Goal: Task Accomplishment & Management: Manage account settings

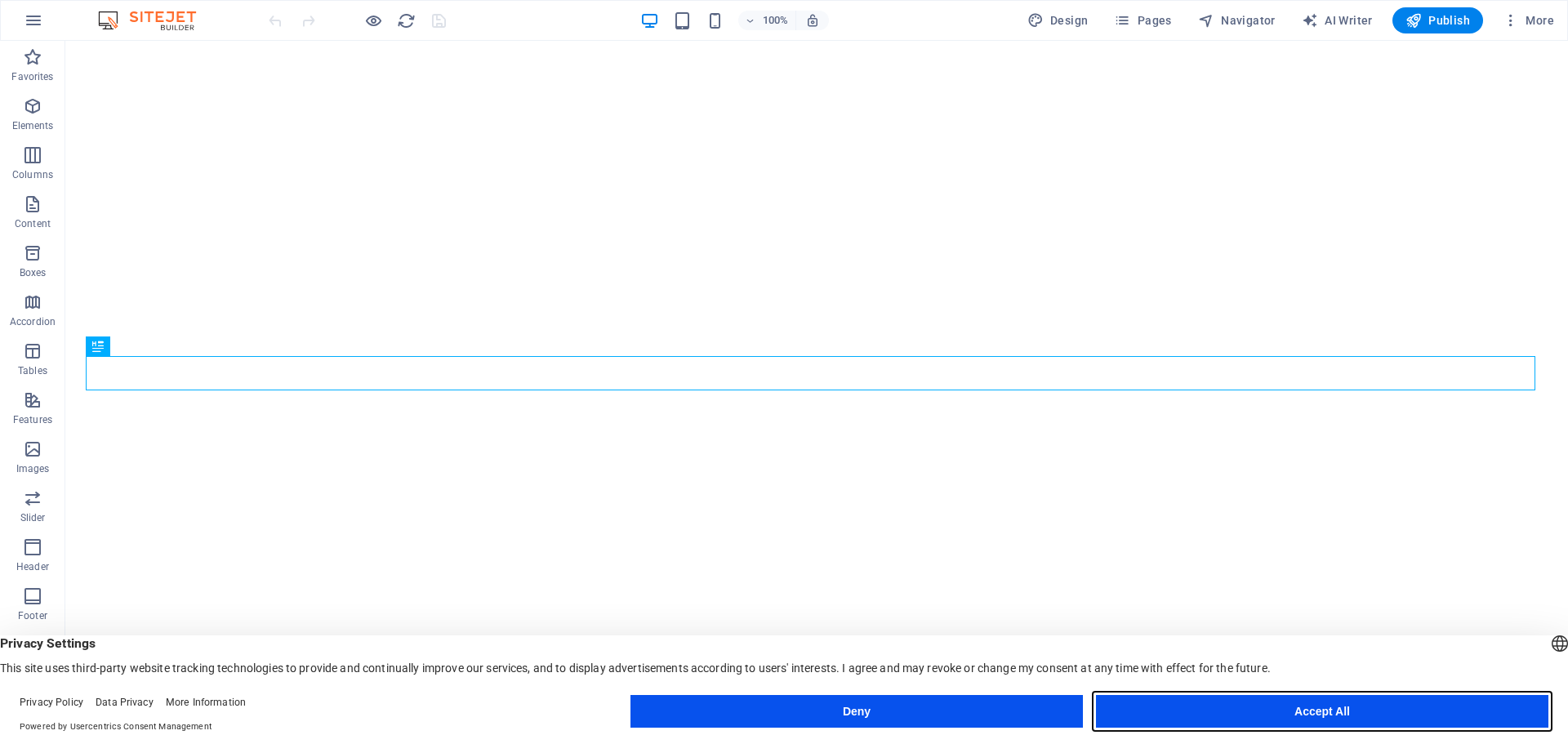
click at [1244, 711] on button "Accept All" at bounding box center [1321, 711] width 452 height 33
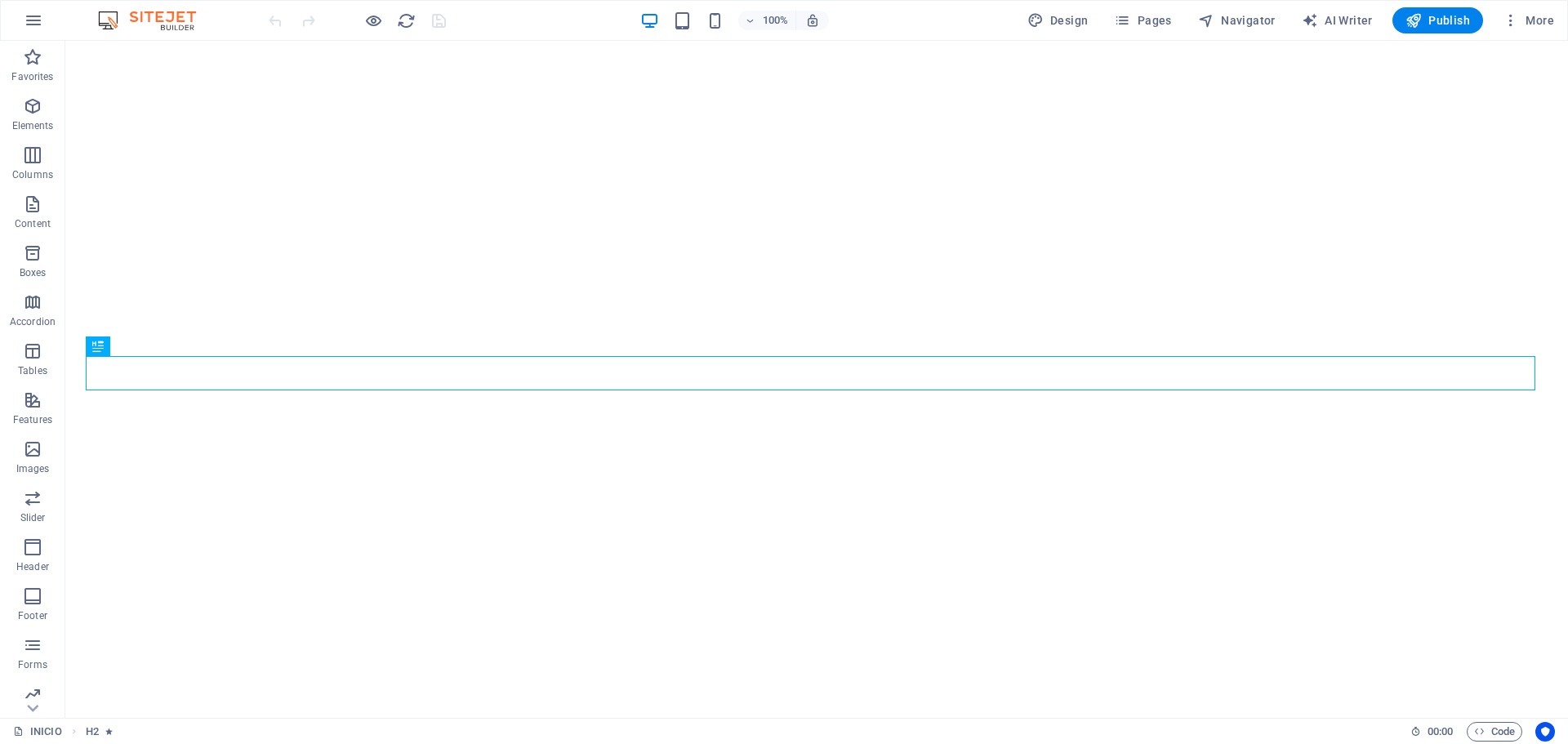
scroll to position [382, 0]
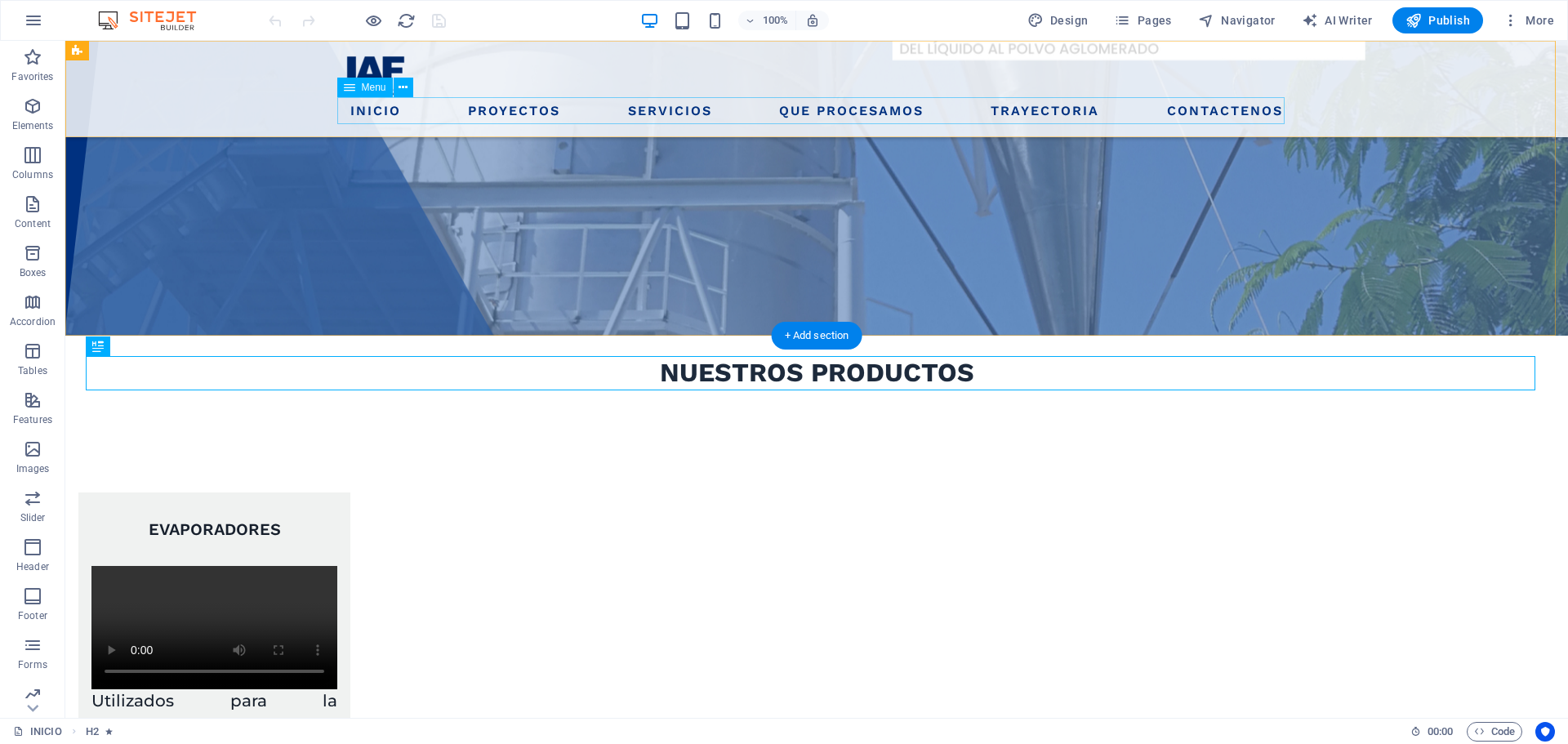
click at [599, 113] on nav "INICIO PROYECTOS SERVICIOS EVAPORADORES SPRAY DRYERS LECHOS DE SECADO FILTROS […" at bounding box center [816, 110] width 947 height 27
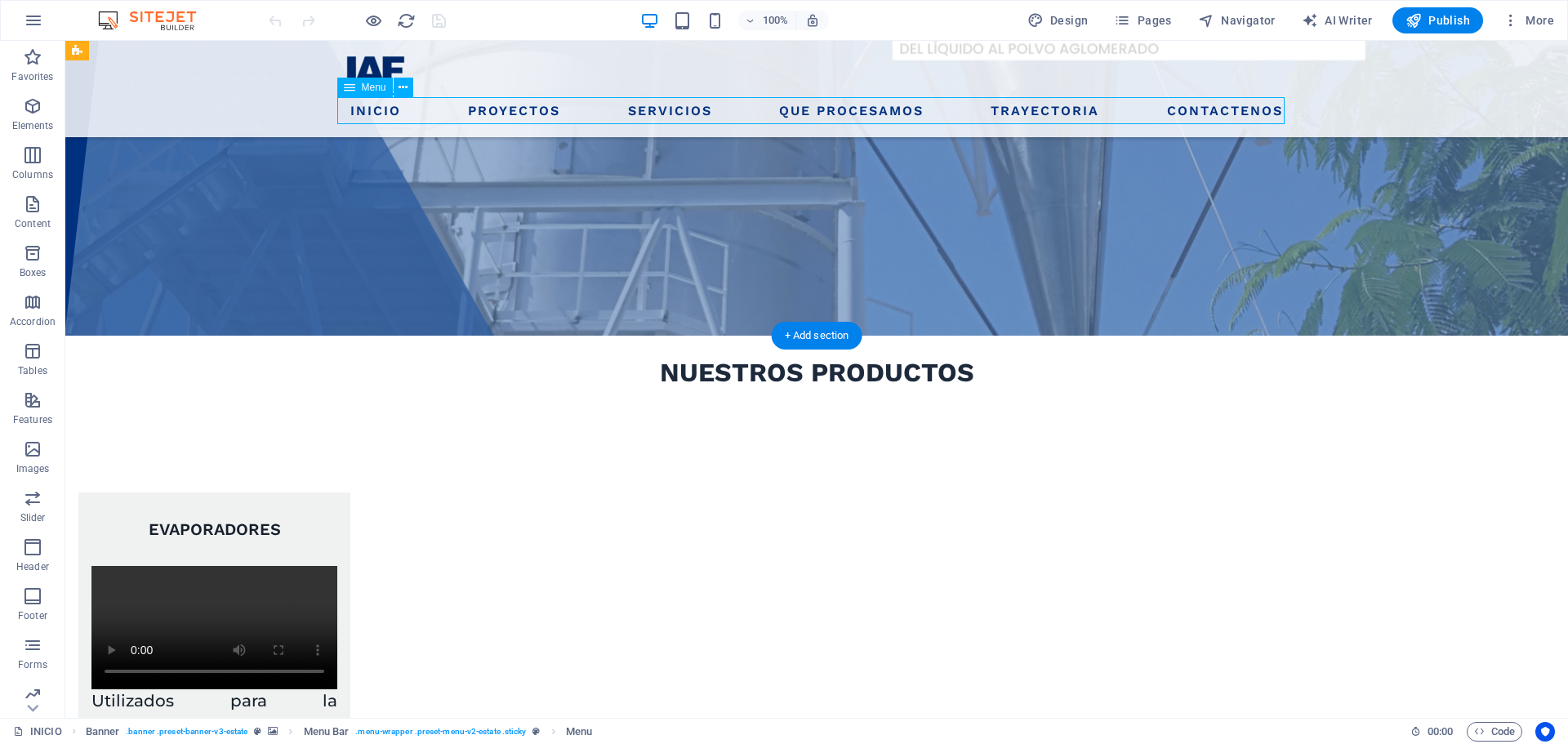
click at [599, 113] on nav "INICIO PROYECTOS SERVICIOS EVAPORADORES SPRAY DRYERS LECHOS DE SECADO FILTROS […" at bounding box center [816, 110] width 947 height 27
select select
select select "1"
select select
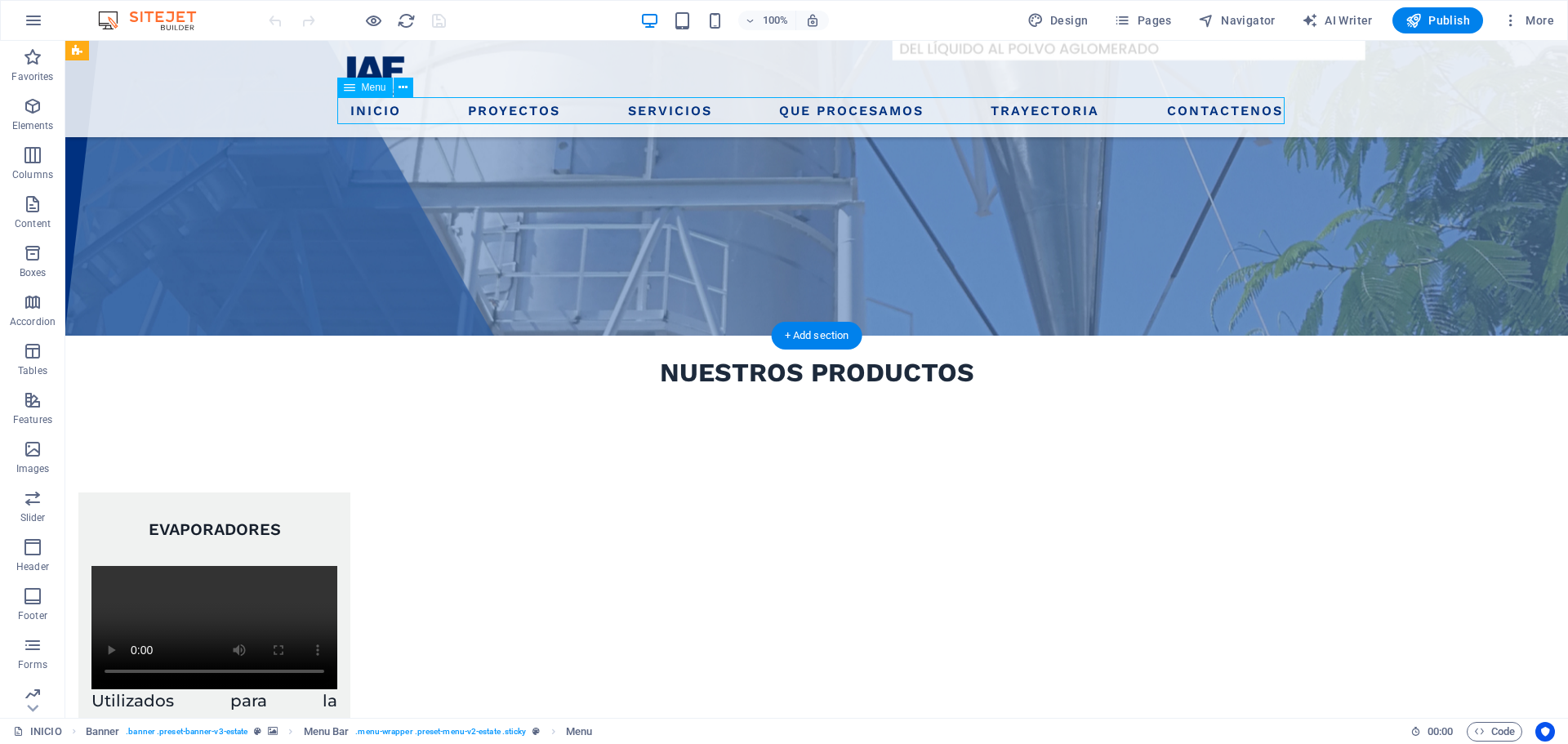
select select "2"
select select
select select "3"
select select
select select "4"
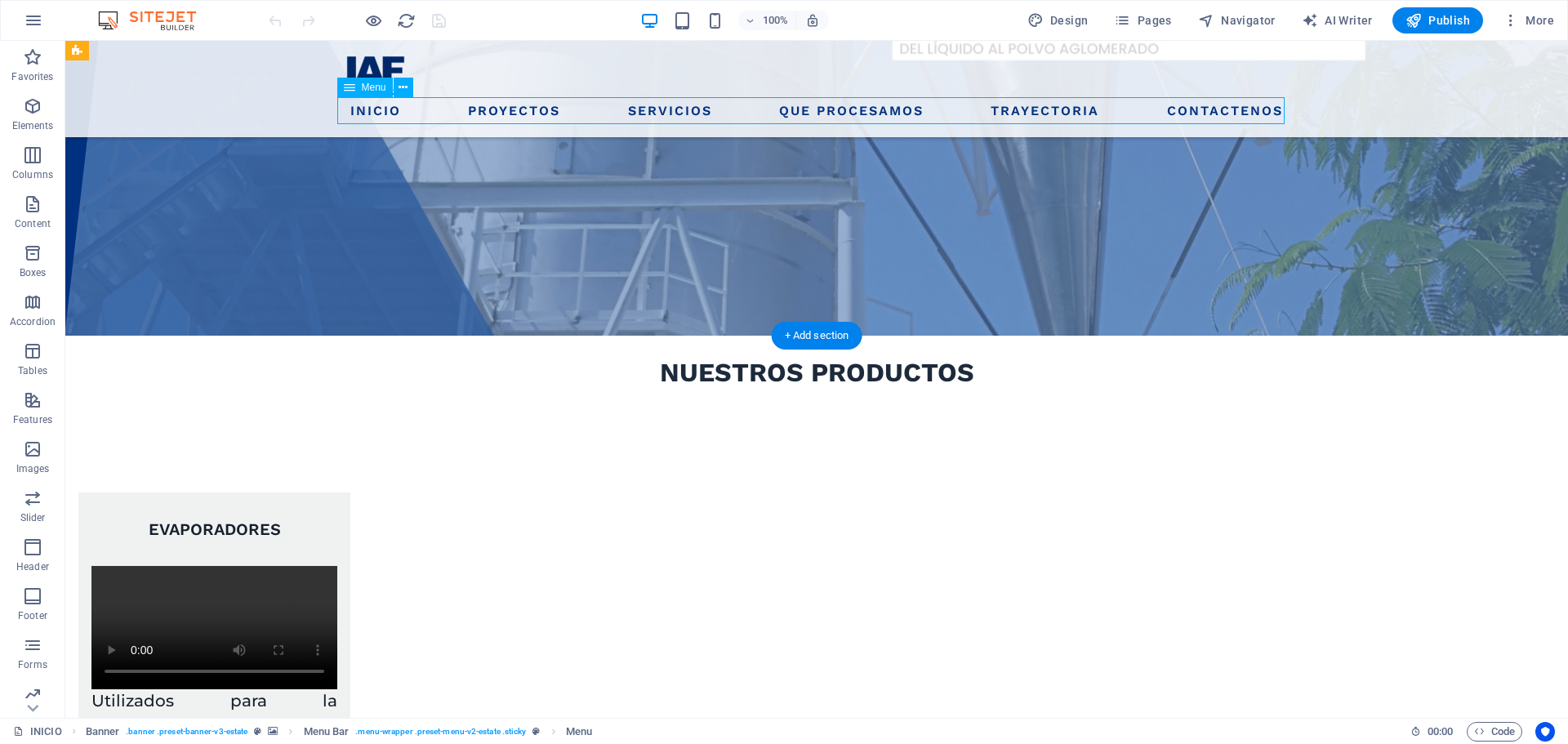
select select
select select "5"
select select
select select "6"
select select
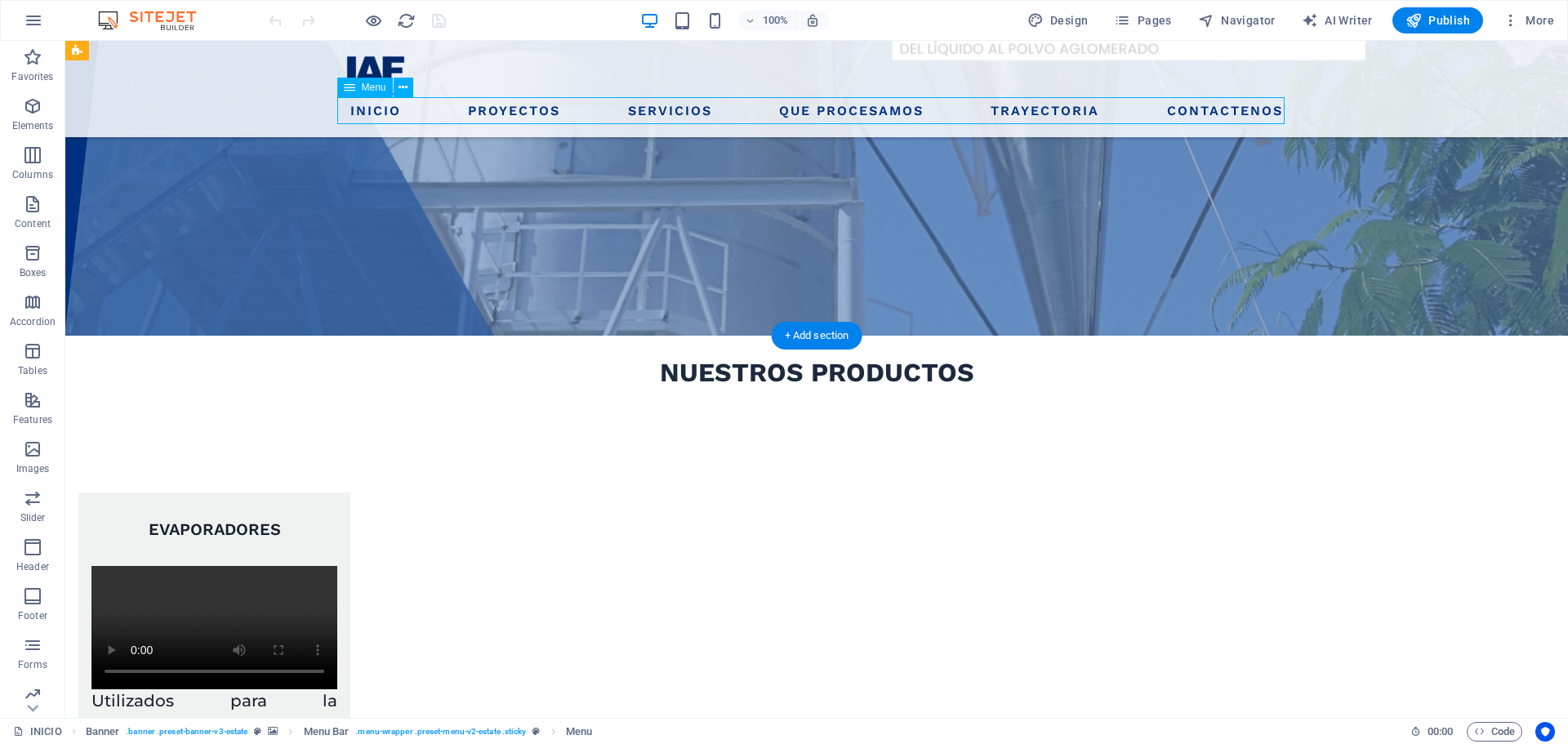
select select "7"
select select
select select "9"
select select
select select "10"
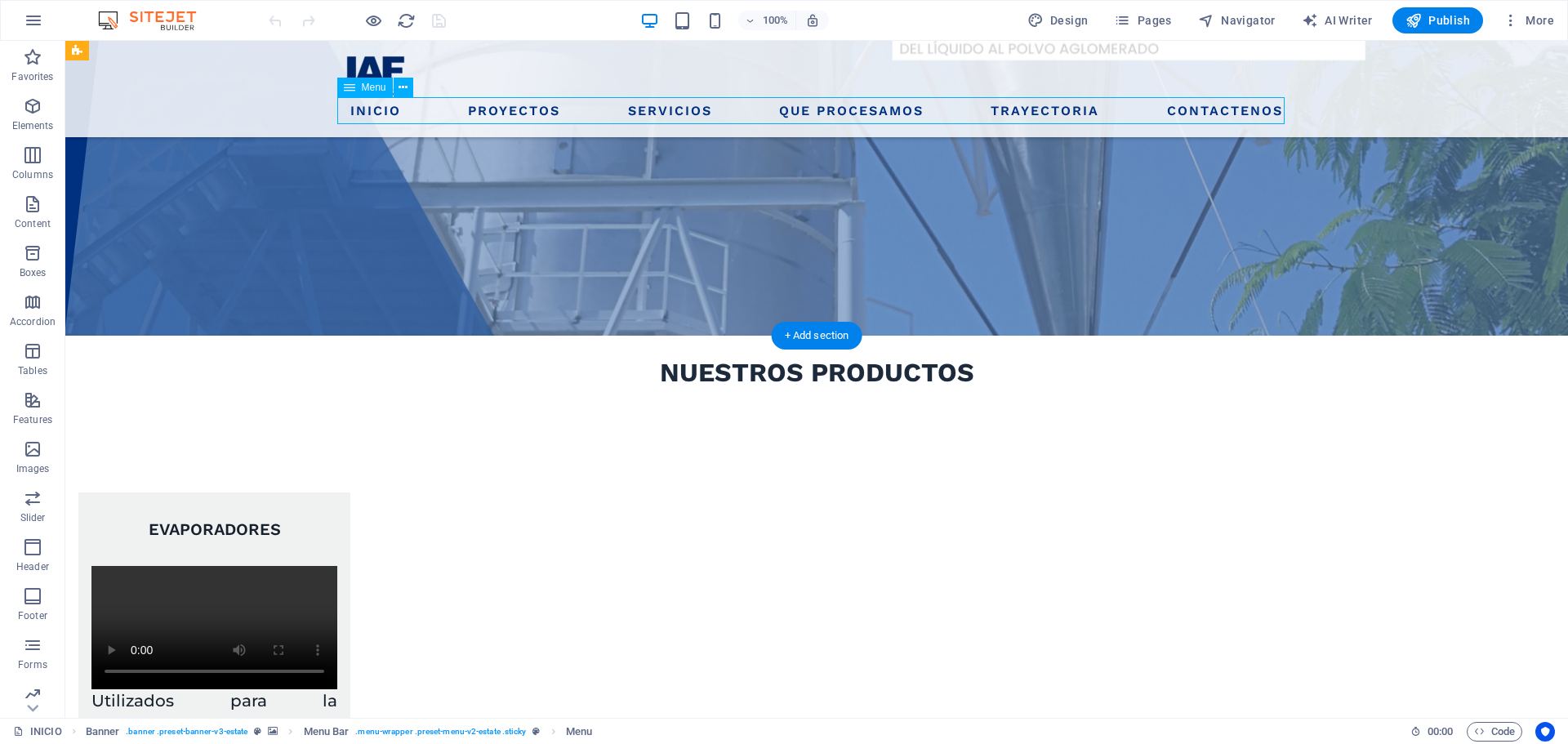
select select
select select "12"
select select
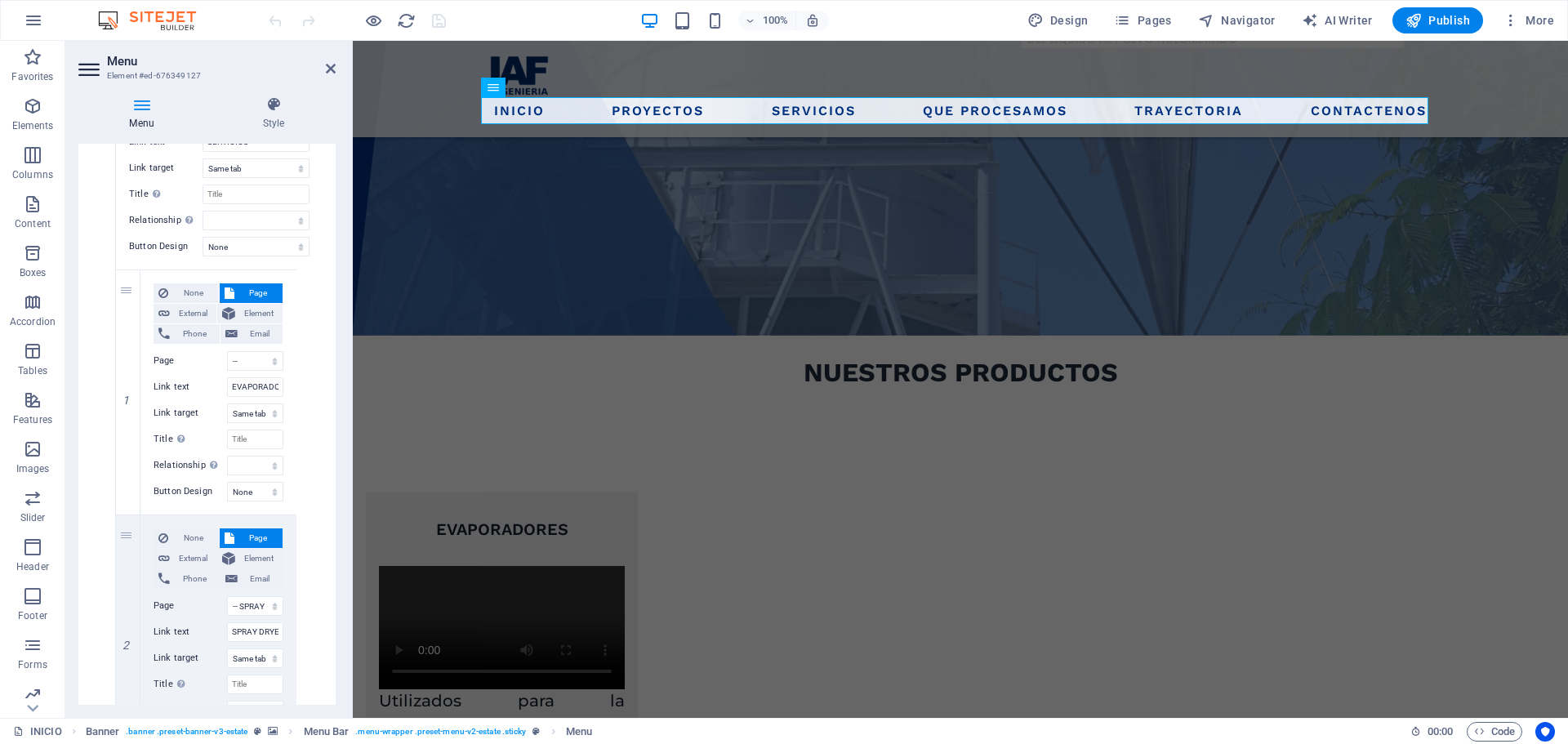
scroll to position [808, 0]
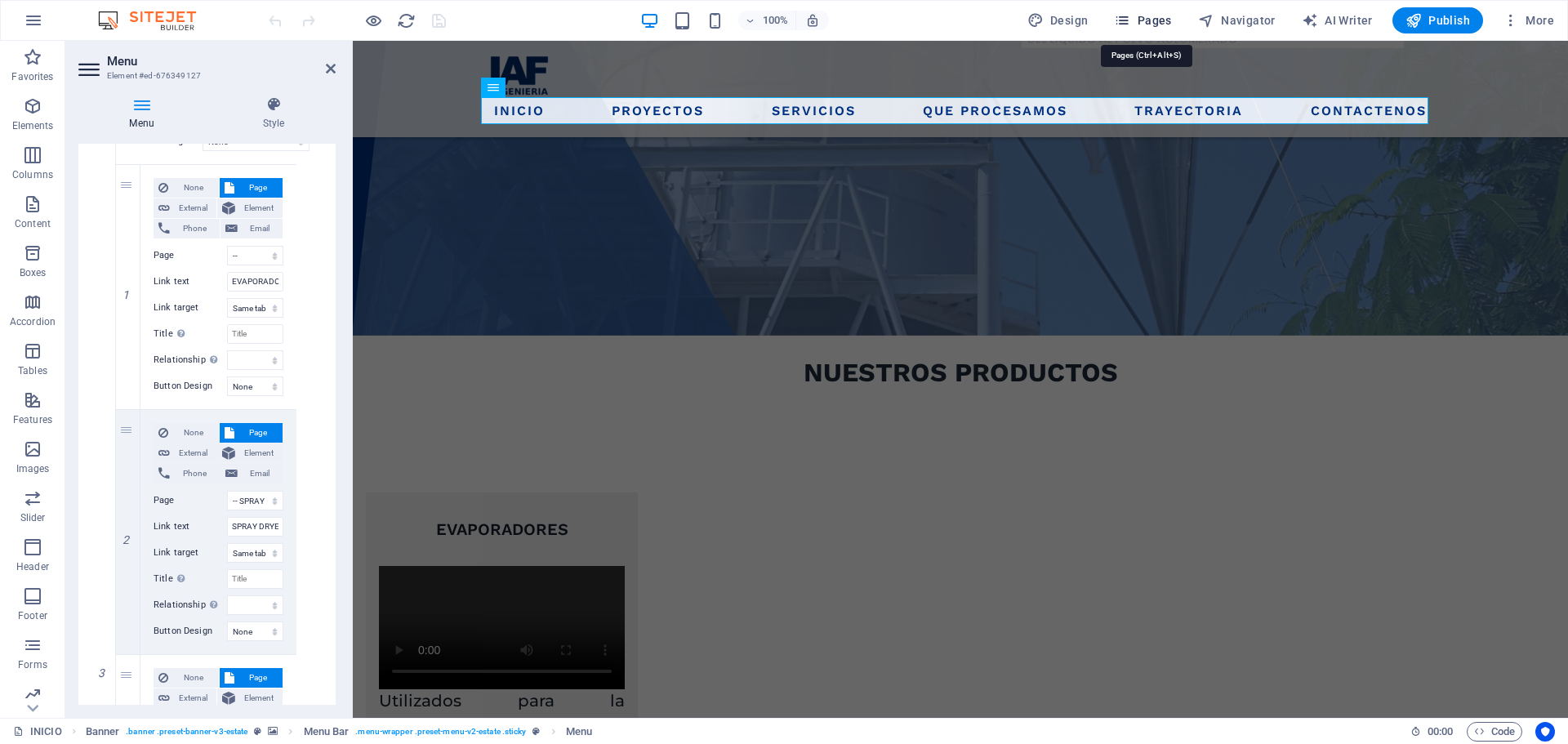
click at [1138, 15] on span "Pages" at bounding box center [1142, 20] width 58 height 16
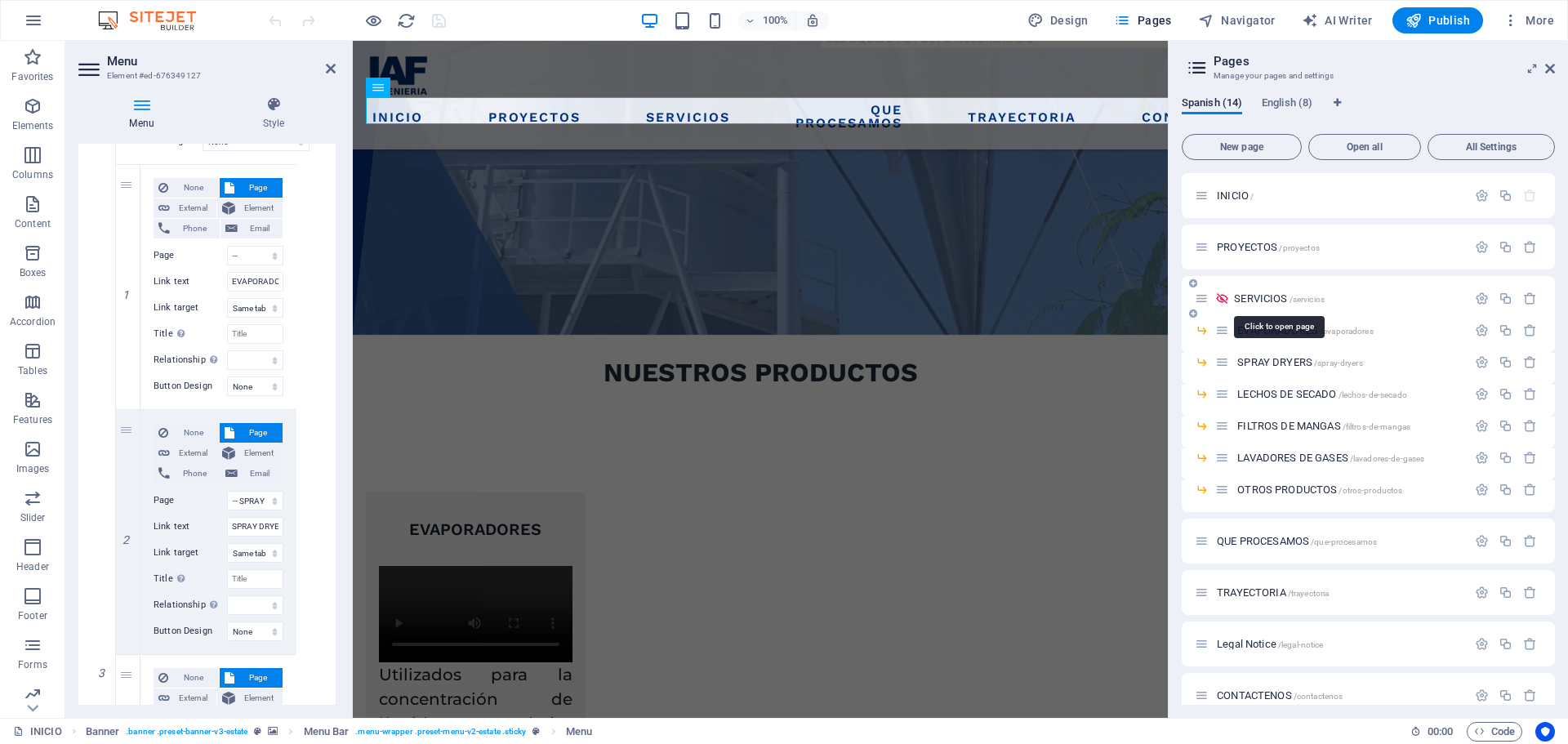
click at [1259, 300] on span "SERVICIOS /servicios" at bounding box center [1278, 298] width 90 height 12
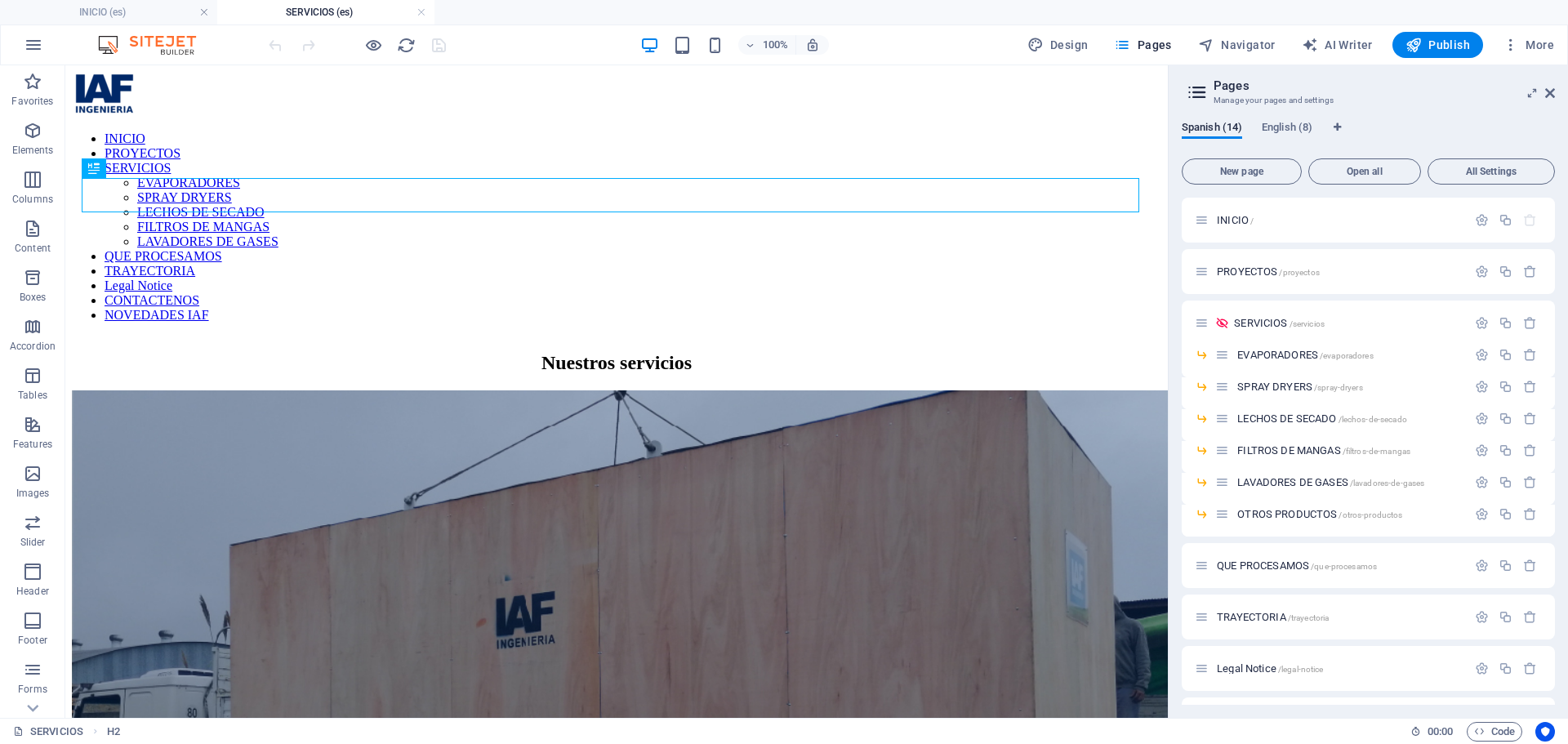
scroll to position [0, 0]
click at [1550, 94] on icon at bounding box center [1549, 93] width 9 height 13
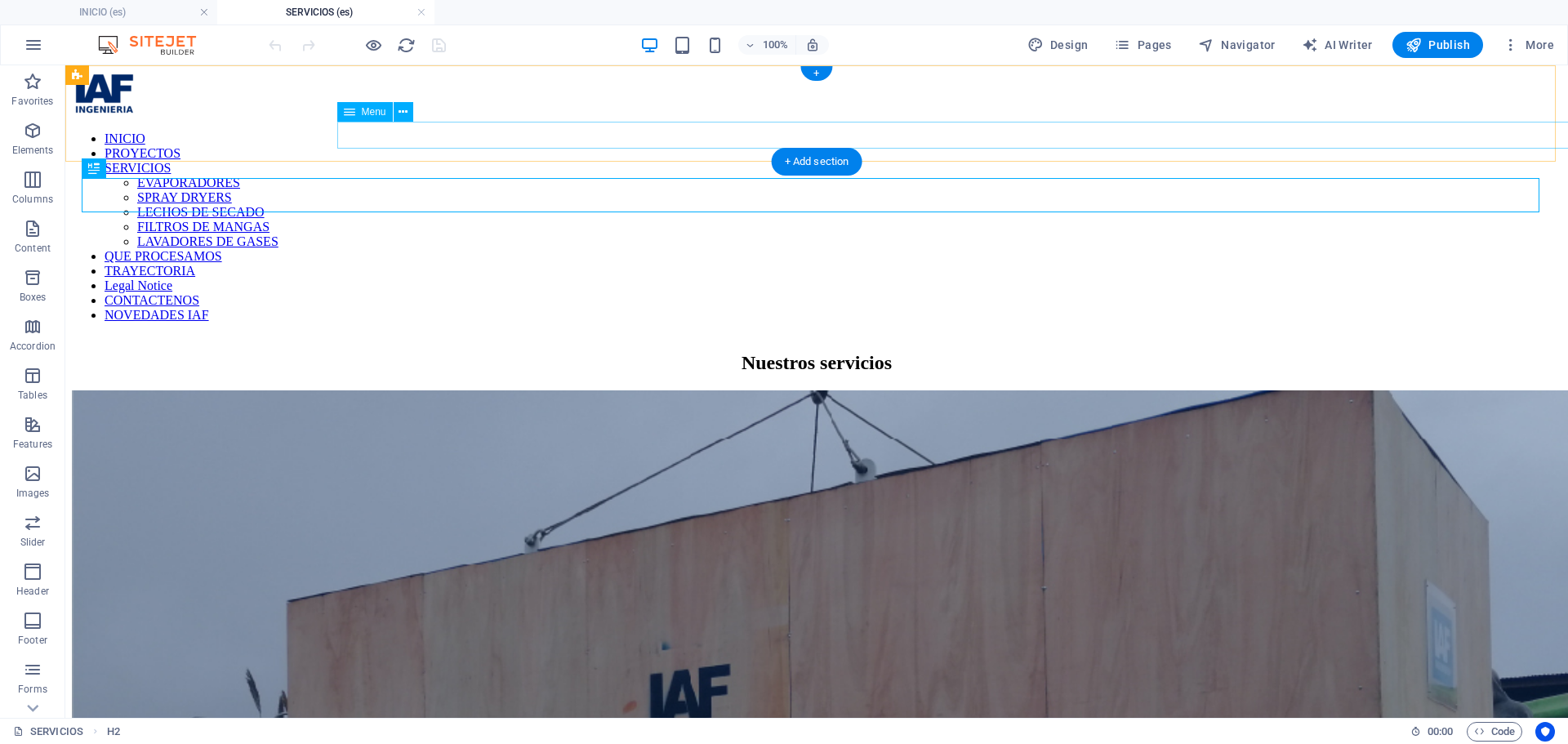
click at [1113, 135] on nav "INICIO PROYECTOS SERVICIOS EVAPORADORES SPRAY DRYERS LECHOS DE SECADO FILTROS […" at bounding box center [816, 227] width 1489 height 191
select select
select select "1"
select select
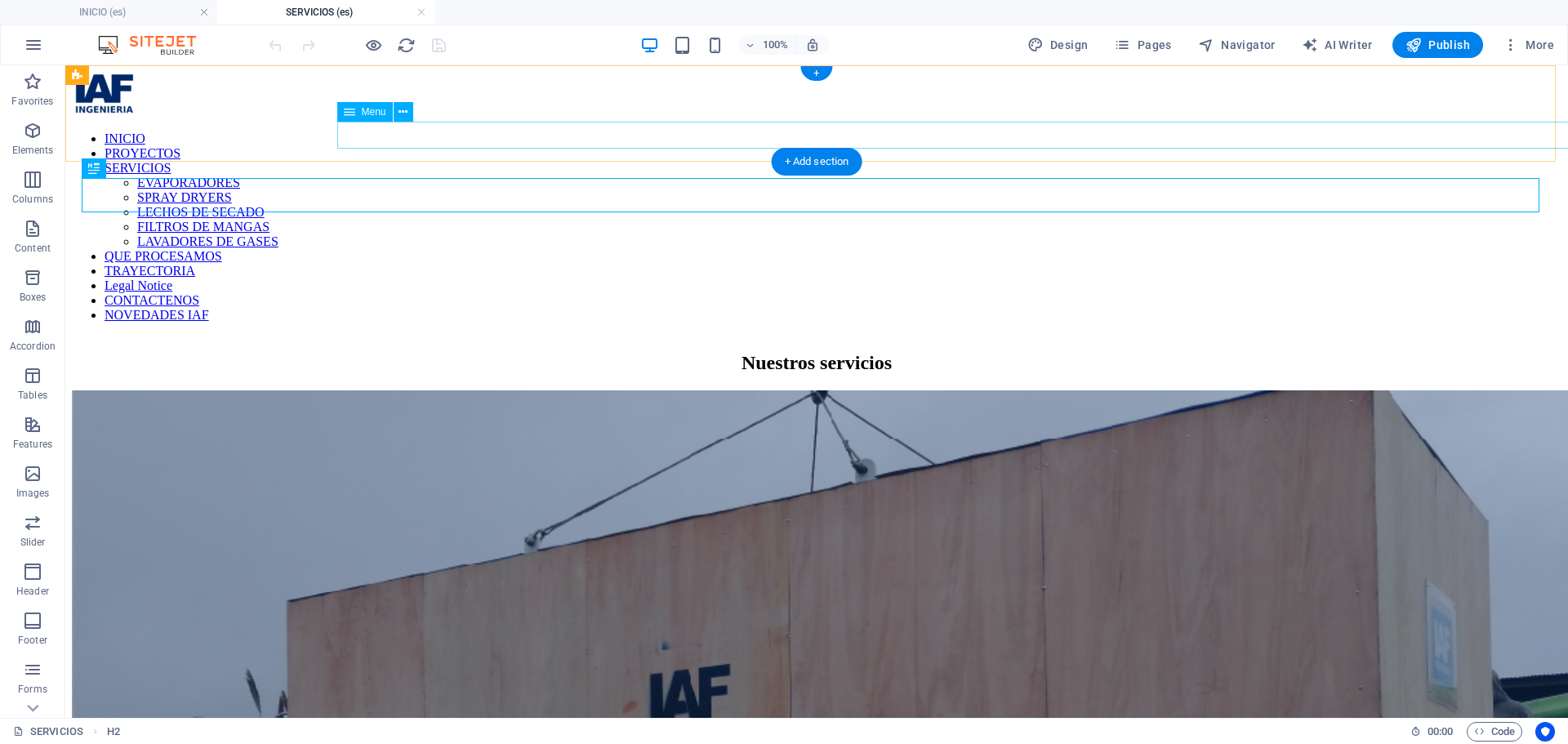
select select "2"
select select
select select "3"
select select
select select "4"
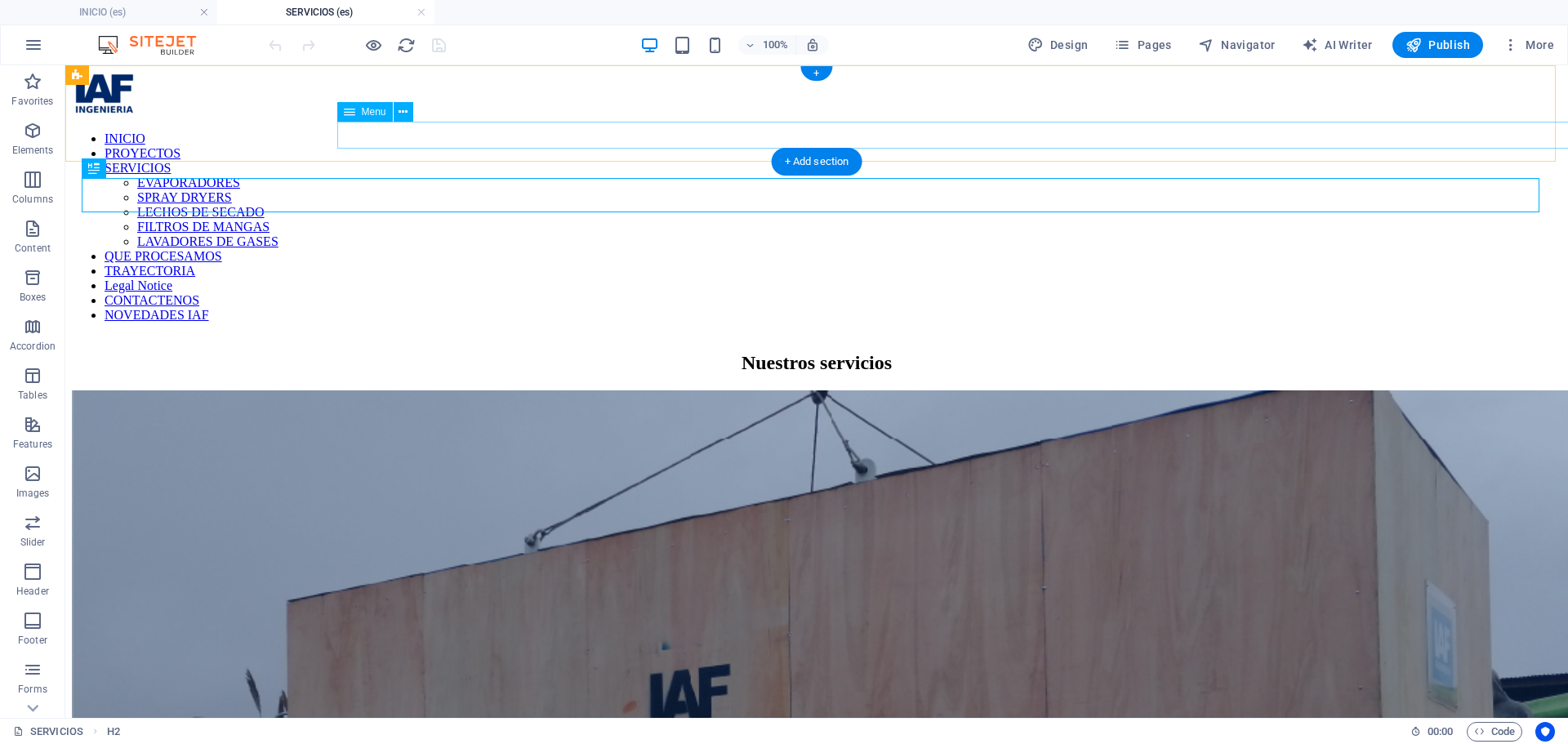
select select
select select "5"
select select
select select "6"
select select
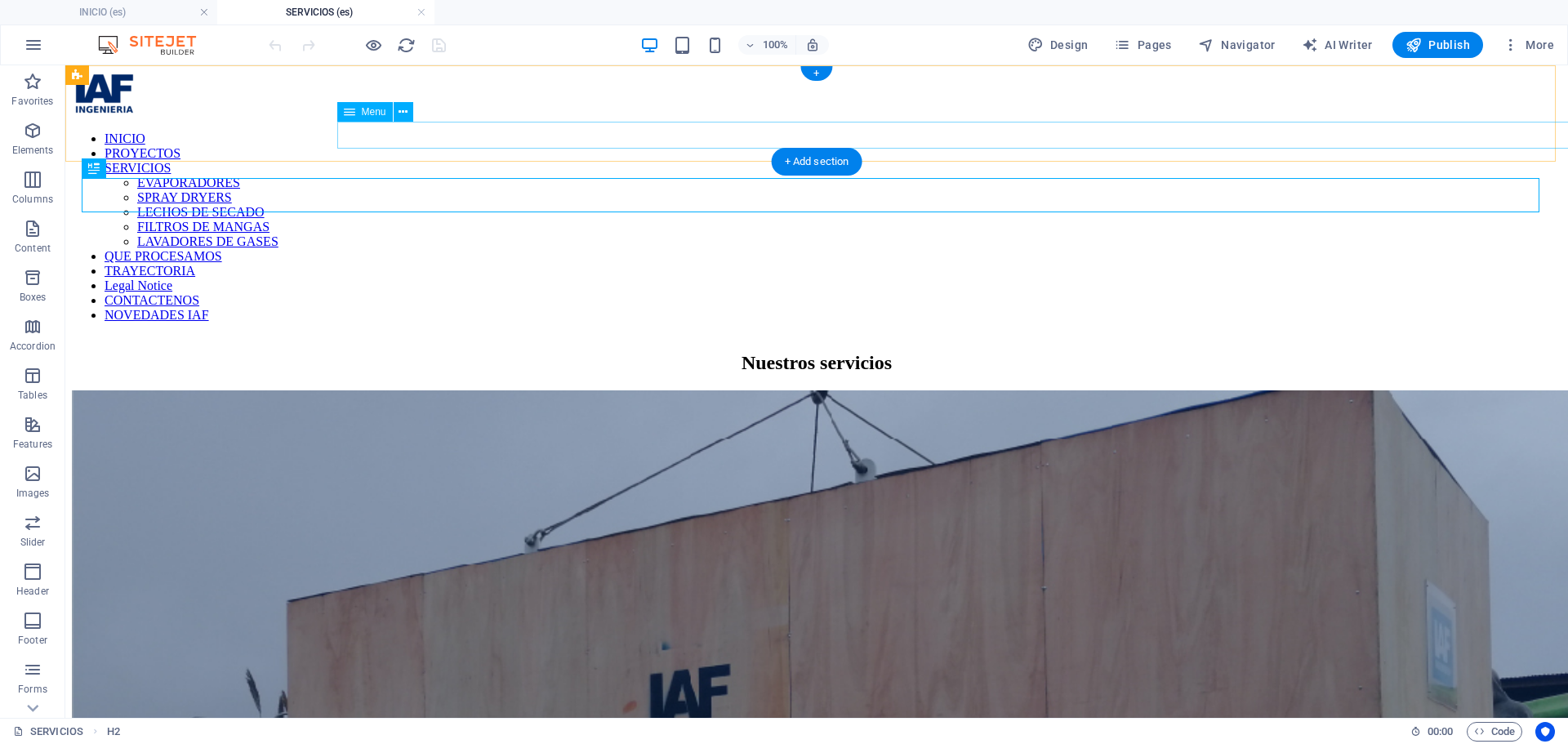
select select "7"
select select
select select "9"
select select
select select "10"
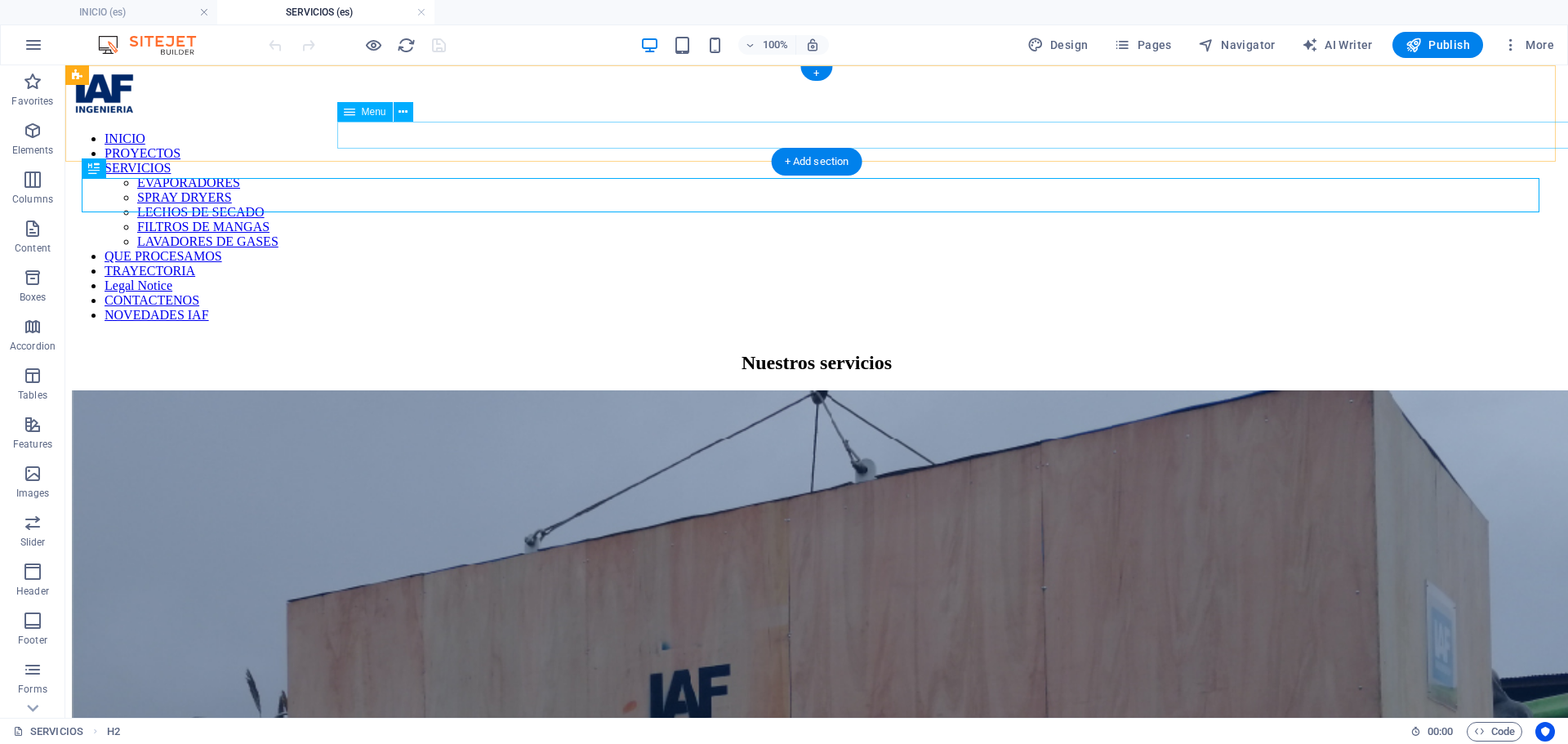
select select
select select "11"
select select
select select "12"
select select
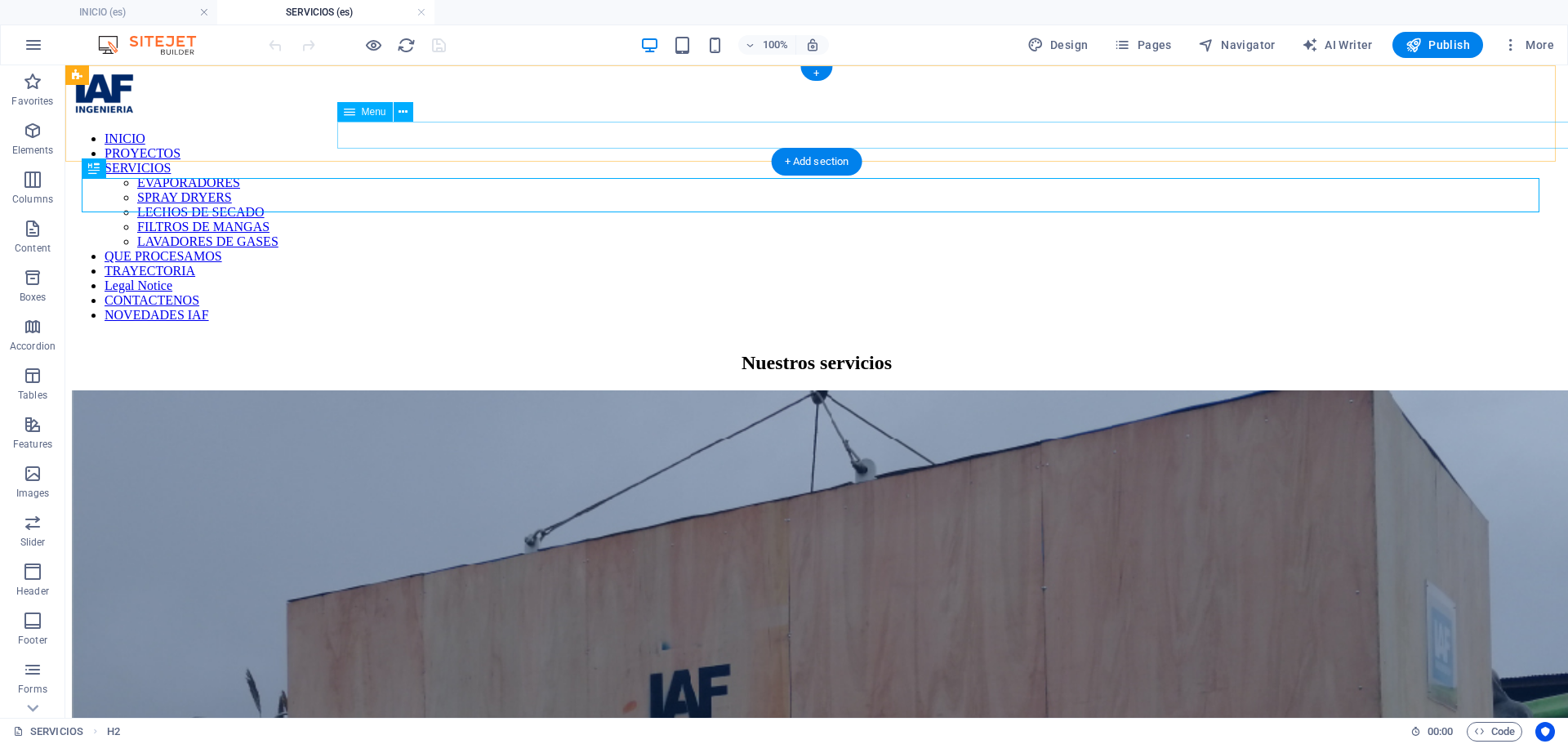
select select "13"
select select
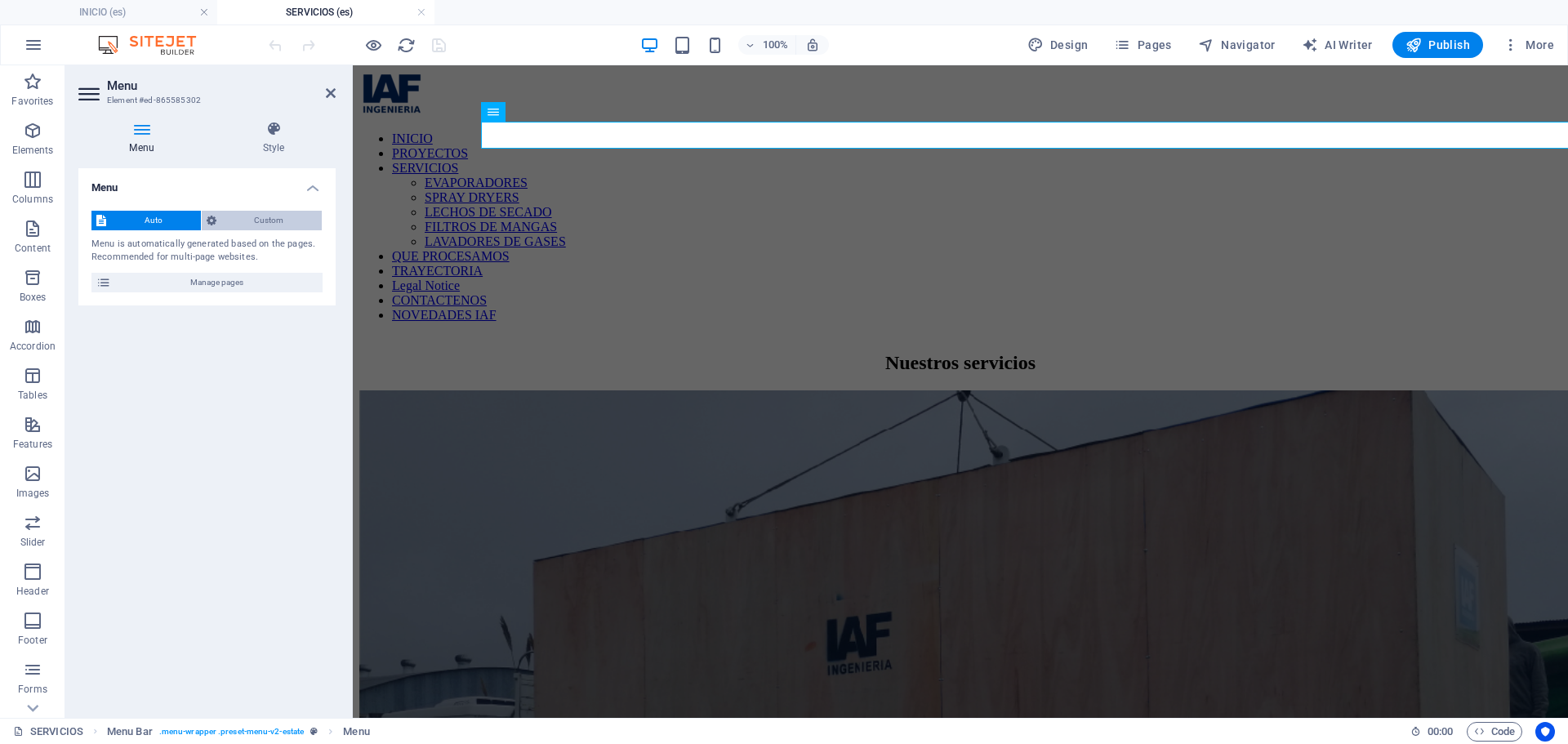
click at [256, 220] on span "Custom" at bounding box center [270, 220] width 96 height 20
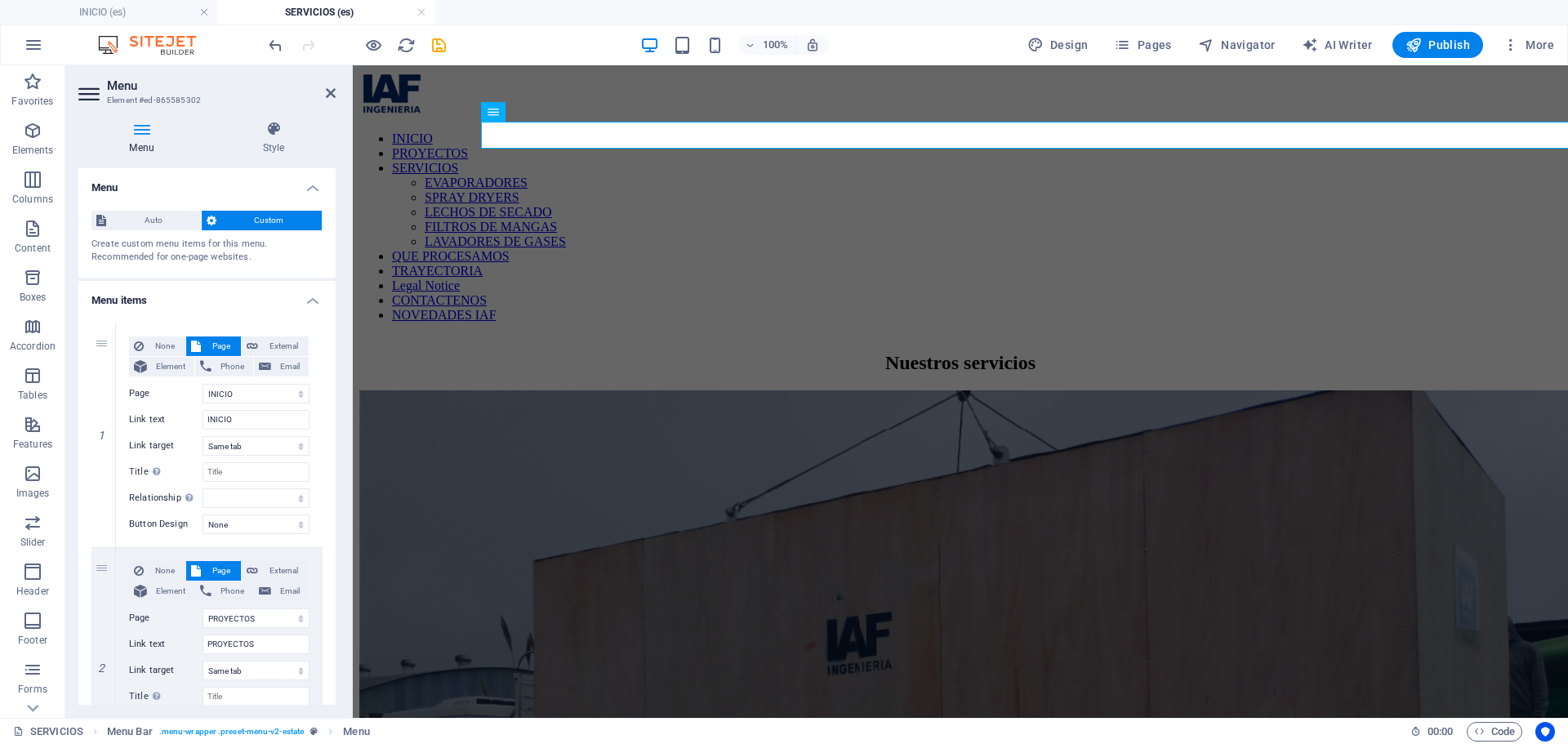
drag, startPoint x: 332, startPoint y: 249, endPoint x: 331, endPoint y: 276, distance: 27.0
click at [331, 276] on div "Auto Custom Create custom menu items for this menu. Recommended for one-page we…" at bounding box center [206, 237] width 257 height 80
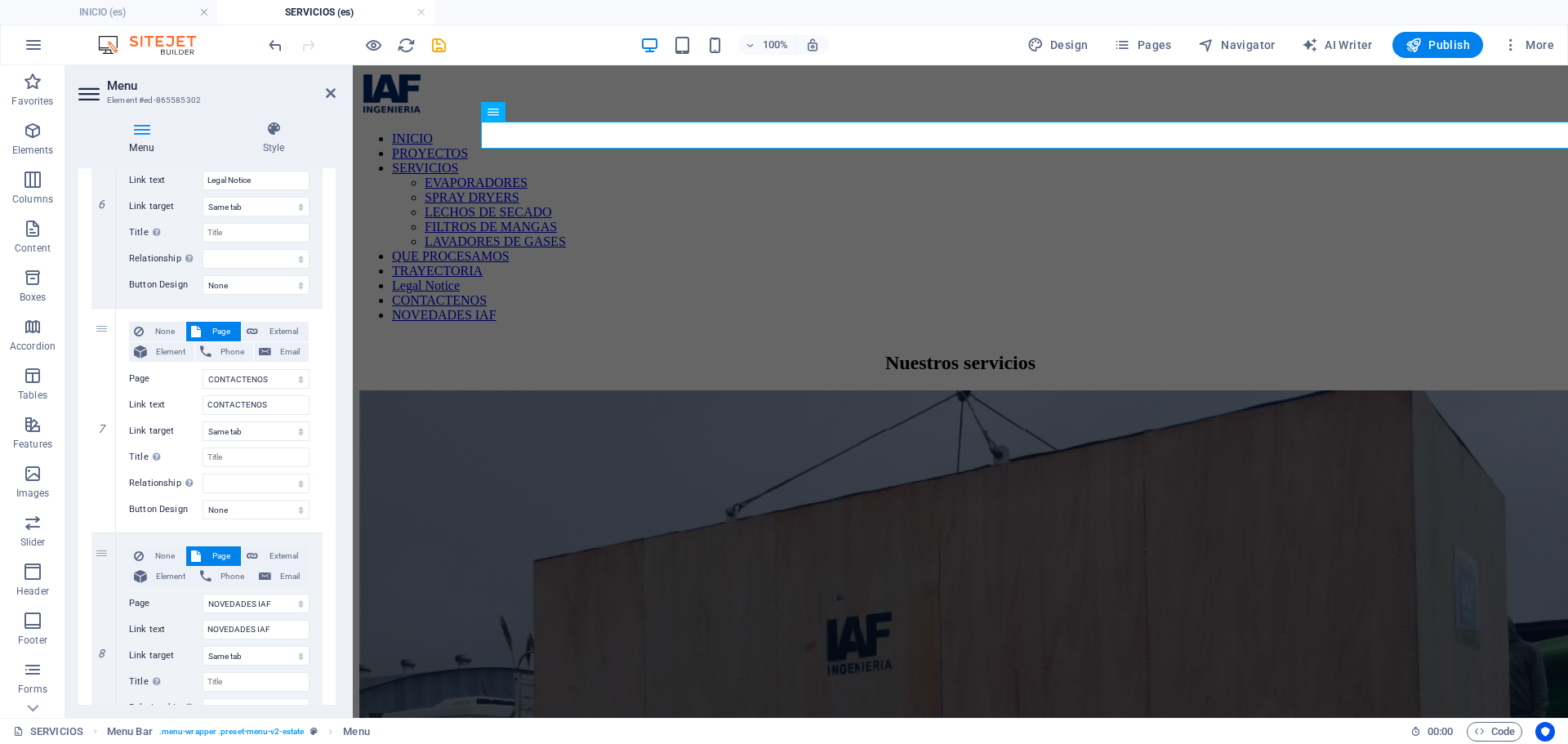
scroll to position [2685, 0]
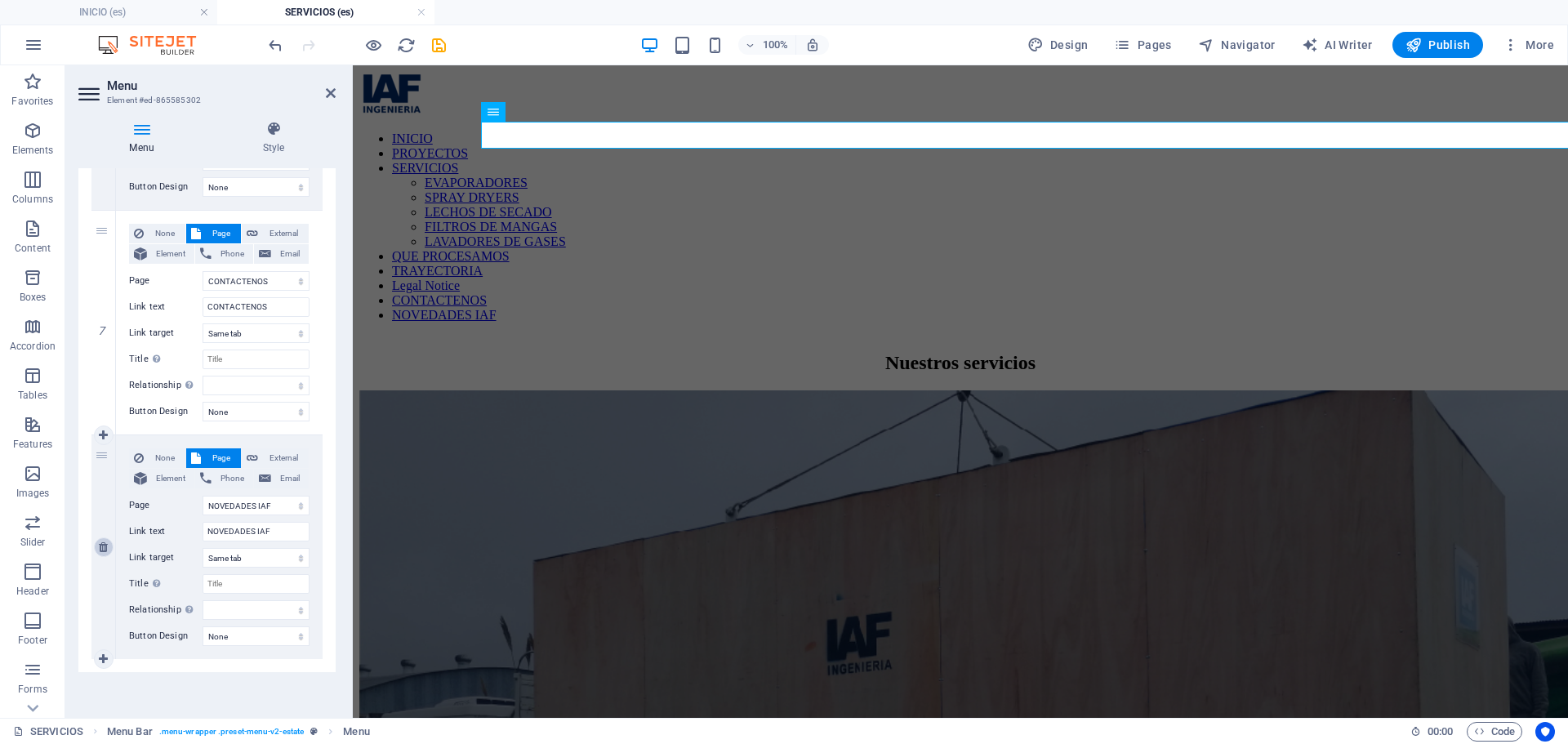
click at [100, 551] on icon at bounding box center [103, 546] width 9 height 11
select select
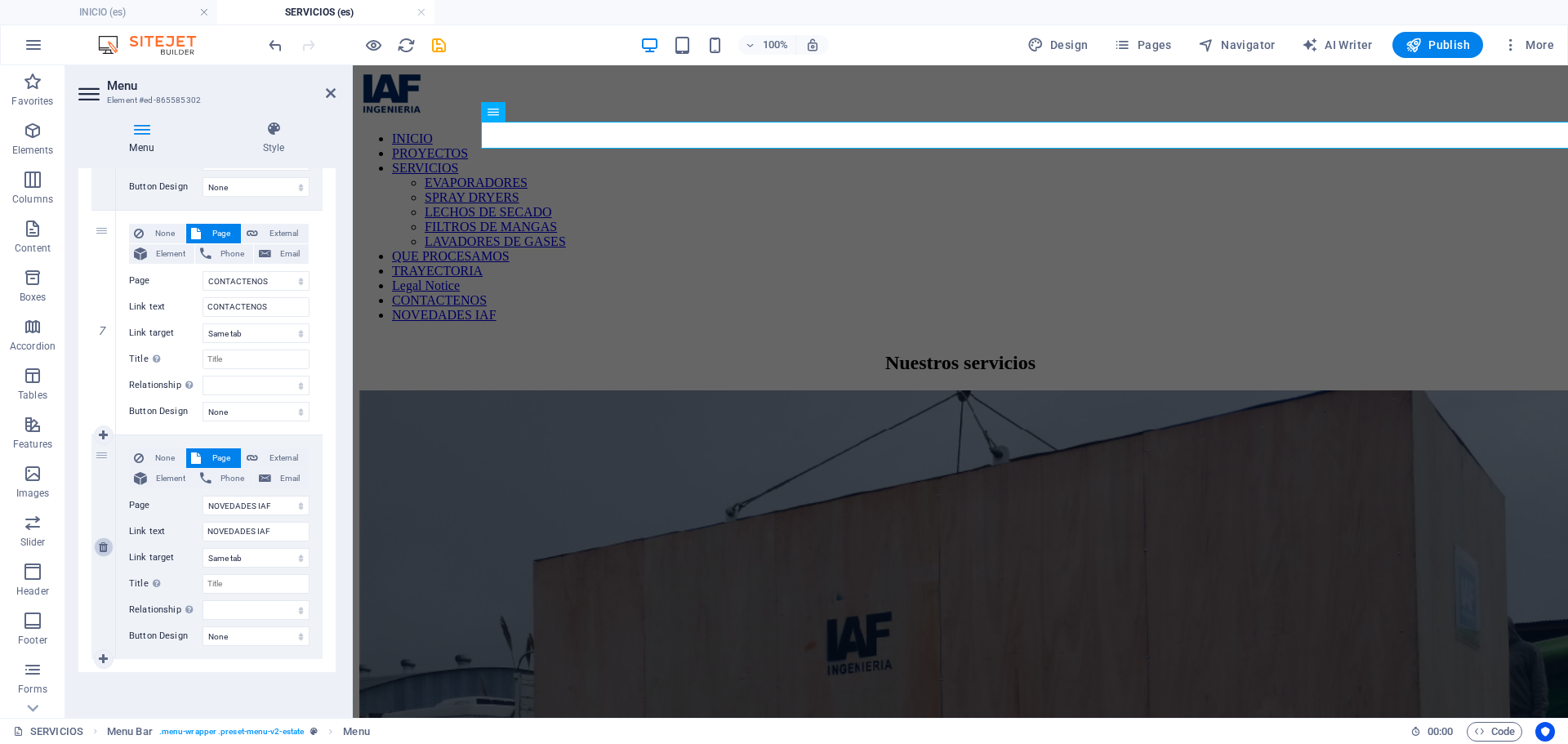
select select
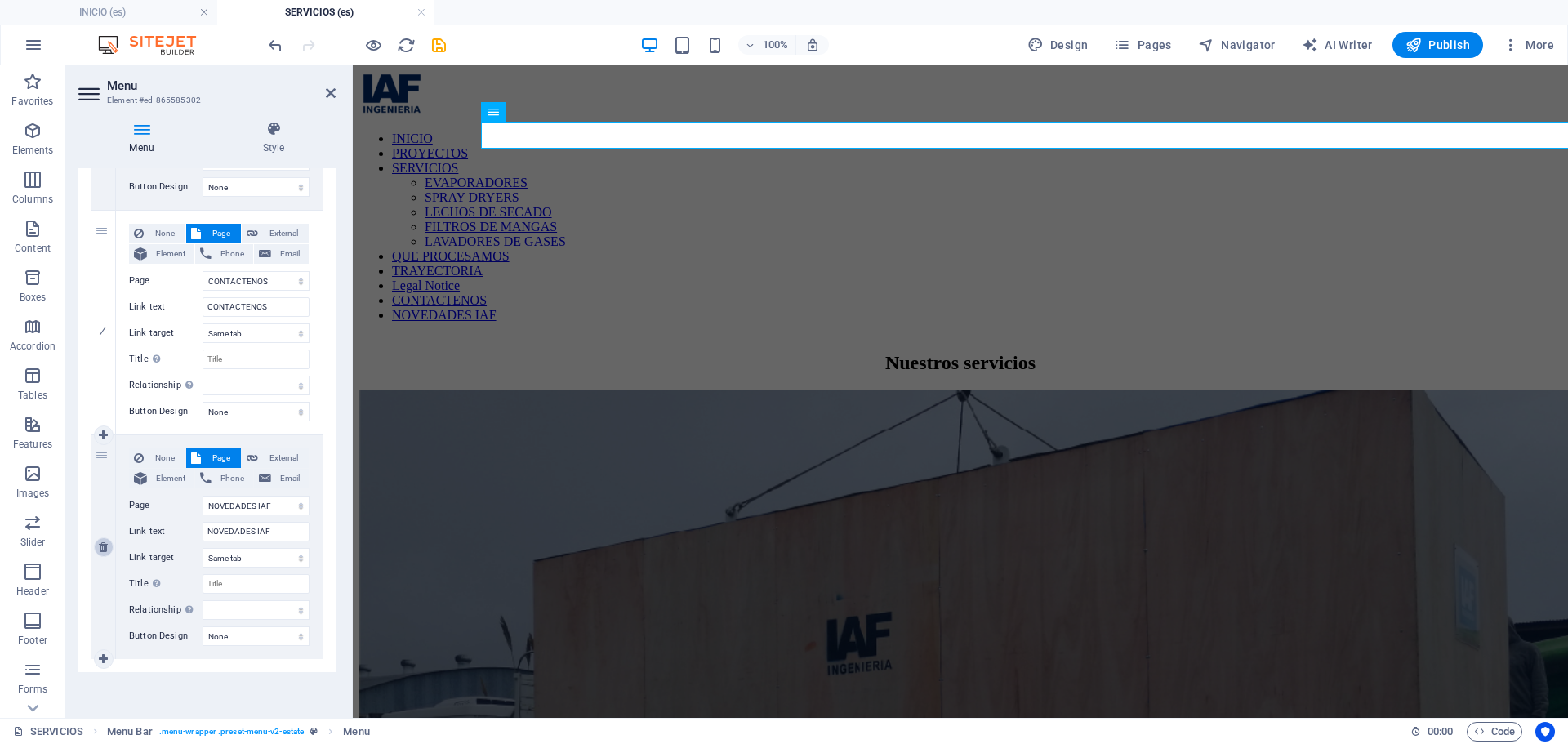
select select
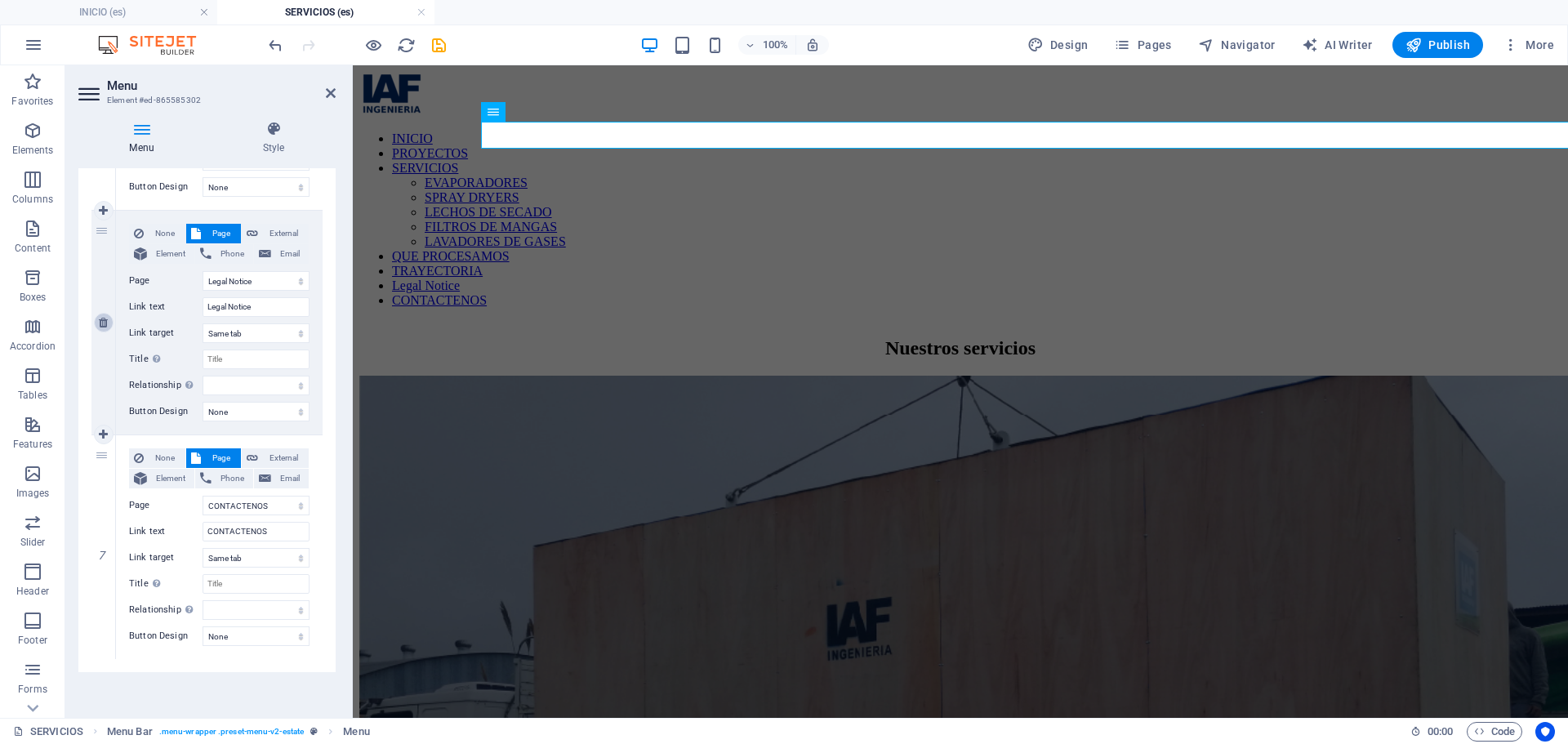
click at [107, 323] on icon at bounding box center [103, 322] width 9 height 11
select select
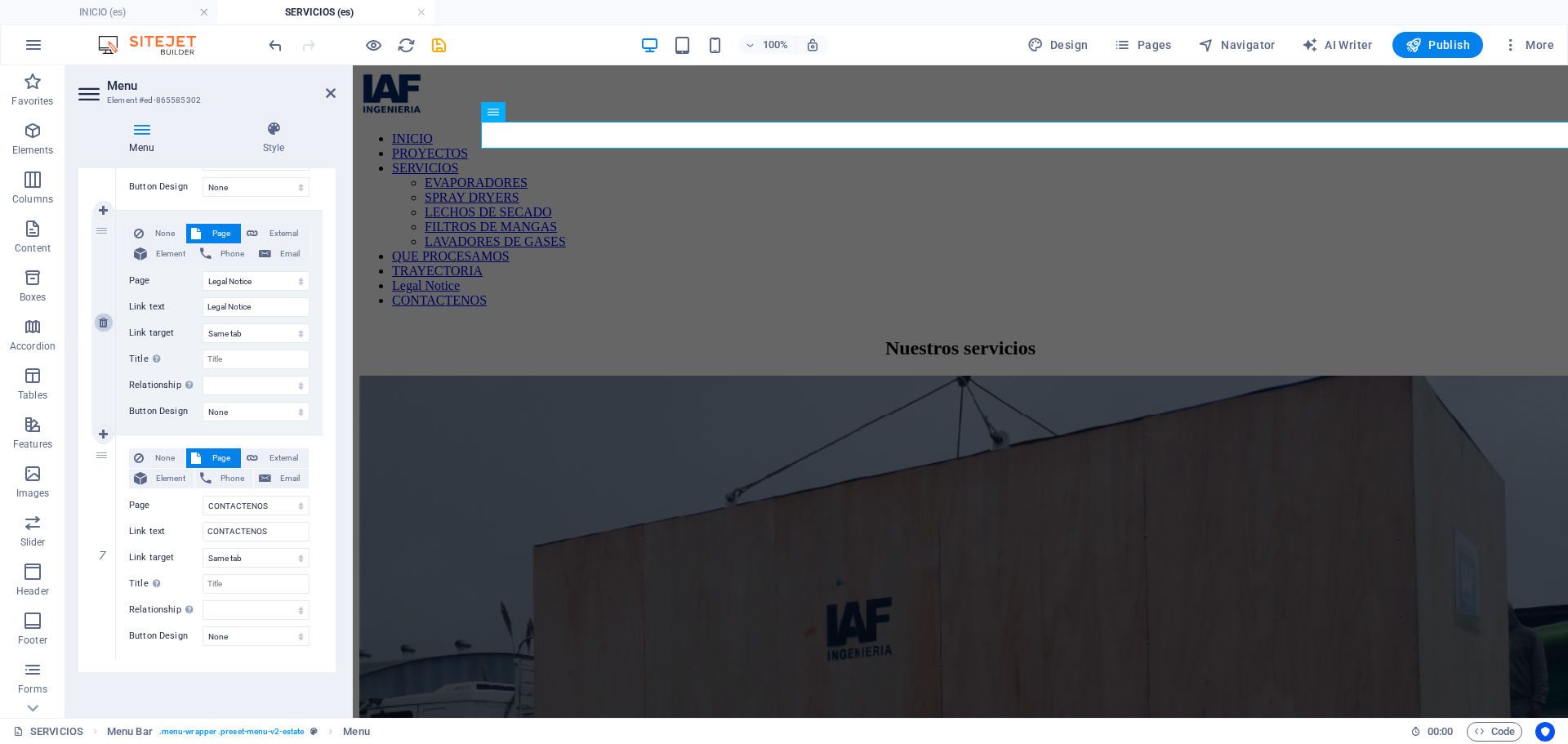
select select
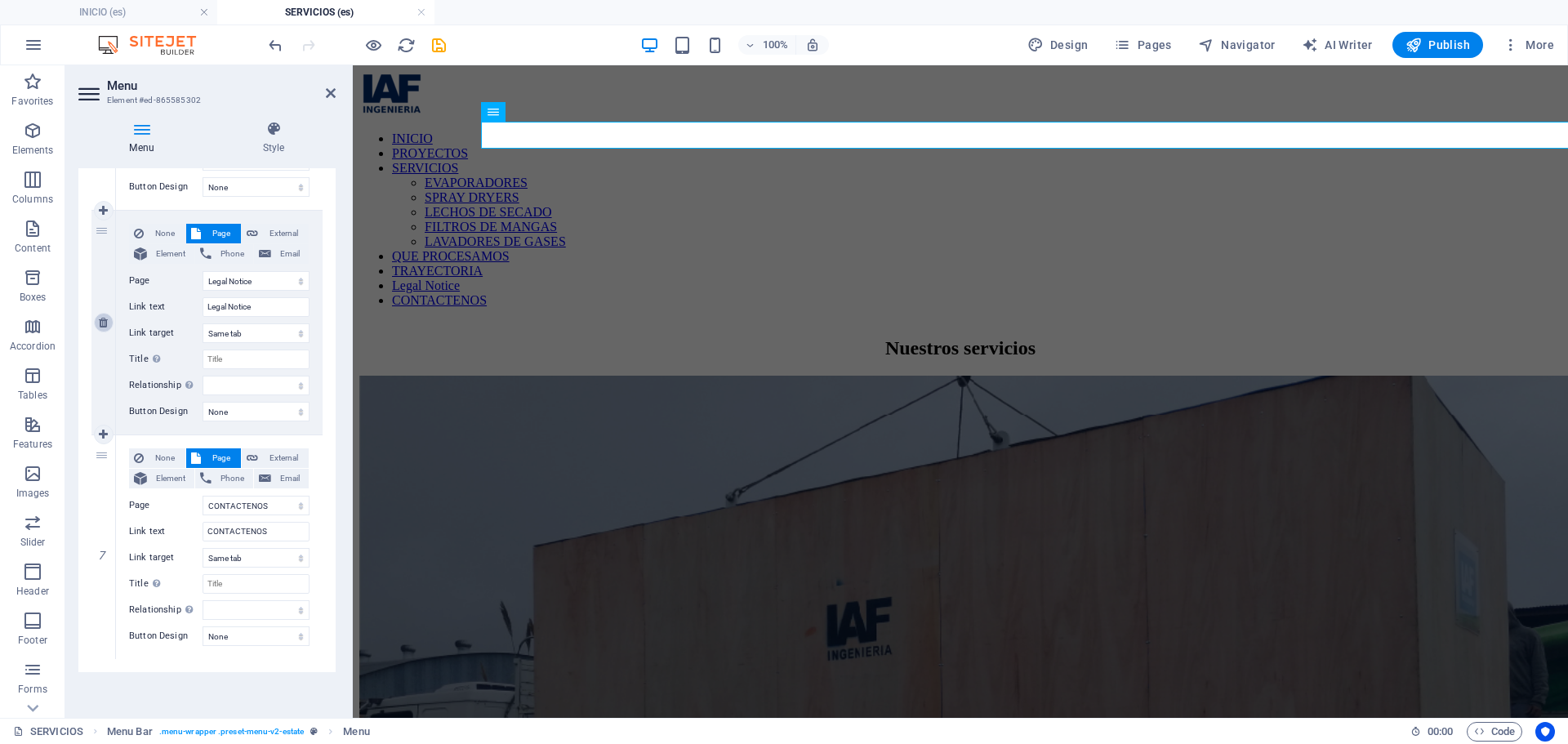
select select
select select "12"
type input "CONTACTENOS"
select select
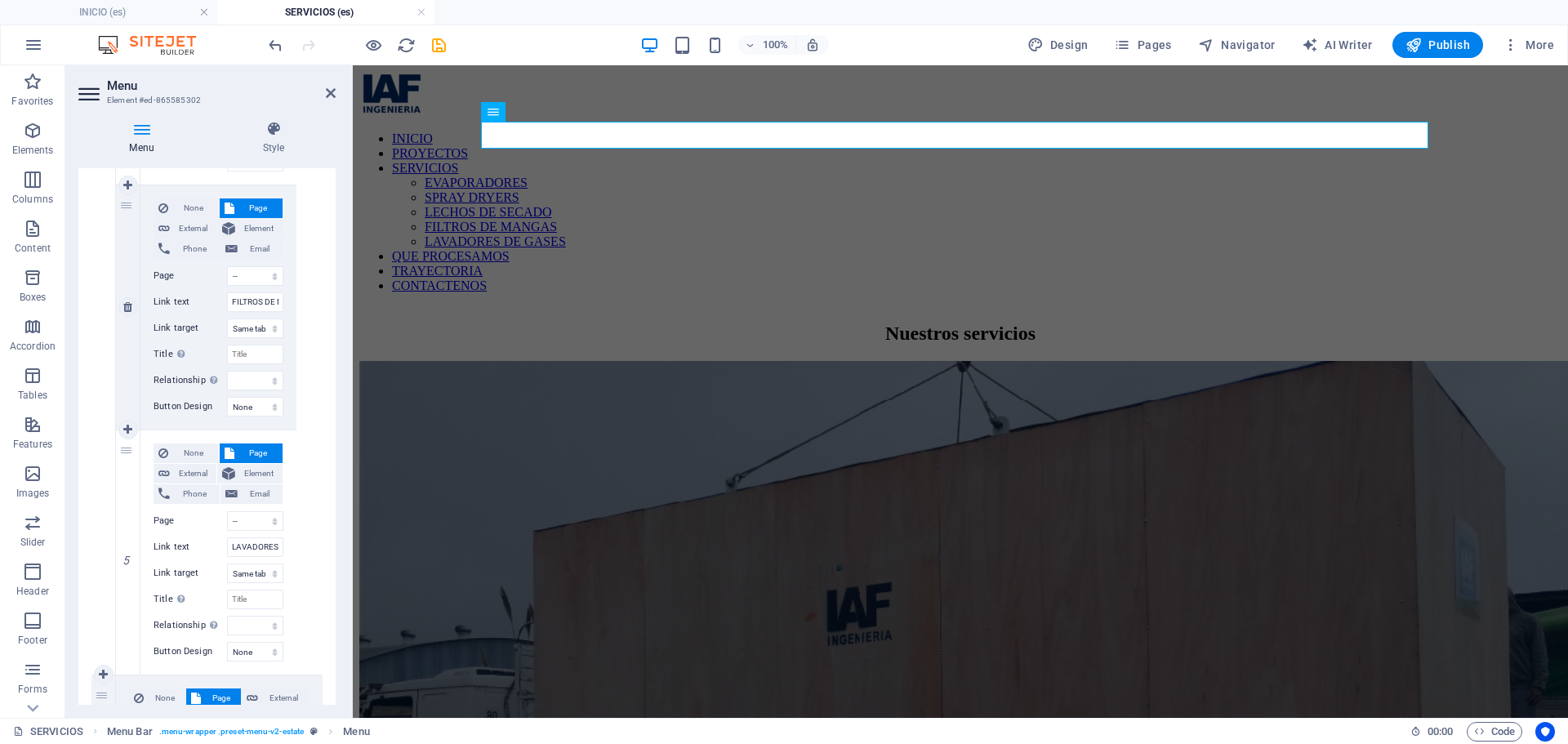
scroll to position [1583, 0]
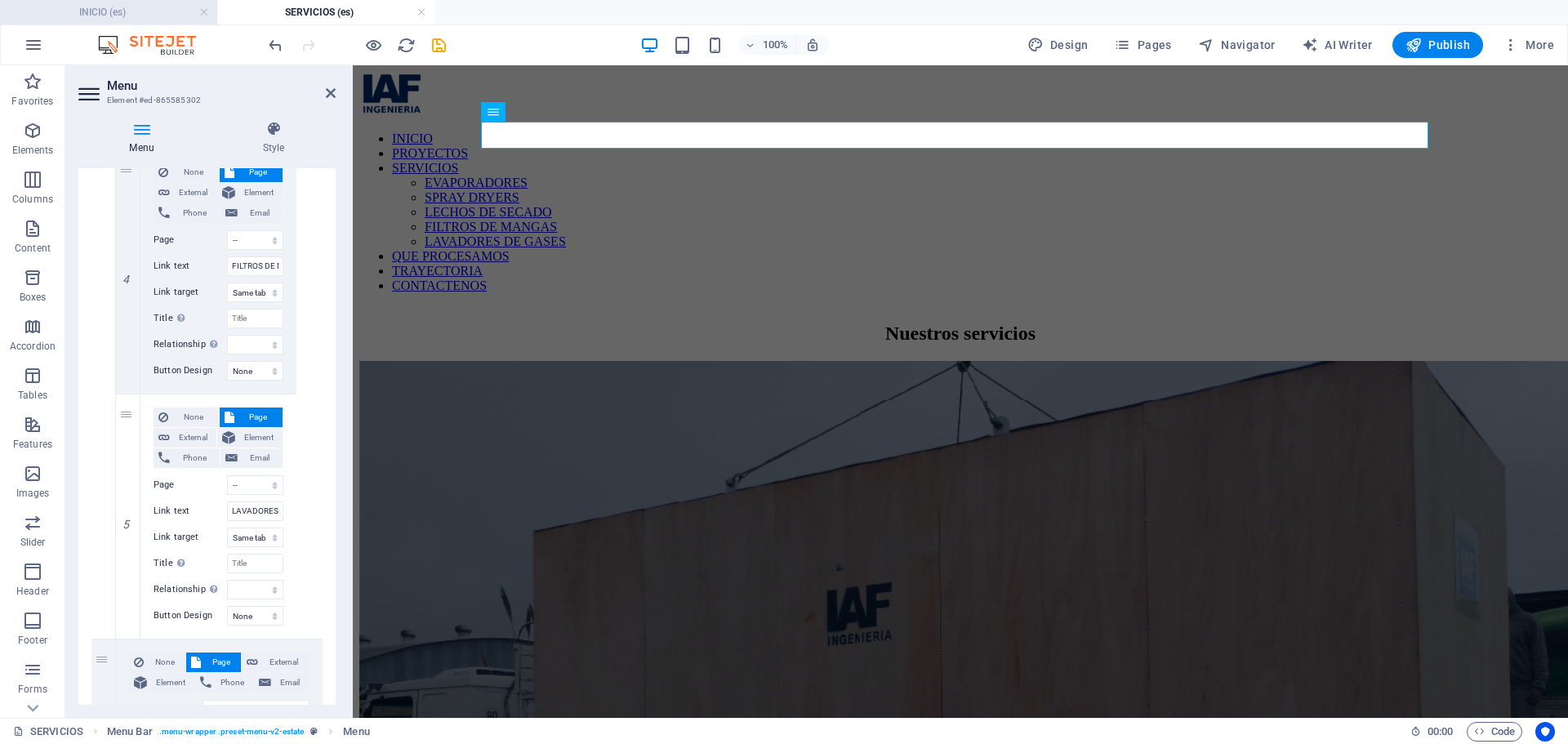
click at [122, 9] on h4 "INICIO (es)" at bounding box center [108, 12] width 217 height 18
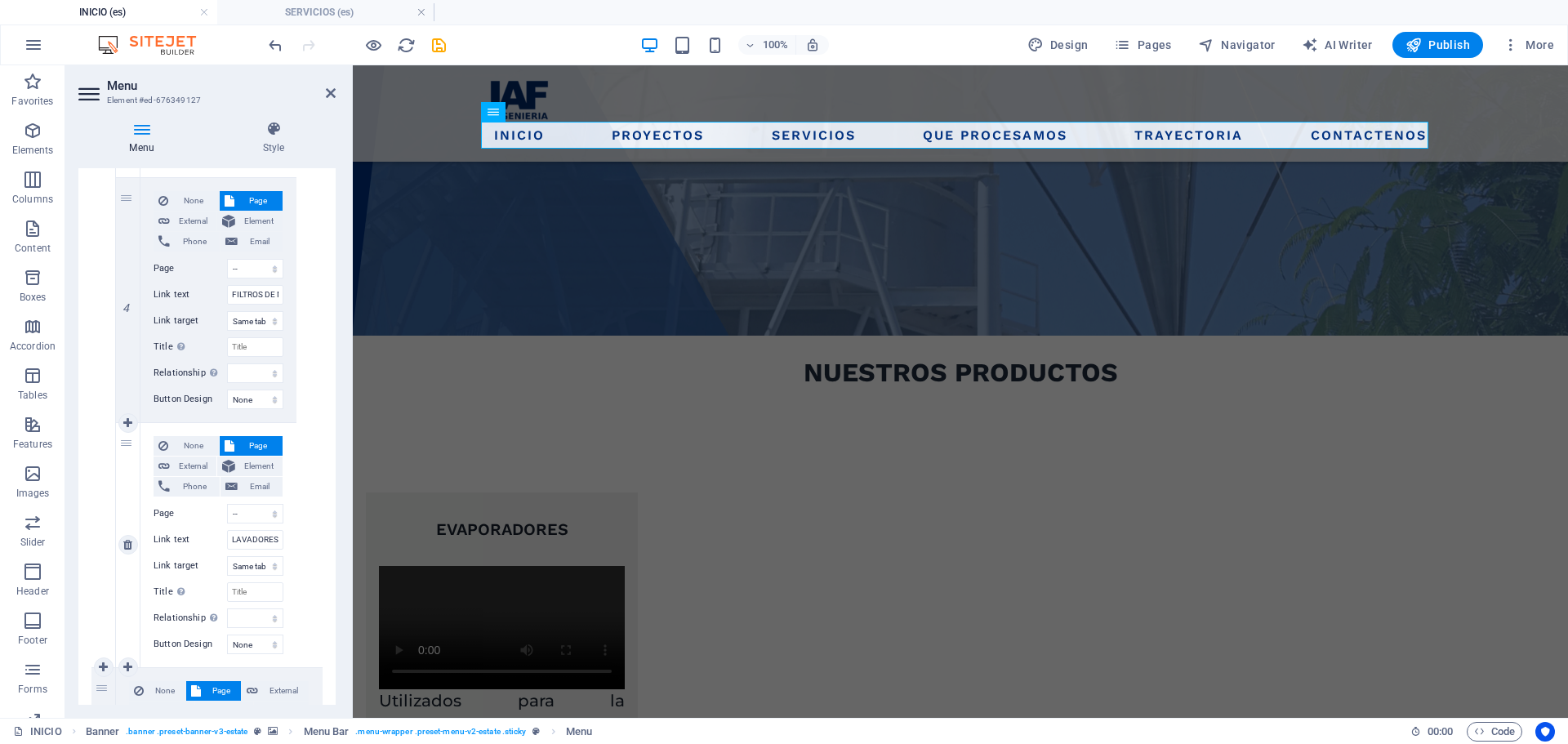
scroll to position [1542, 0]
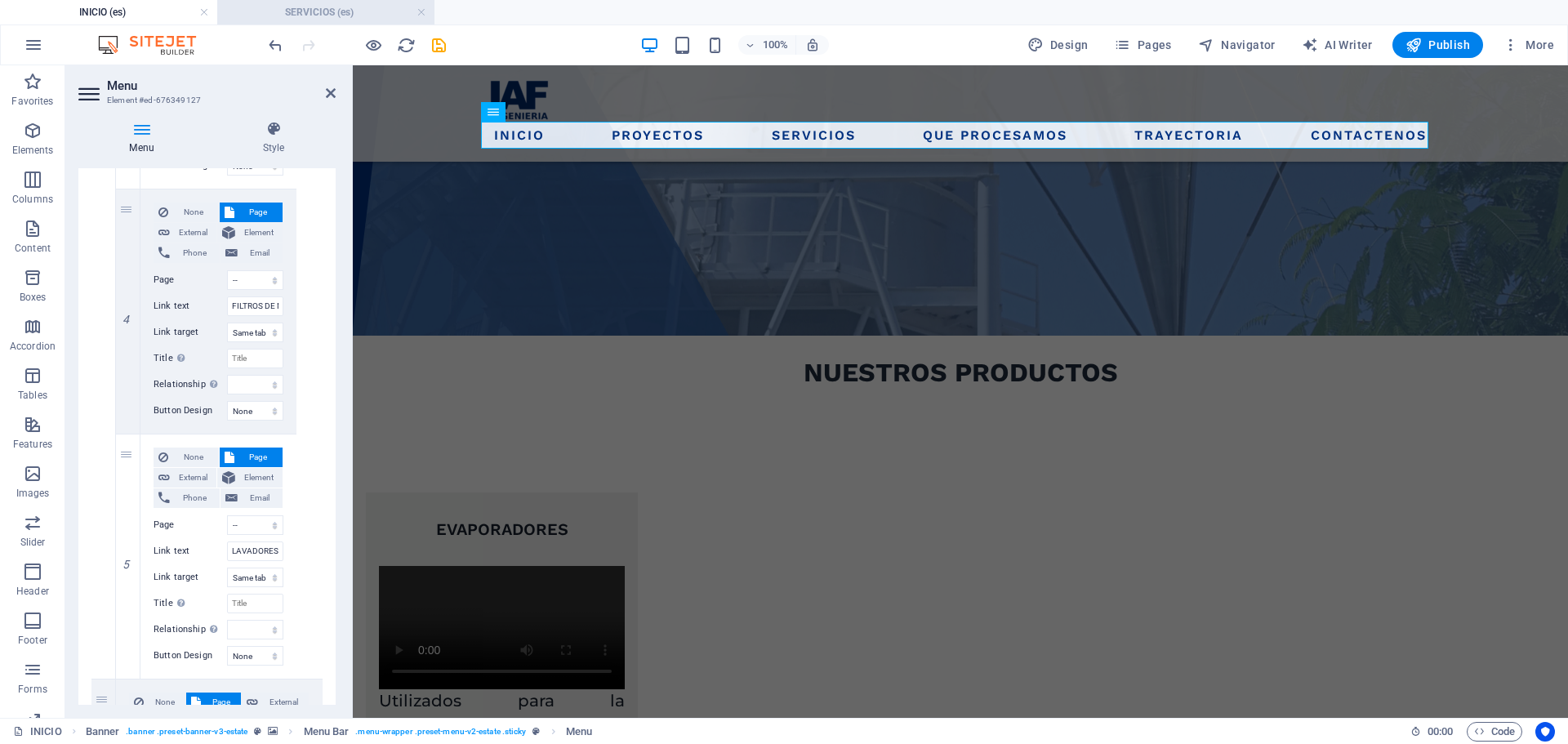
click at [328, 19] on h4 "SERVICIOS (es)" at bounding box center [326, 12] width 217 height 18
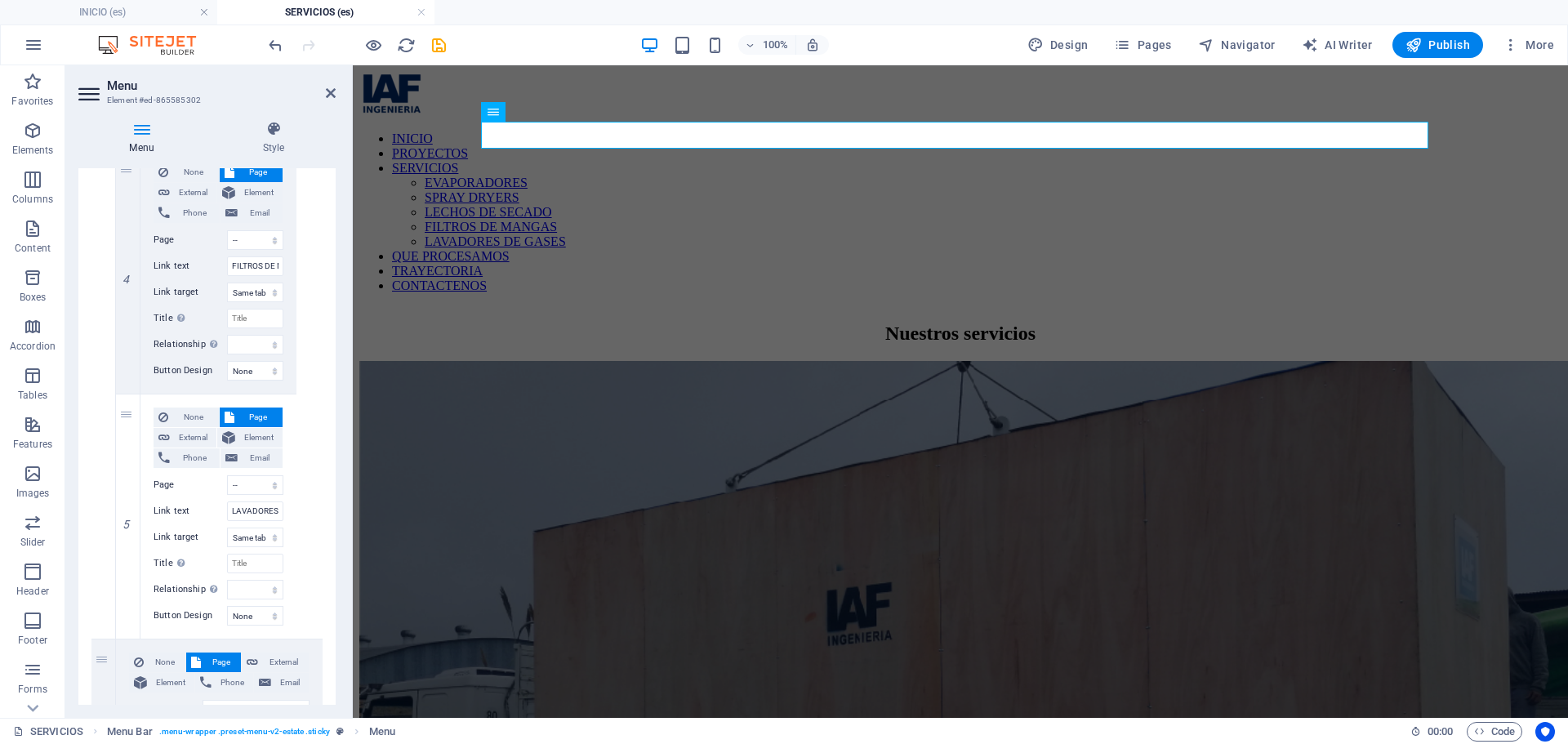
scroll to position [0, 0]
click at [445, 50] on icon "save" at bounding box center [439, 46] width 19 height 19
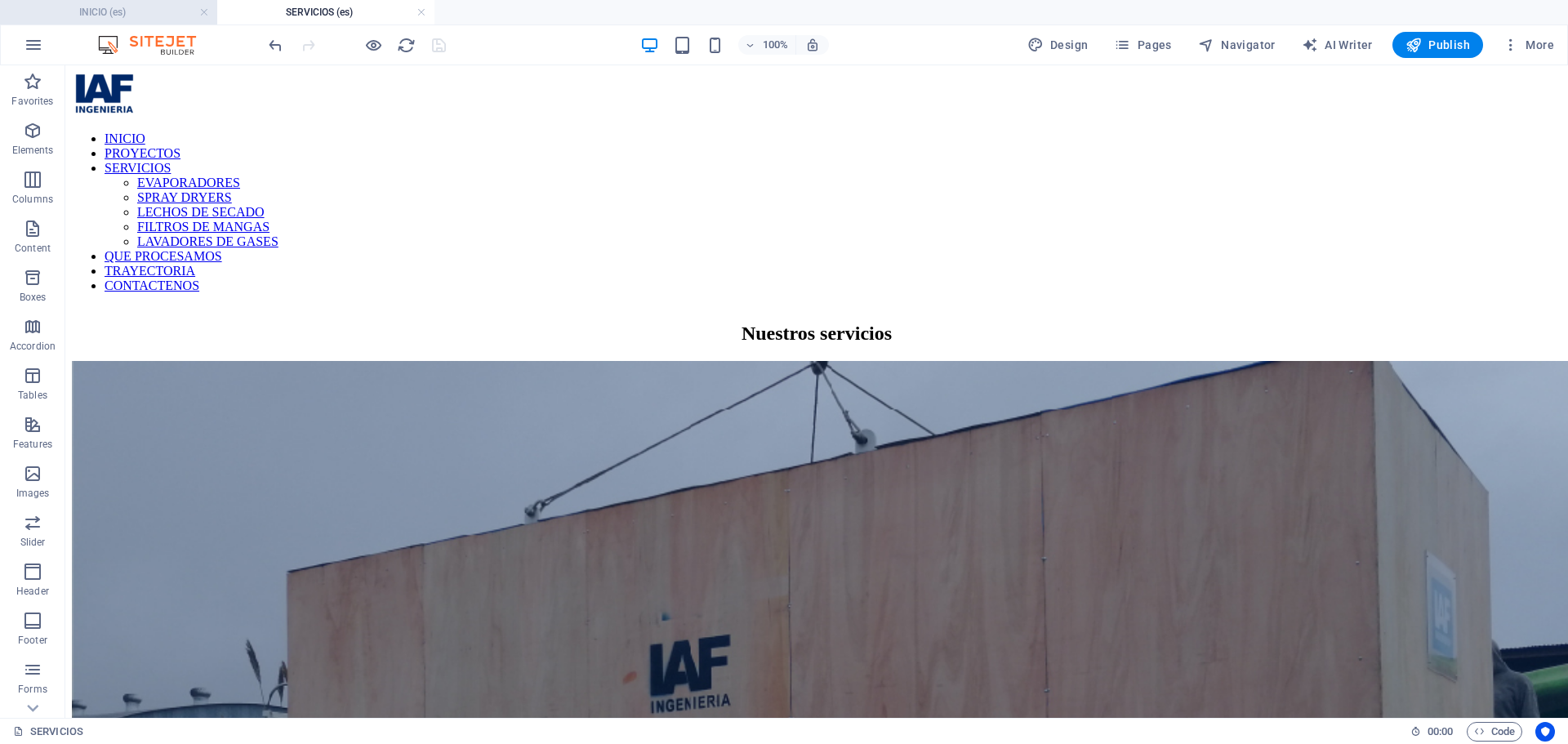
click at [110, 13] on h4 "INICIO (es)" at bounding box center [108, 12] width 217 height 18
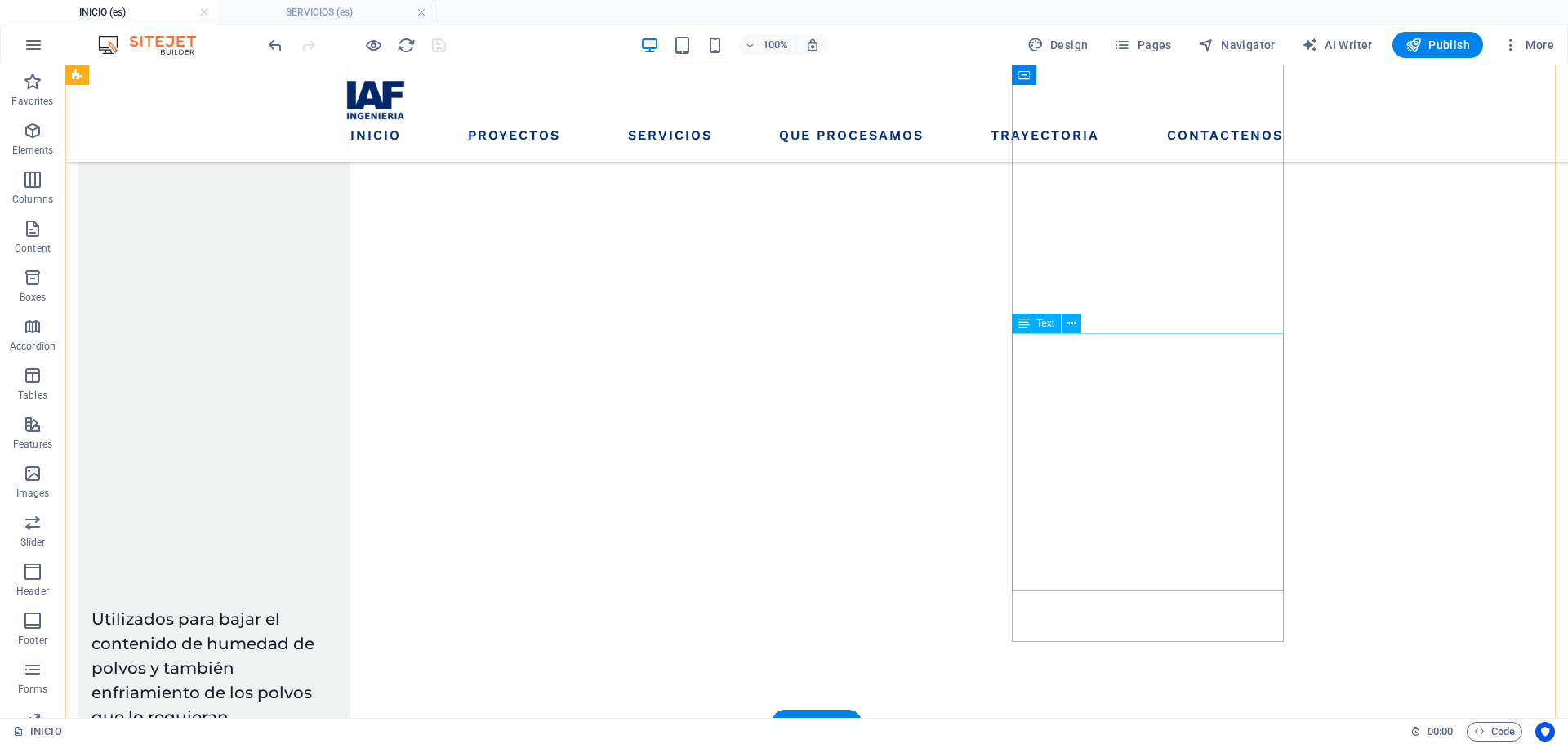
scroll to position [2096, 0]
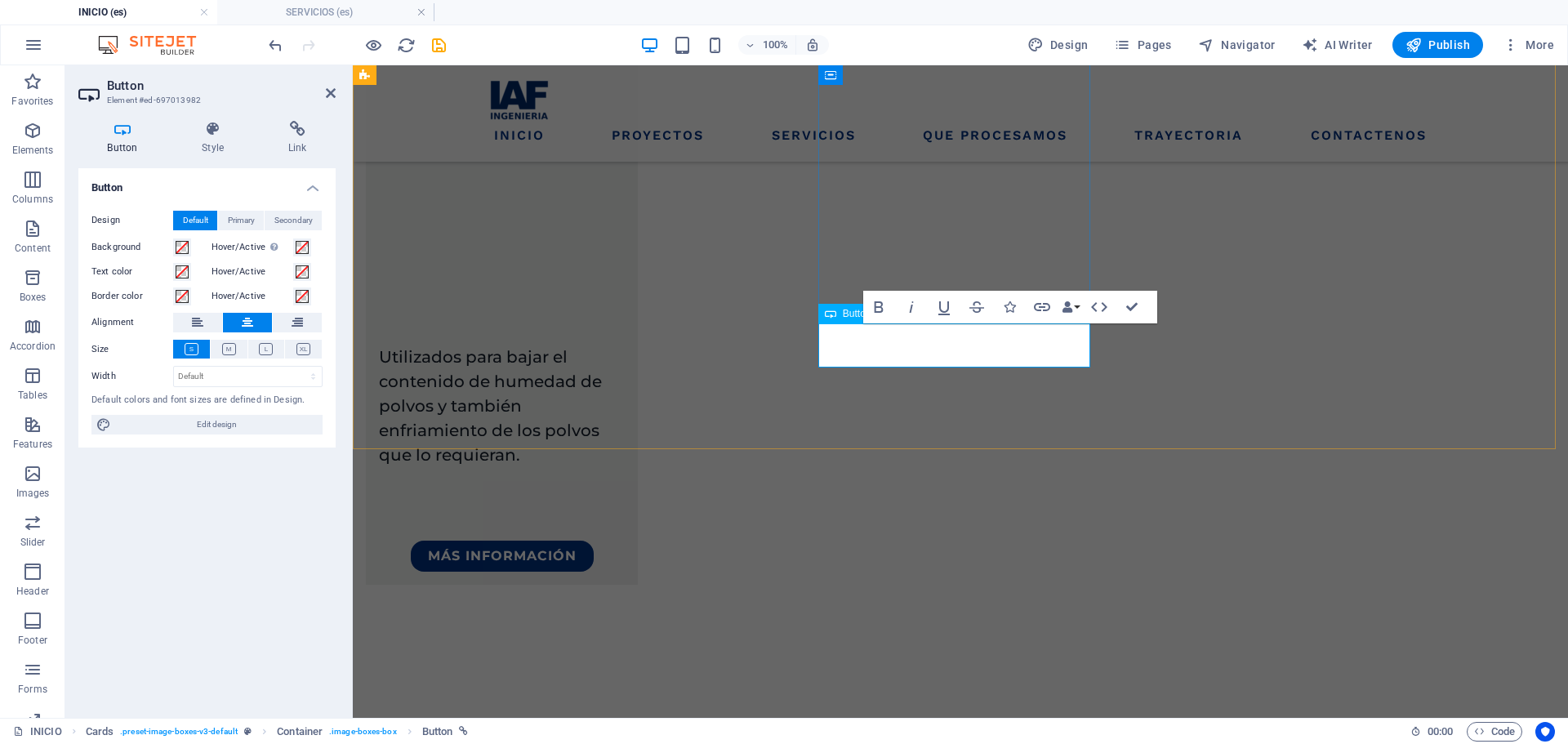
click at [250, 214] on span "Primary" at bounding box center [241, 220] width 27 height 20
click at [279, 222] on span "Secondary" at bounding box center [293, 220] width 39 height 20
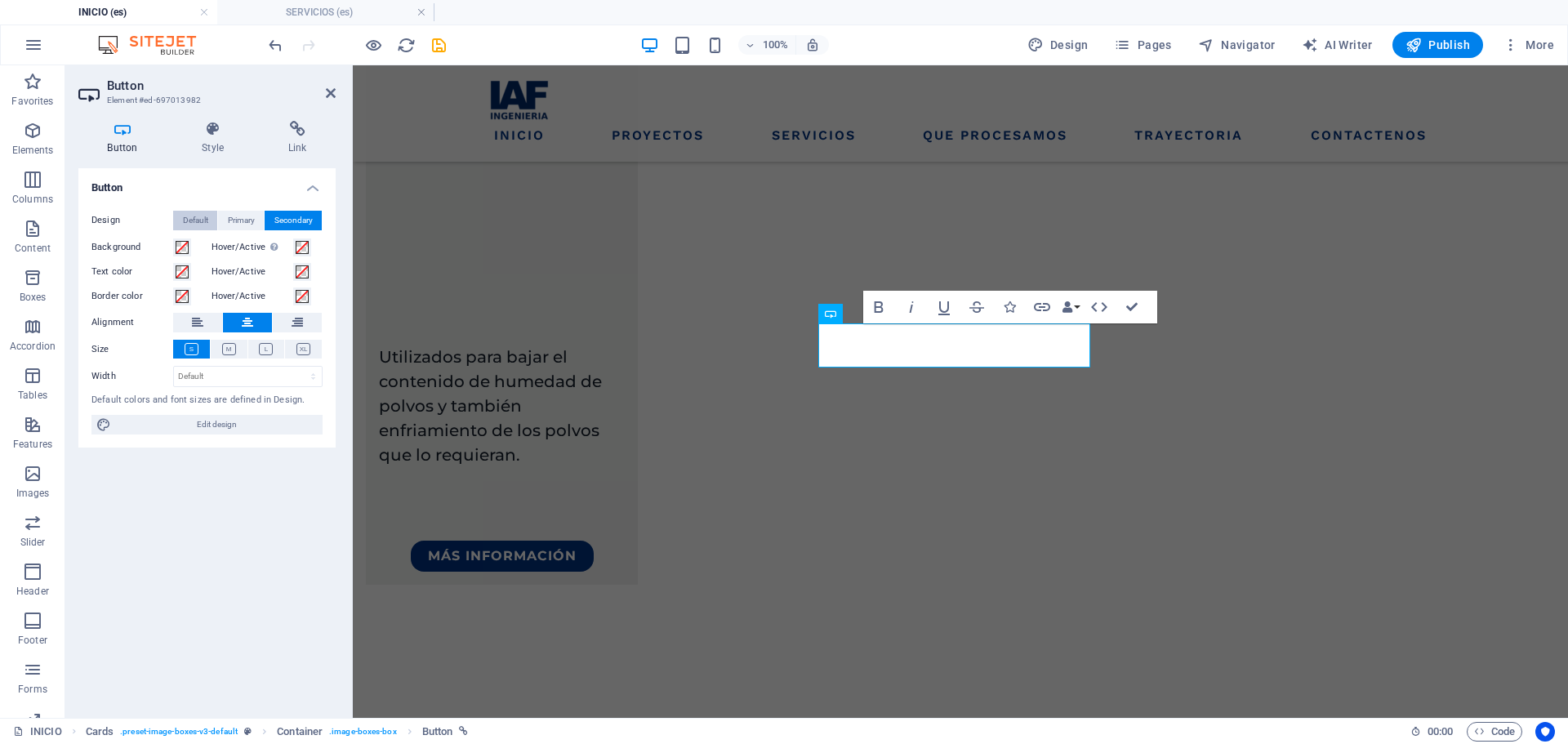
click at [189, 220] on span "Default" at bounding box center [195, 220] width 25 height 20
click at [288, 132] on icon at bounding box center [296, 129] width 76 height 16
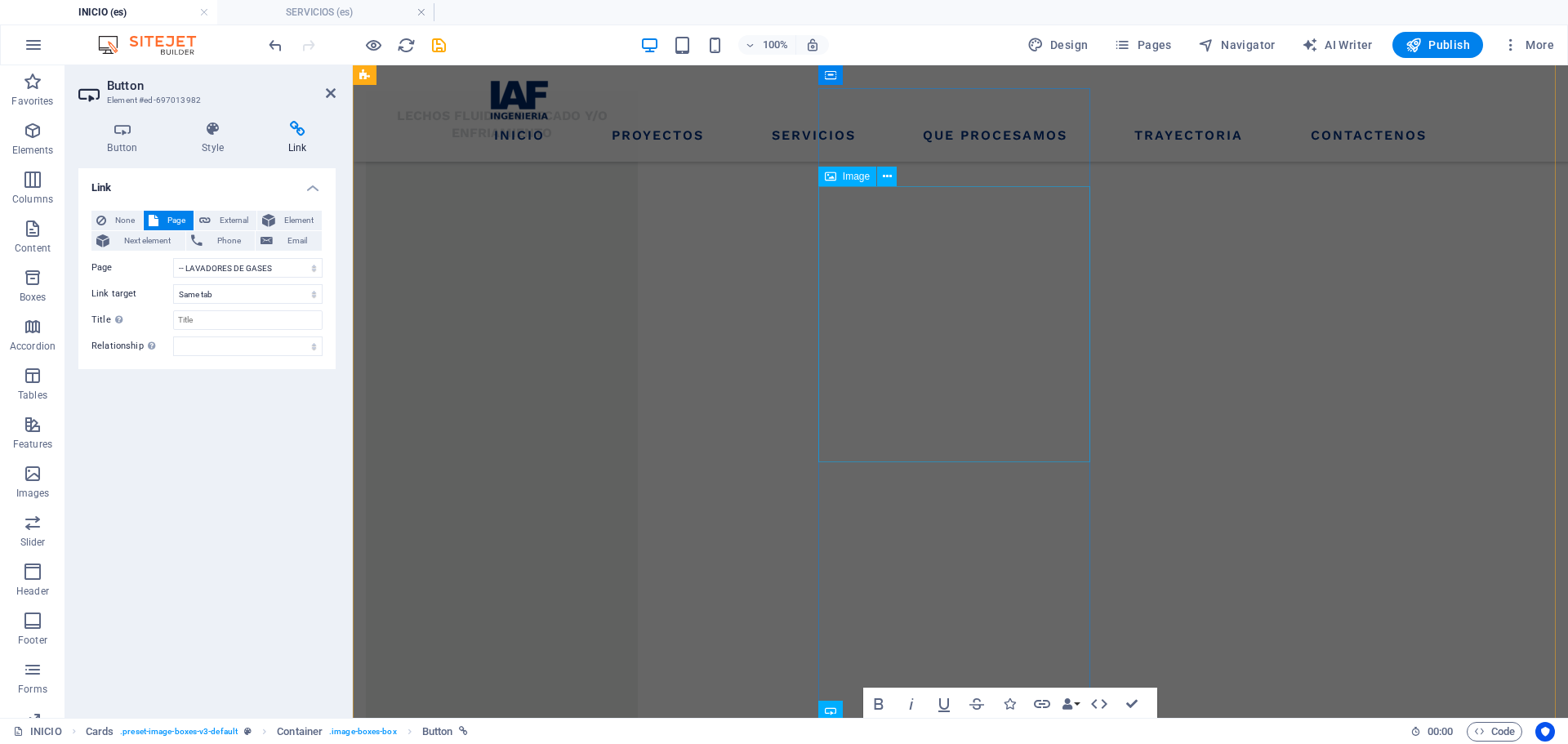
scroll to position [1688, 0]
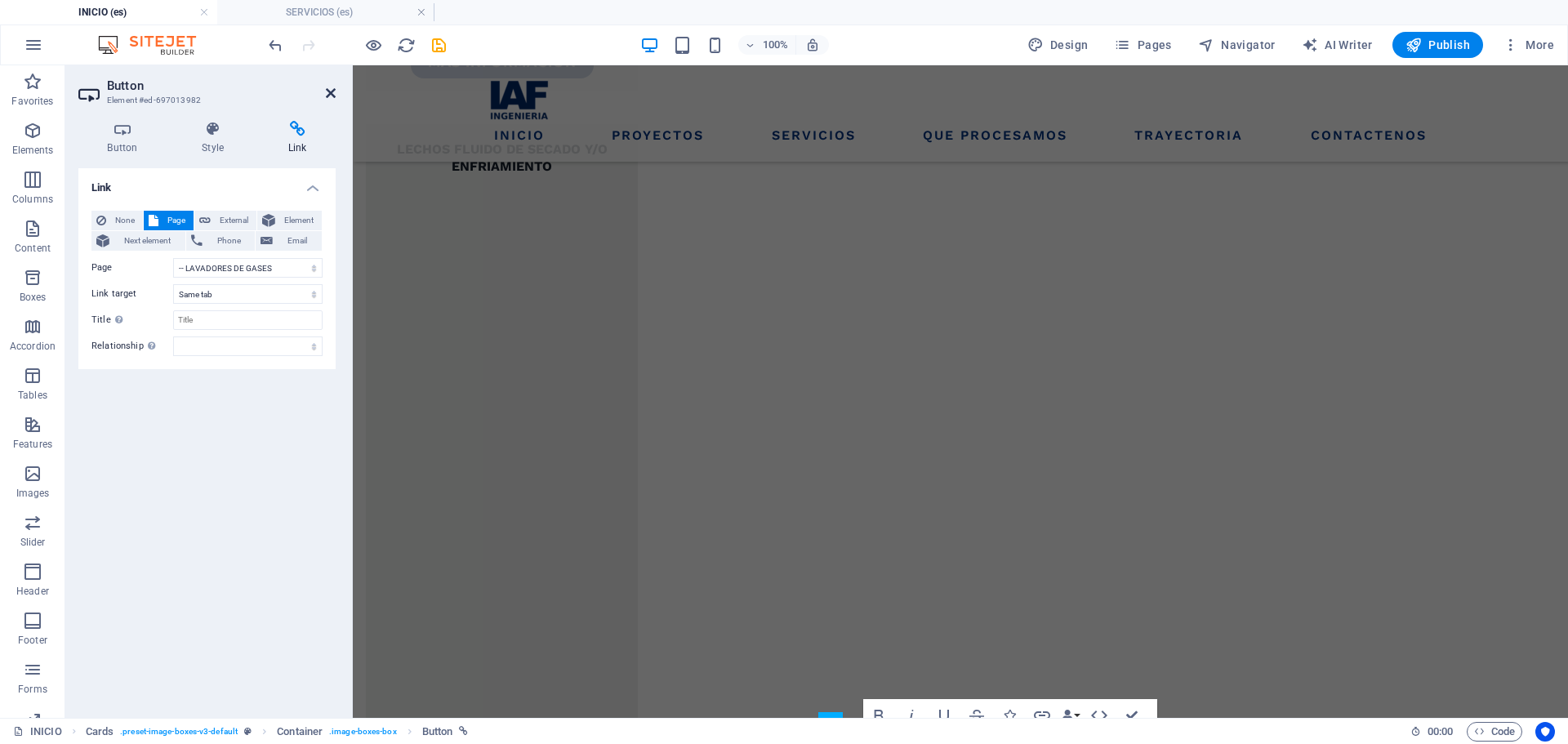
click at [330, 92] on icon at bounding box center [330, 93] width 9 height 13
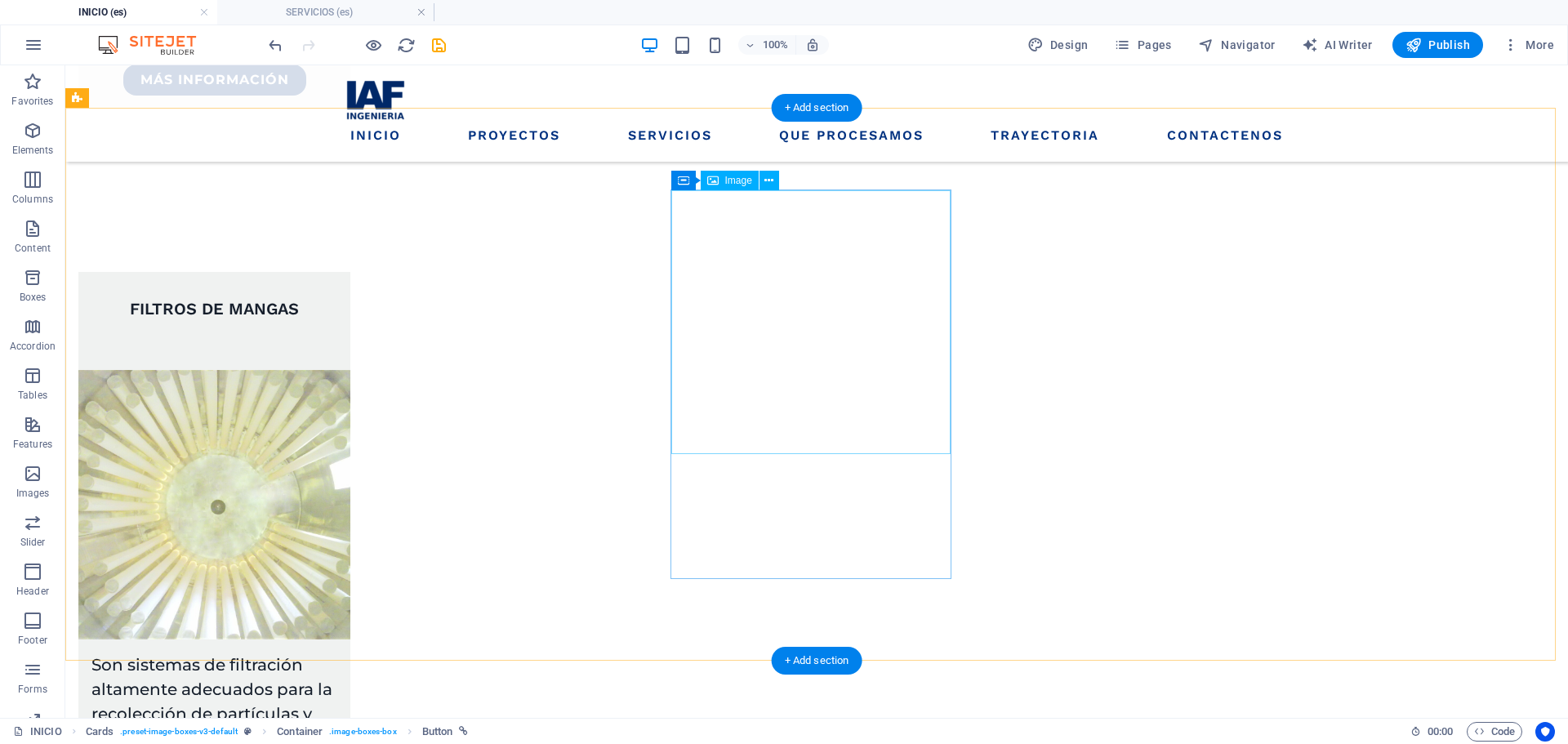
scroll to position [2621, 0]
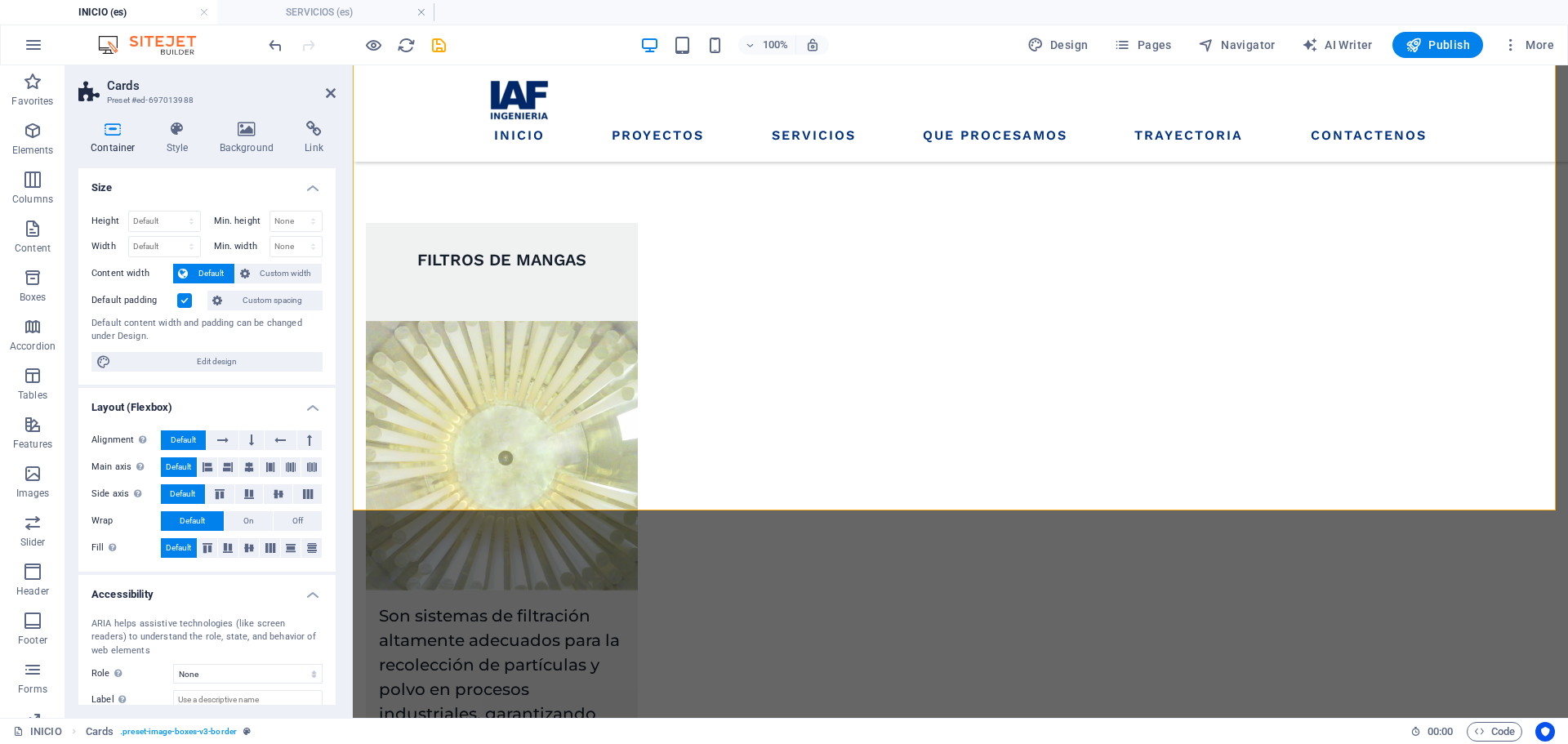
click at [337, 100] on aside "Cards Preset #ed-697013988 Container Style Background Link Size Height Default …" at bounding box center [209, 391] width 288 height 652
click at [337, 97] on aside "Cards Preset #ed-697013988 Container Style Background Link Size Height Default …" at bounding box center [209, 391] width 288 height 652
drag, startPoint x: 337, startPoint y: 97, endPoint x: 323, endPoint y: 93, distance: 14.6
click at [333, 97] on aside "Cards Preset #ed-697013988 Container Style Background Link Size Height Default …" at bounding box center [209, 391] width 288 height 652
click at [323, 93] on header "Cards Preset #ed-697013988" at bounding box center [206, 86] width 257 height 42
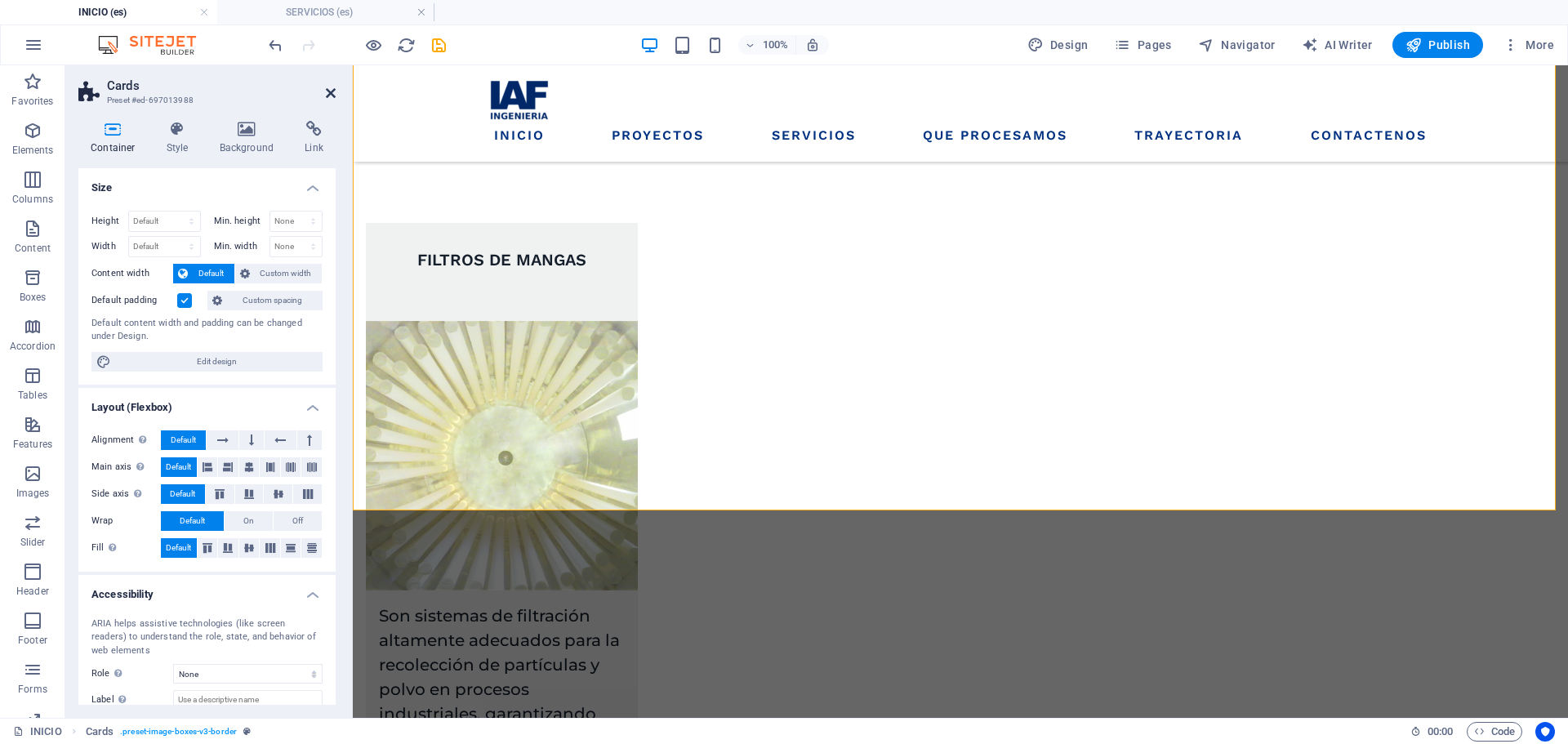
drag, startPoint x: 331, startPoint y: 93, endPoint x: 483, endPoint y: 192, distance: 181.4
click at [331, 93] on icon at bounding box center [330, 93] width 9 height 13
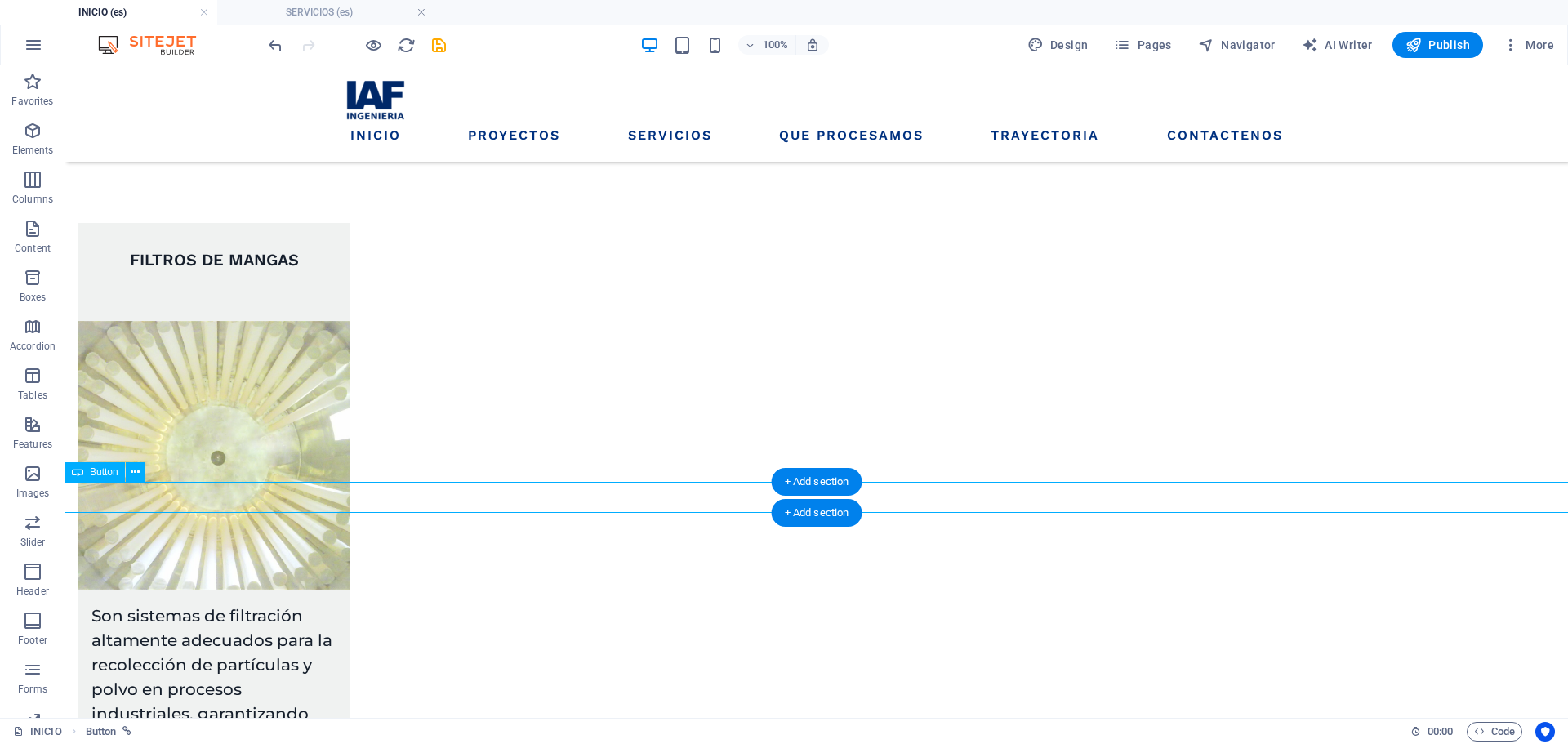
select select "%"
select select "12"
select select
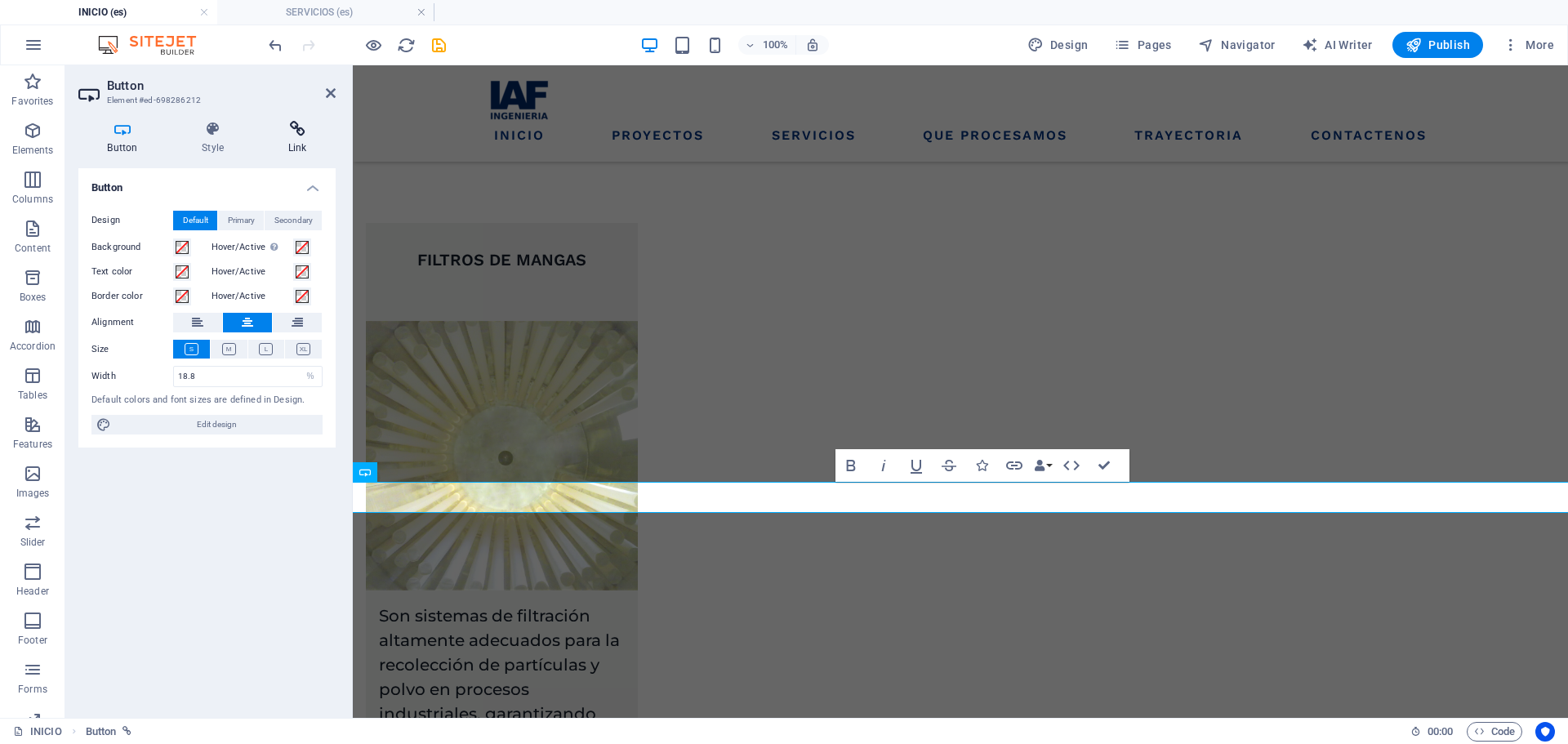
click at [280, 132] on icon at bounding box center [296, 129] width 76 height 16
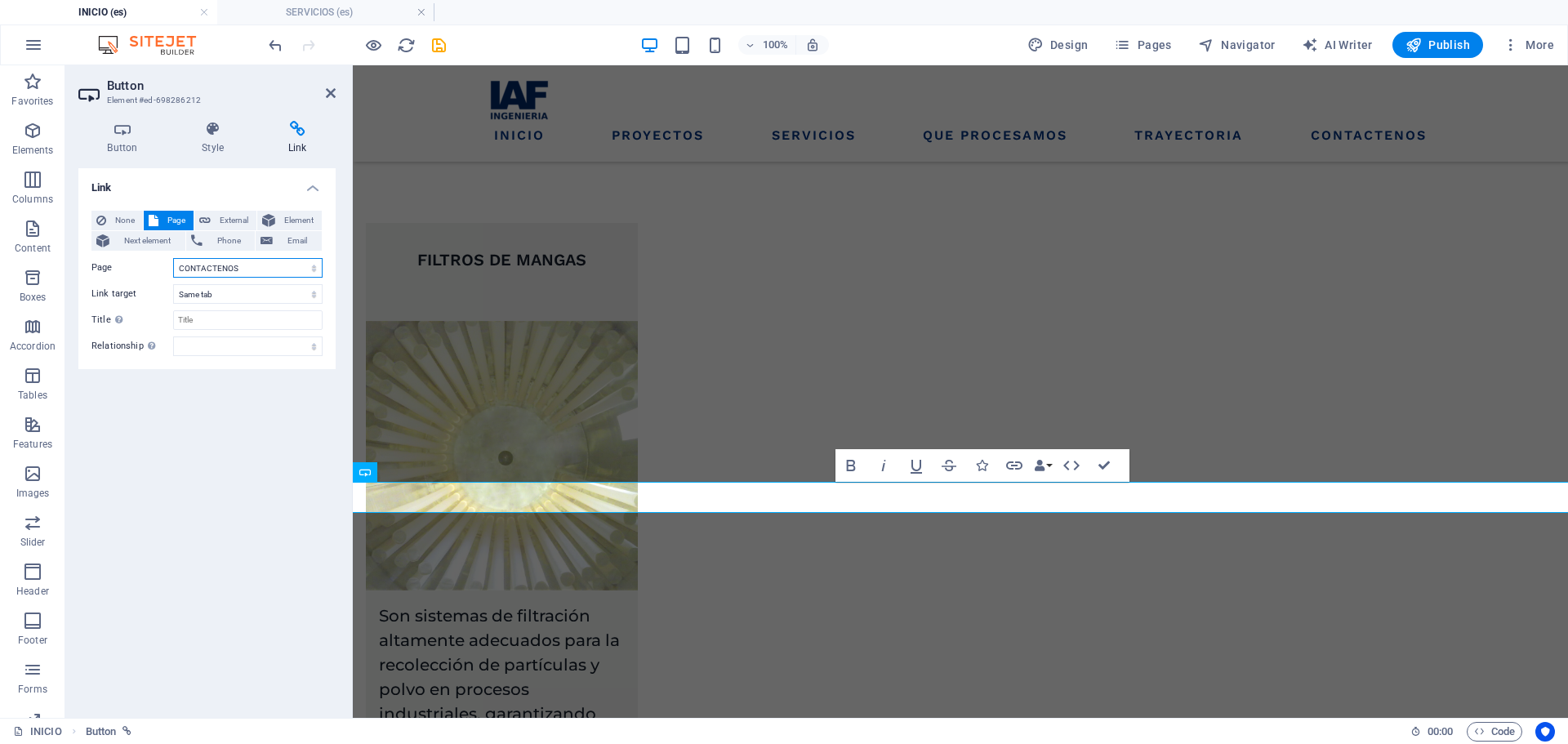
click at [221, 271] on select "INICIO PROYECTOS SERVICIOS -- EVAPORADORES -- SPRAY DRYERS -- LECHOS DE SECADO …" at bounding box center [247, 267] width 149 height 20
click at [173, 258] on select "INICIO PROYECTOS SERVICIOS -- EVAPORADORES -- SPRAY DRYERS -- LECHOS DE SECADO …" at bounding box center [247, 267] width 149 height 20
click at [210, 134] on icon at bounding box center [212, 129] width 80 height 16
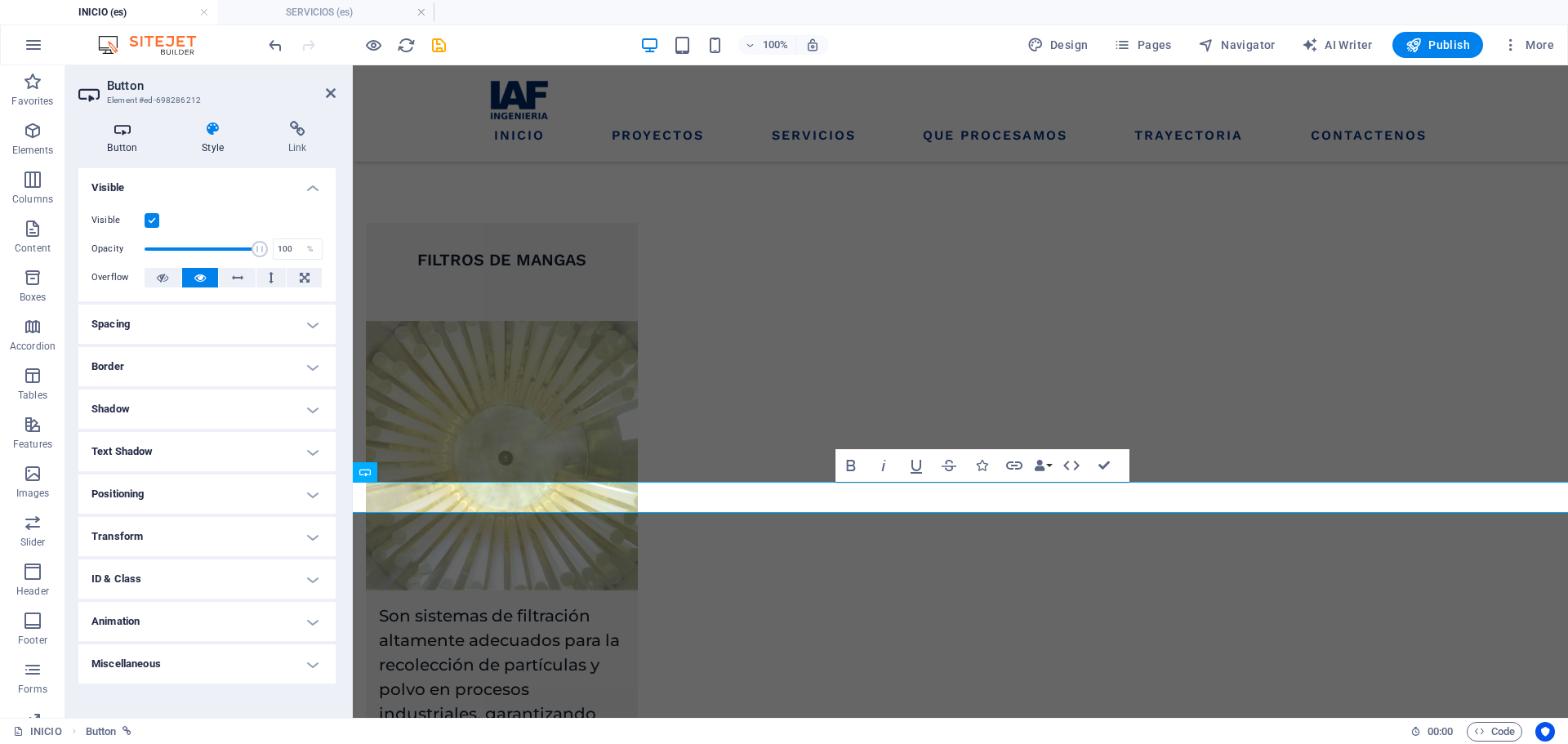
click at [159, 128] on icon at bounding box center [122, 129] width 88 height 16
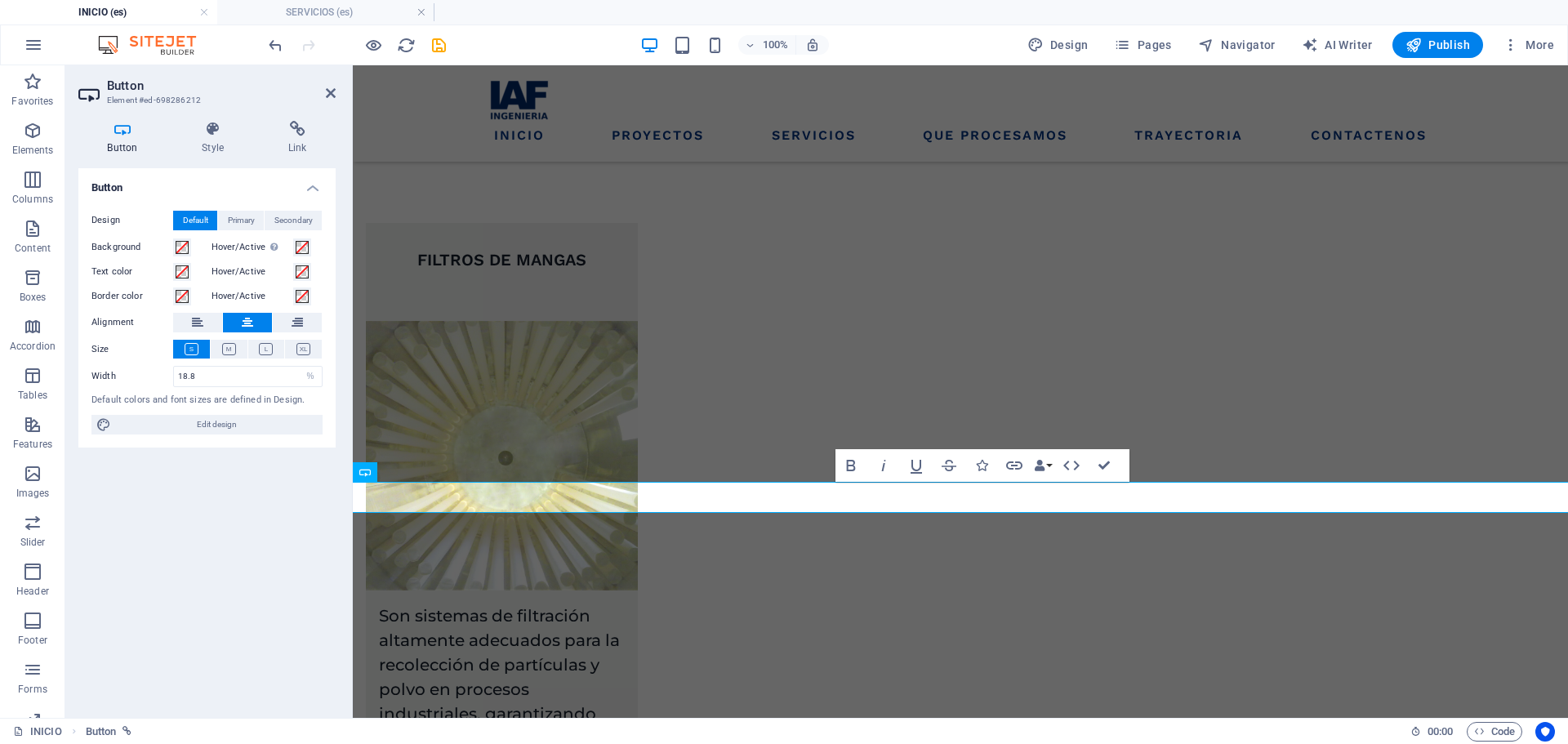
click at [189, 222] on span "Default" at bounding box center [195, 220] width 25 height 20
click at [223, 145] on h4 "Style" at bounding box center [216, 138] width 87 height 34
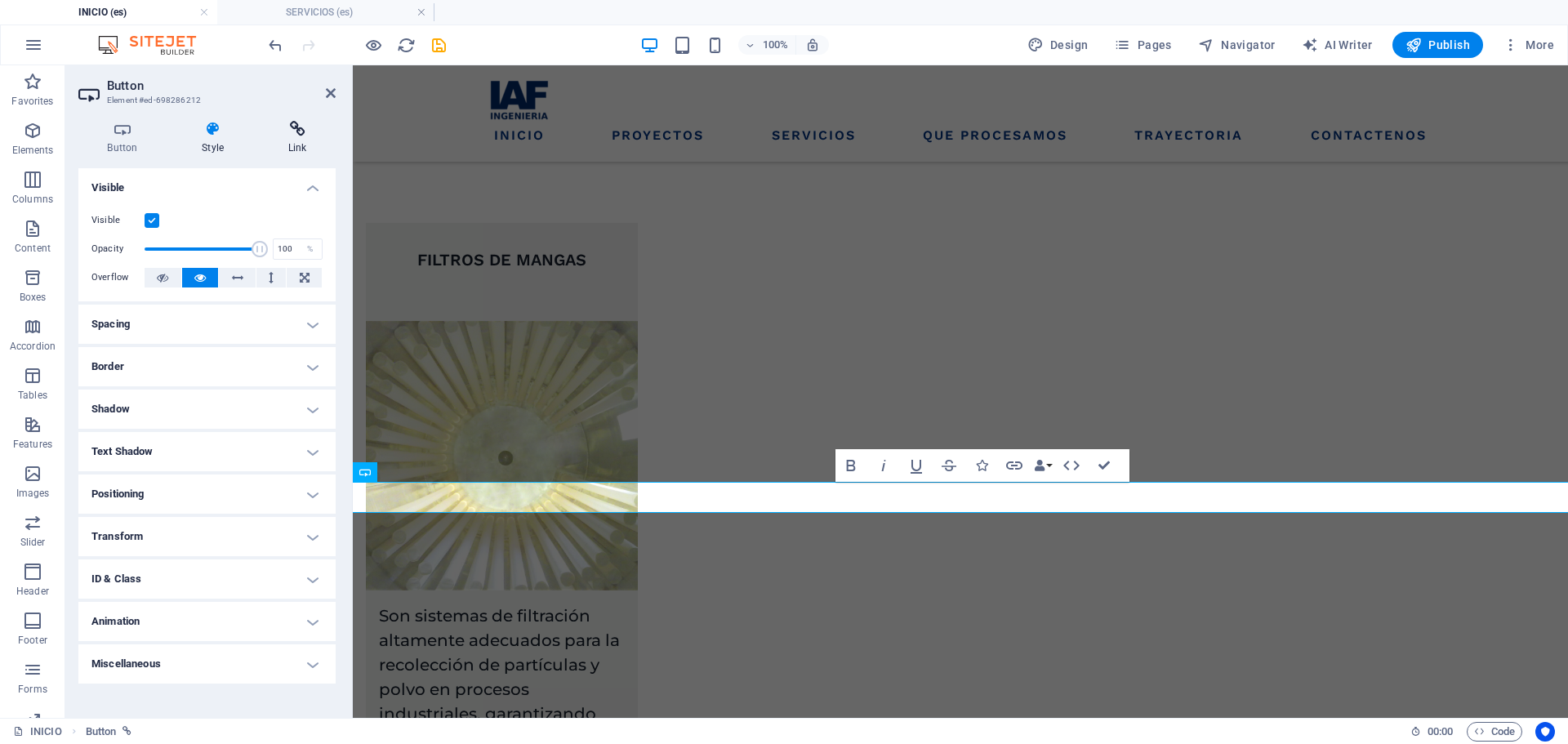
click at [310, 142] on h4 "Link" at bounding box center [296, 138] width 76 height 34
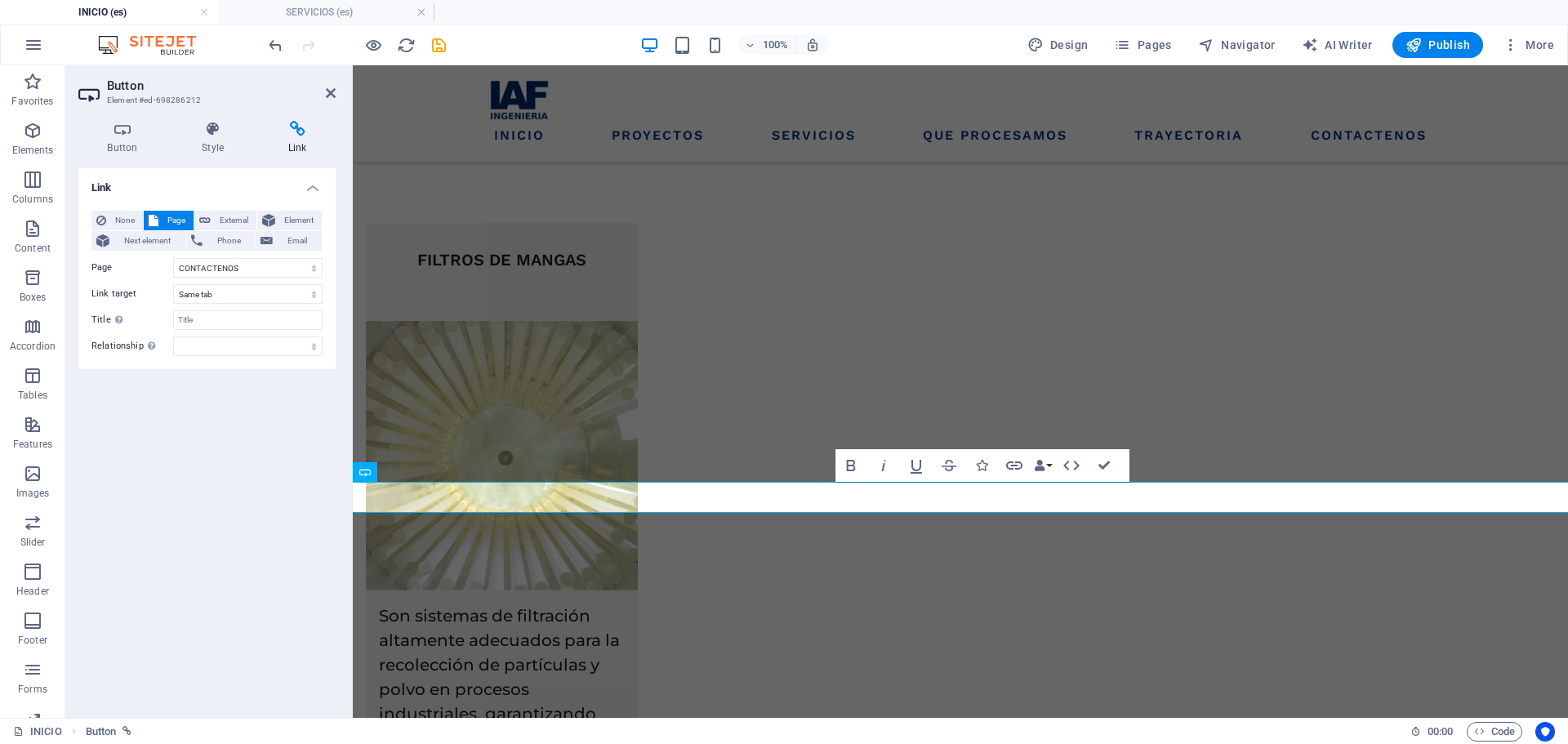
click at [168, 210] on span "Page" at bounding box center [175, 220] width 25 height 20
click at [307, 9] on h4 "SERVICIOS (es)" at bounding box center [326, 12] width 217 height 18
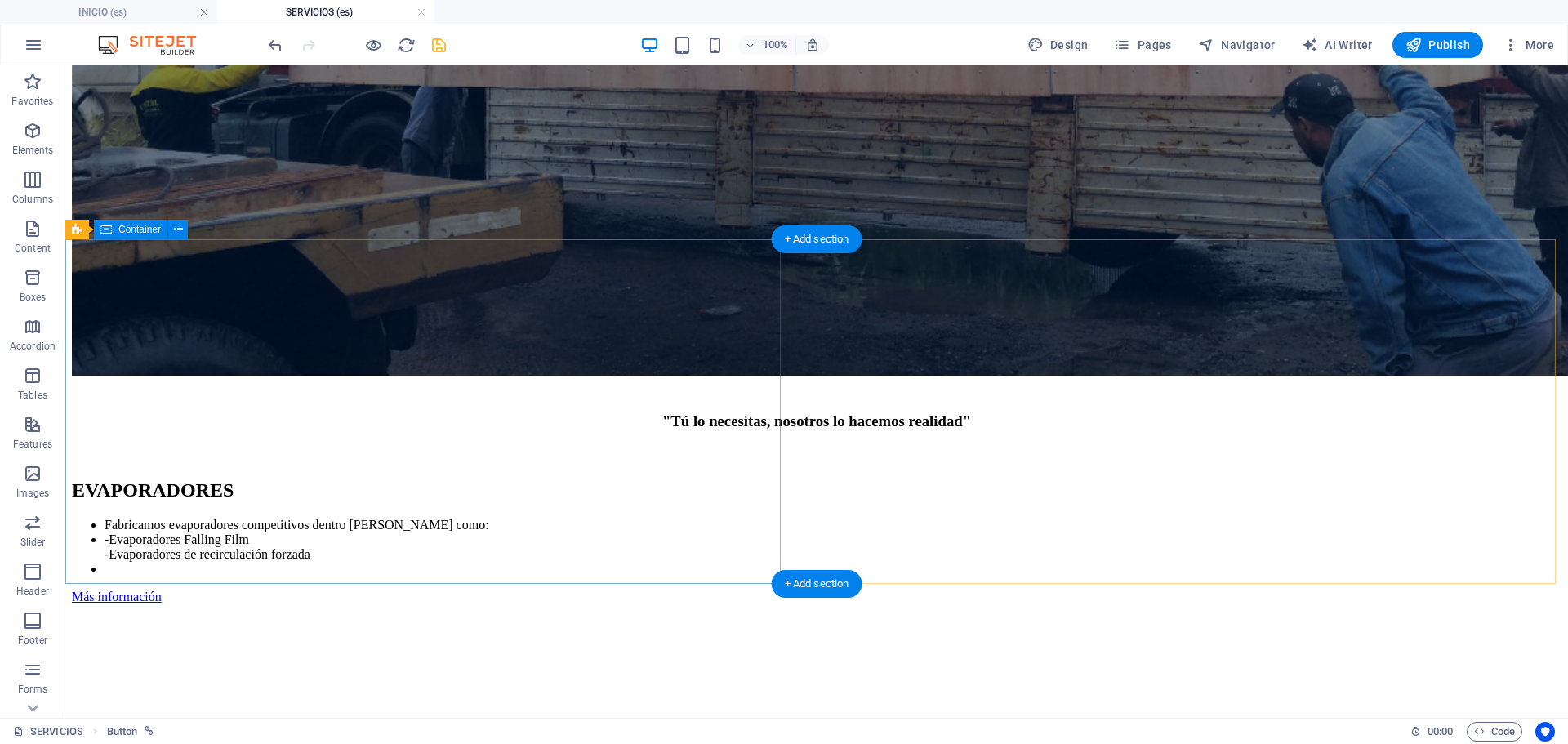
scroll to position [816, 0]
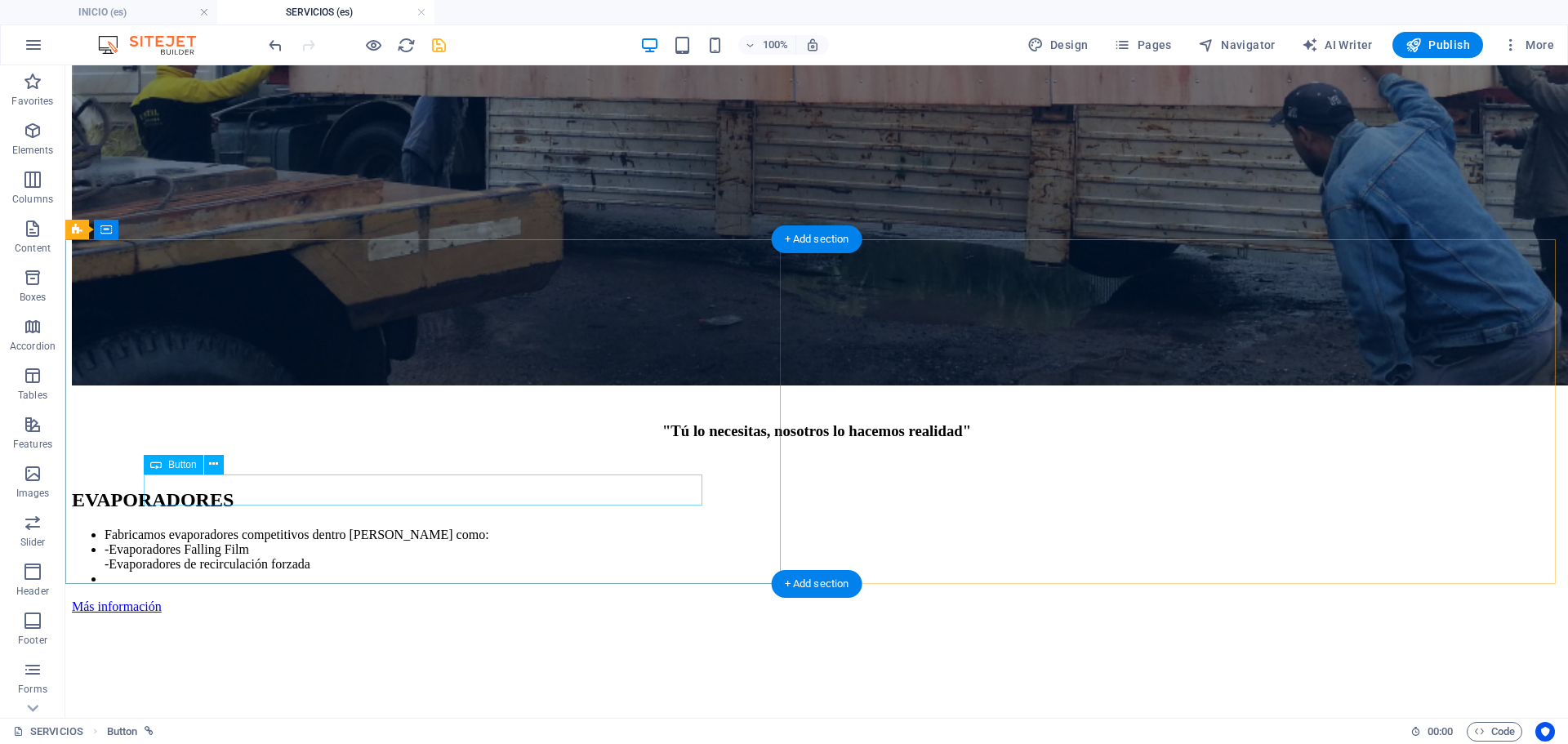
click at [253, 600] on div "Más información" at bounding box center [816, 607] width 1489 height 15
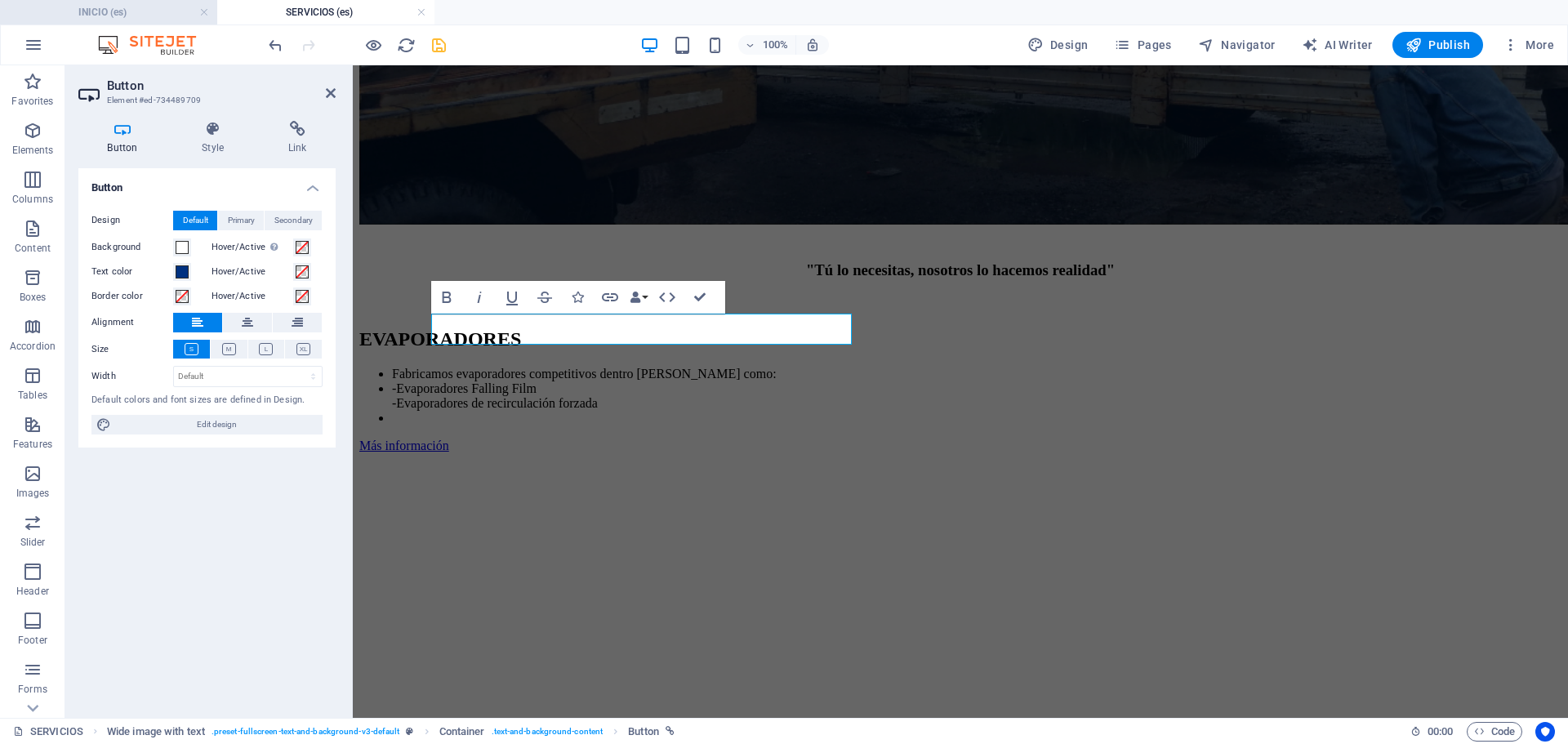
click at [143, 19] on h4 "INICIO (es)" at bounding box center [108, 12] width 217 height 18
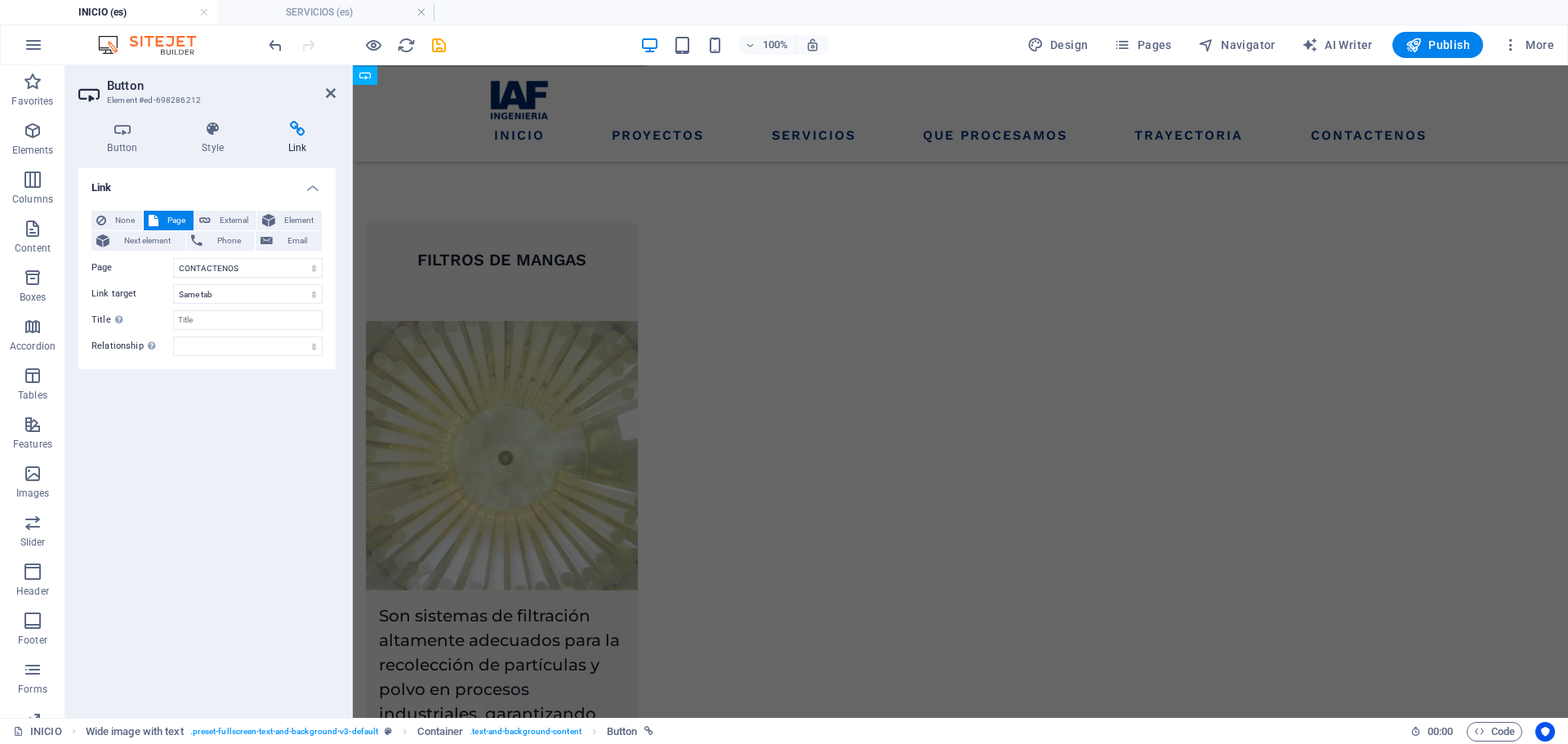
scroll to position [0, 0]
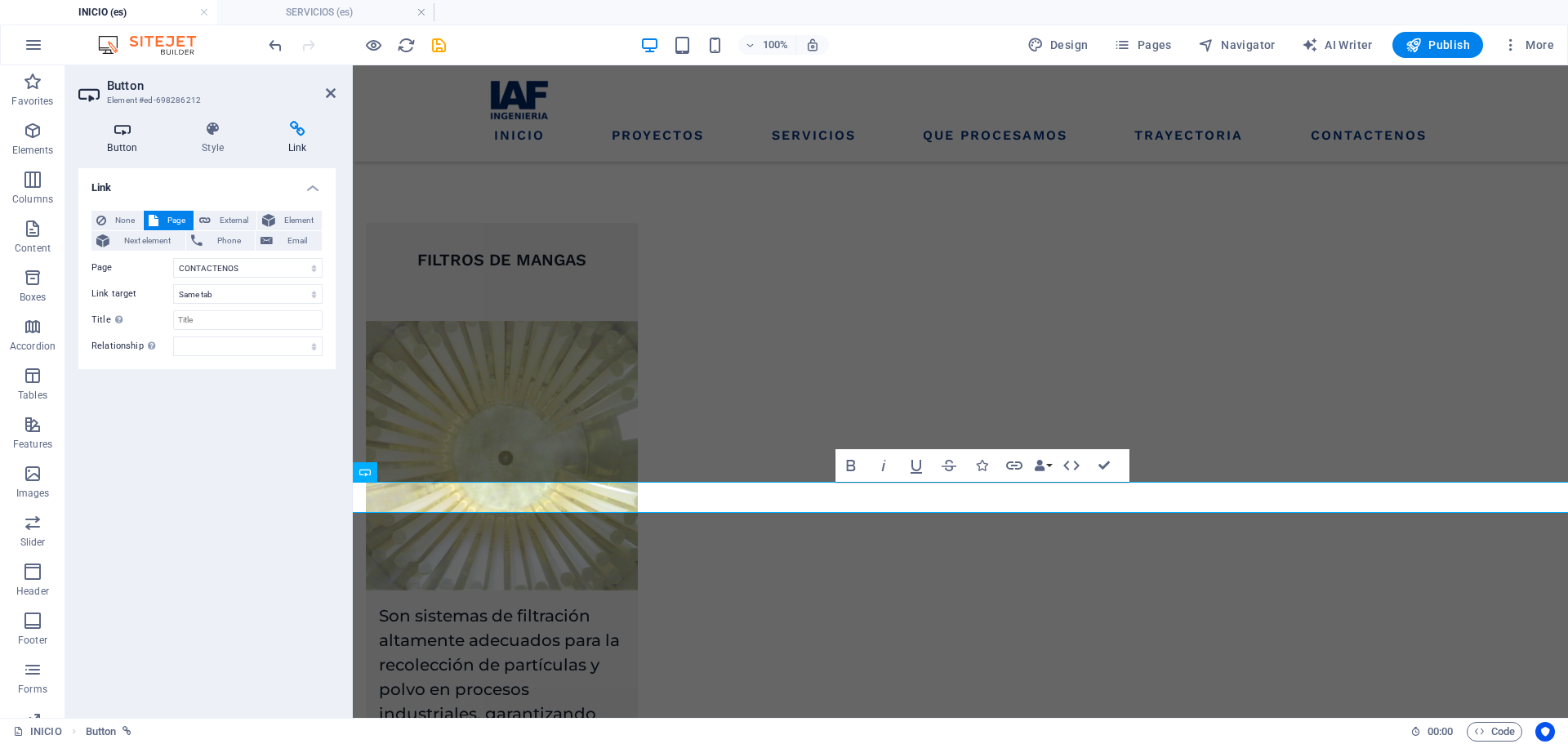
click at [121, 131] on icon at bounding box center [122, 129] width 88 height 16
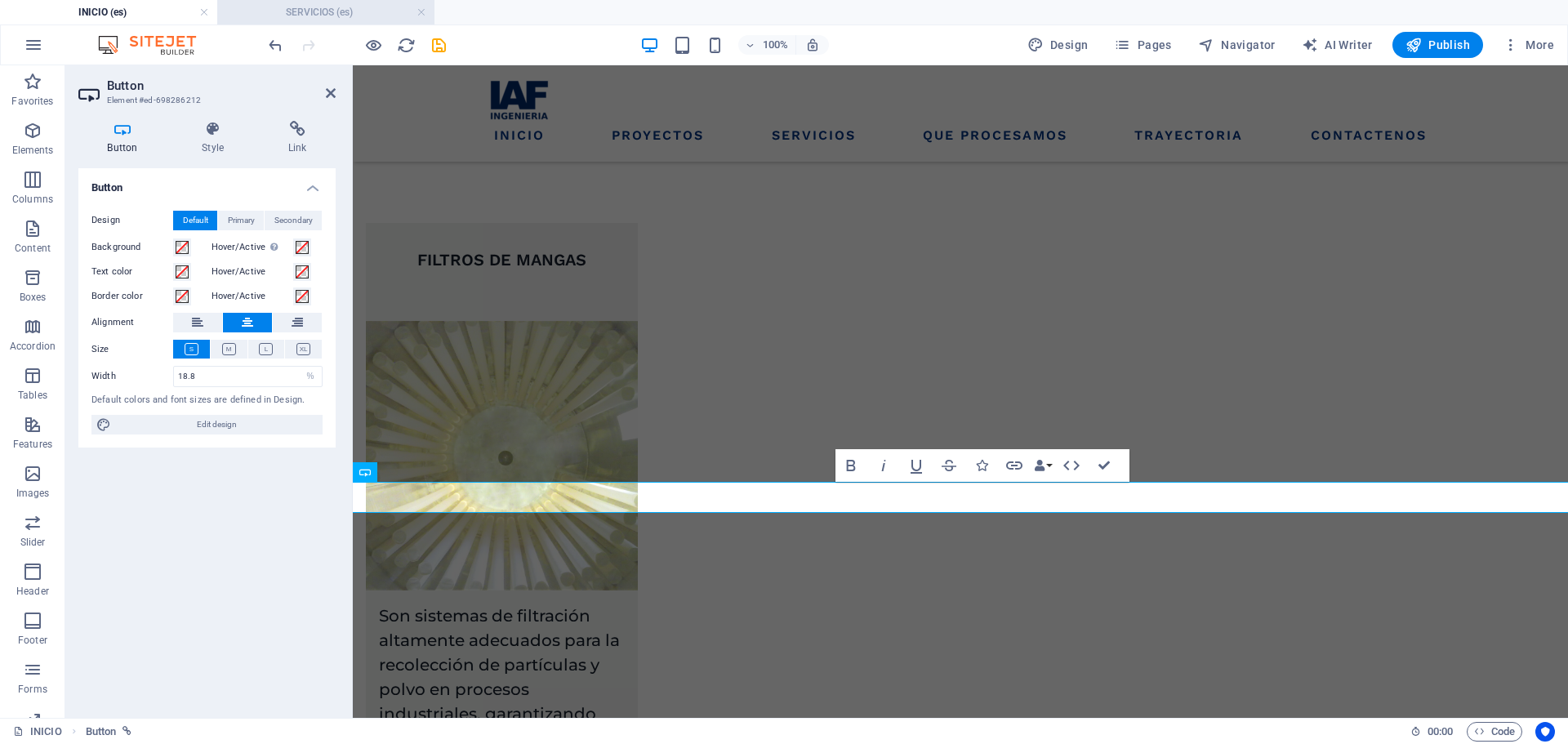
click at [297, 8] on h4 "SERVICIOS (es)" at bounding box center [326, 12] width 217 height 18
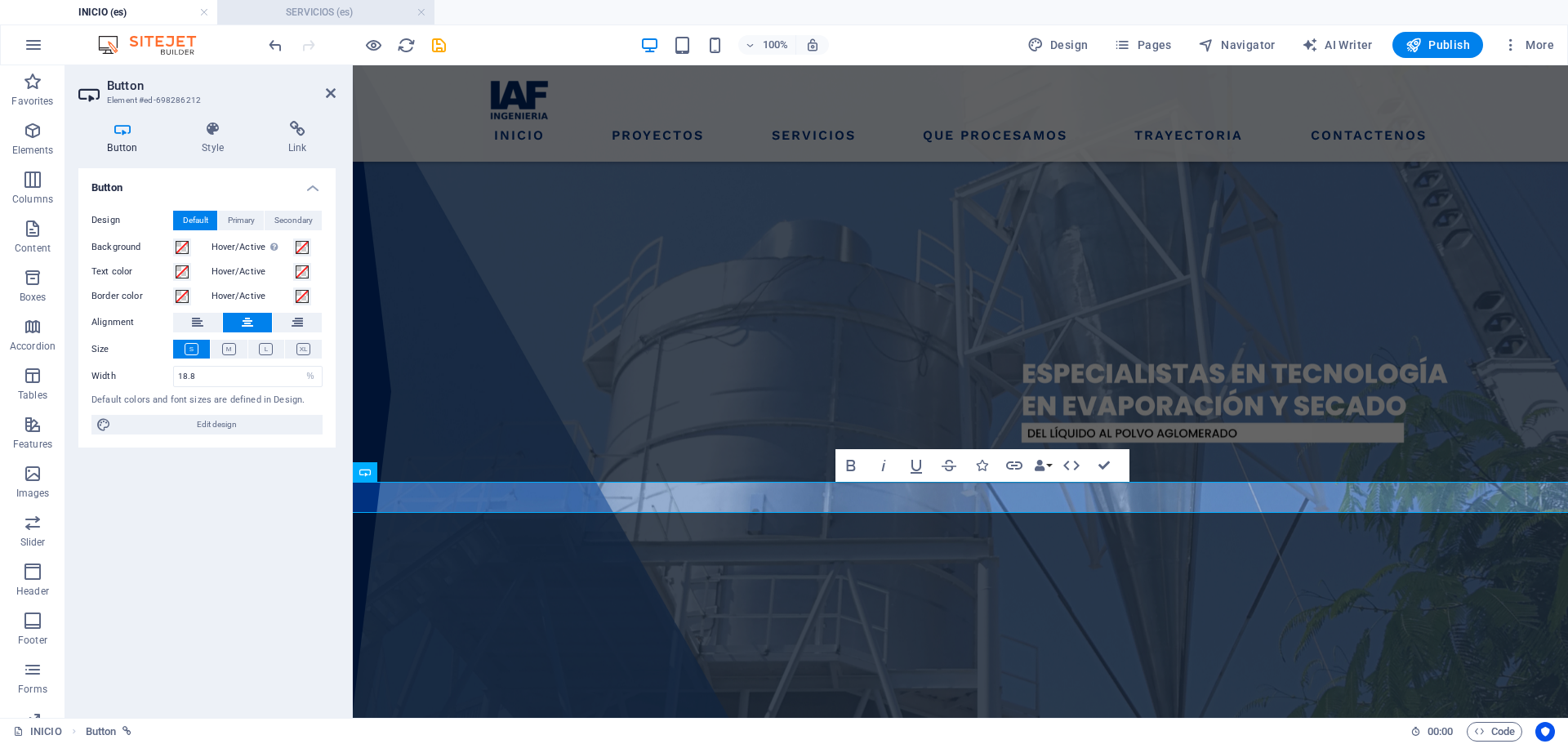
scroll to position [816, 0]
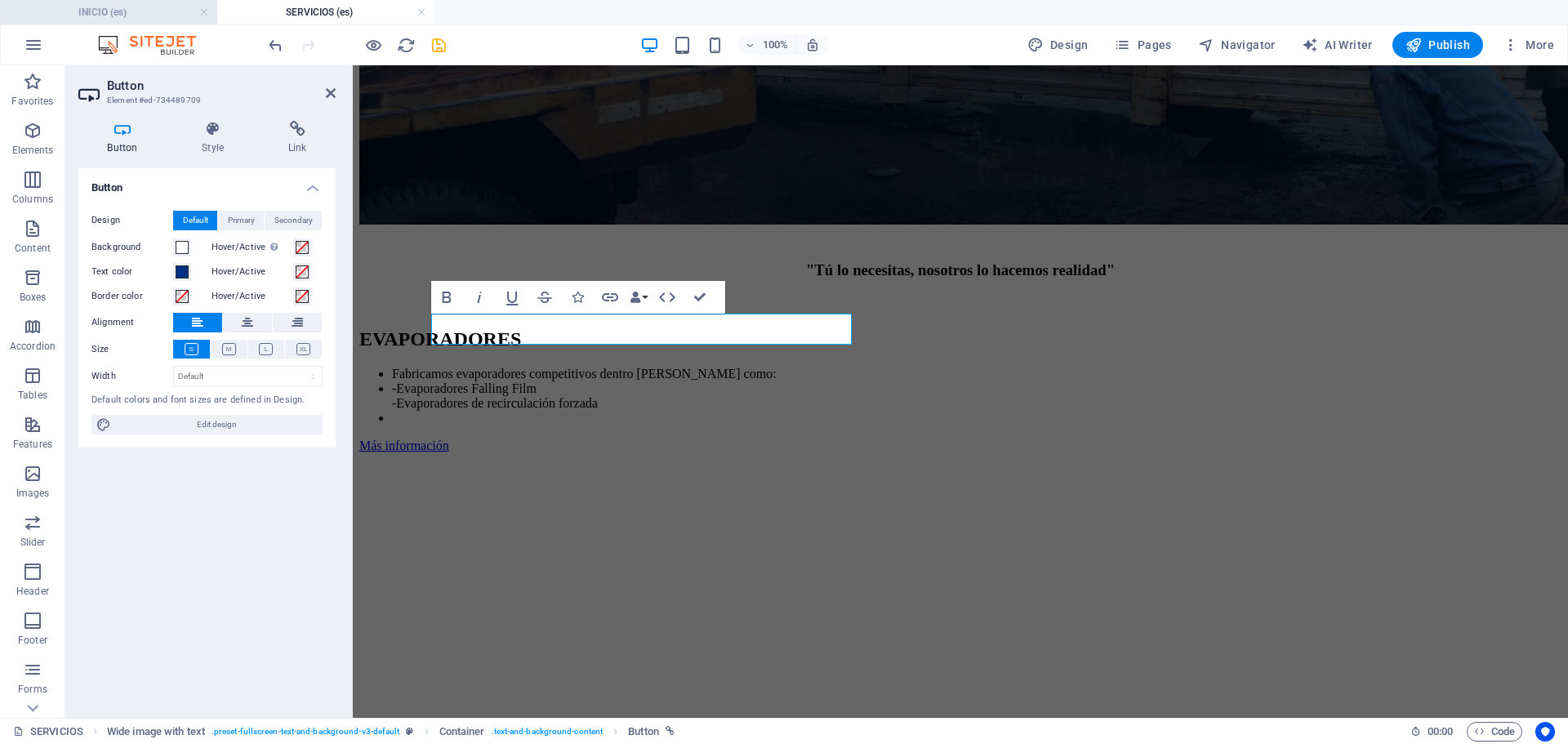
click at [155, 9] on h4 "INICIO (es)" at bounding box center [108, 12] width 217 height 18
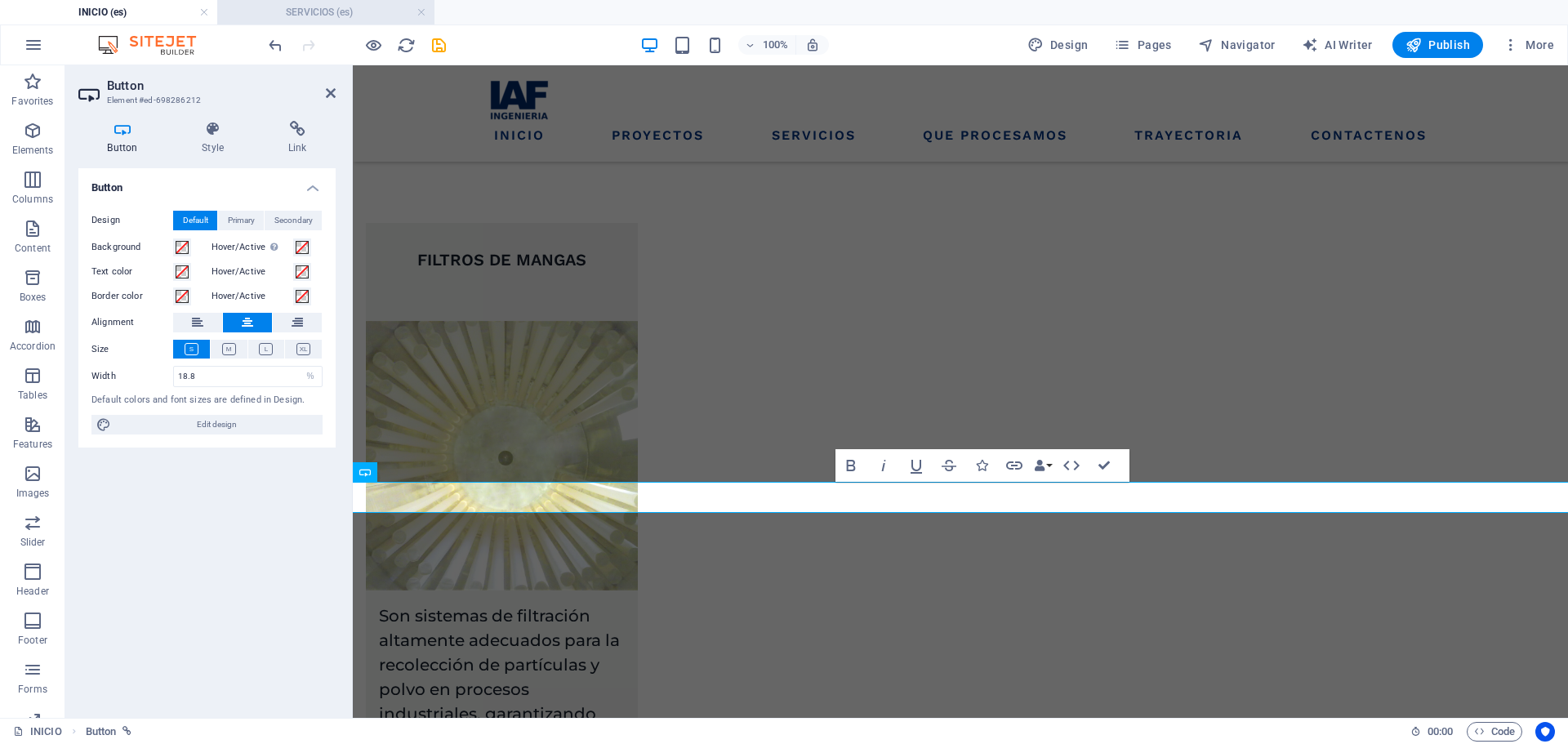
click at [327, 17] on h4 "SERVICIOS (es)" at bounding box center [326, 12] width 217 height 18
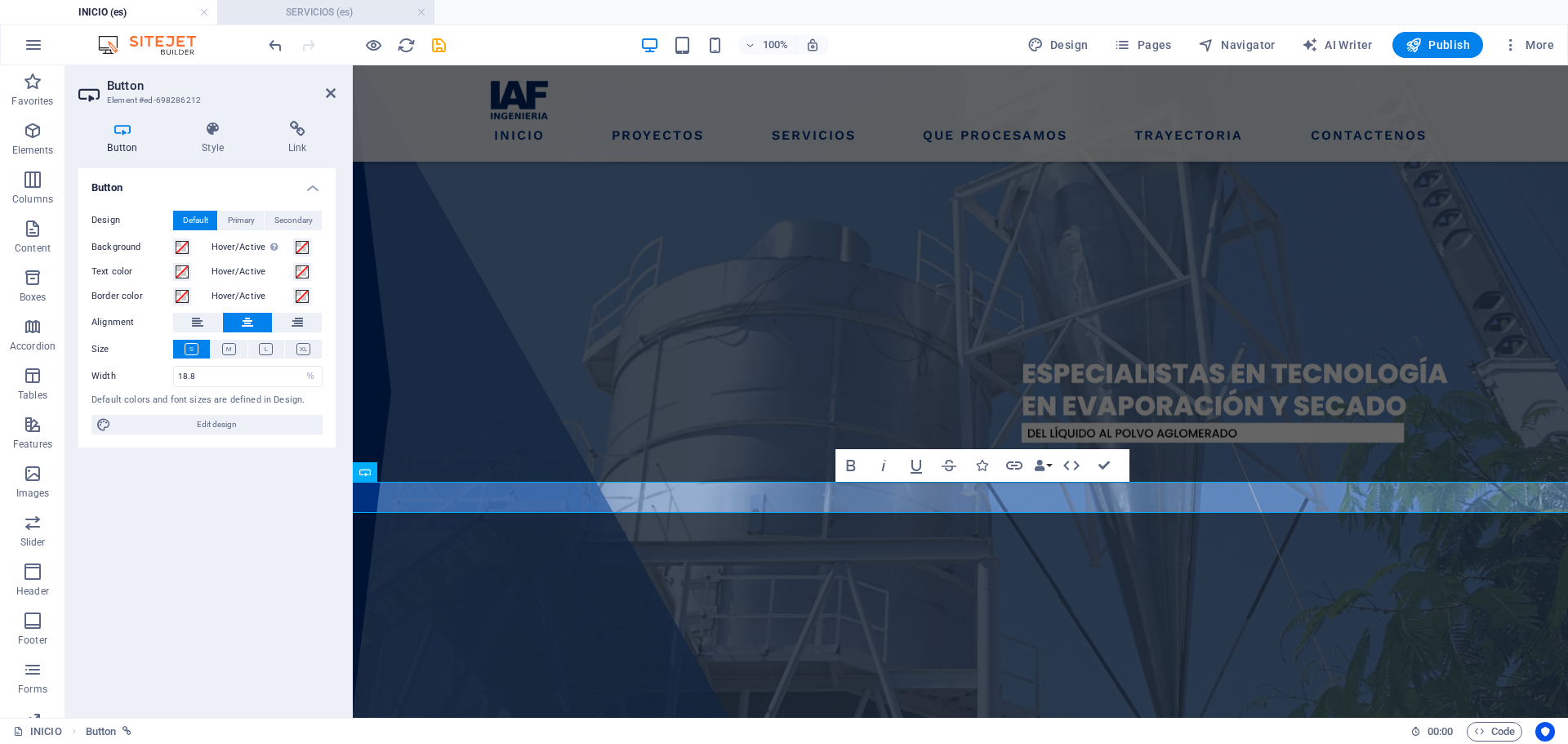
scroll to position [816, 0]
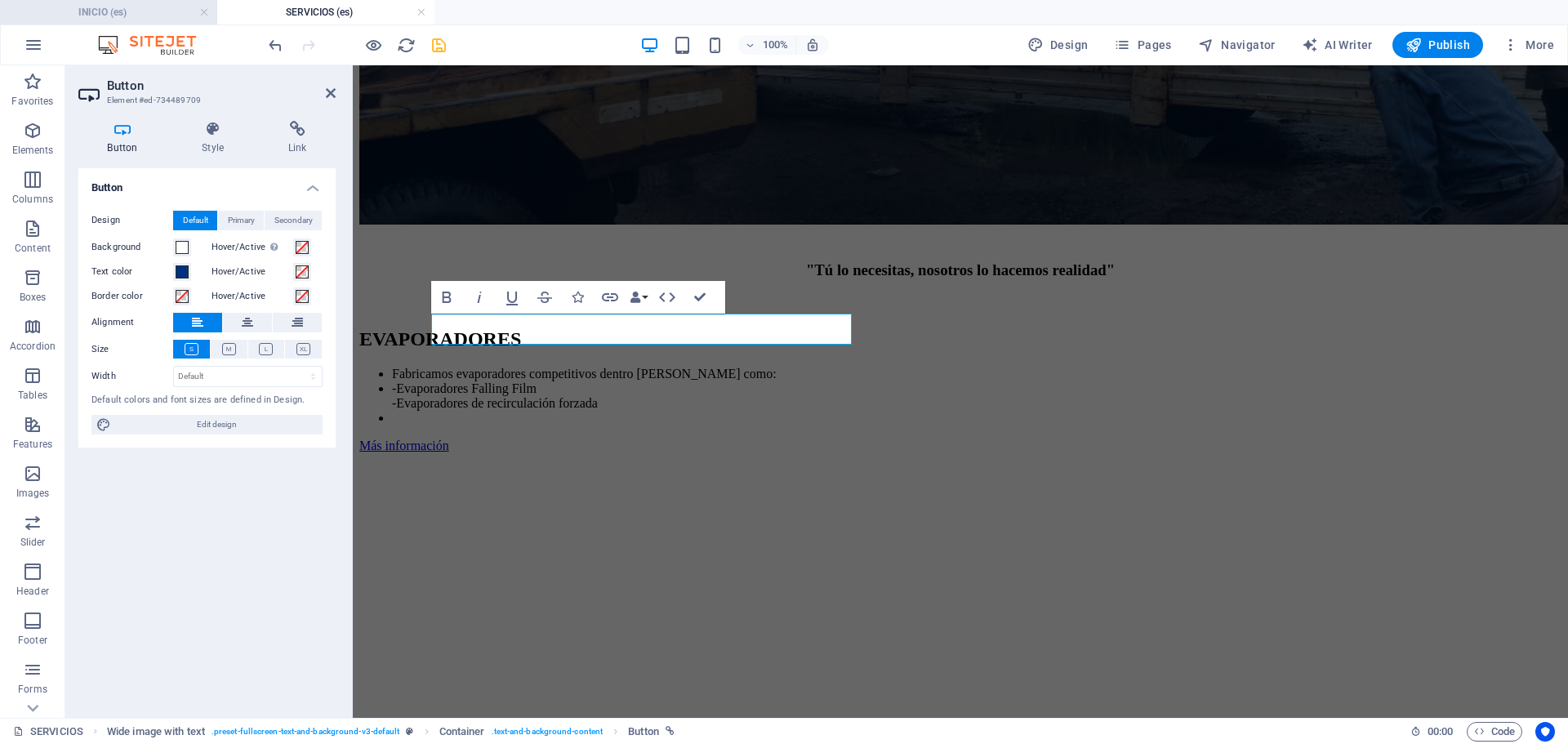
click at [149, 19] on h4 "INICIO (es)" at bounding box center [108, 12] width 217 height 18
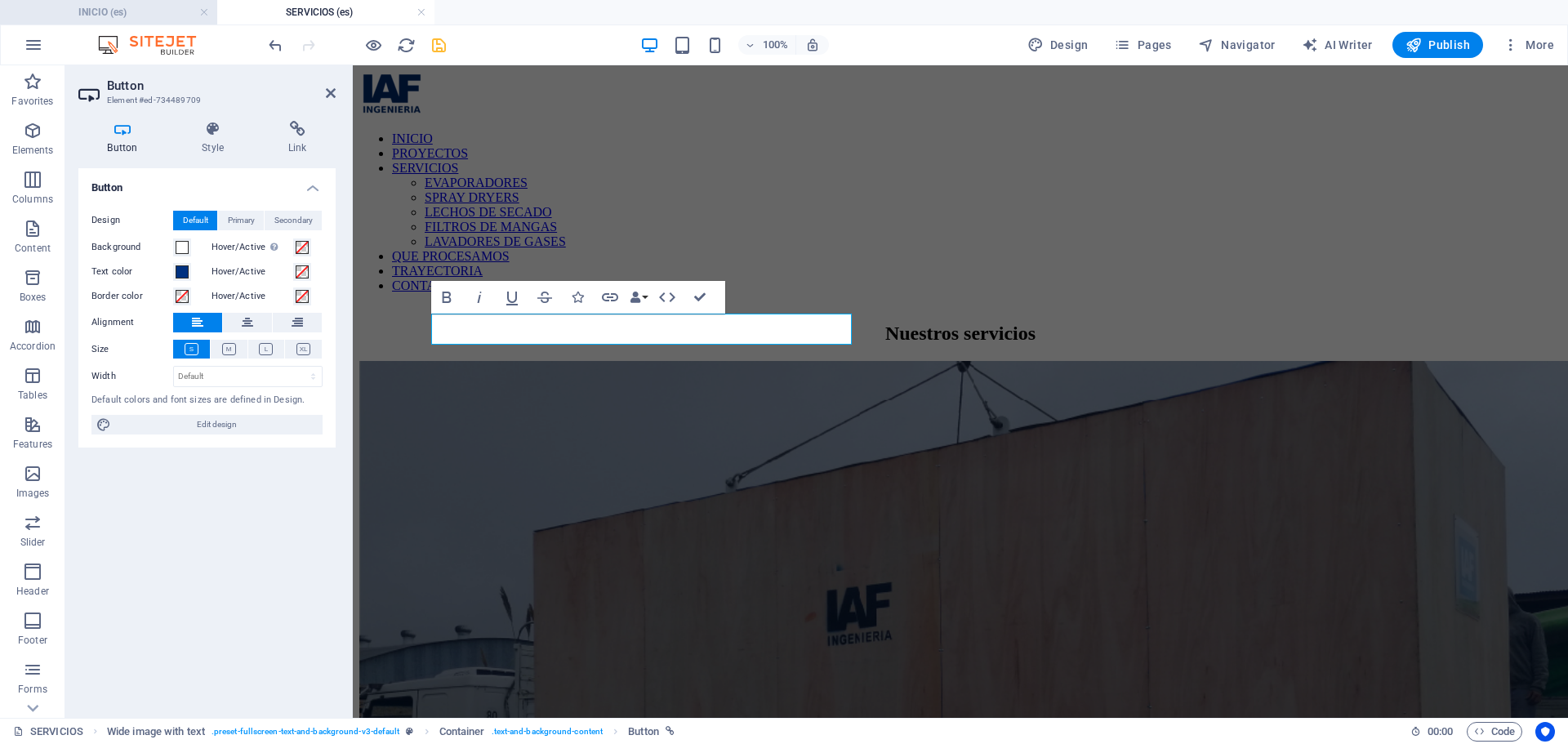
scroll to position [2621, 0]
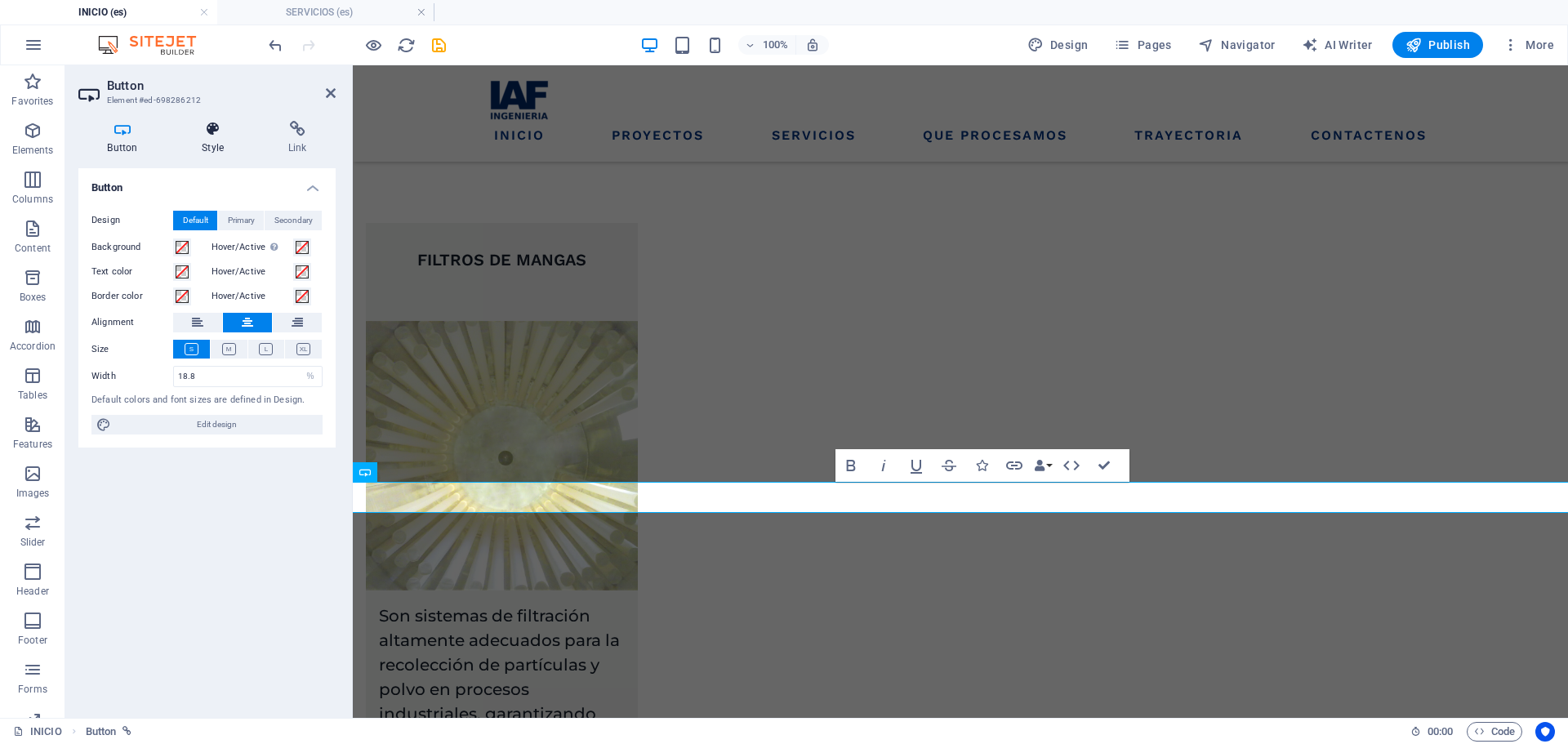
click at [197, 131] on icon at bounding box center [212, 129] width 80 height 16
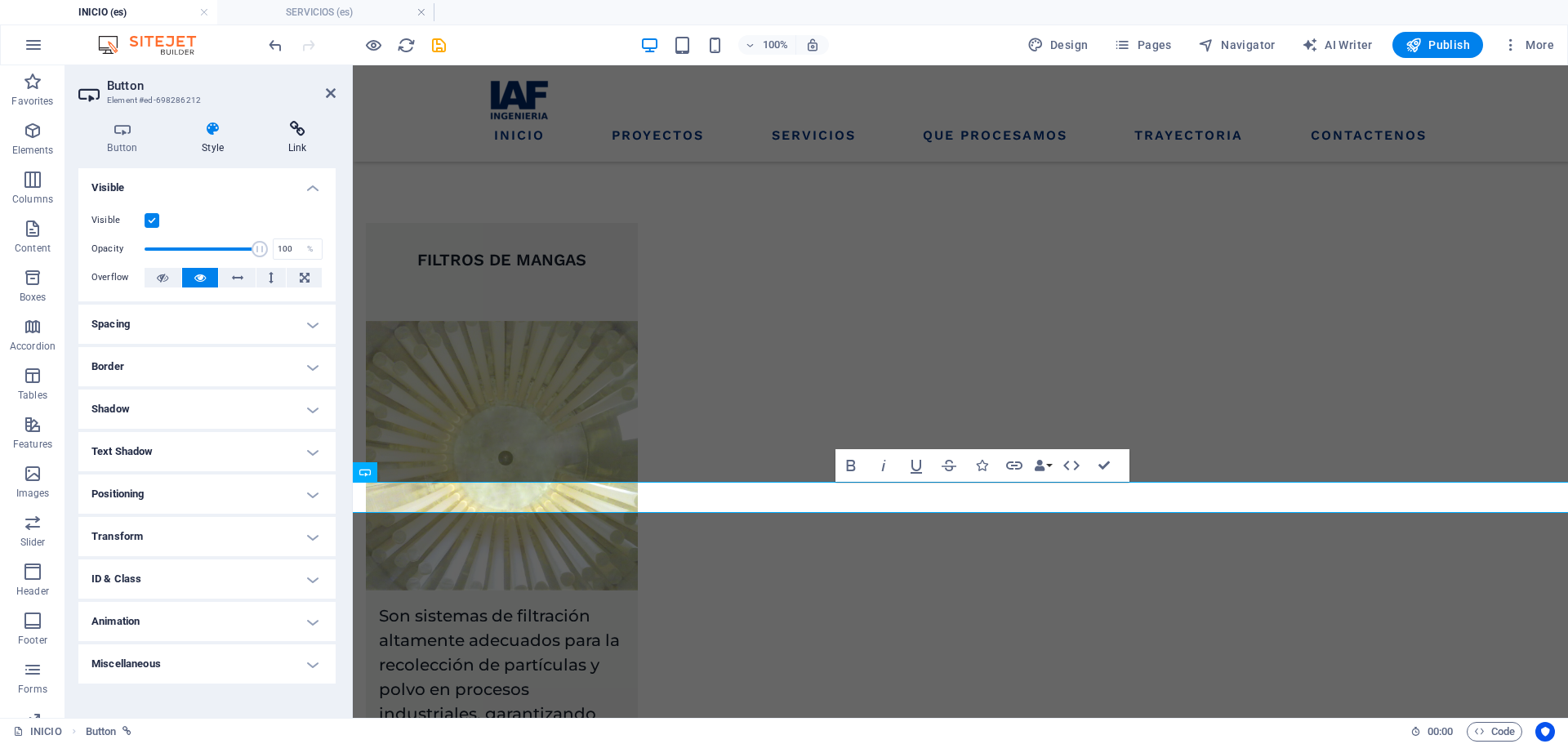
click at [288, 121] on icon at bounding box center [296, 129] width 76 height 16
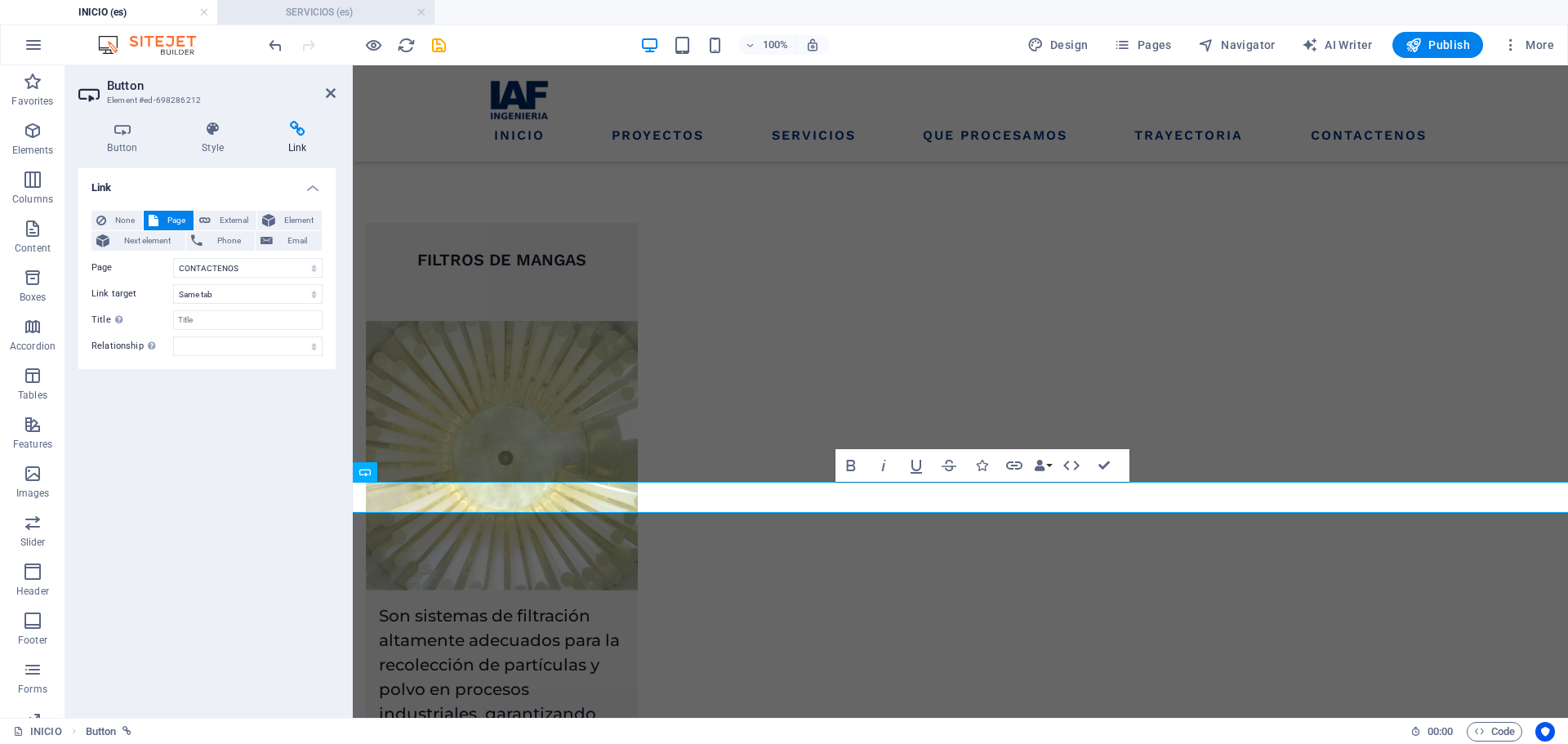
click at [311, 12] on h4 "SERVICIOS (es)" at bounding box center [326, 12] width 217 height 18
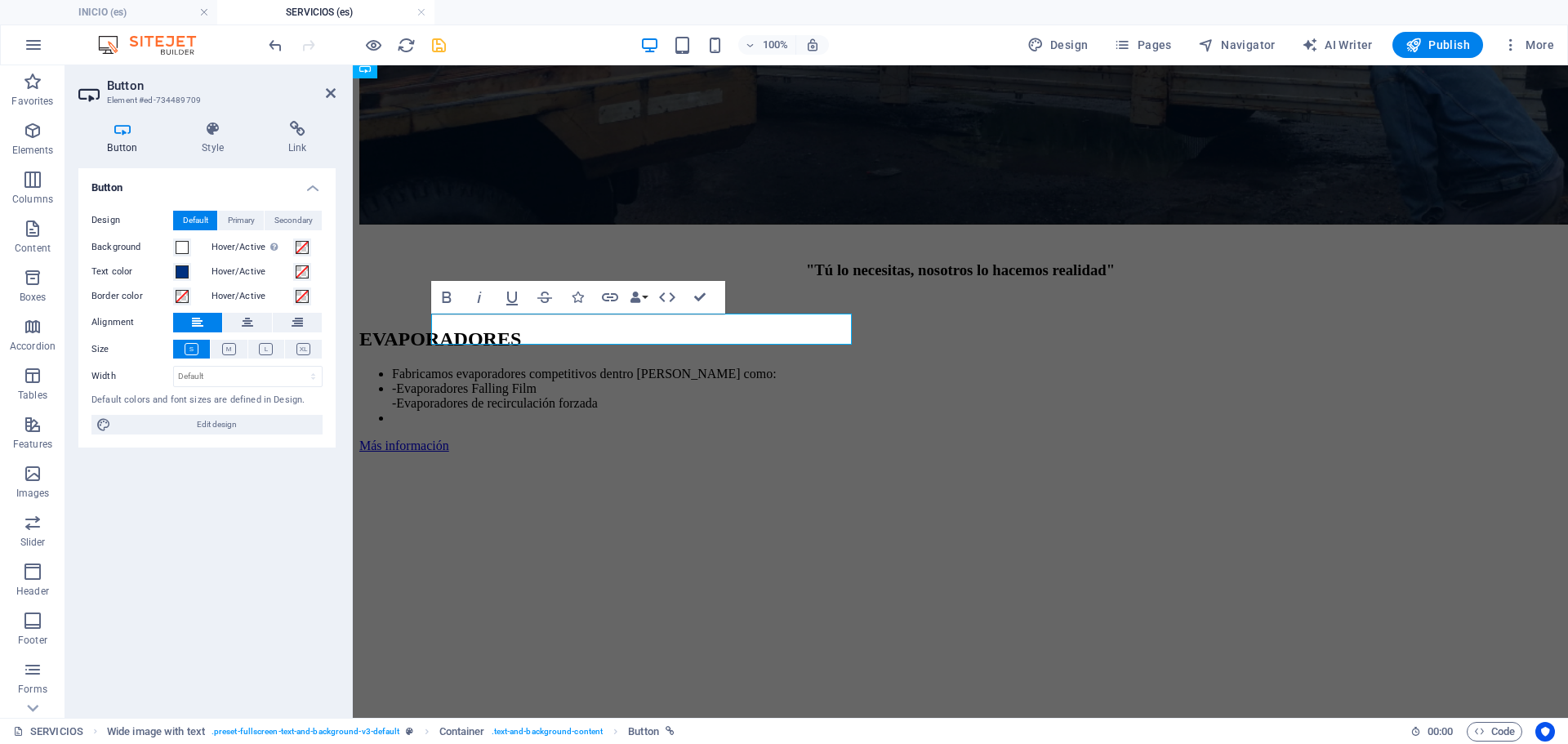
scroll to position [0, 0]
click at [290, 137] on icon at bounding box center [296, 129] width 76 height 16
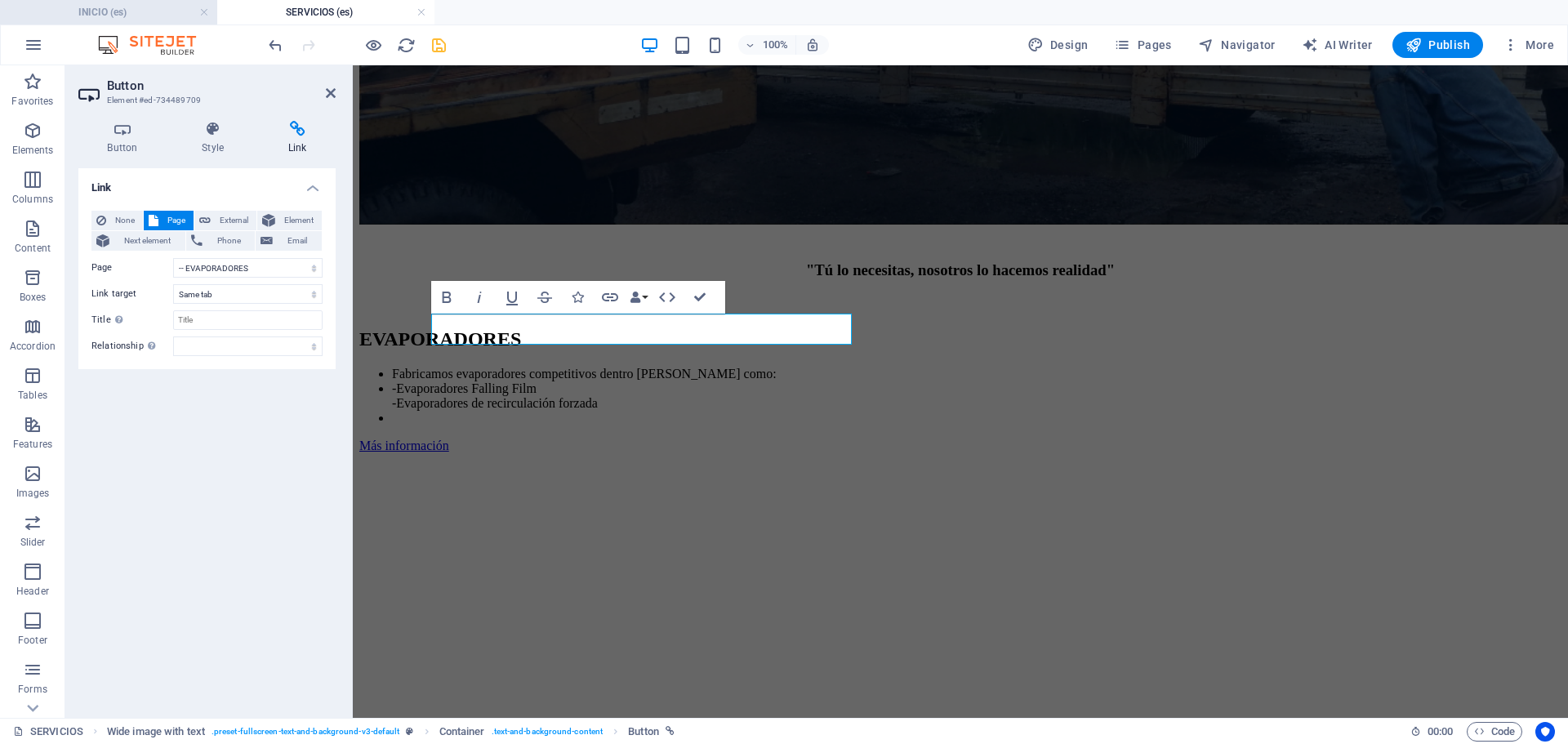
click at [127, 10] on h4 "INICIO (es)" at bounding box center [108, 12] width 217 height 18
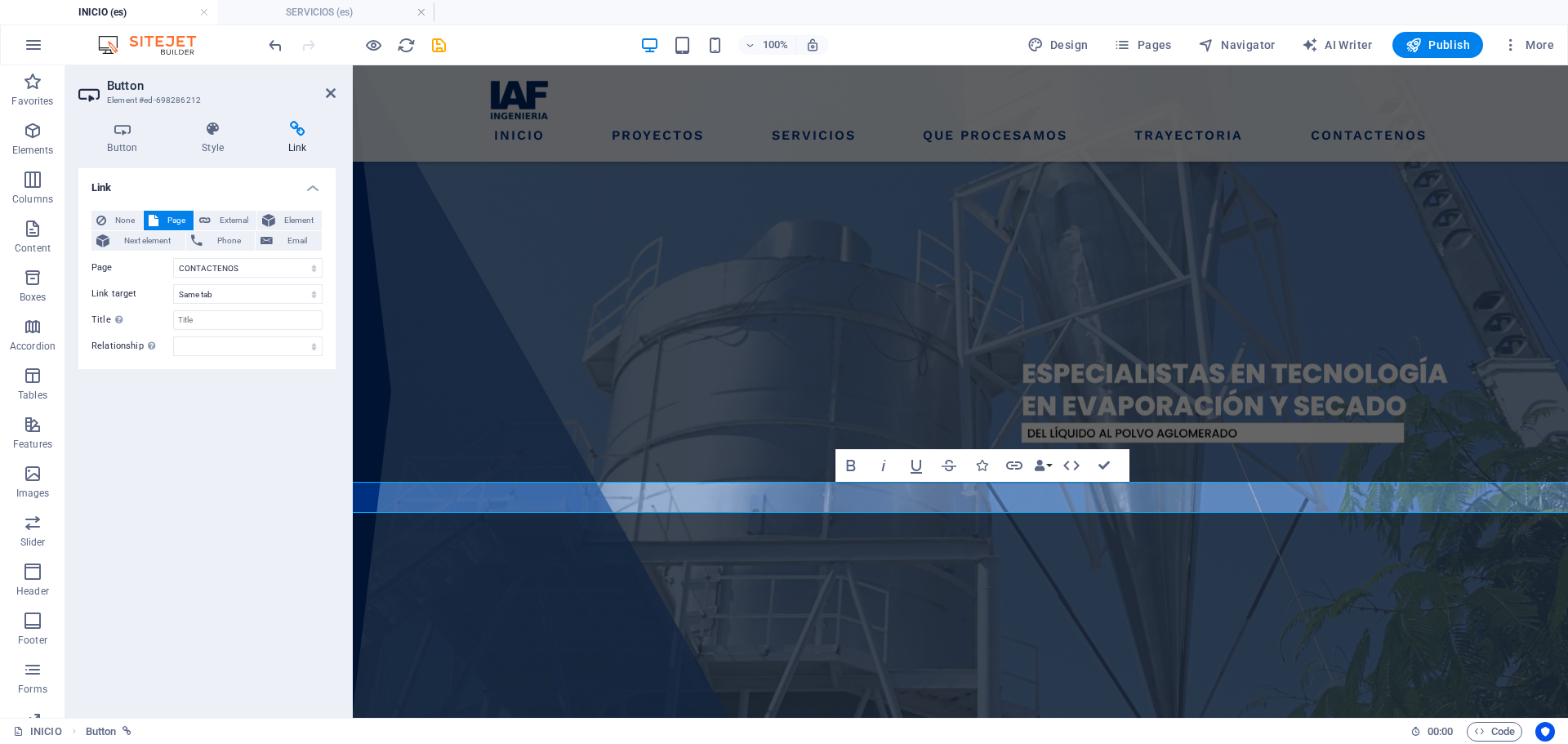
scroll to position [2621, 0]
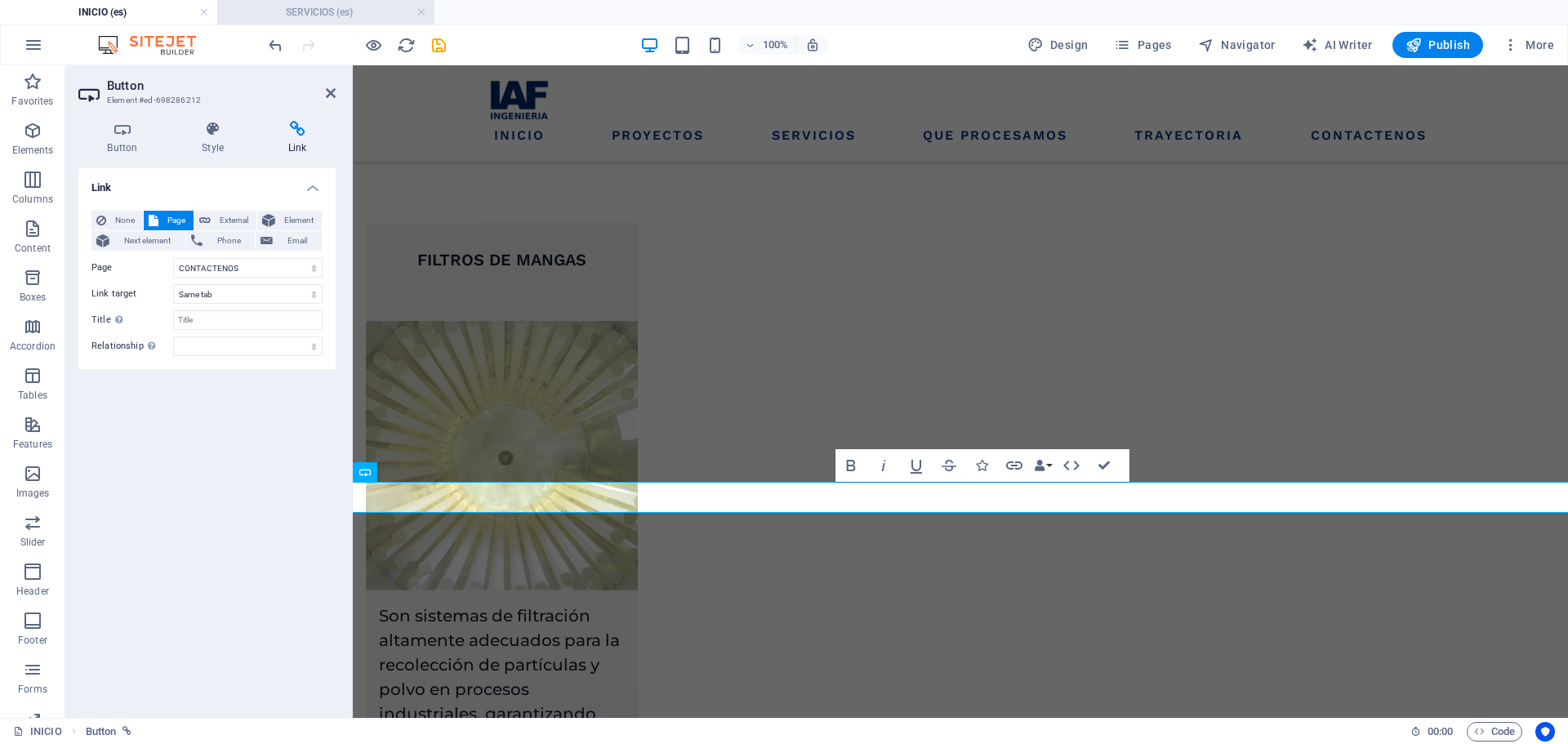
click at [277, 9] on h4 "SERVICIOS (es)" at bounding box center [326, 12] width 217 height 18
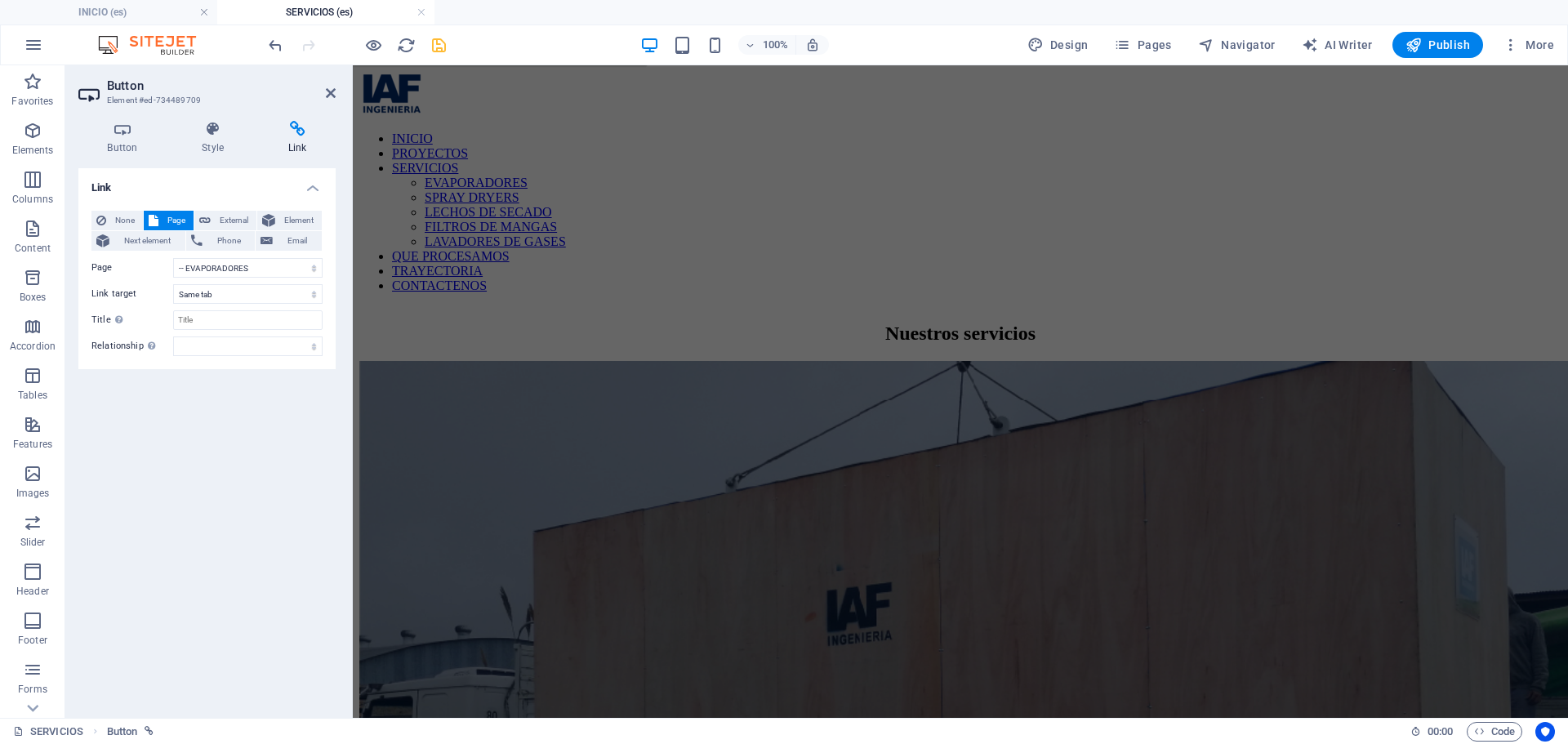
scroll to position [816, 0]
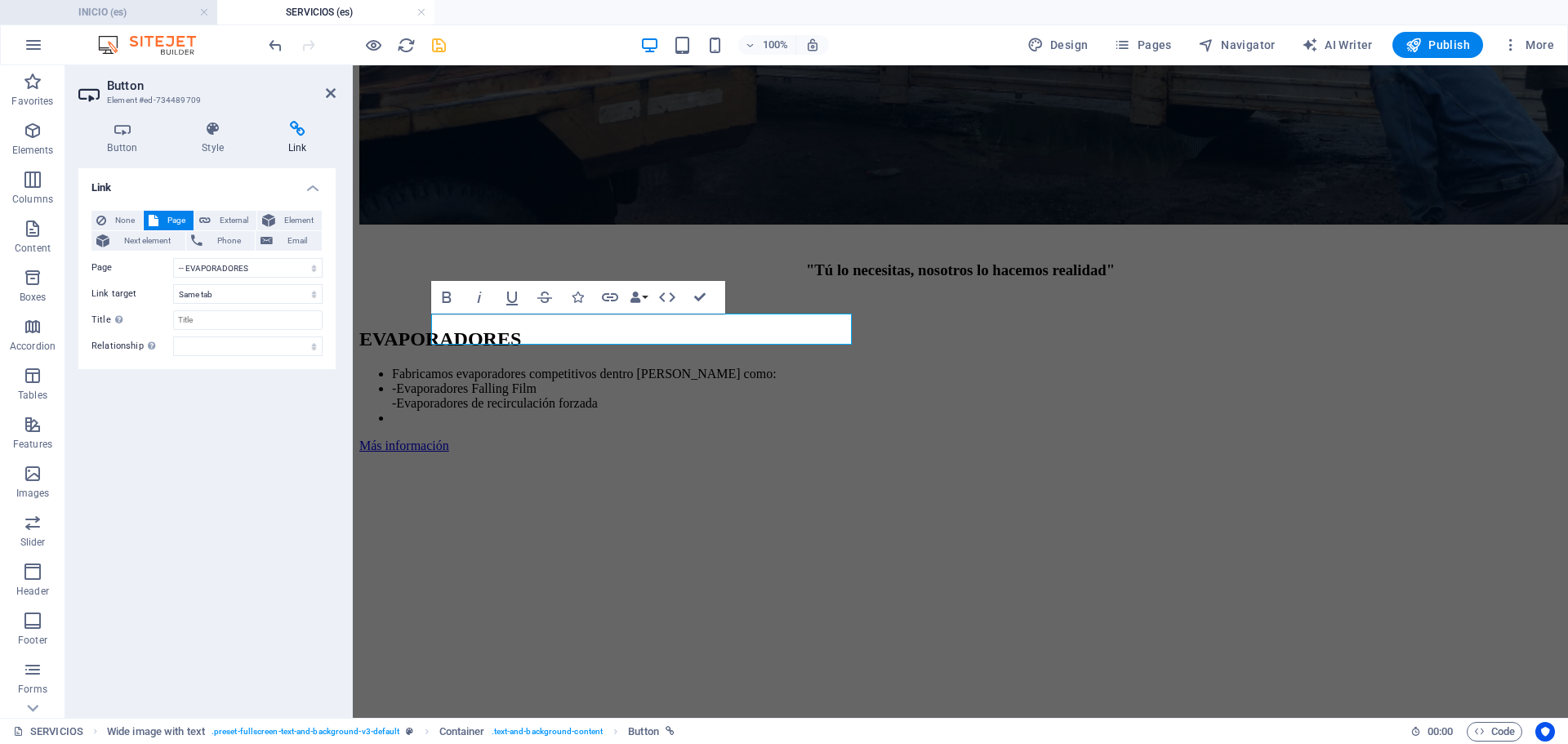
click at [139, 0] on li "INICIO (es)" at bounding box center [108, 12] width 217 height 25
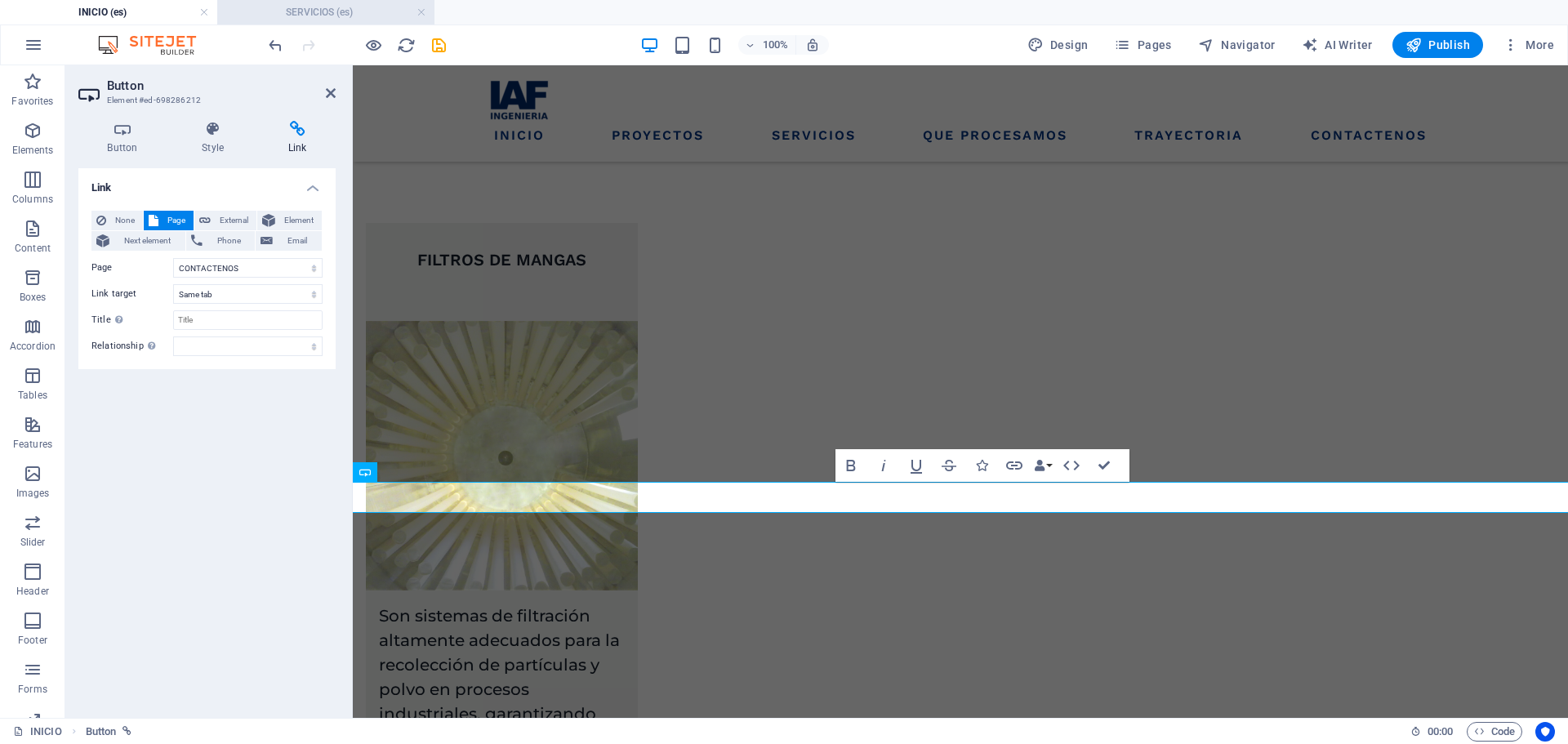
click at [272, 8] on h4 "SERVICIOS (es)" at bounding box center [326, 12] width 217 height 18
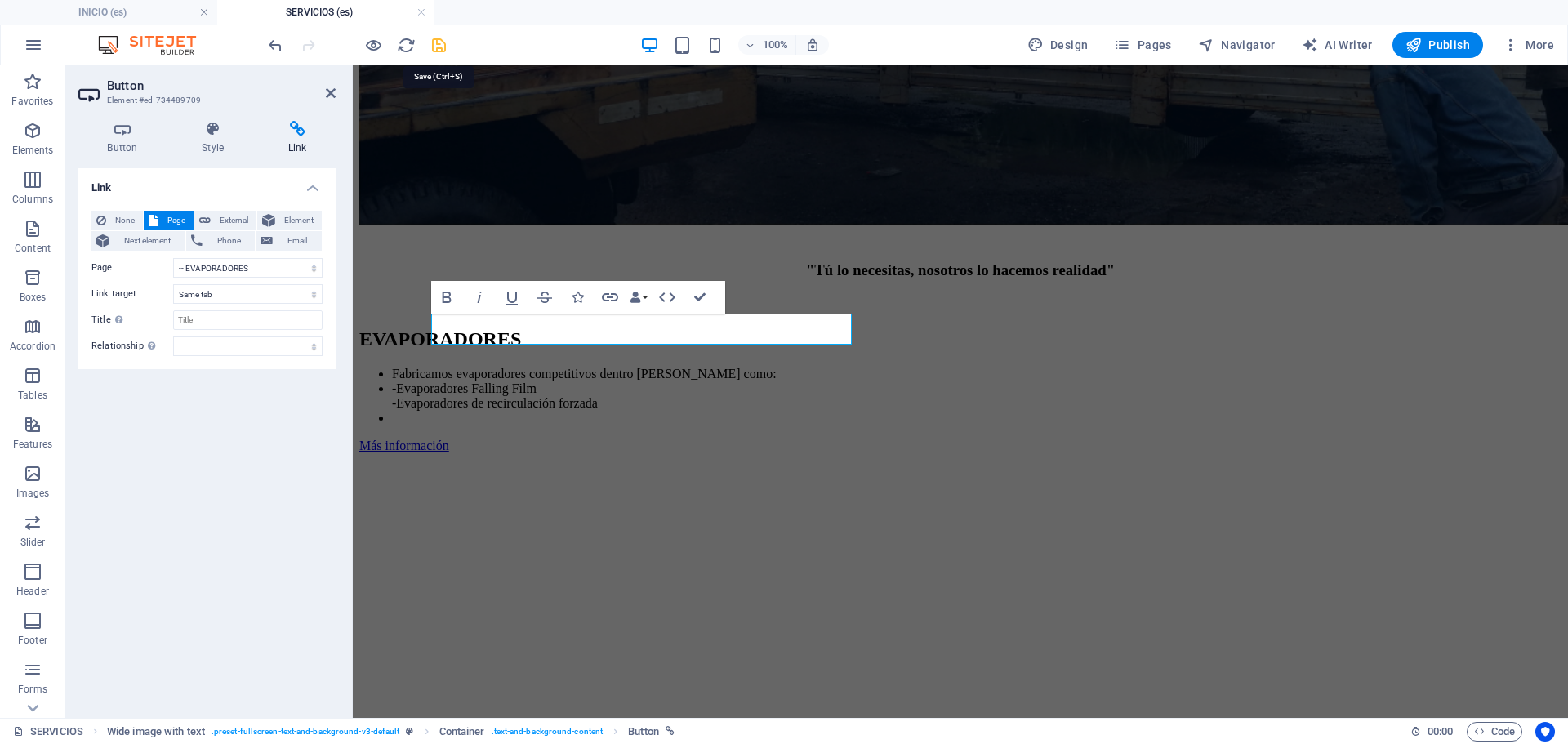
click at [437, 41] on icon "save" at bounding box center [439, 46] width 19 height 19
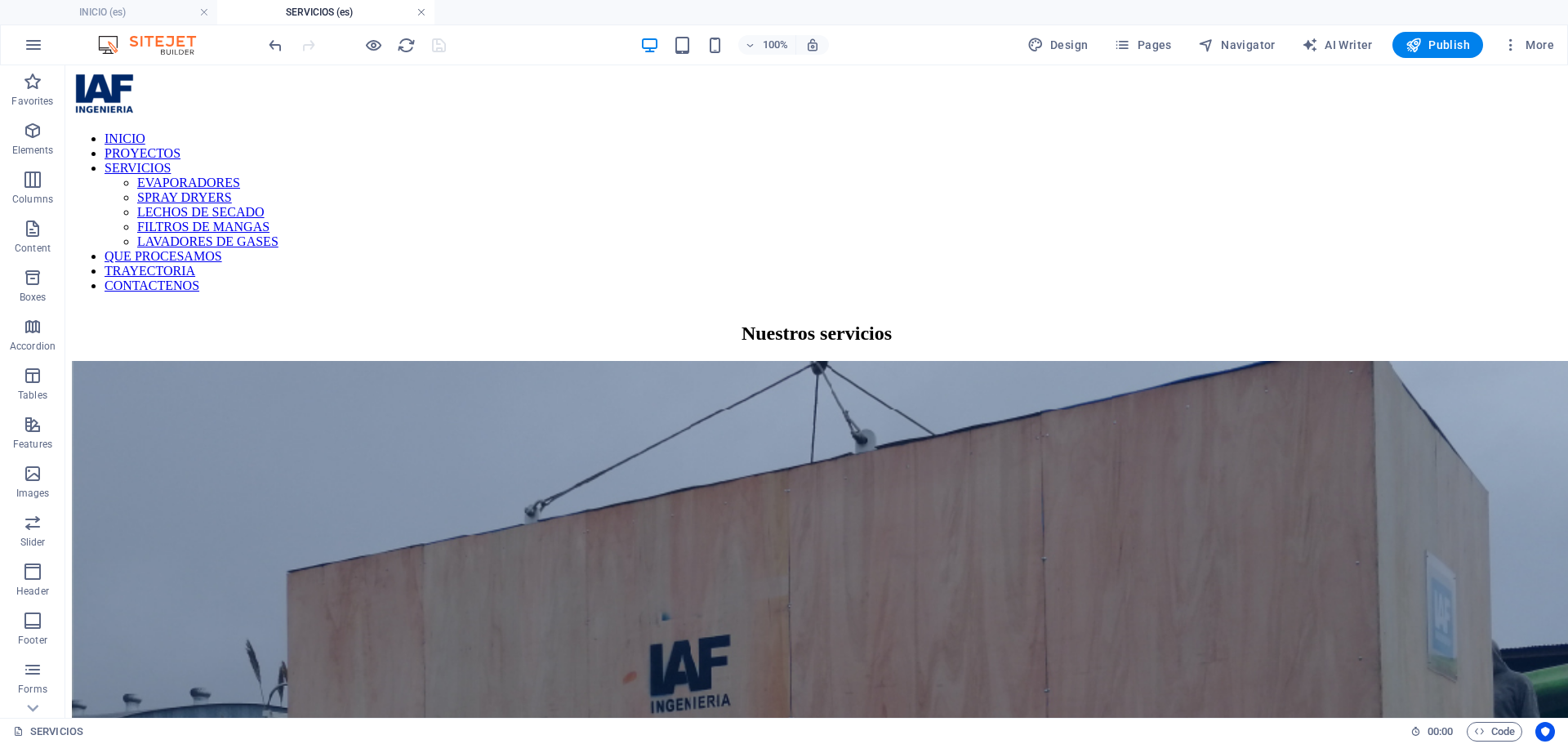
click at [420, 9] on link at bounding box center [421, 13] width 9 height 15
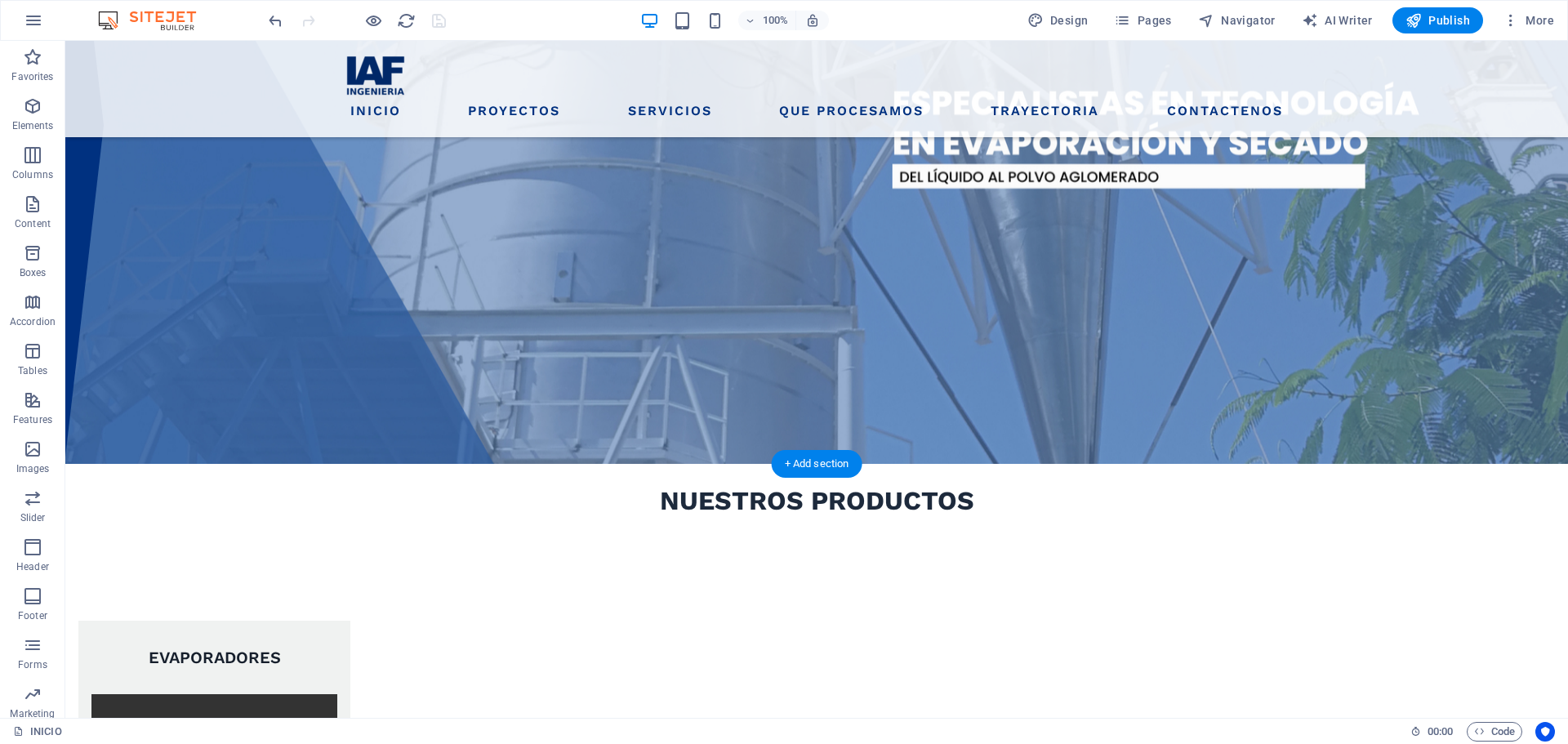
scroll to position [9, 0]
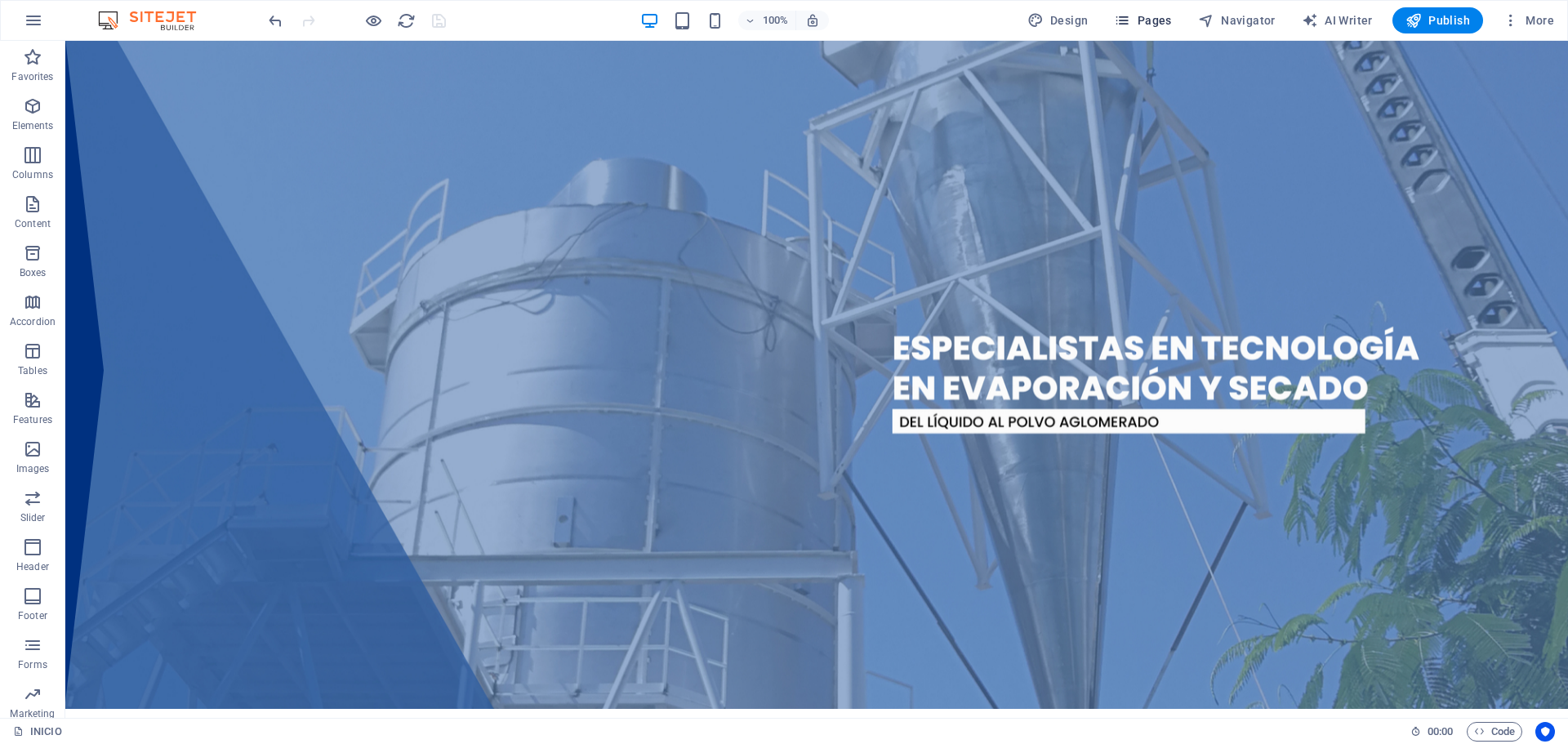
click at [1156, 25] on span "Pages" at bounding box center [1142, 20] width 58 height 16
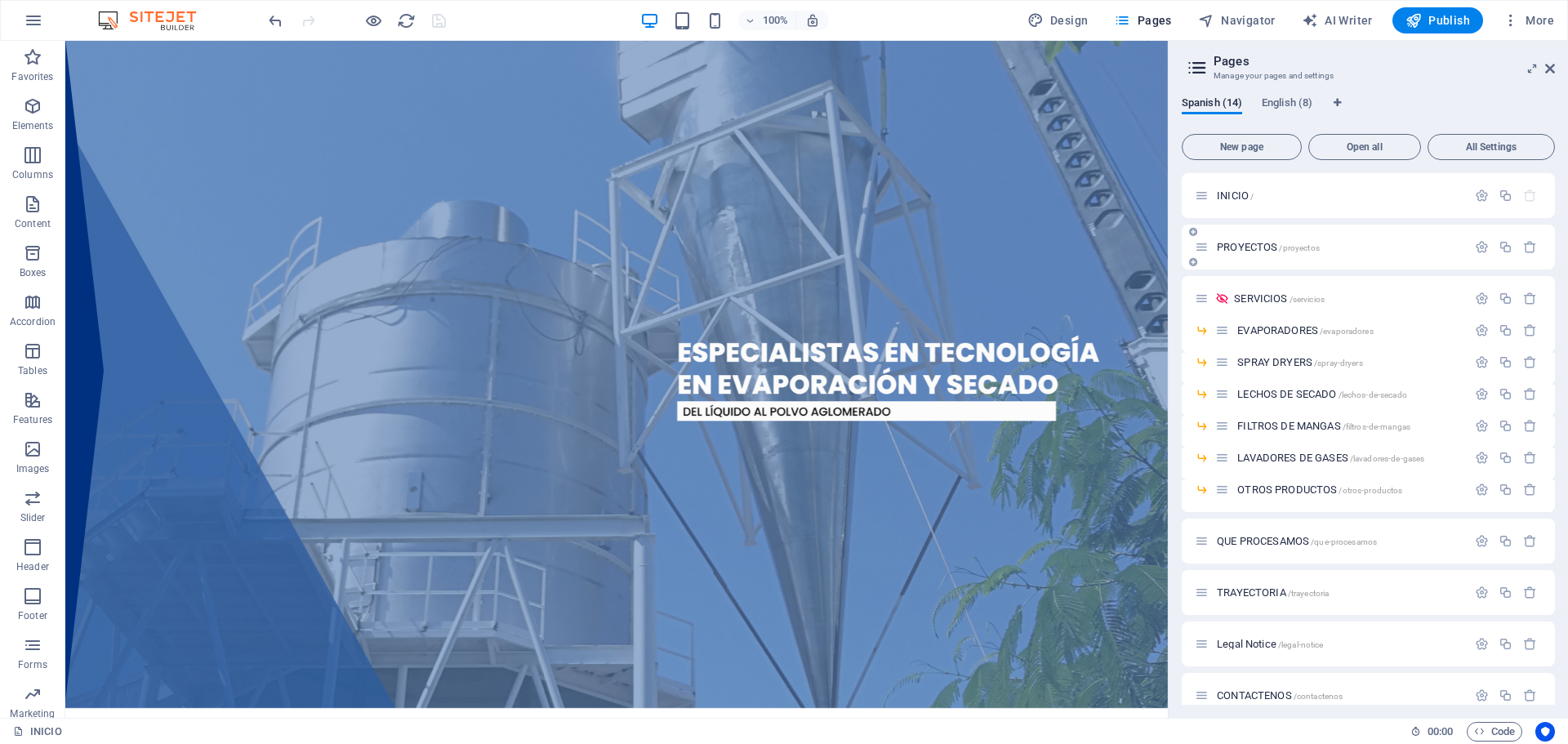
click at [1270, 240] on div "PROYECTOS /proyectos" at bounding box center [1330, 247] width 272 height 19
click at [1253, 250] on span "PROYECTOS /proyectos" at bounding box center [1268, 247] width 103 height 12
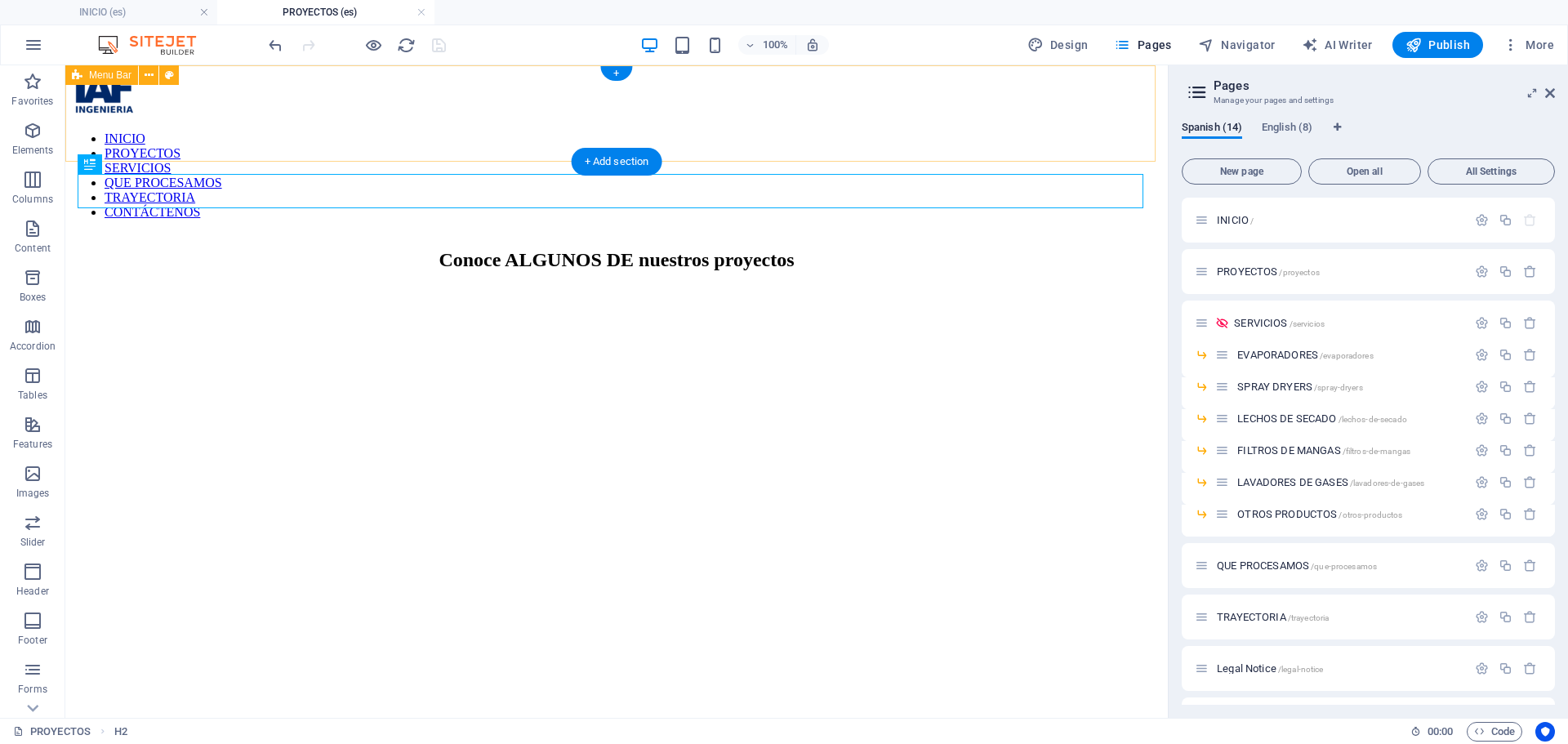
scroll to position [0, 0]
click at [525, 137] on nav "INICIO PROYECTOS SERVICIOS QUE PROCESAMOS TRAYECTORIA CONTÁCTENOS" at bounding box center [617, 175] width 1089 height 88
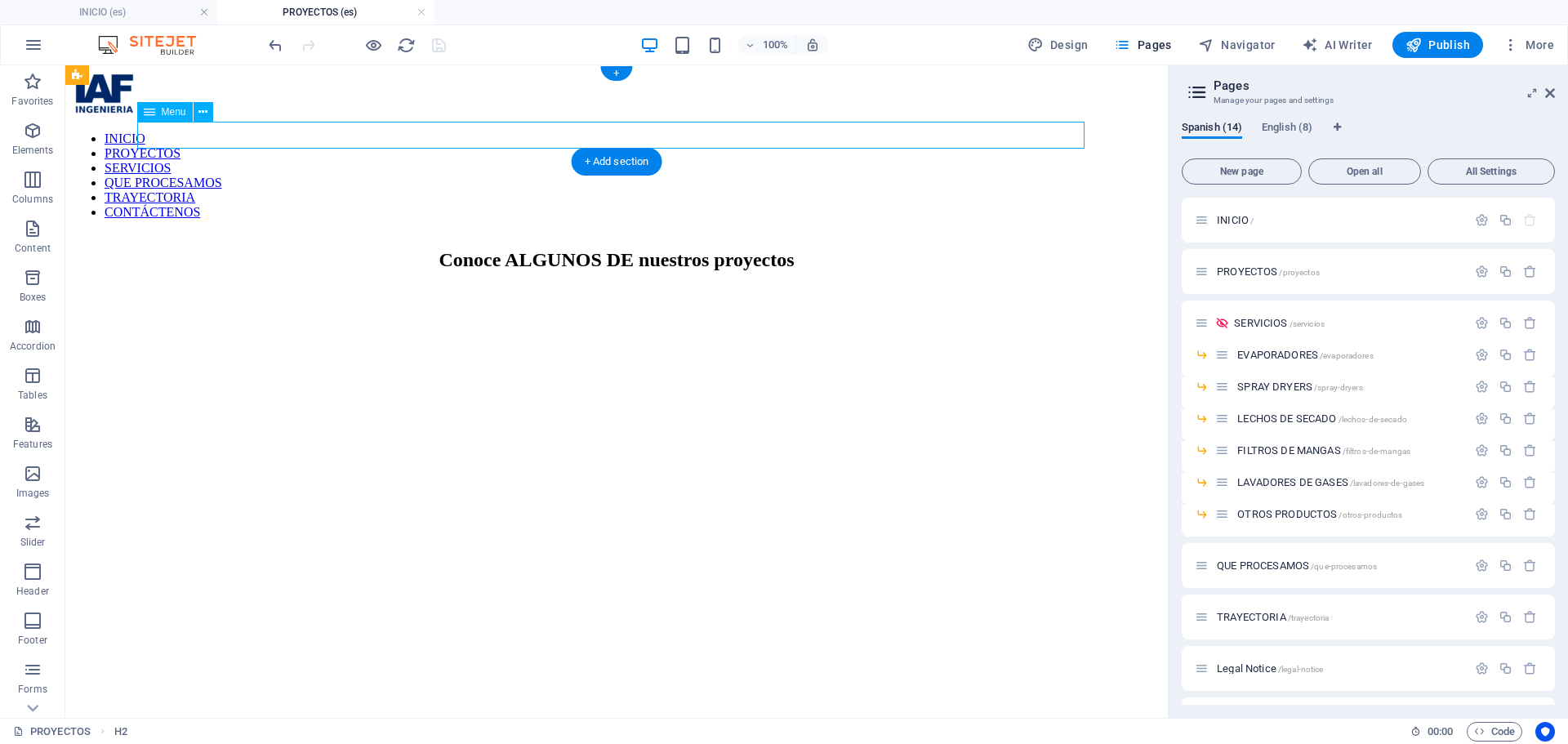
click at [525, 137] on nav "INICIO PROYECTOS SERVICIOS QUE PROCESAMOS TRAYECTORIA CONTÁCTENOS" at bounding box center [617, 175] width 1089 height 88
select select
select select "1"
select select
select select "2"
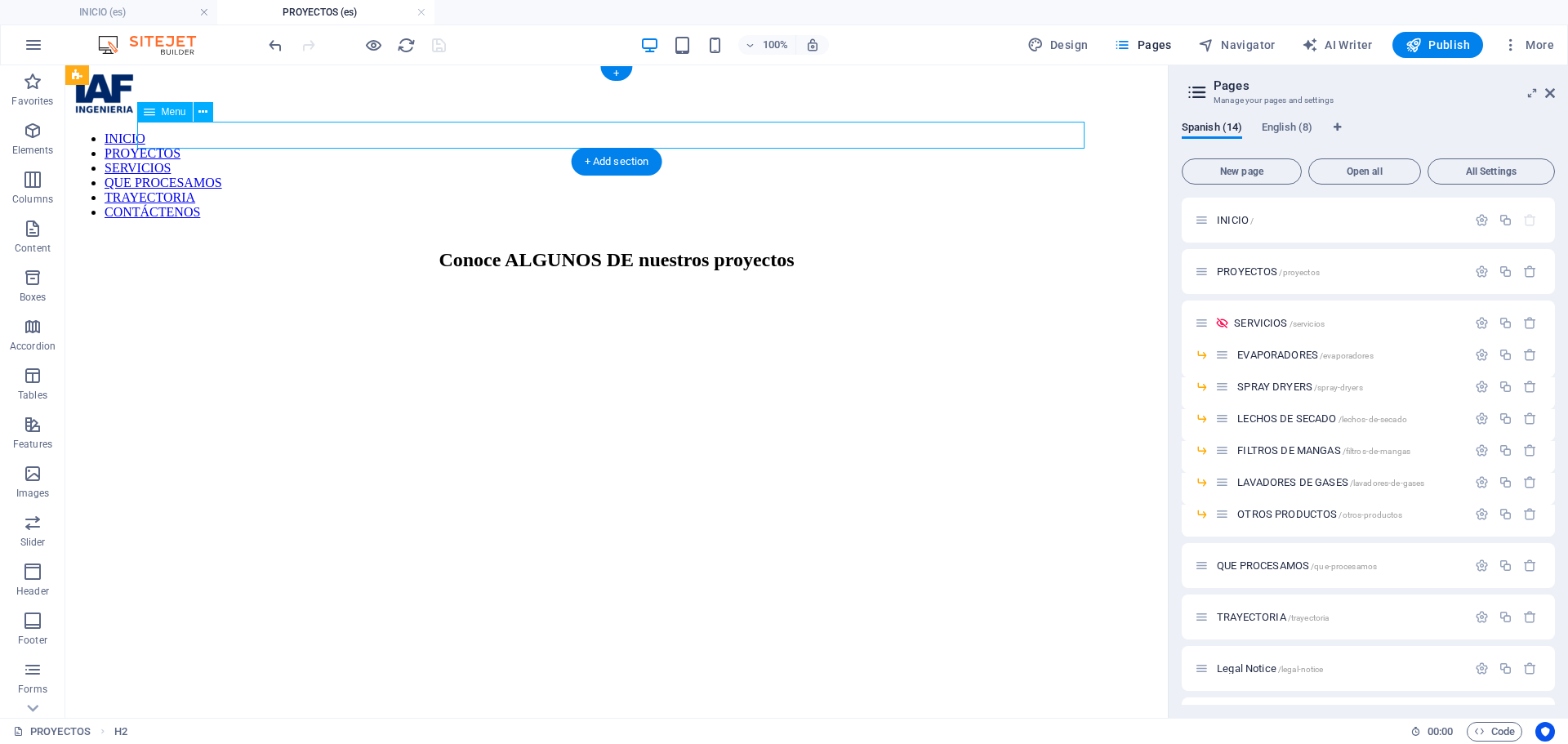
select select
select select "9"
select select
select select "10"
select select
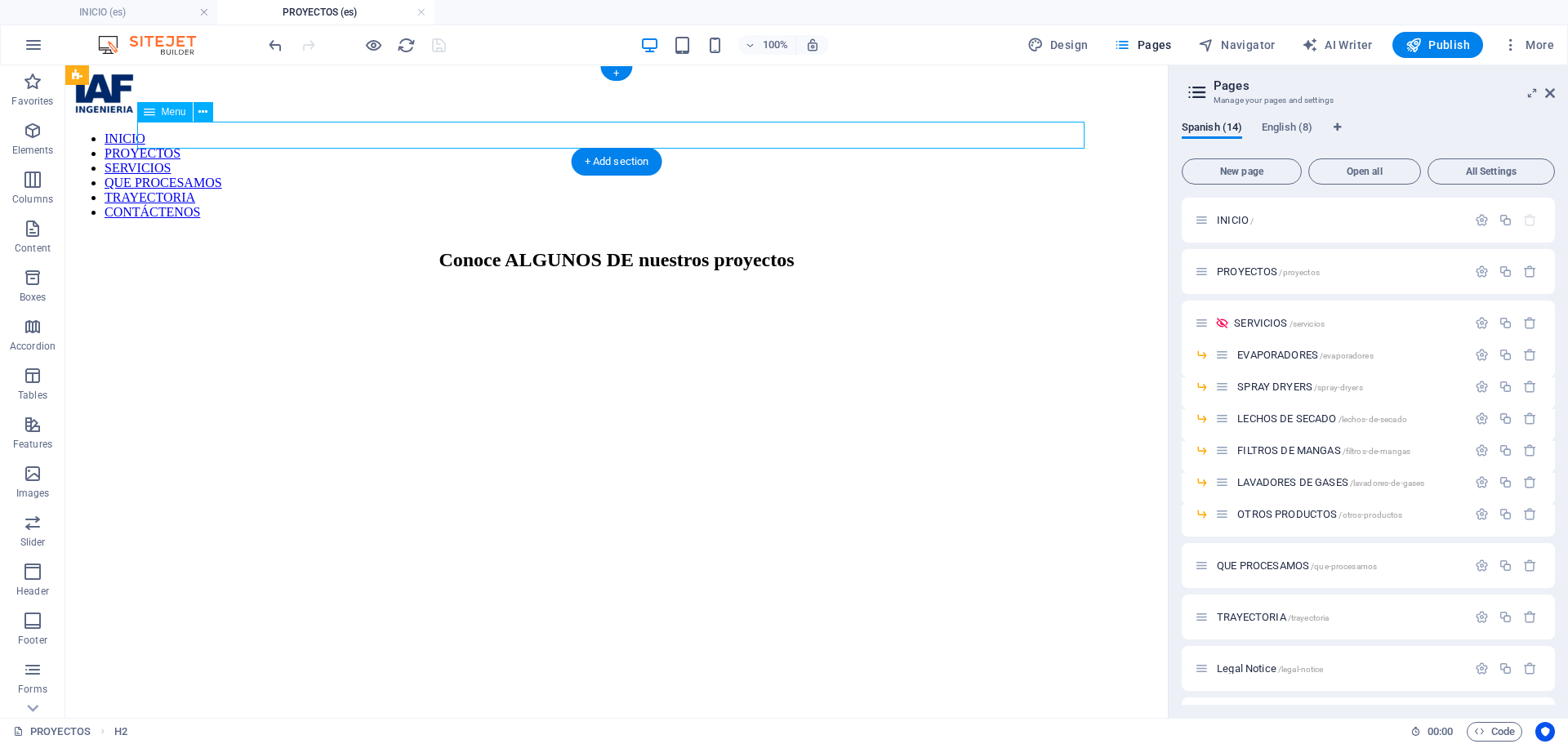
select select "12"
select select
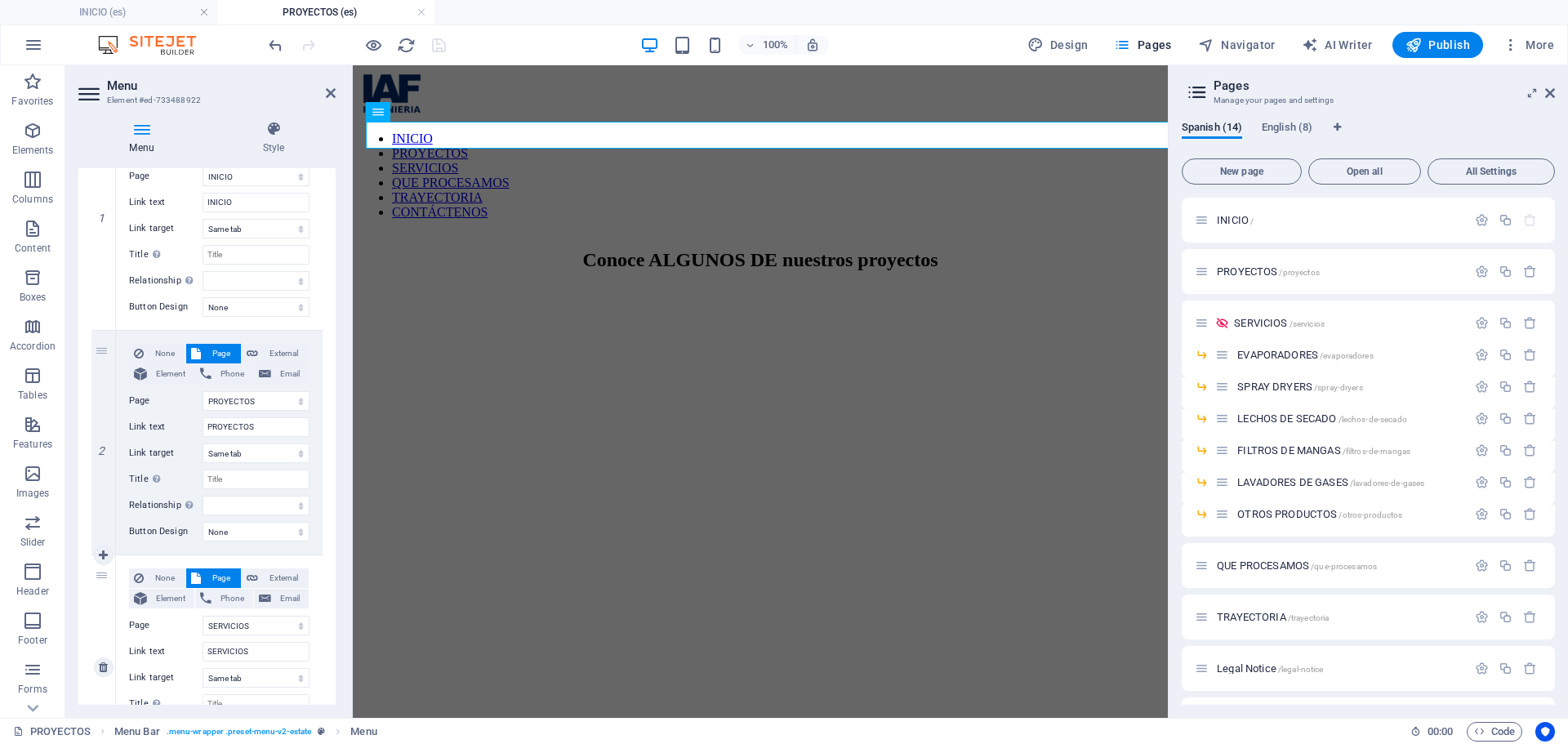
scroll to position [490, 0]
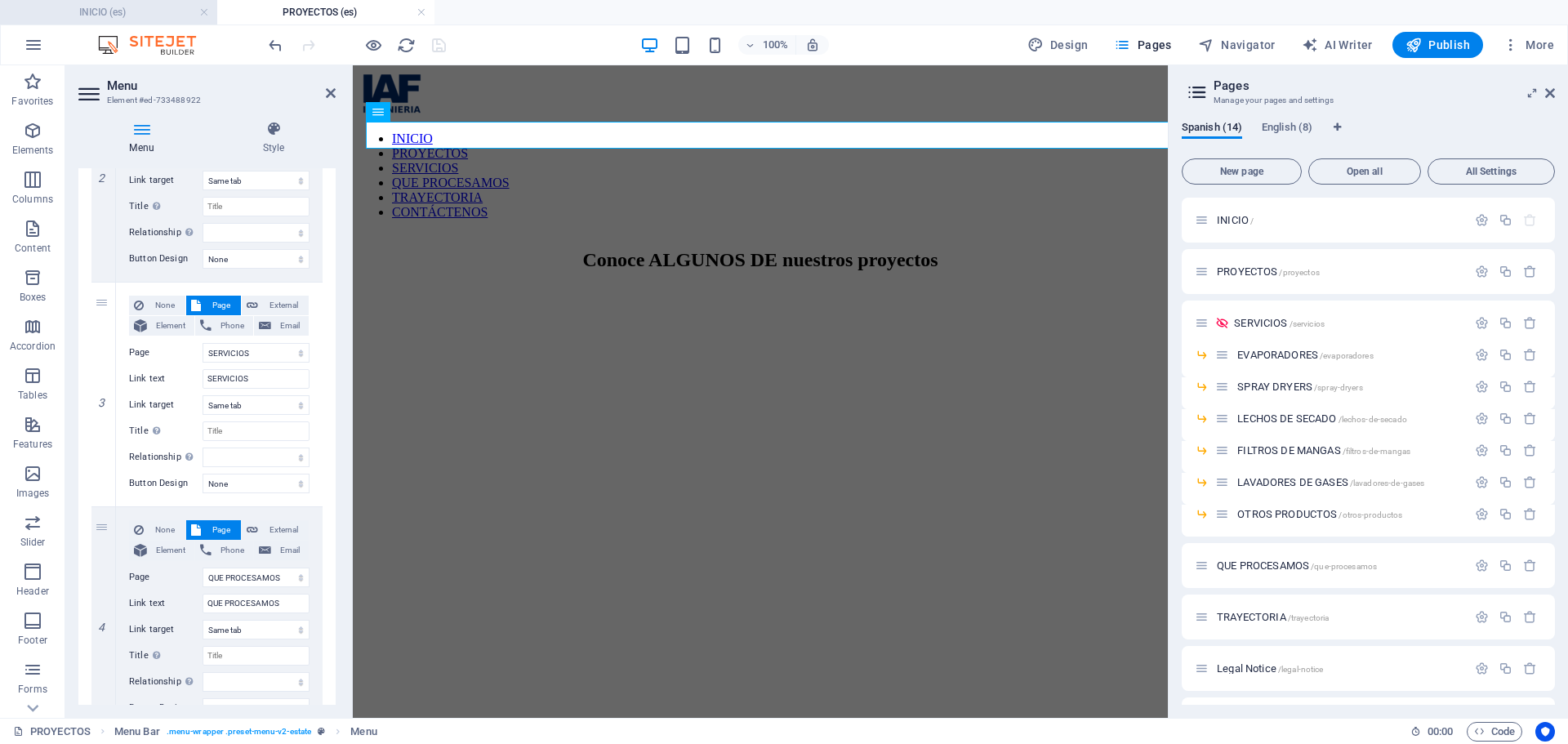
click at [107, 13] on h4 "INICIO (es)" at bounding box center [108, 12] width 217 height 18
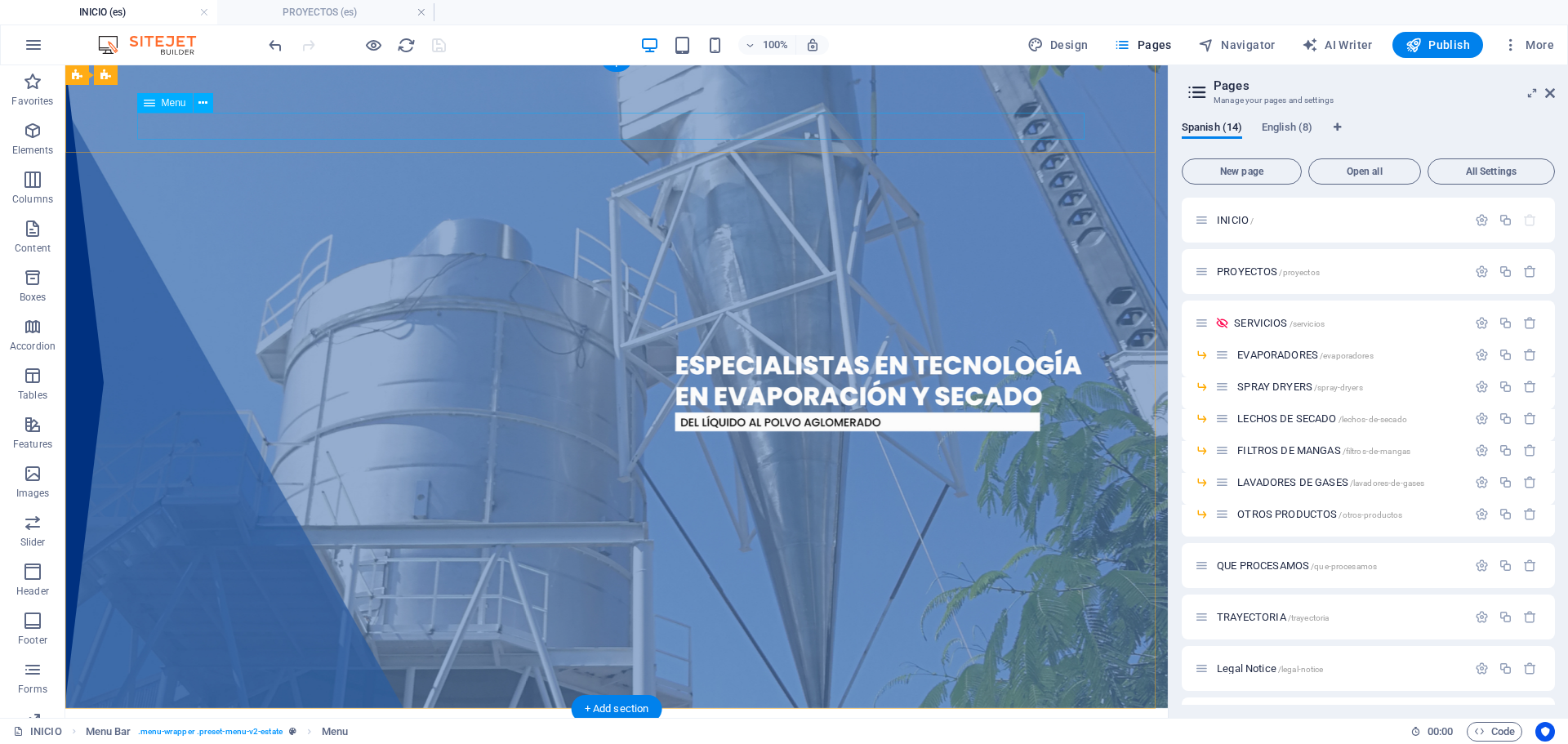
select select
select select "1"
select select
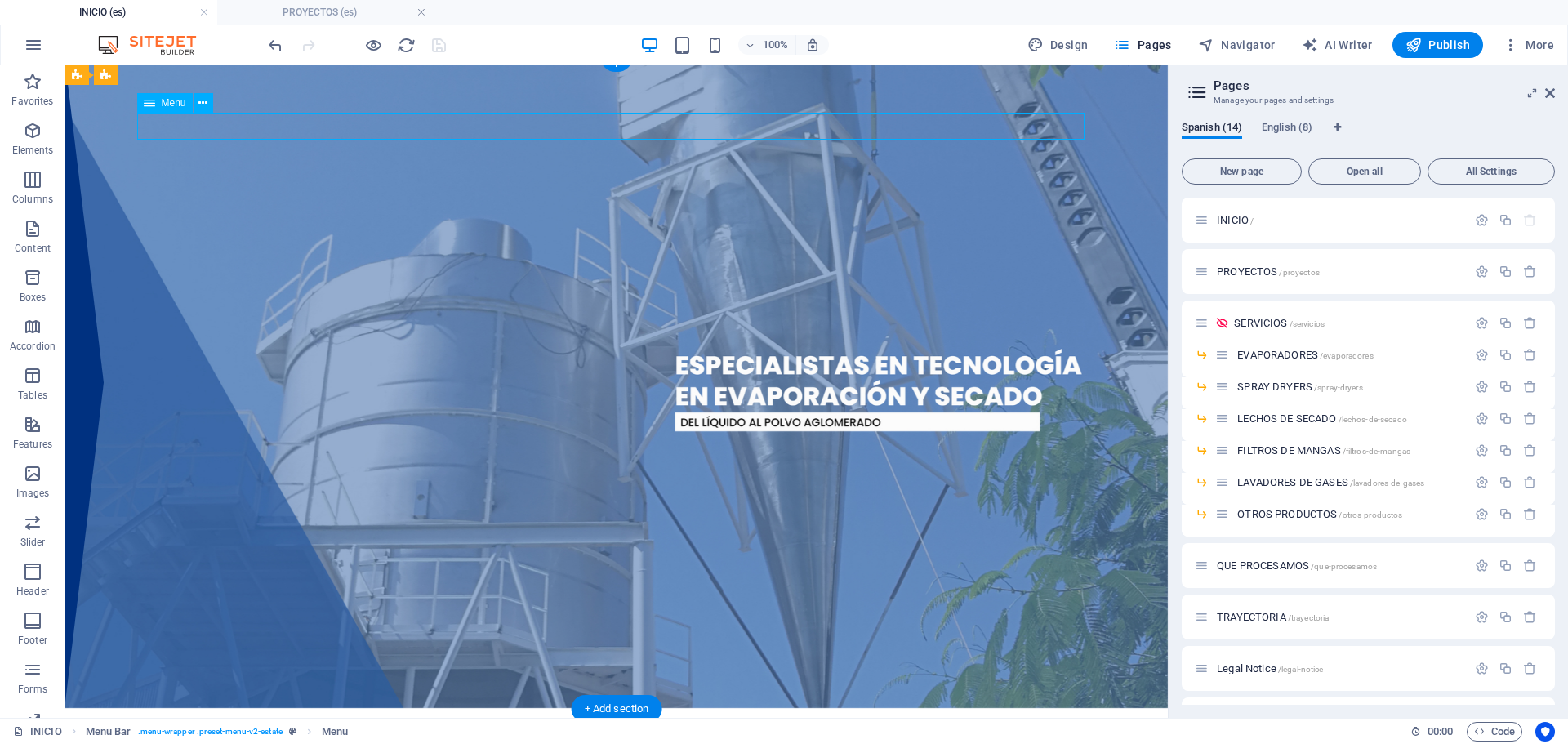
select select "2"
select select
select select "3"
select select
select select "4"
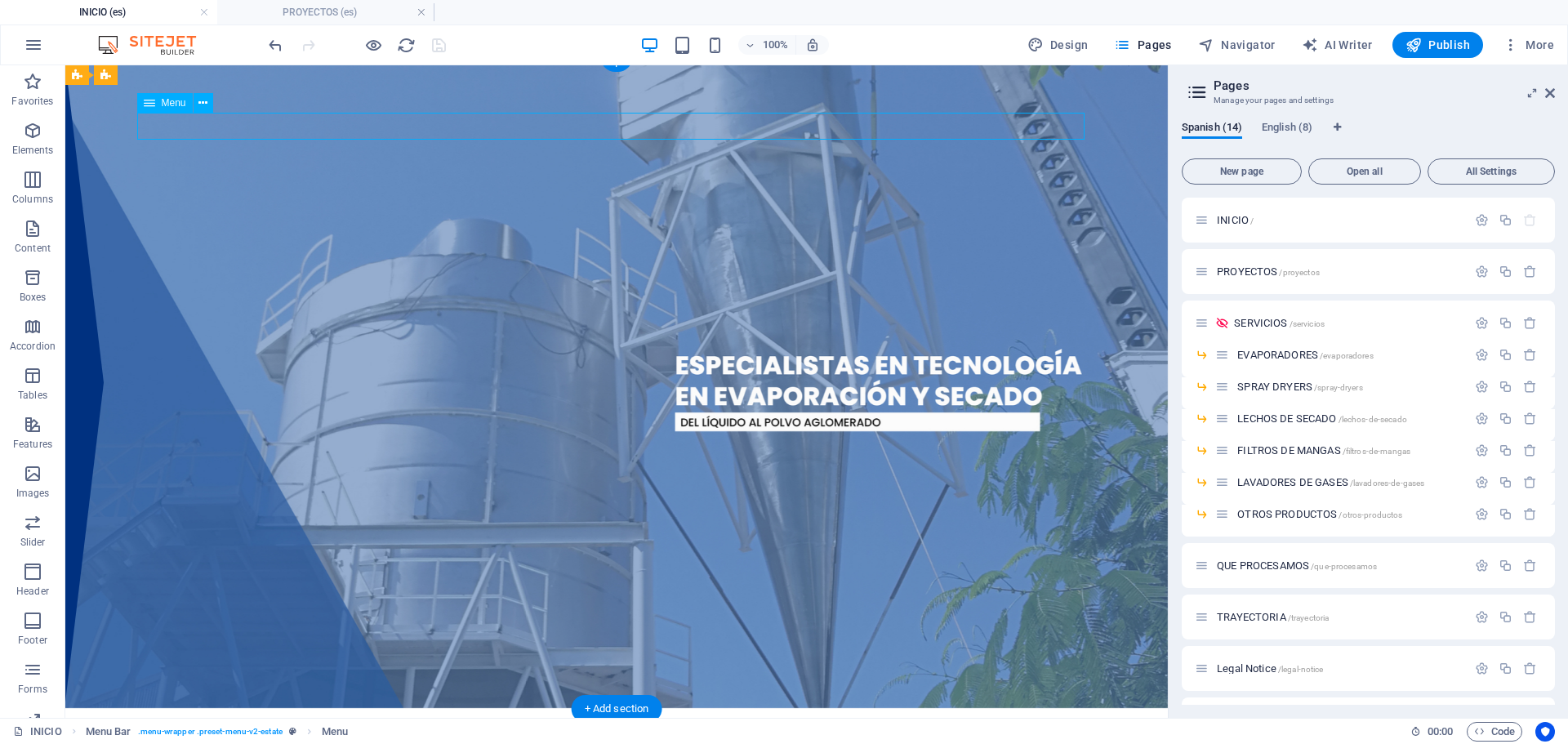
select select
select select "5"
select select
select select "6"
select select
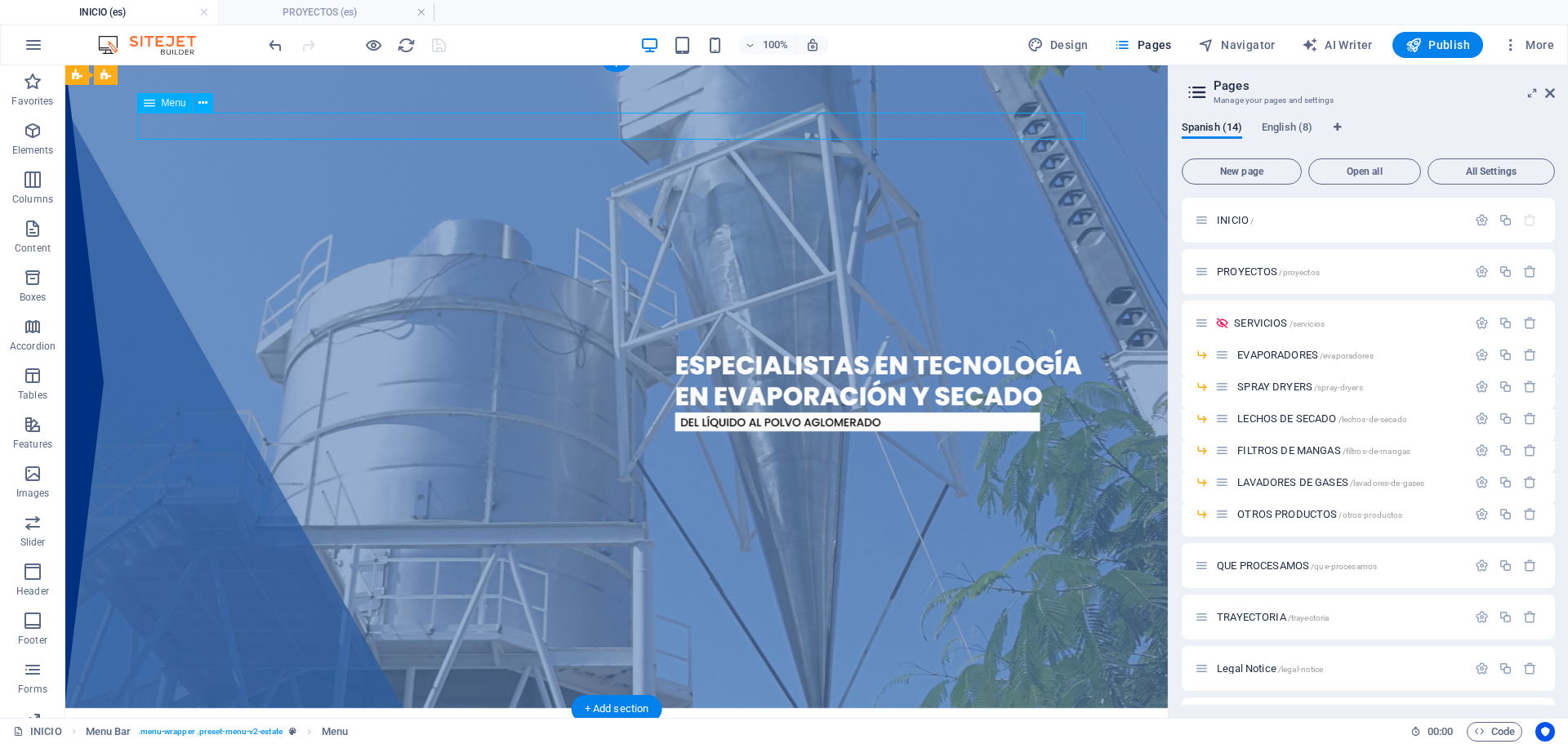
select select "7"
select select
select select "9"
select select
select select "10"
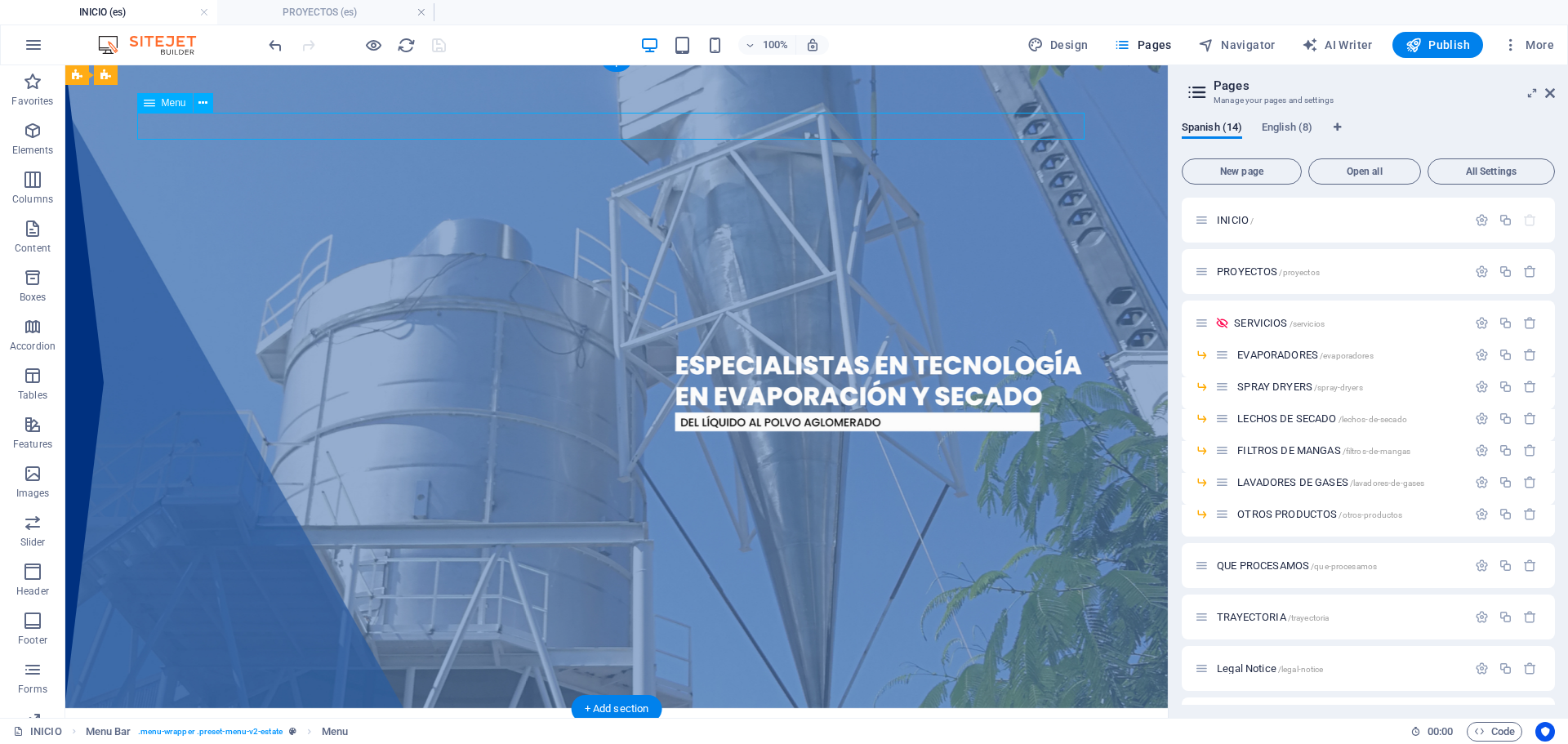
select select
select select "12"
select select
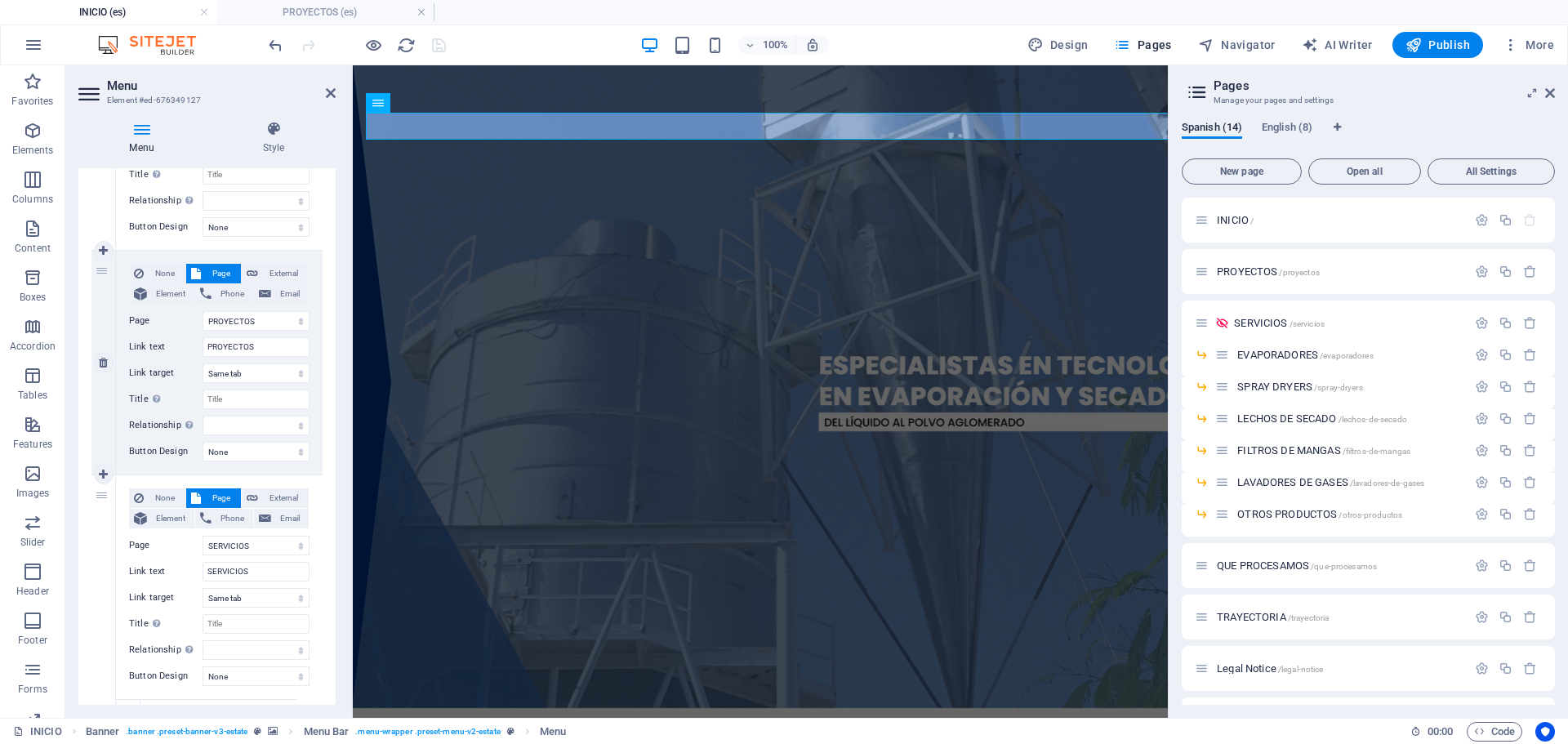
scroll to position [571, 0]
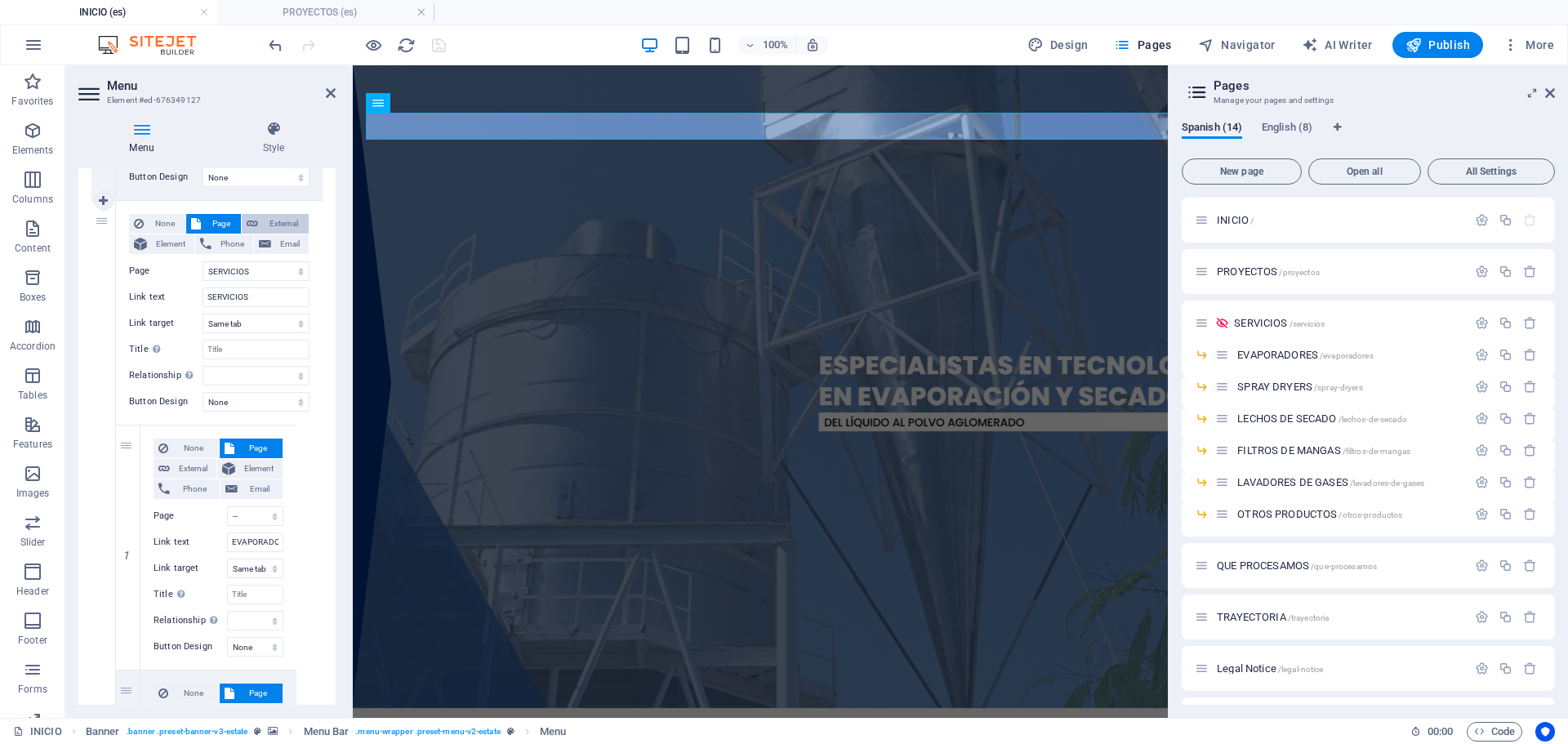
click at [263, 225] on span "External" at bounding box center [284, 223] width 41 height 20
select select
select select "blank"
select select
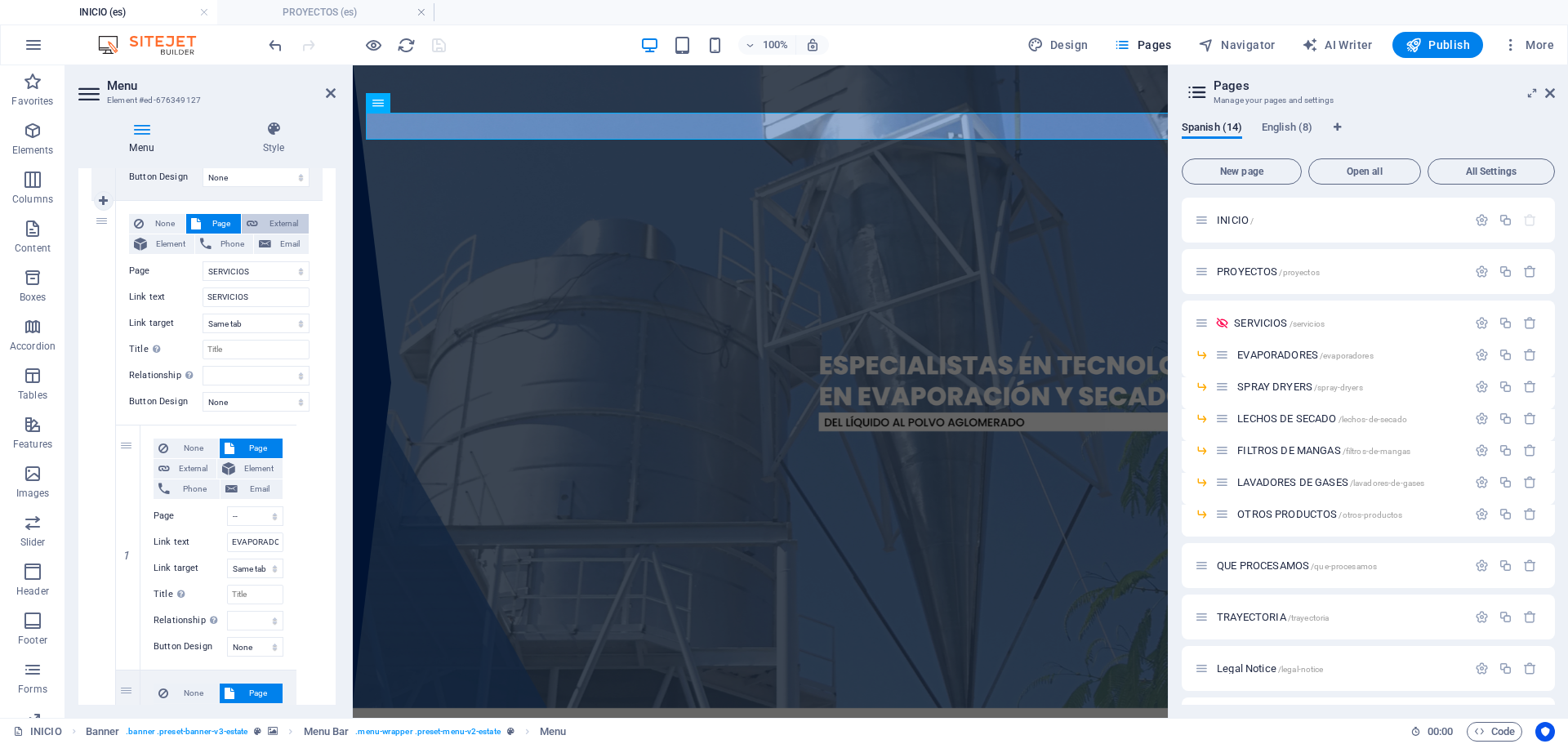
select select
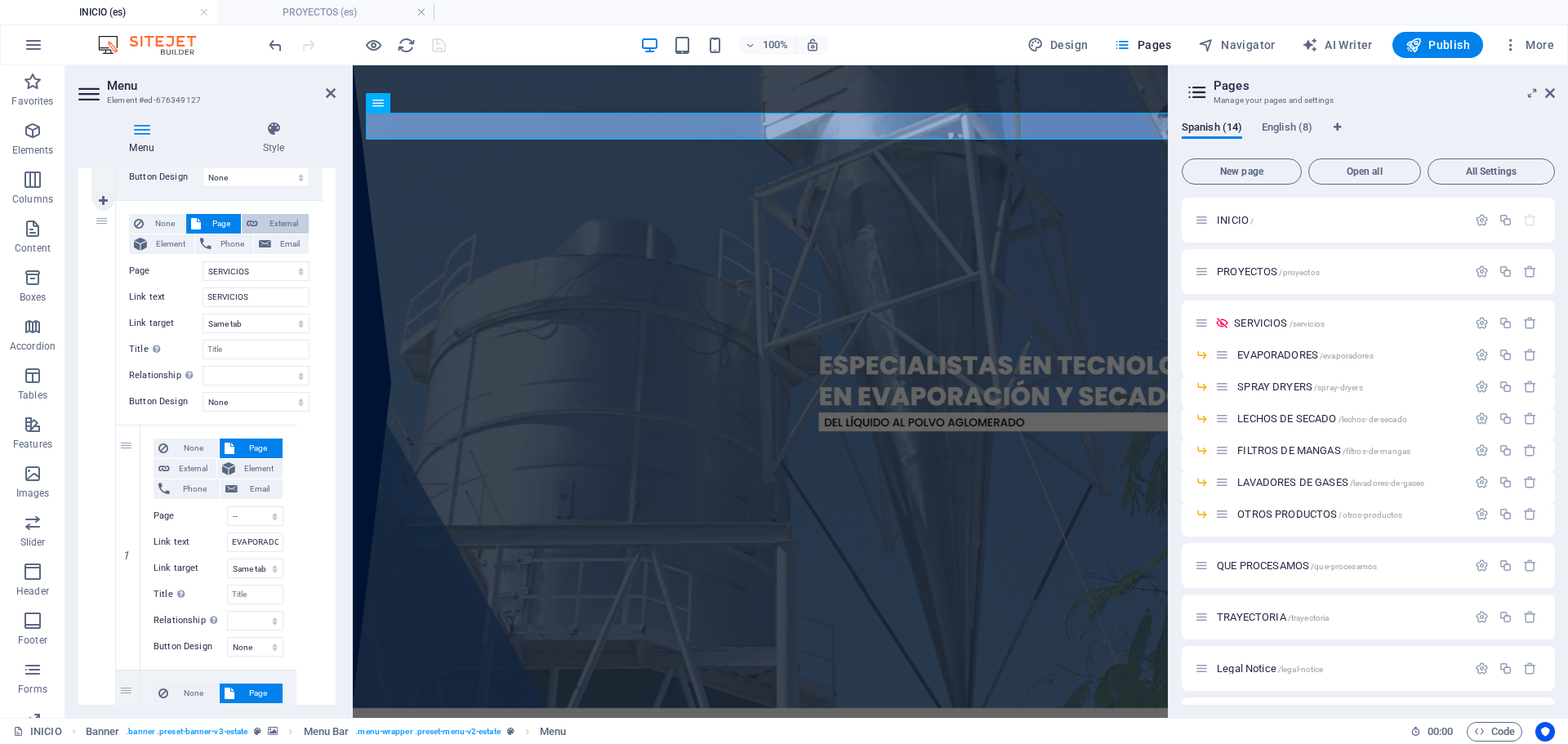
select select
click at [260, 243] on icon at bounding box center [265, 244] width 12 height 20
select select
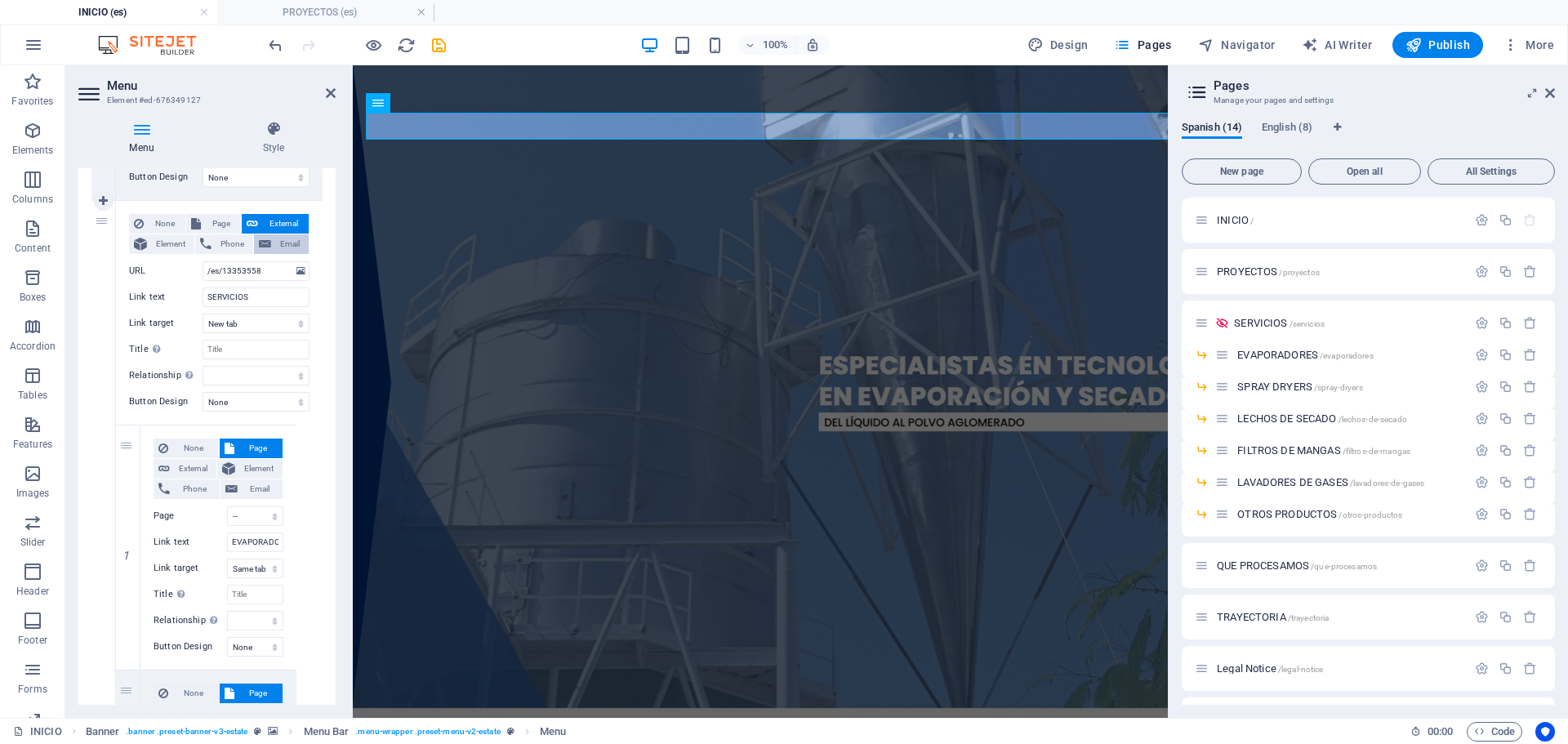
select select
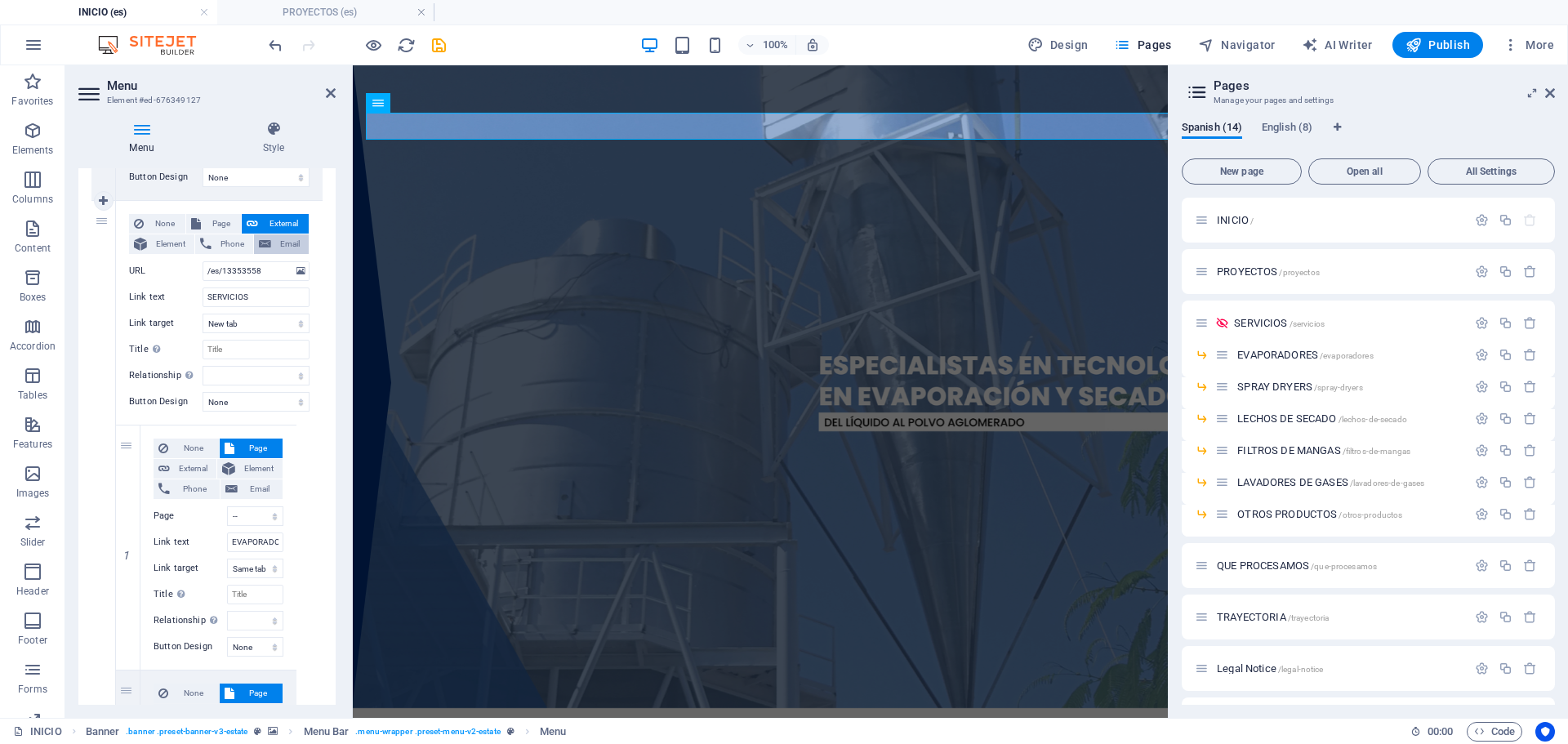
select select
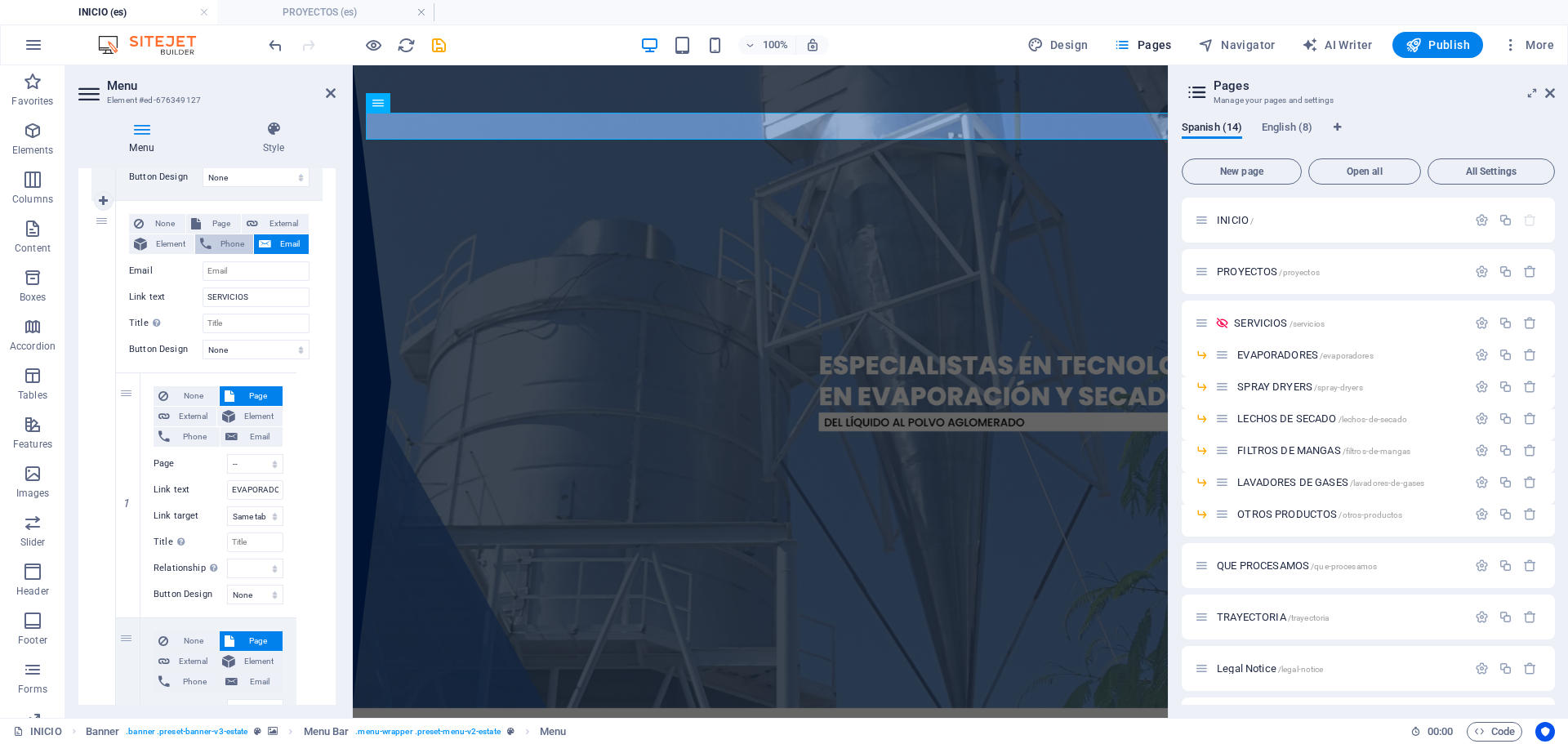
click at [229, 243] on span "Phone" at bounding box center [232, 244] width 32 height 20
select select
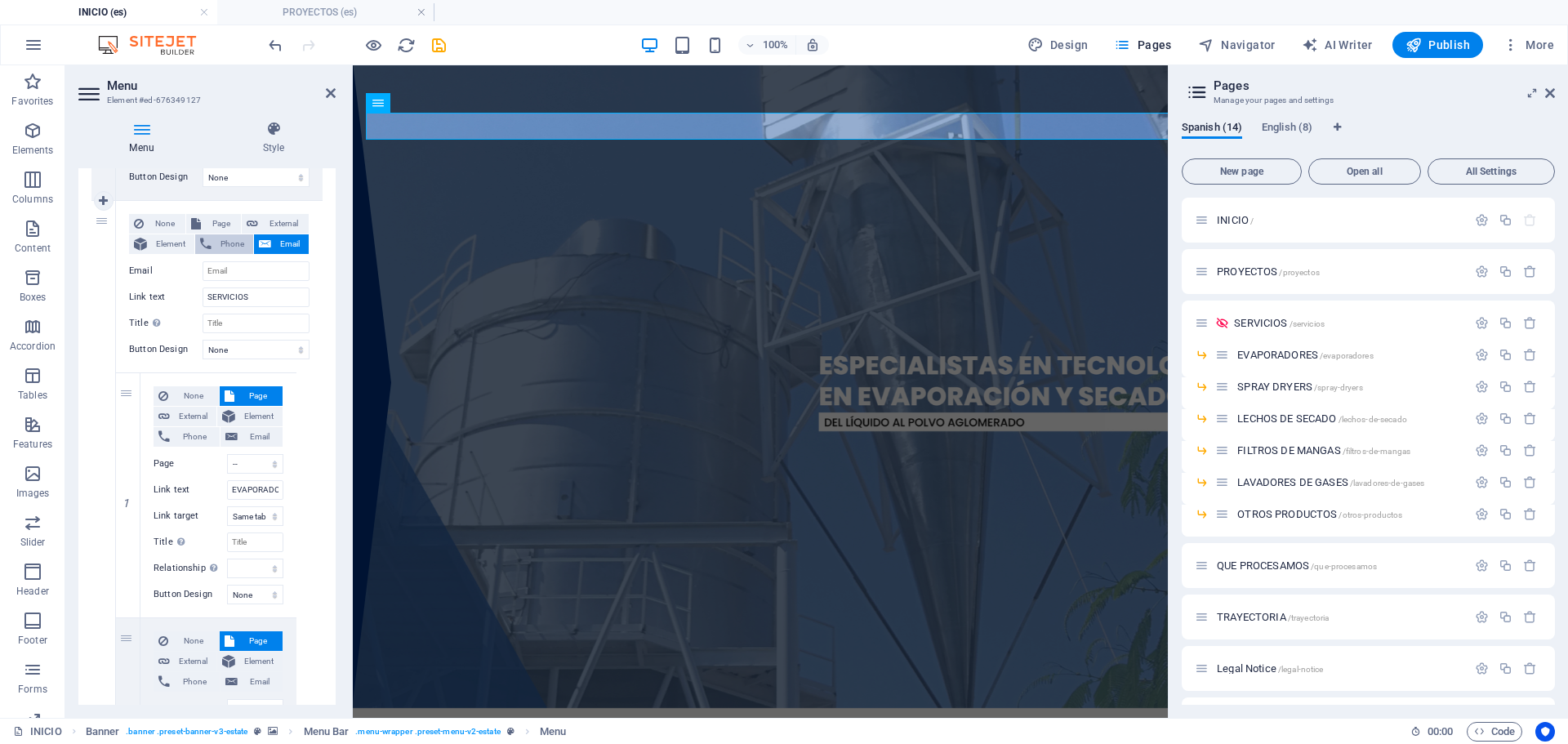
select select
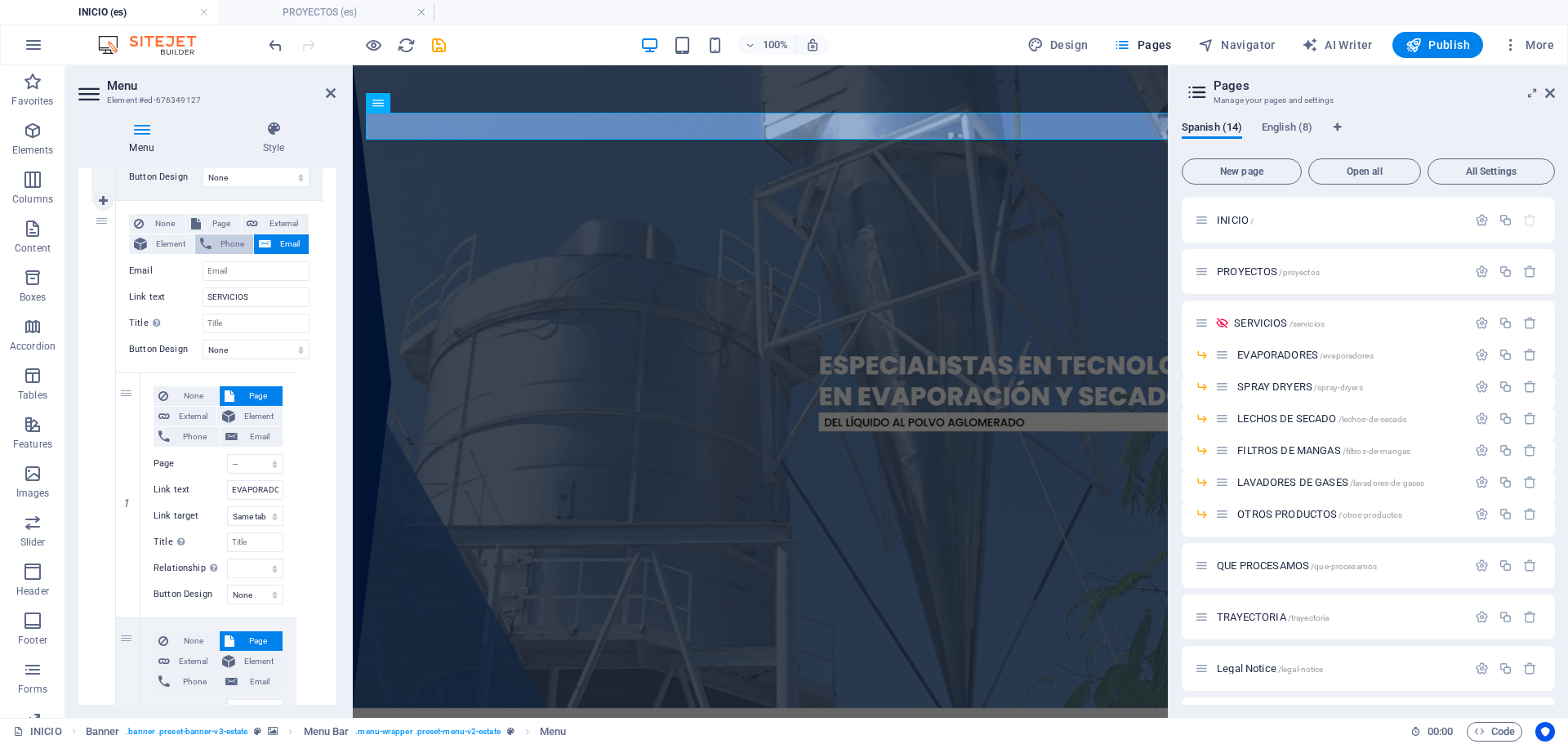
select select
click at [169, 246] on span "Element" at bounding box center [171, 244] width 38 height 20
select select
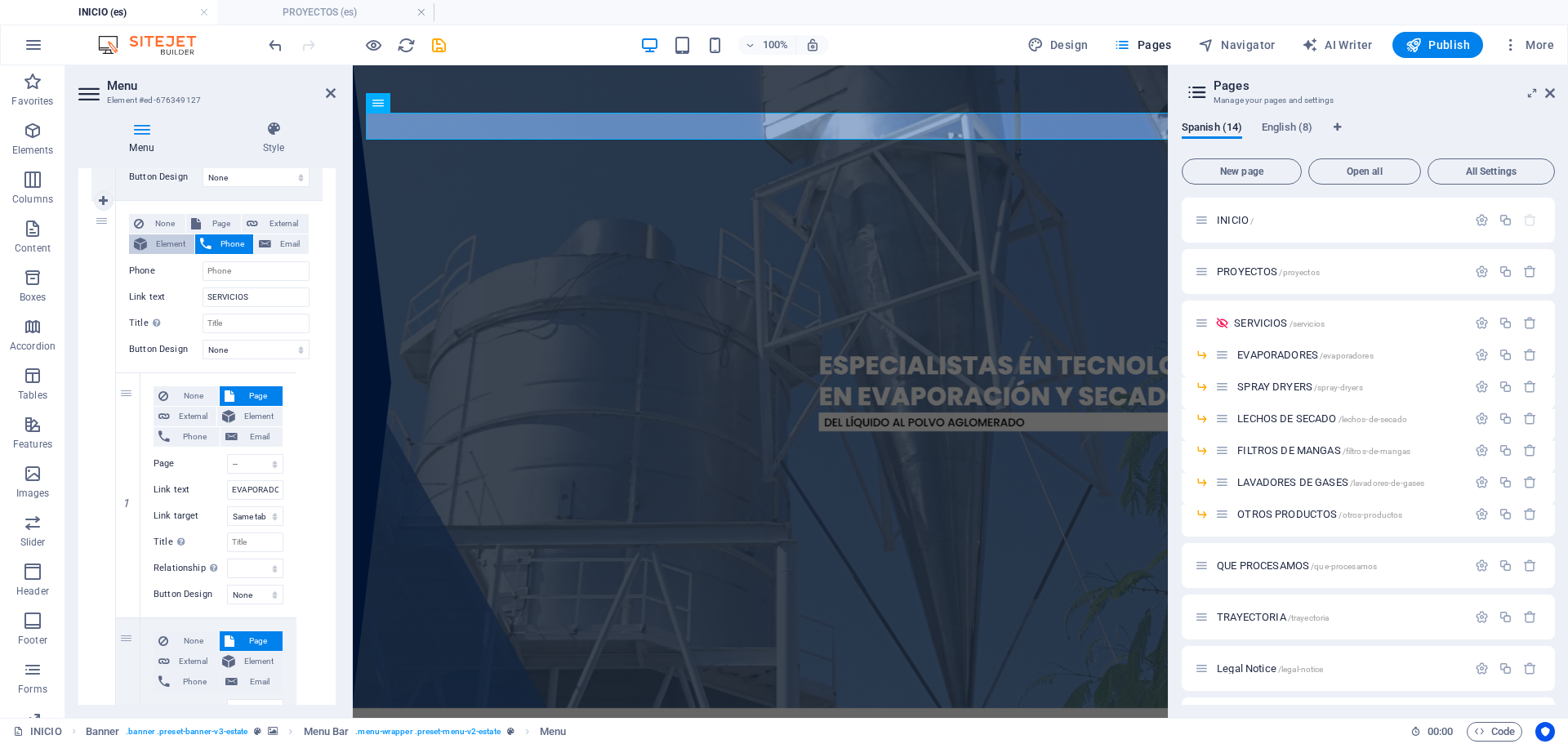
select select
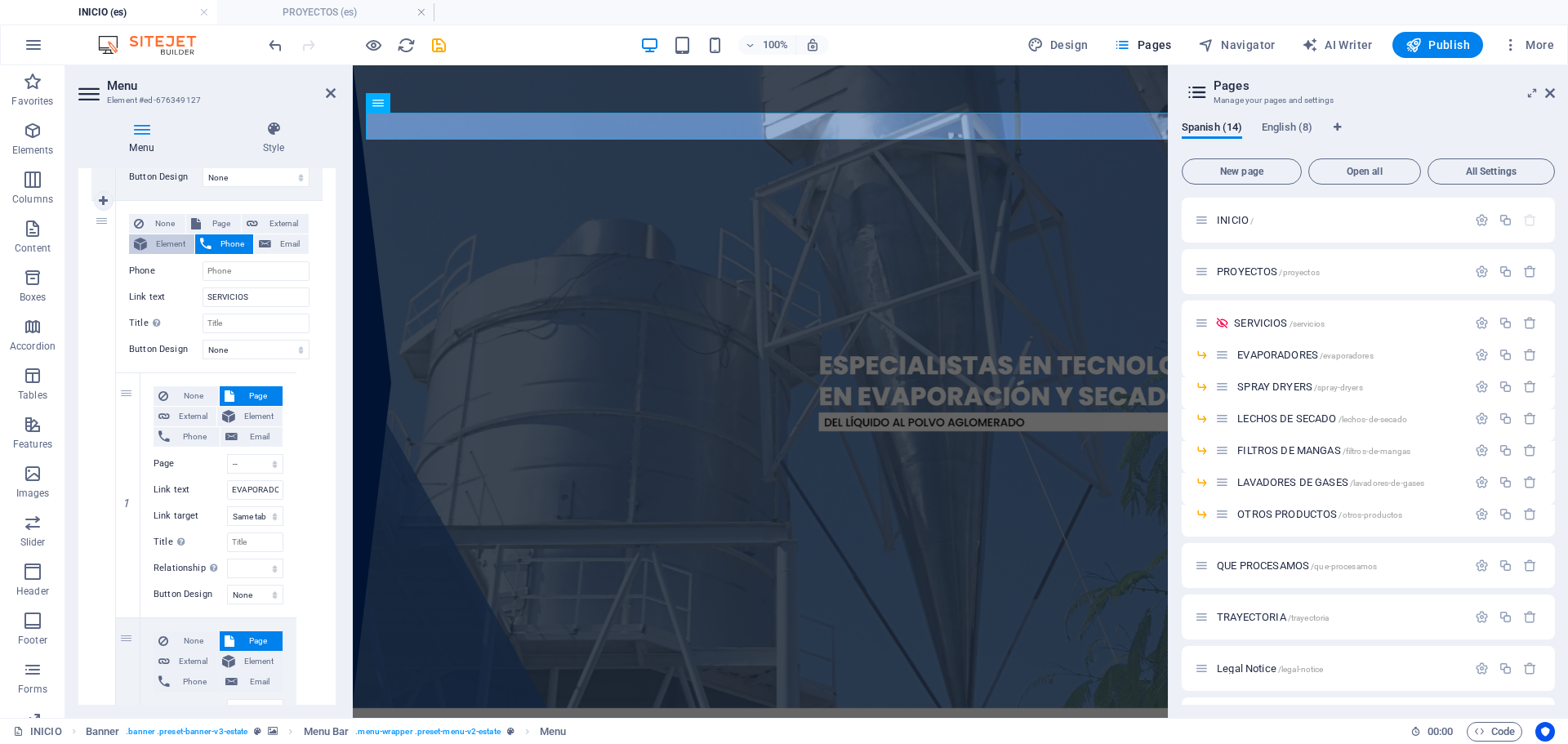
select select
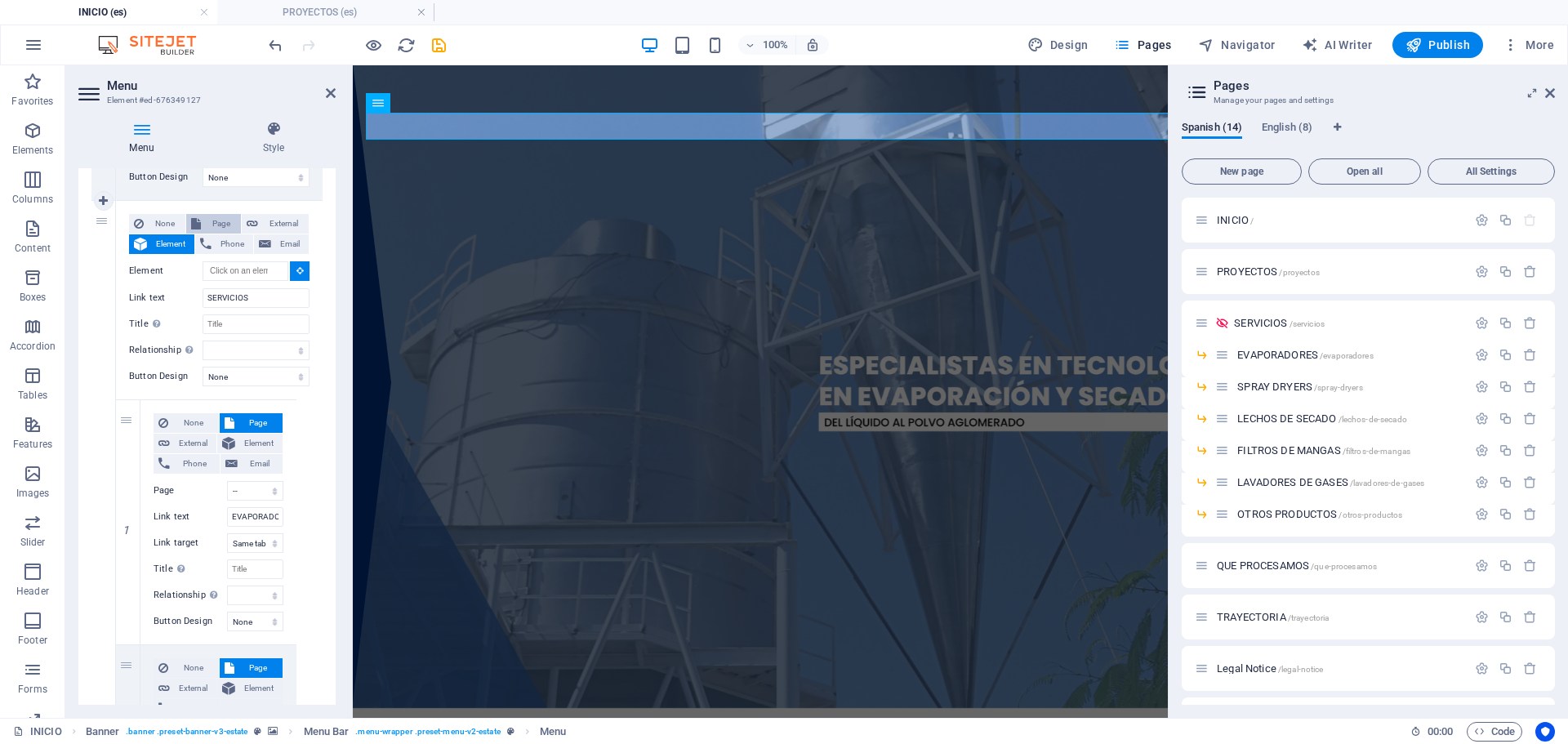
click at [210, 222] on span "Page" at bounding box center [220, 223] width 30 height 20
select select
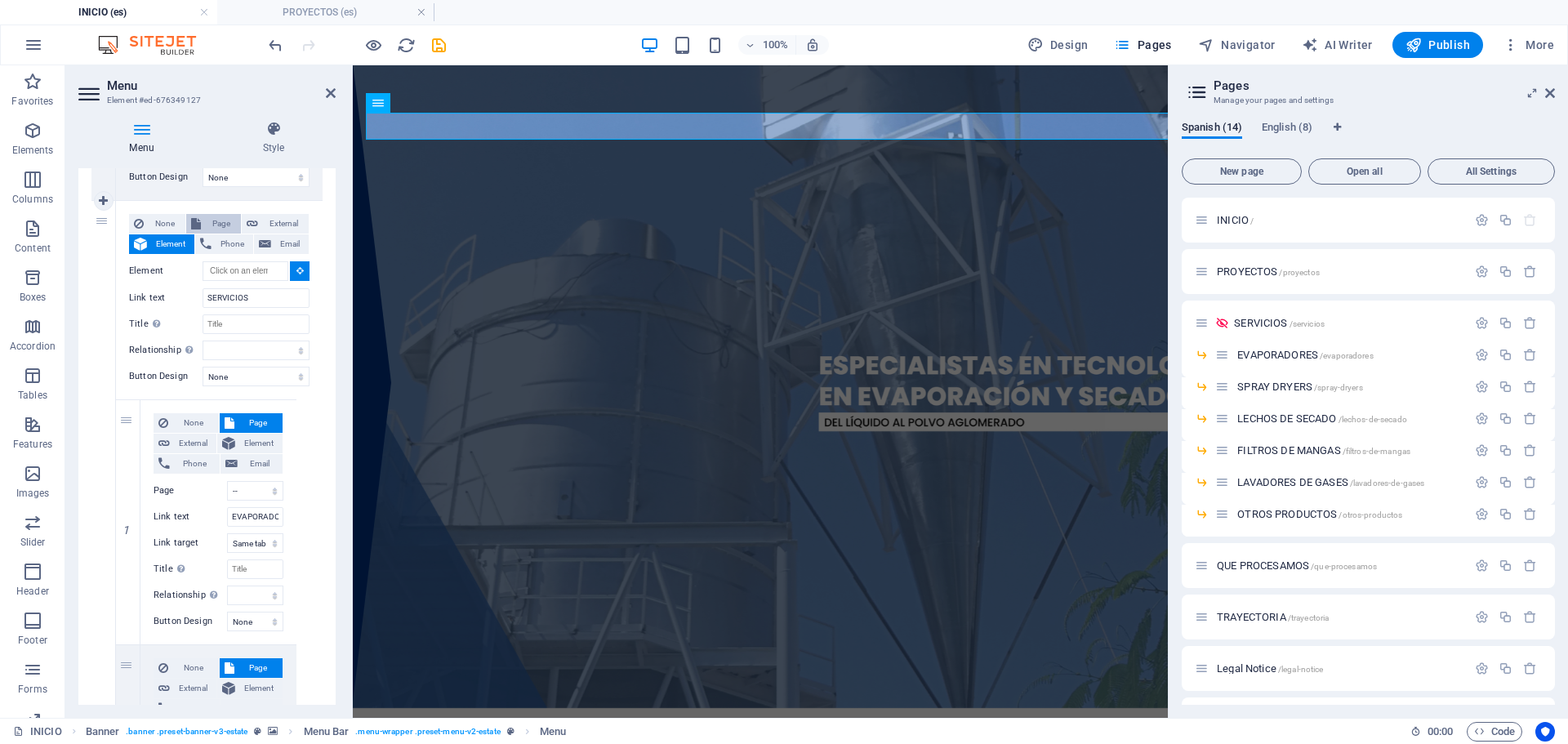
select select
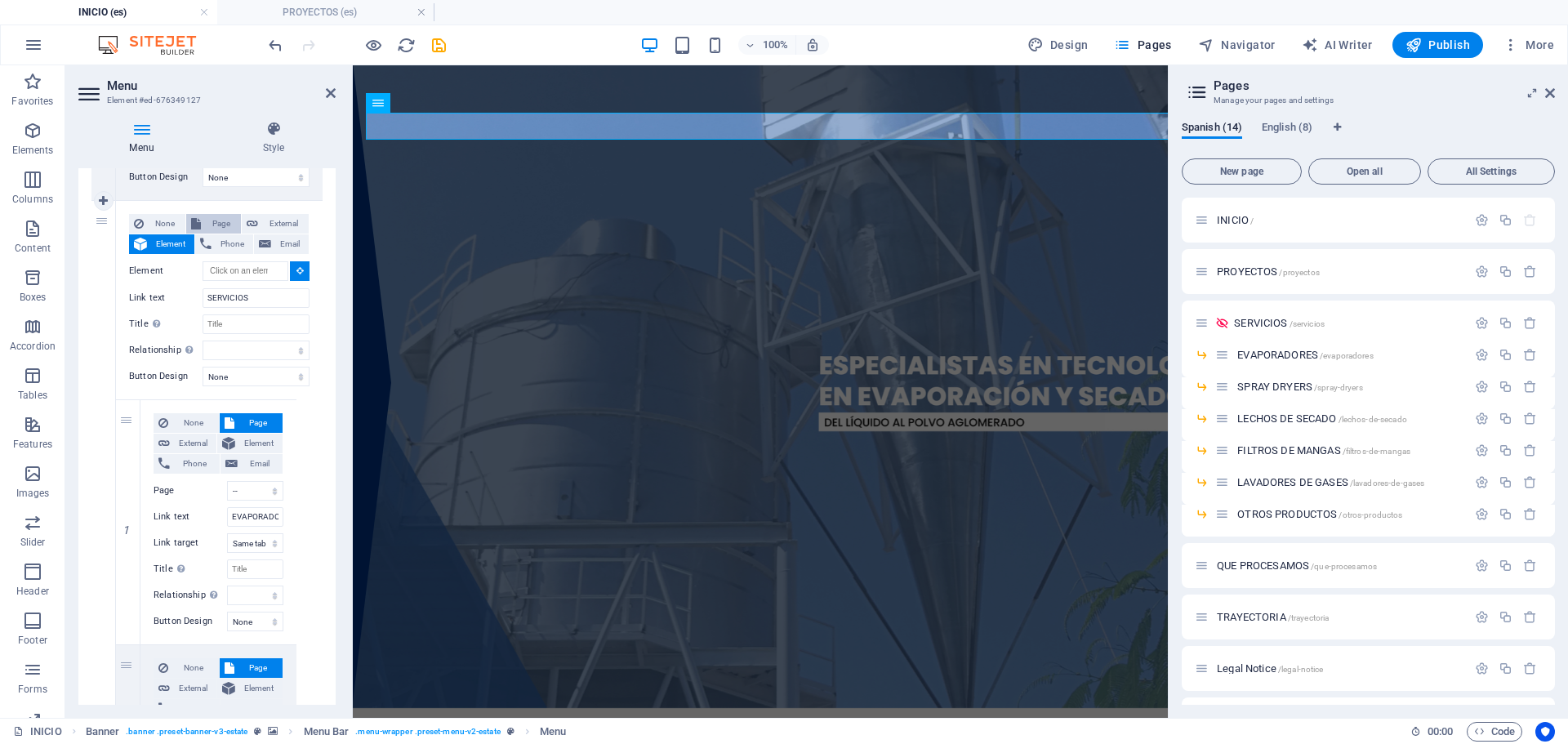
select select
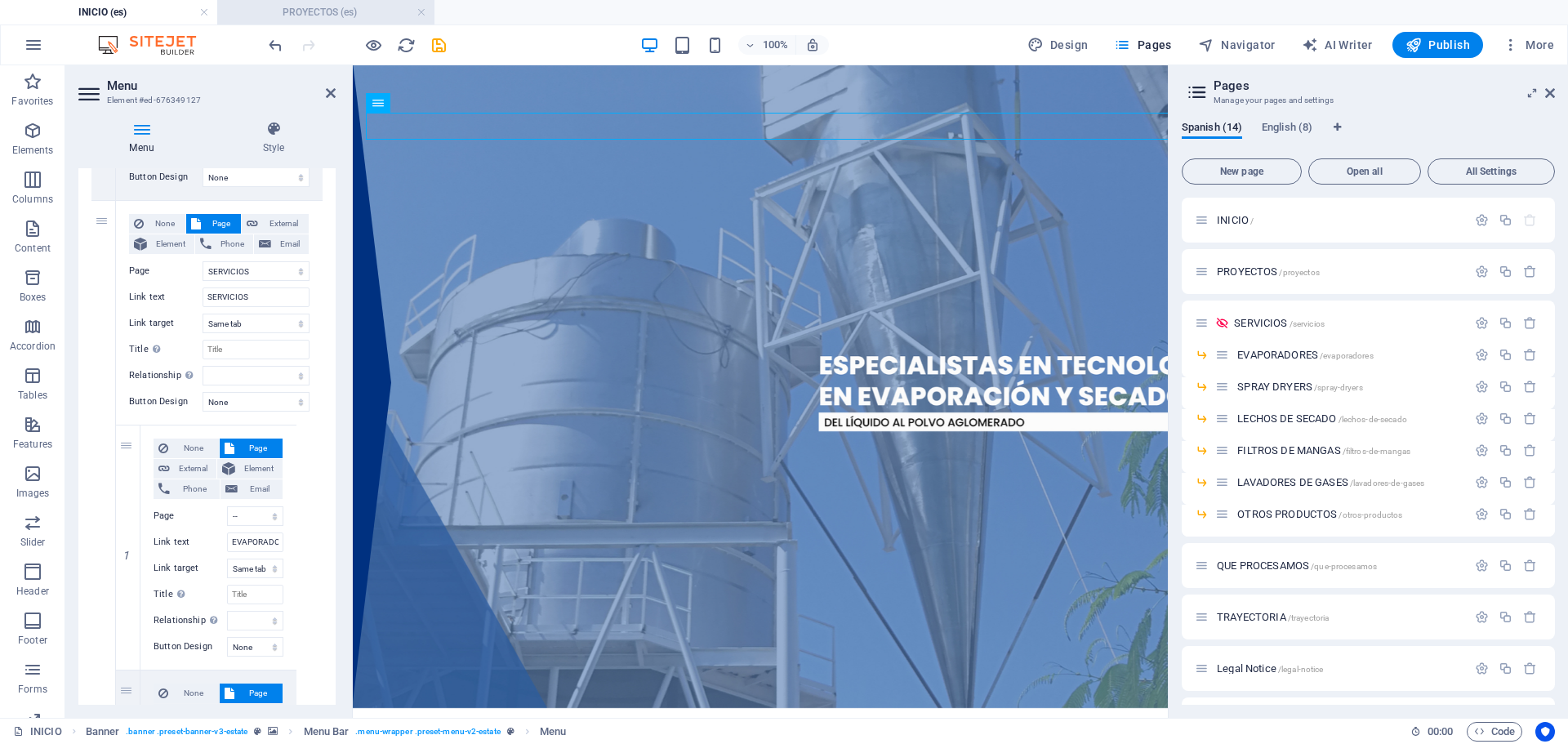
click at [320, 2] on li "PROYECTOS (es)" at bounding box center [326, 12] width 217 height 25
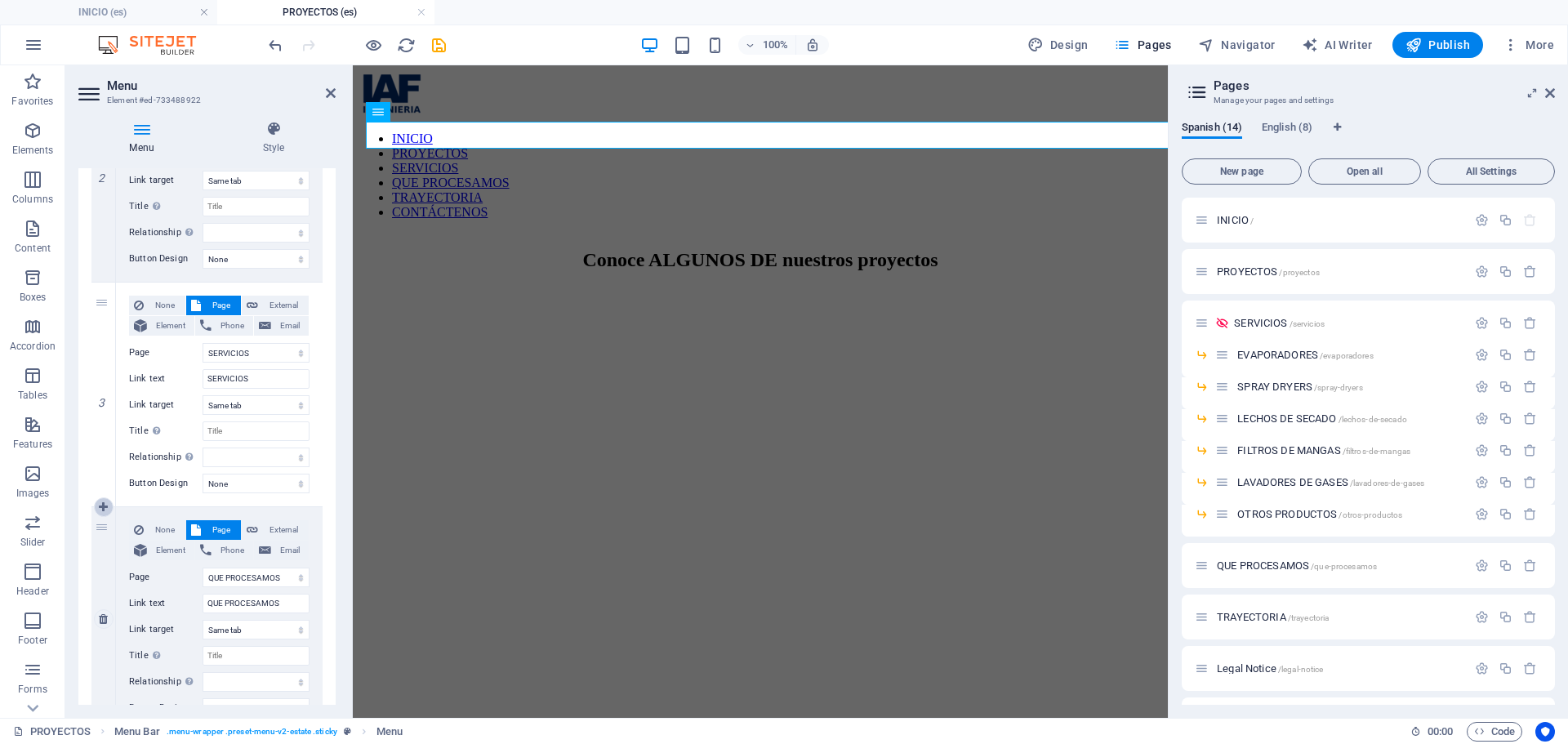
click at [107, 507] on icon at bounding box center [103, 506] width 9 height 11
select select
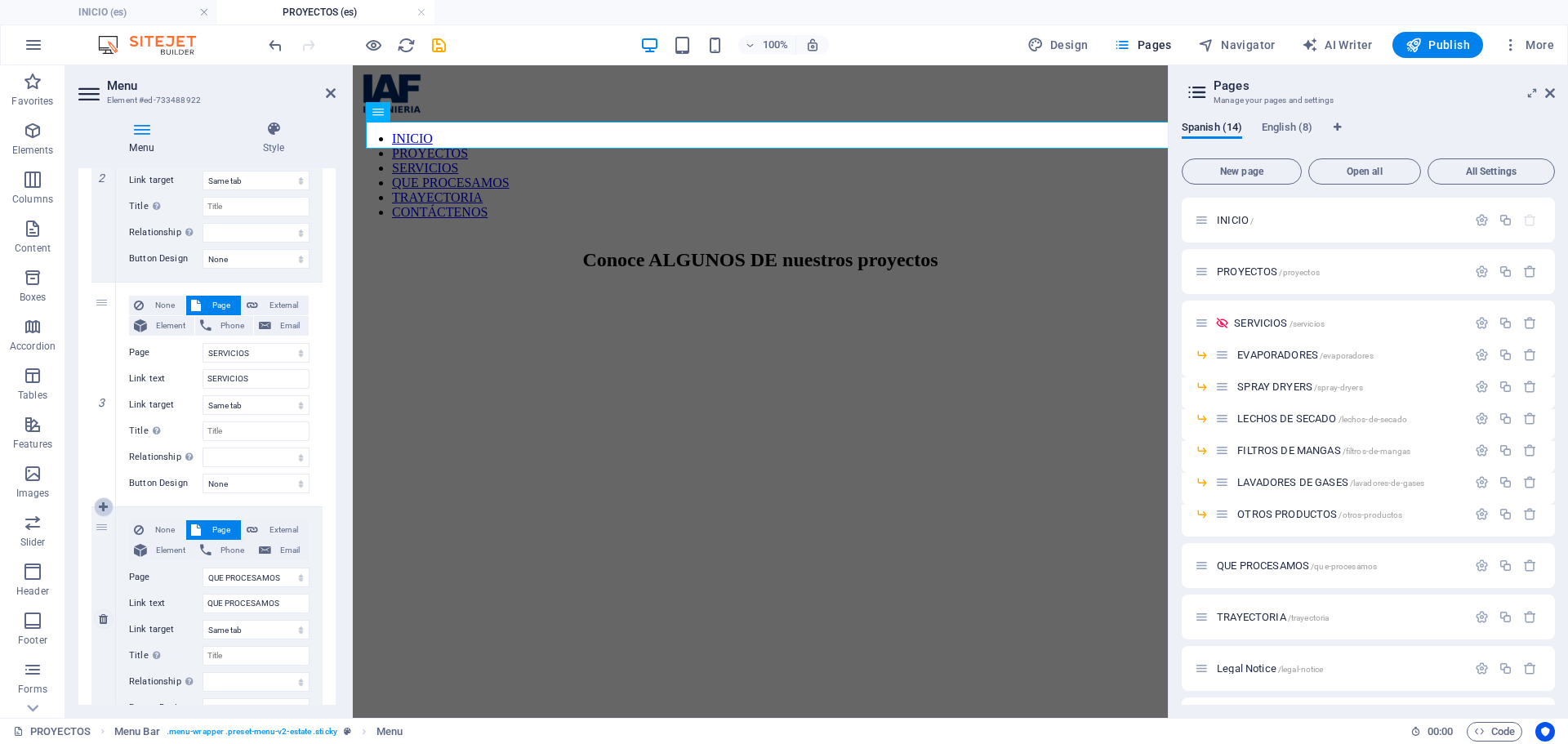
select select "9"
type input "QUE PROCESAMOS"
select select
select select "10"
type input "TRAYECTORIA"
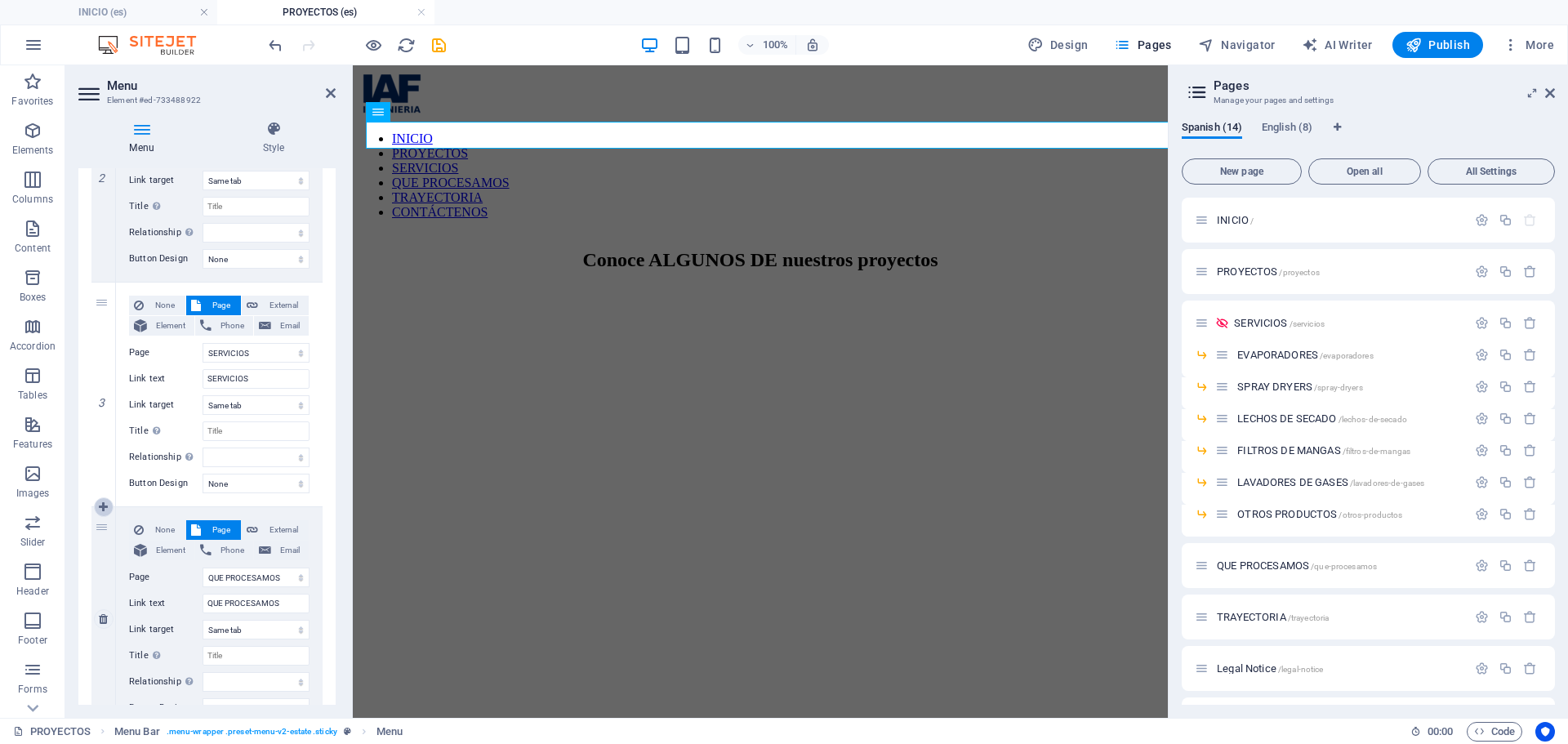
select select
select select "12"
select select
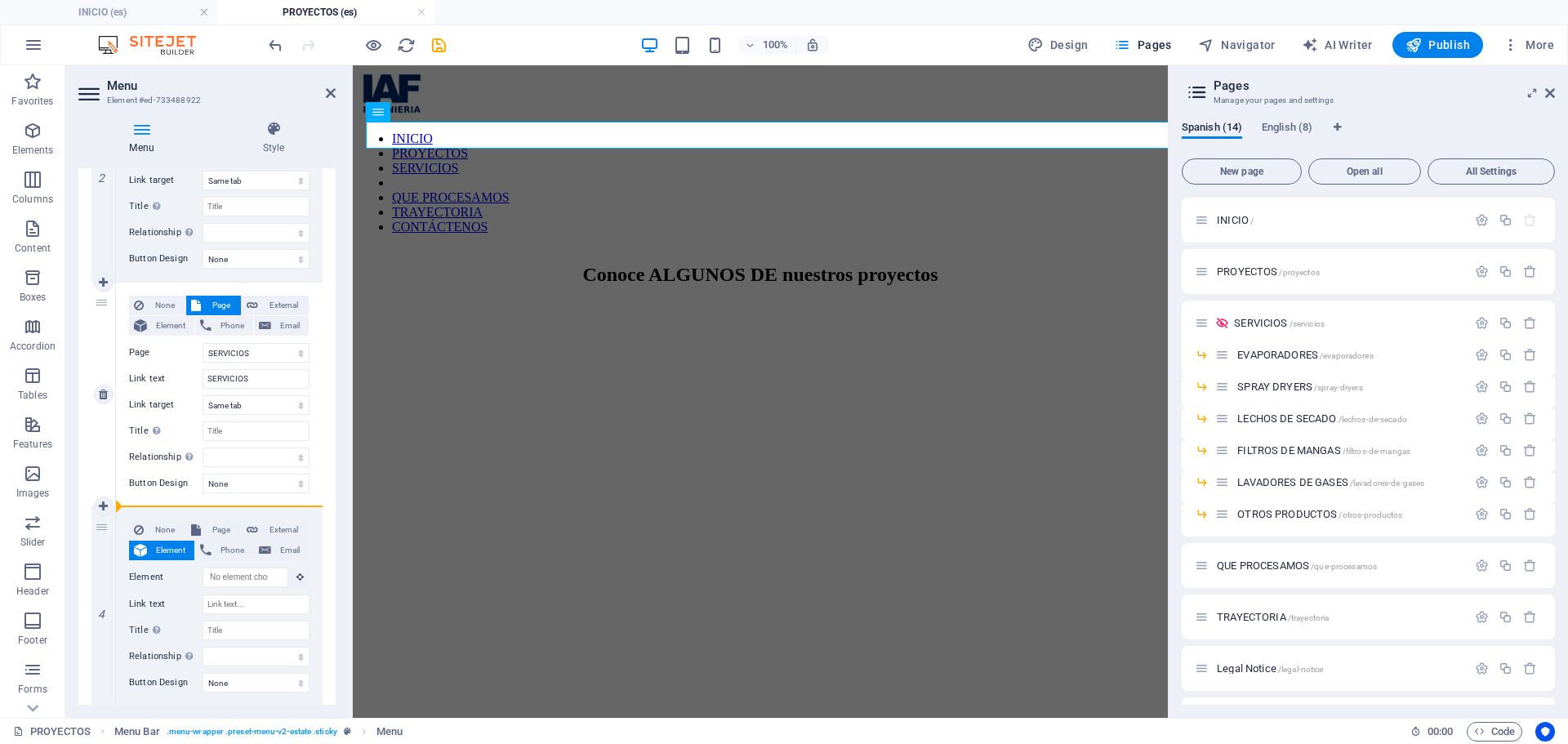
drag, startPoint x: 105, startPoint y: 528, endPoint x: 212, endPoint y: 495, distance: 112.0
click at [212, 495] on div "1 None Page External Element Phone Email Page INICIO PROYECTOS SERVICIOS -- EVA…" at bounding box center [206, 607] width 231 height 1546
select select
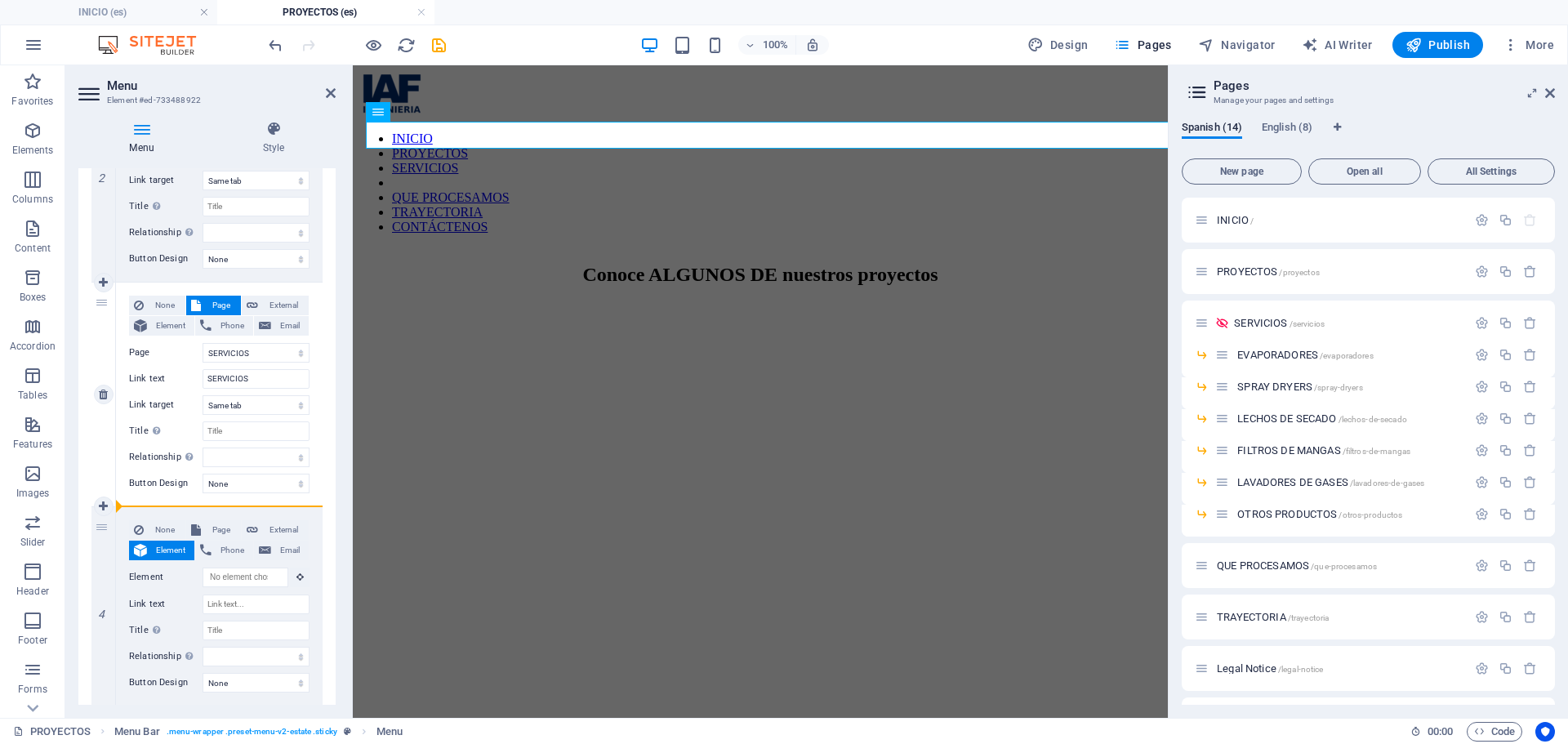
select select "9"
type input "QUE PROCESAMOS"
select select
select select "10"
type input "TRAYECTORIA"
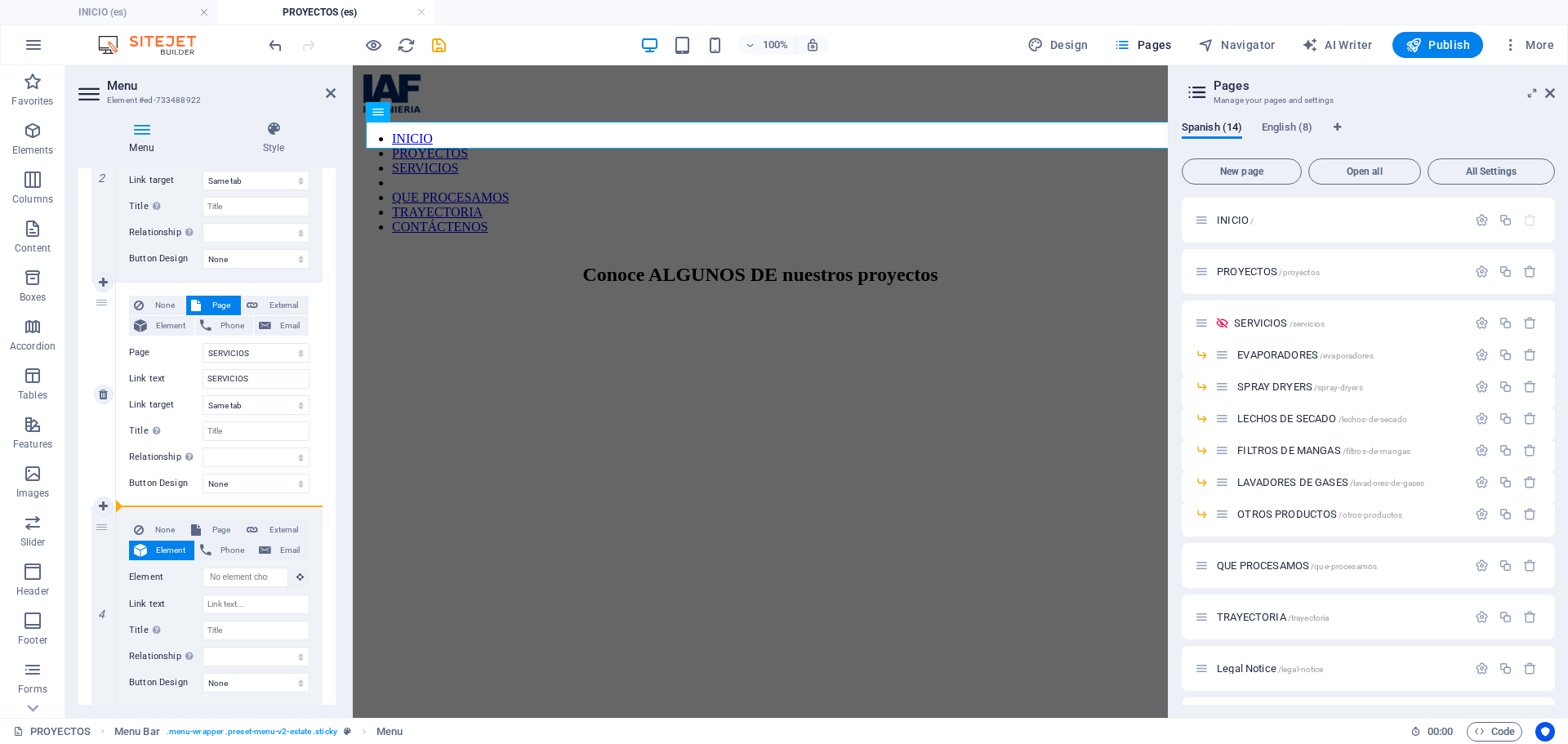
select select
select select "12"
type input "CONTÁCTENOS"
select select
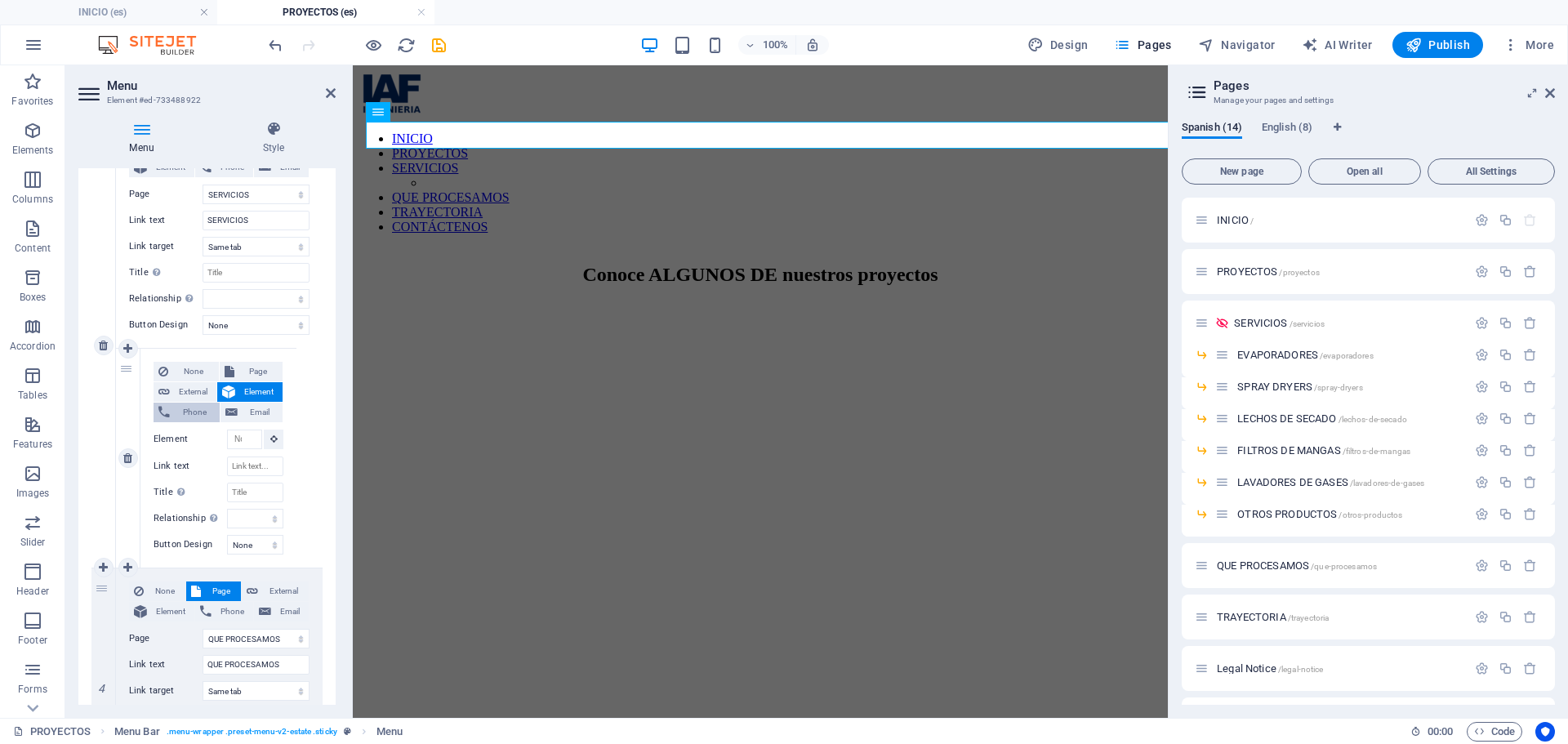
scroll to position [735, 0]
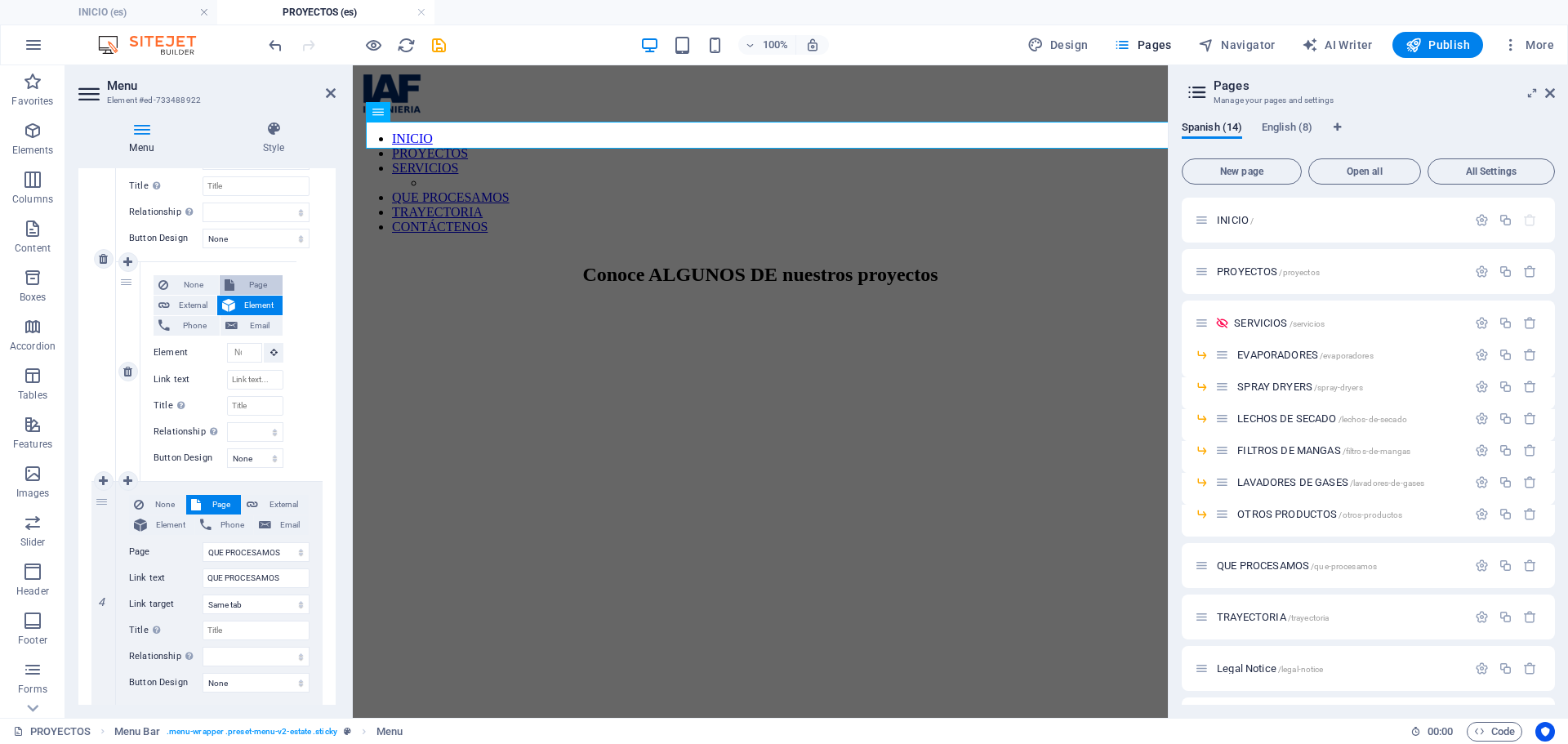
click at [257, 288] on span "Page" at bounding box center [259, 284] width 40 height 20
select select
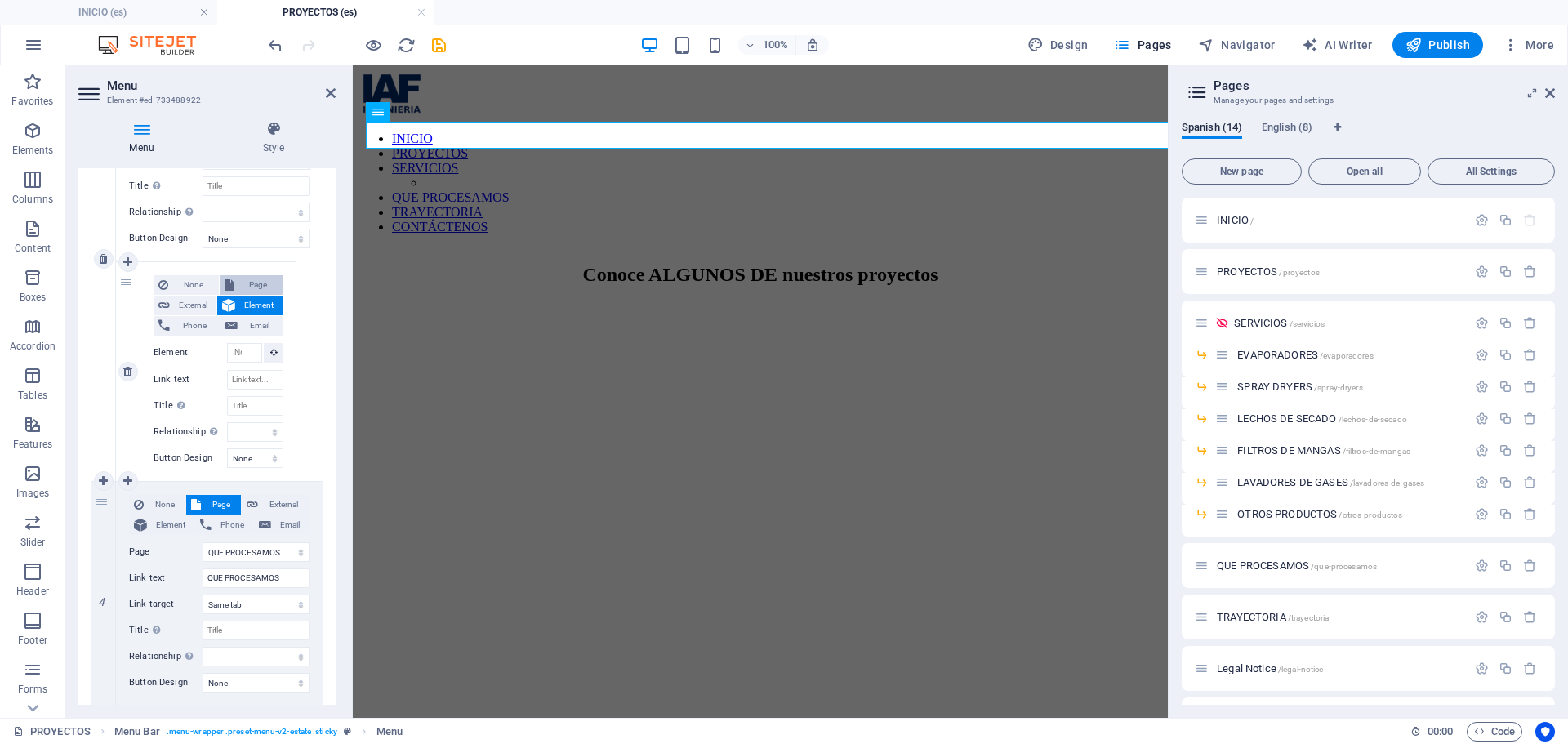
select select
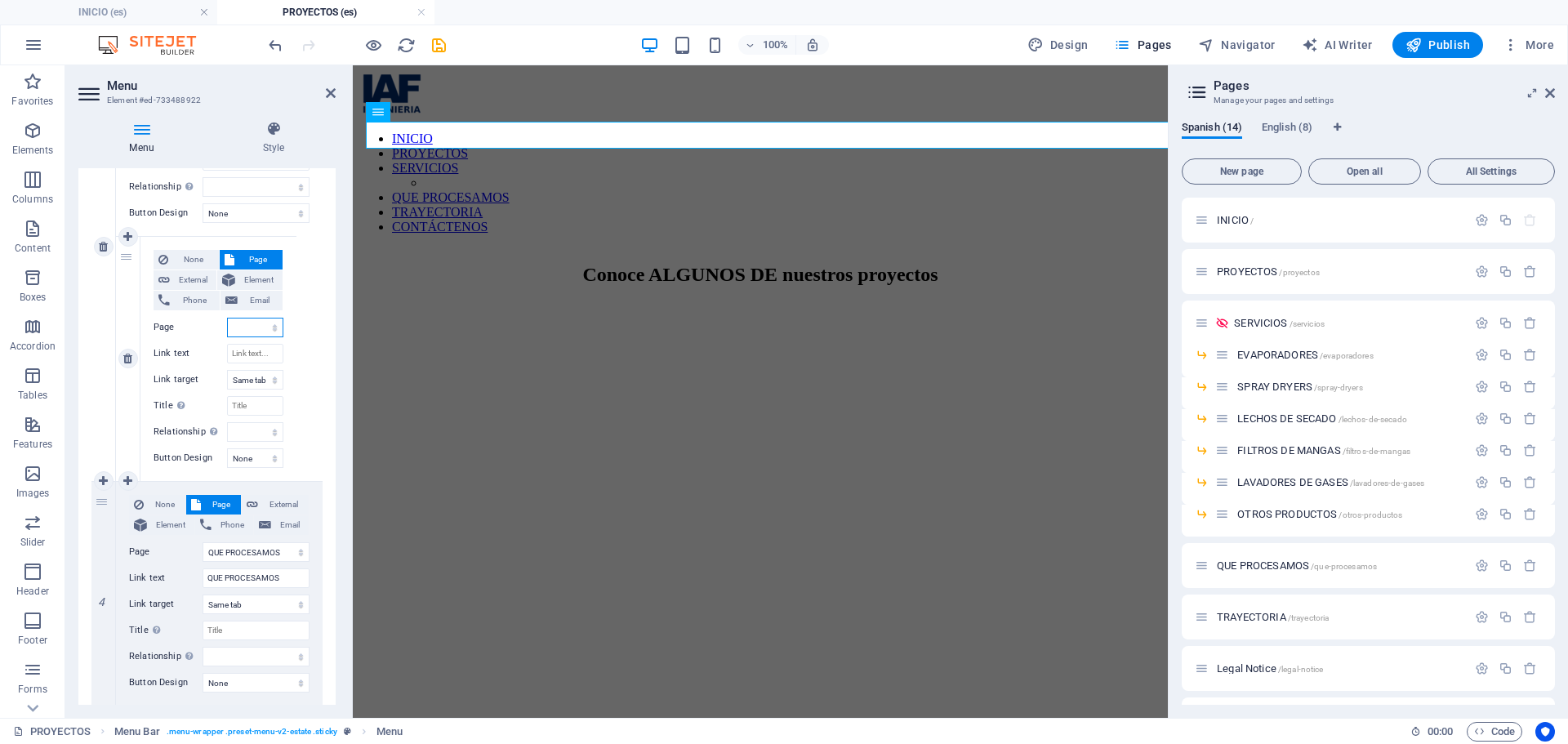
click at [257, 327] on select "INICIO PROYECTOS SERVICIOS -- EVAPORADORES -- SPRAY DRYERS -- LECHOS DE SECADO …" at bounding box center [255, 327] width 57 height 20
select select "3"
click at [227, 318] on select "INICIO PROYECTOS SERVICIOS -- EVAPORADORES -- SPRAY DRYERS -- LECHOS DE SECADO …" at bounding box center [255, 327] width 57 height 20
select select
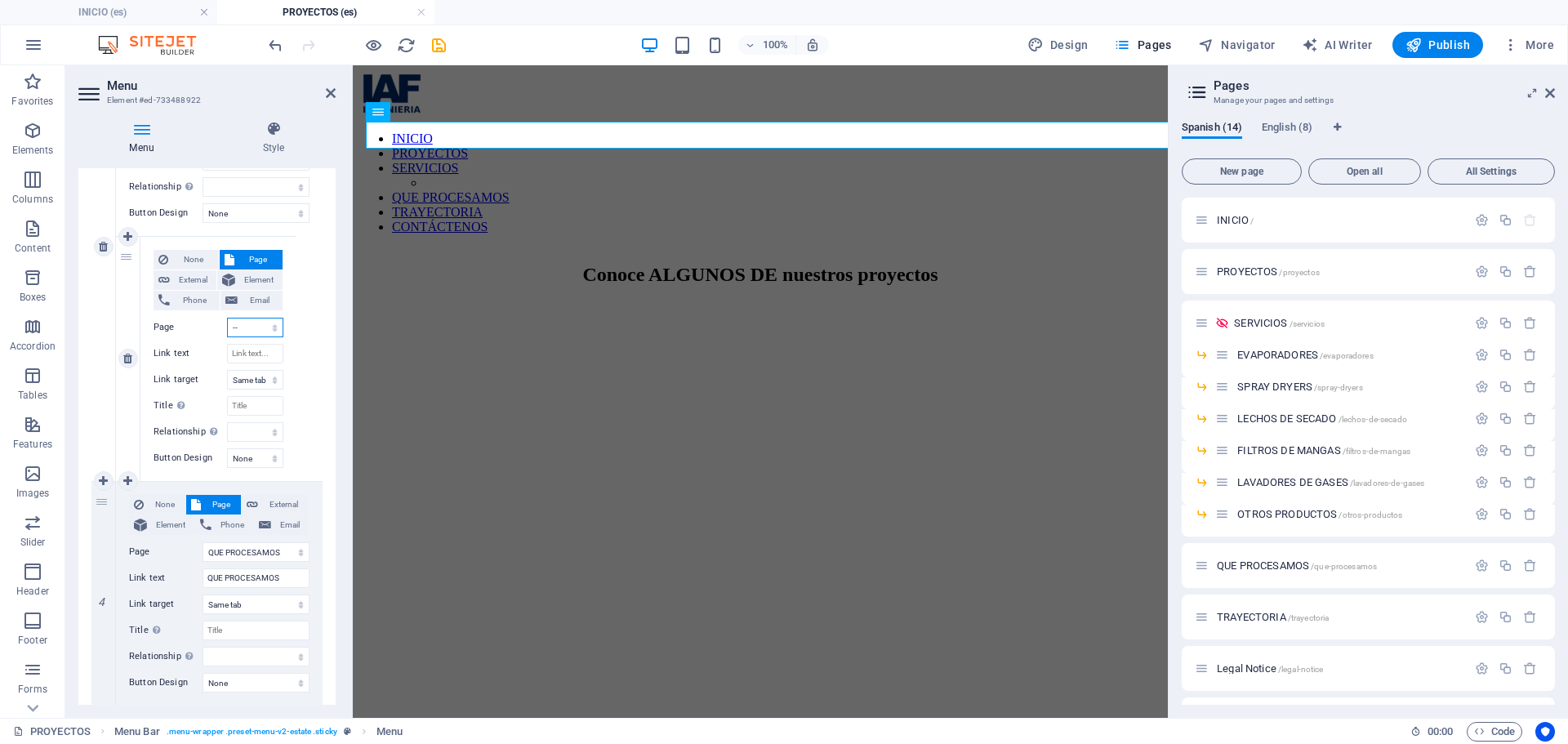
select select
click at [300, 311] on div "None Page External Element Phone Email Page INICIO PROYECTOS SERVICIOS -- EVAPO…" at bounding box center [219, 246] width 206 height 468
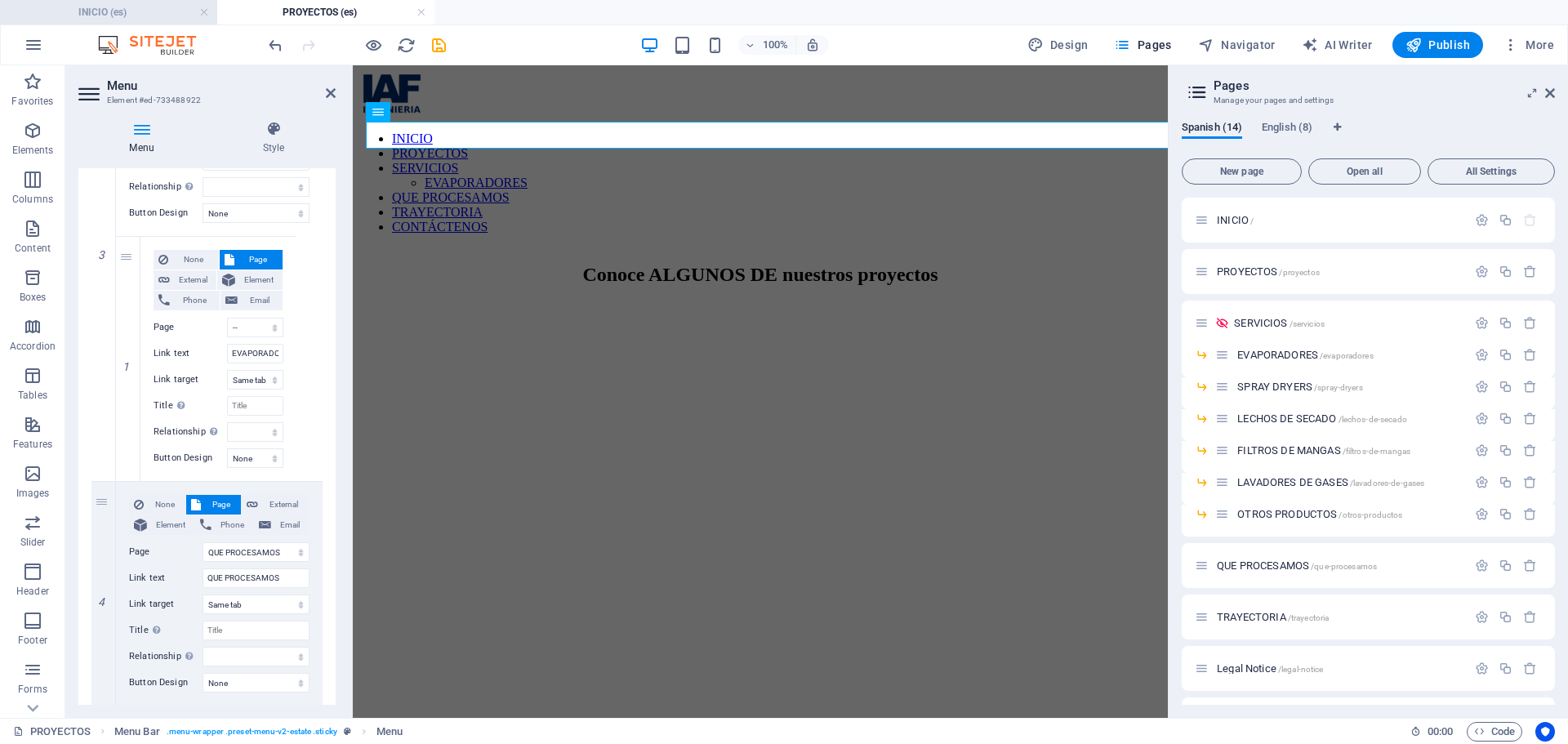
click at [126, 15] on h4 "INICIO (es)" at bounding box center [108, 12] width 217 height 18
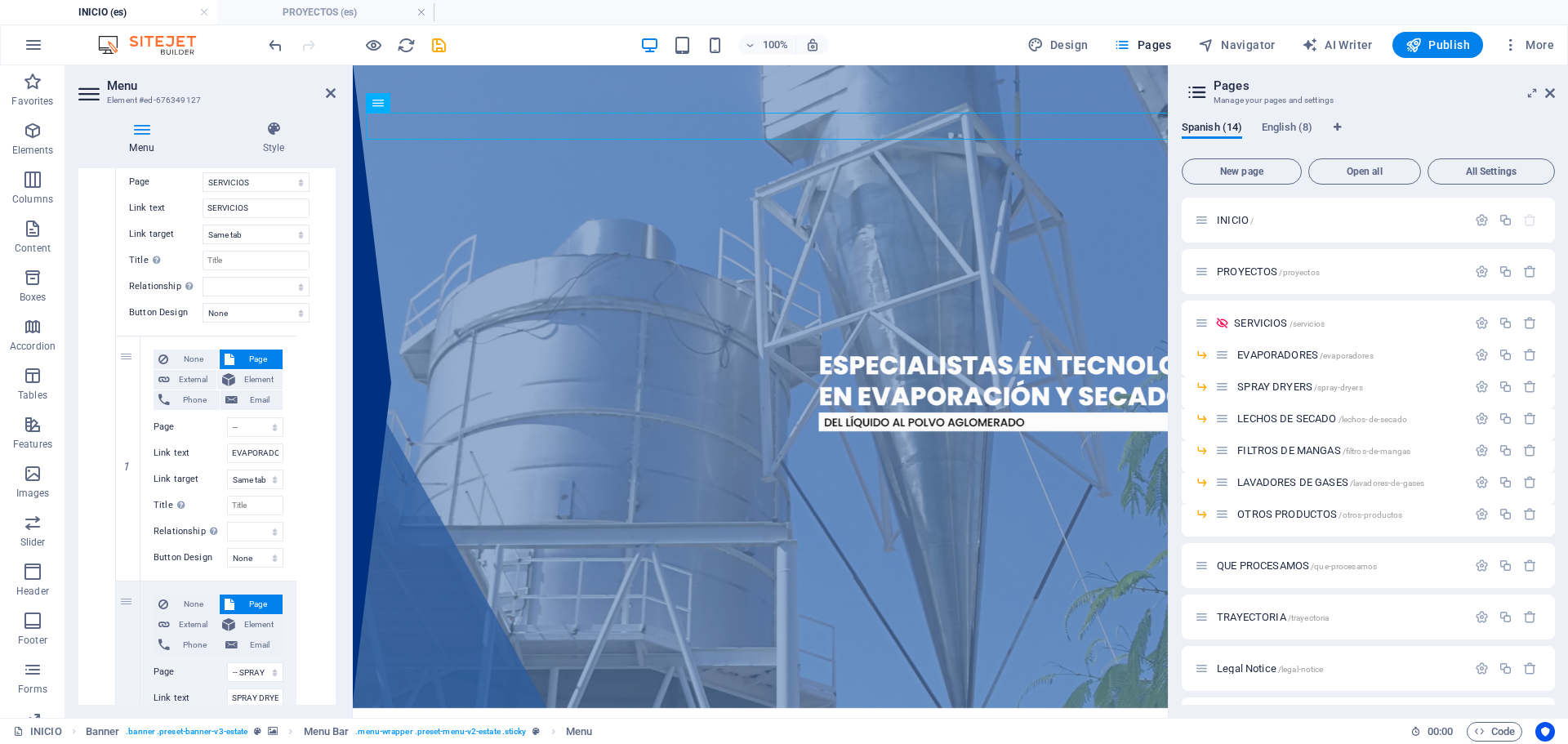
scroll to position [653, 0]
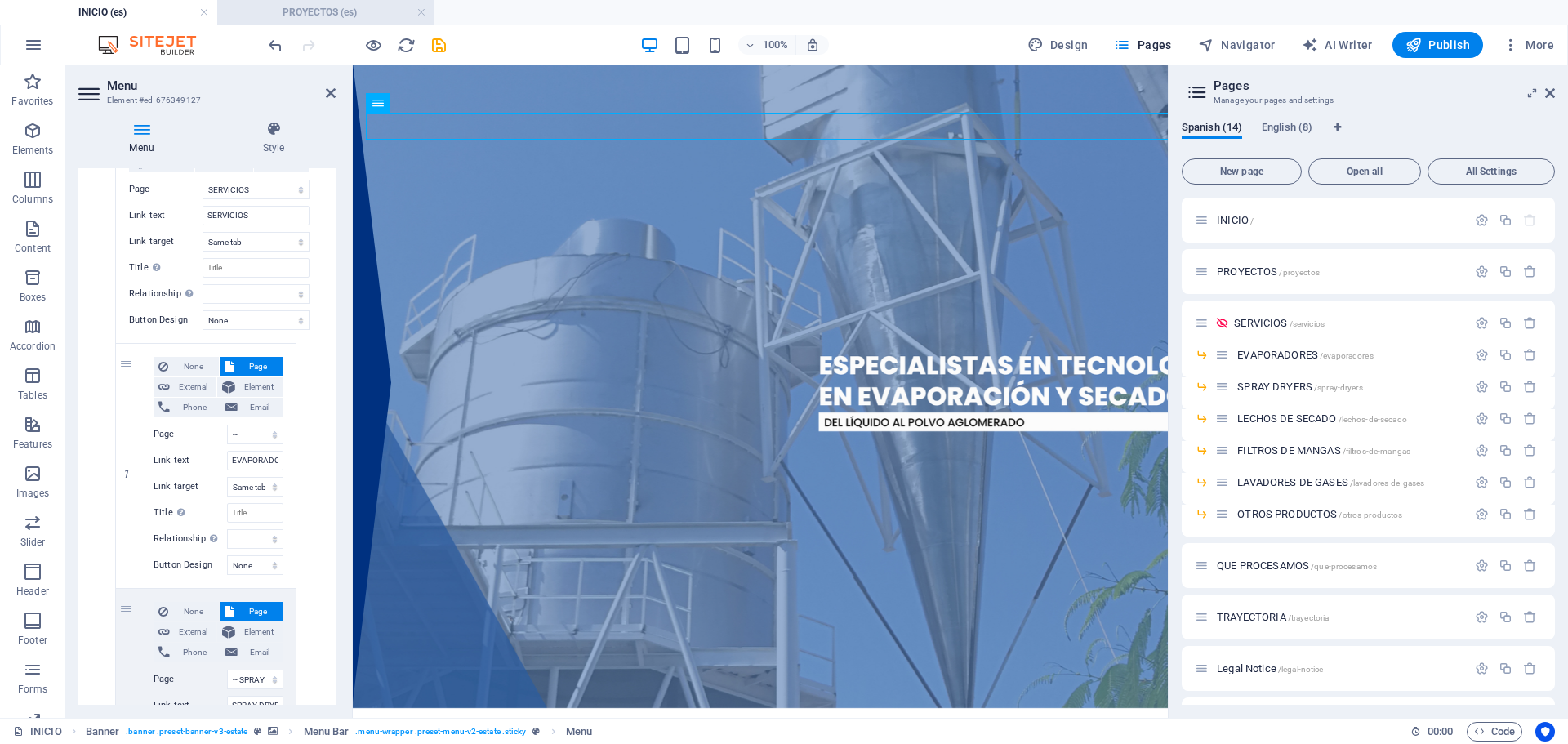
click at [284, 10] on h4 "PROYECTOS (es)" at bounding box center [326, 12] width 217 height 18
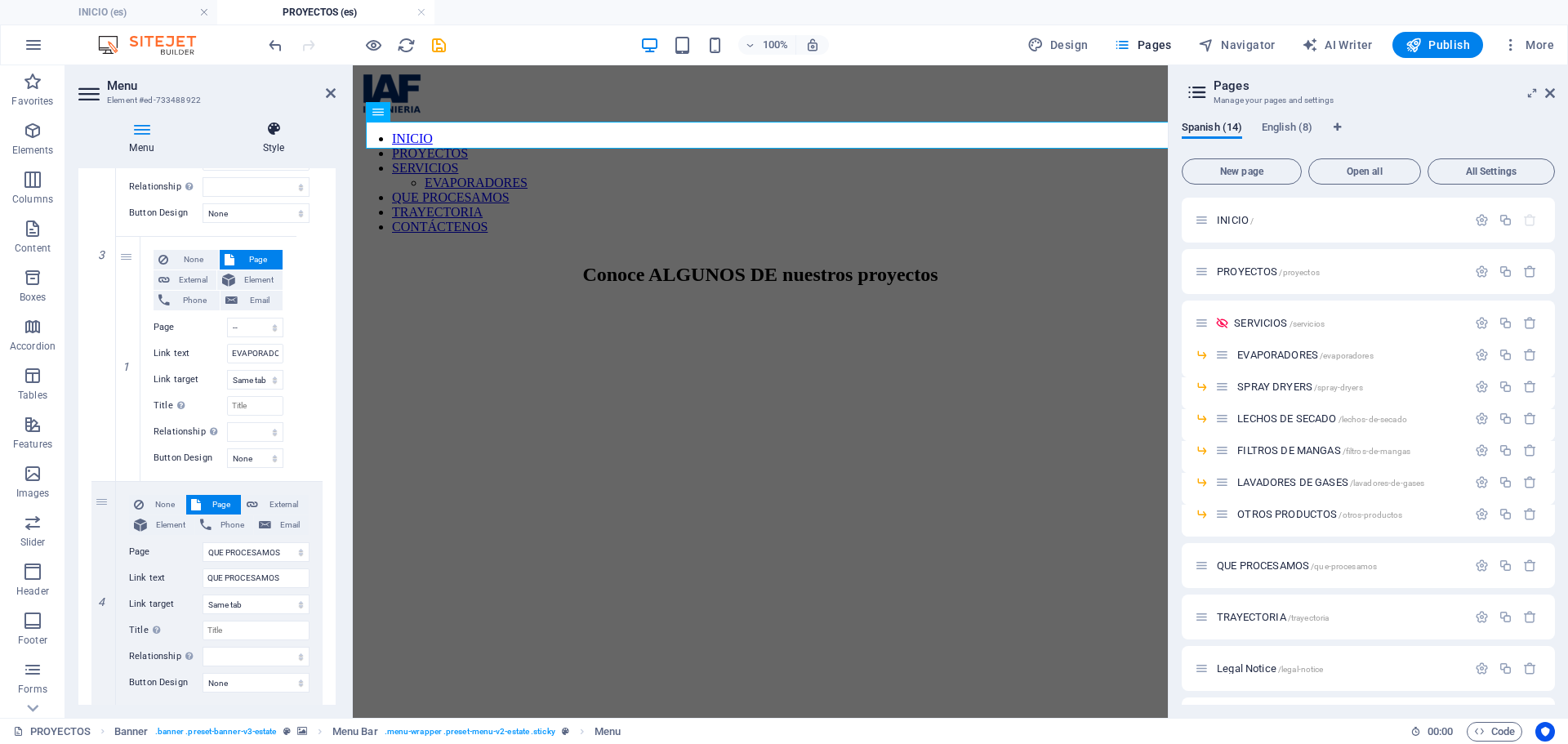
scroll to position [0, 0]
click at [137, 10] on h4 "INICIO (es)" at bounding box center [108, 12] width 217 height 18
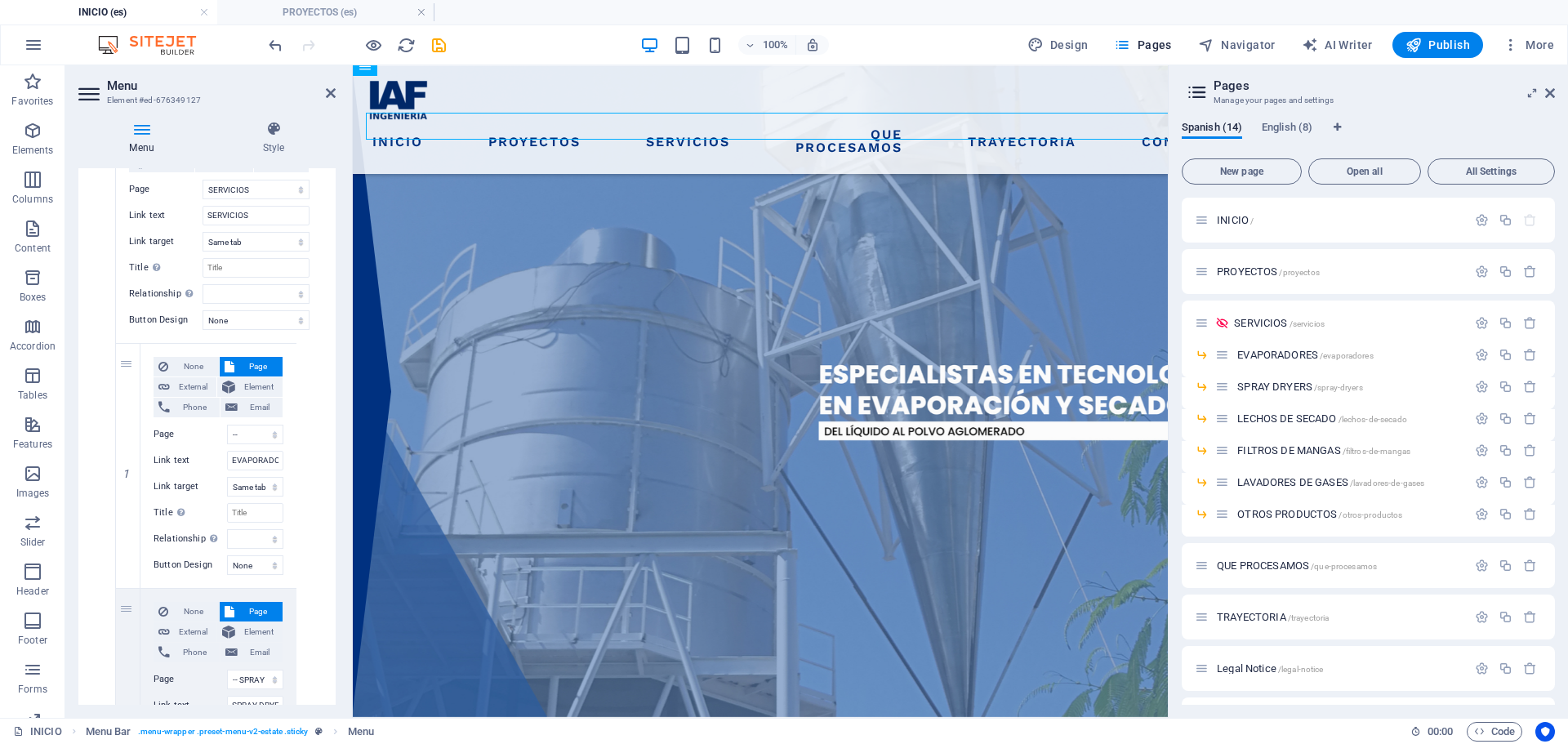
scroll to position [9, 0]
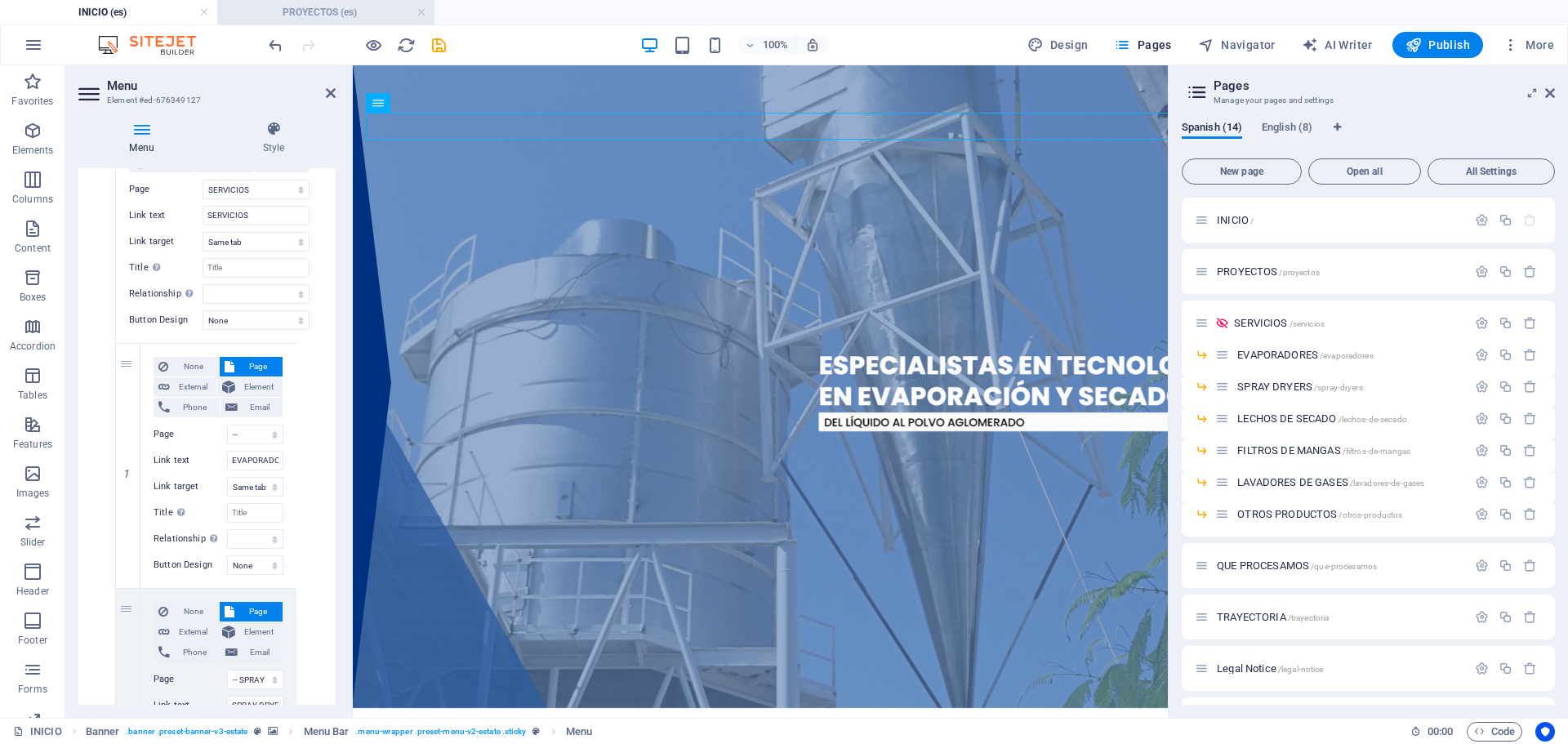
click at [296, 5] on h4 "PROYECTOS (es)" at bounding box center [326, 12] width 217 height 18
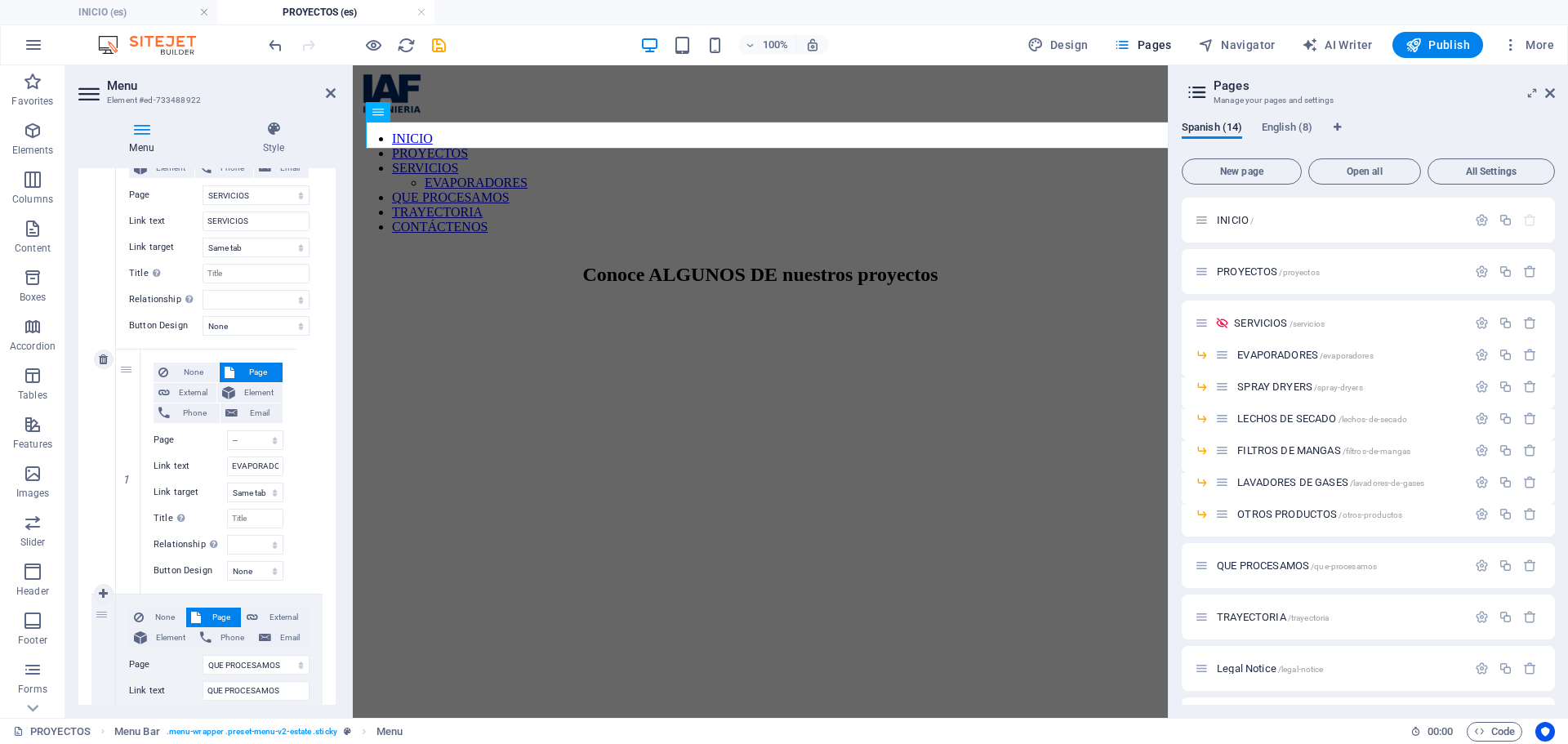
scroll to position [679, 0]
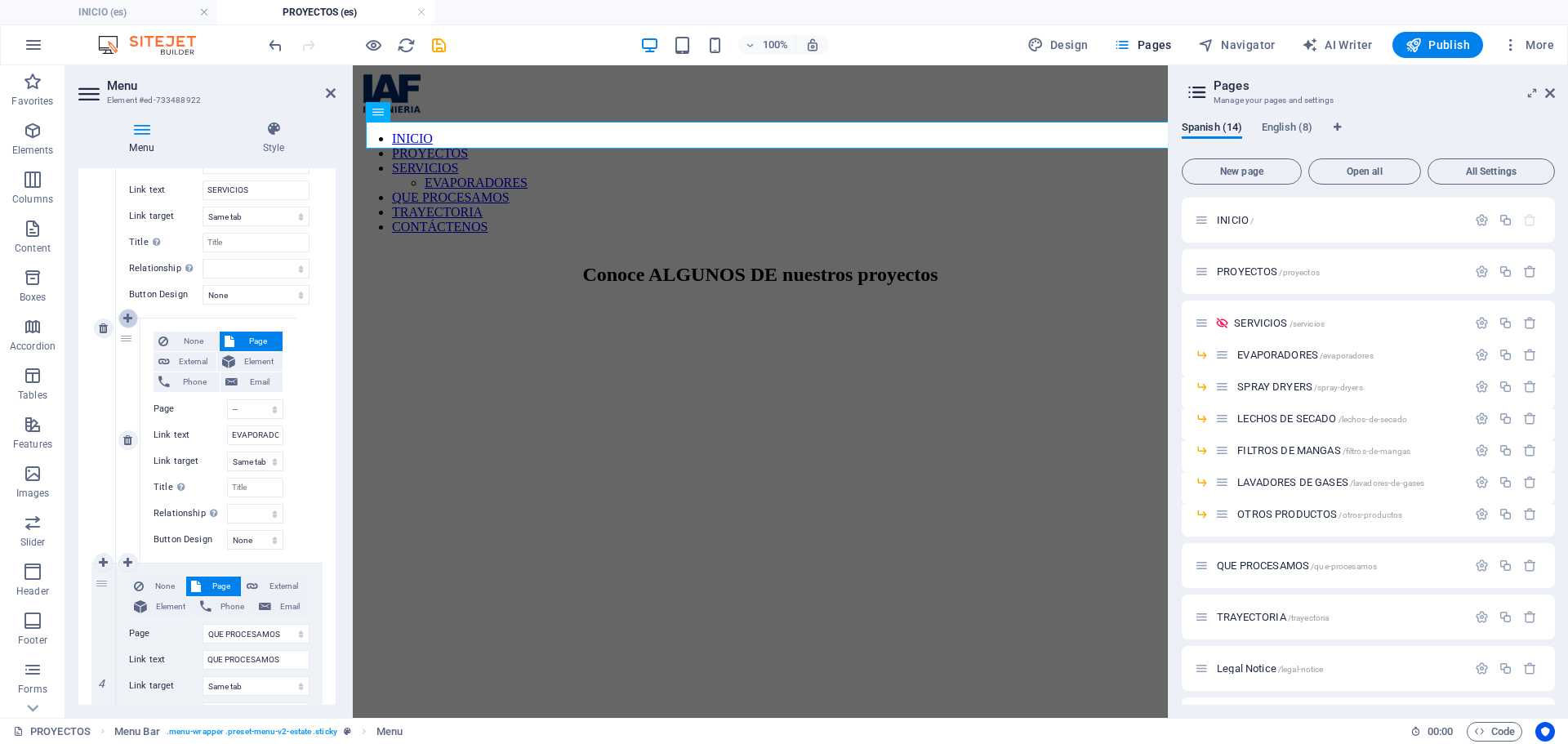
click at [128, 318] on icon at bounding box center [127, 318] width 9 height 11
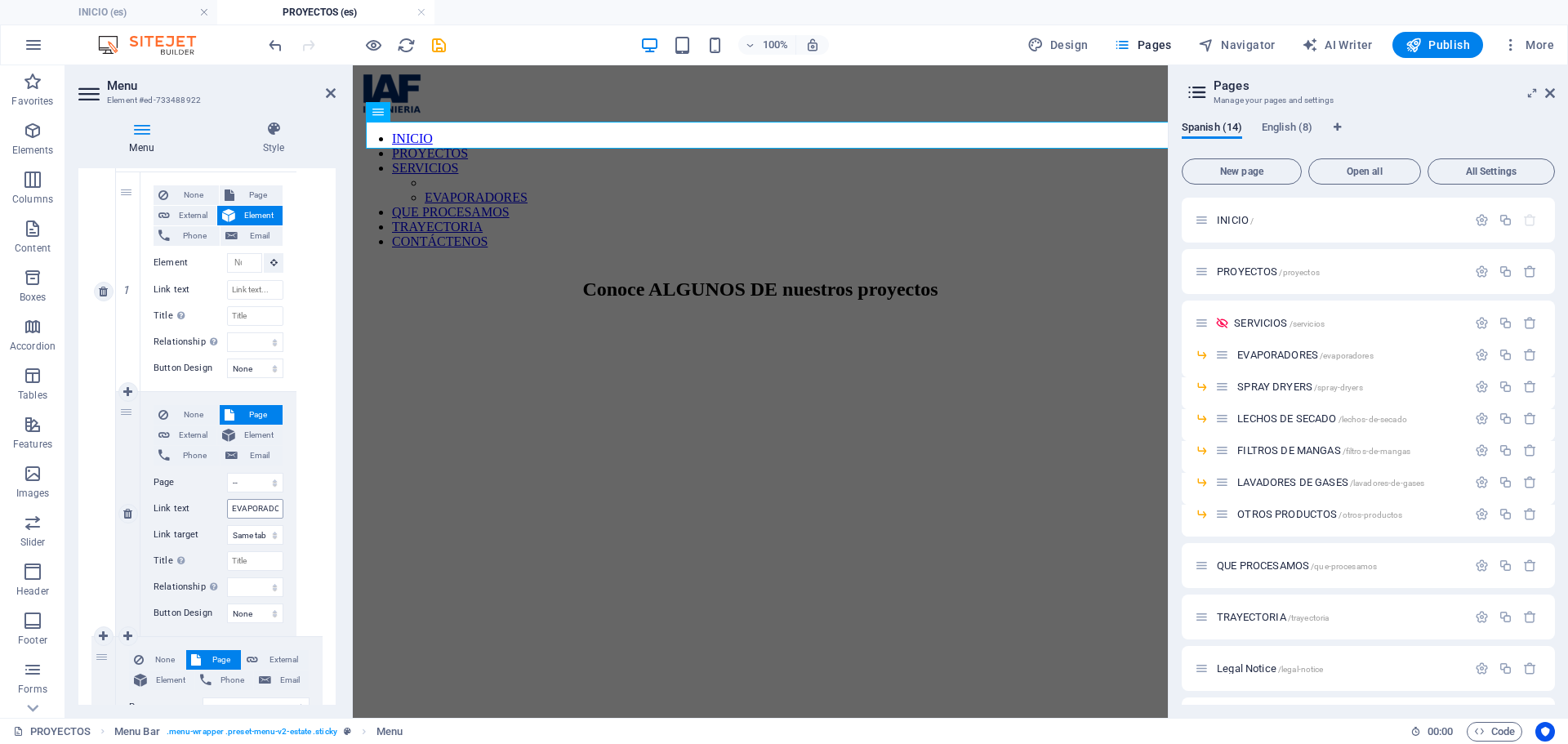
scroll to position [816, 0]
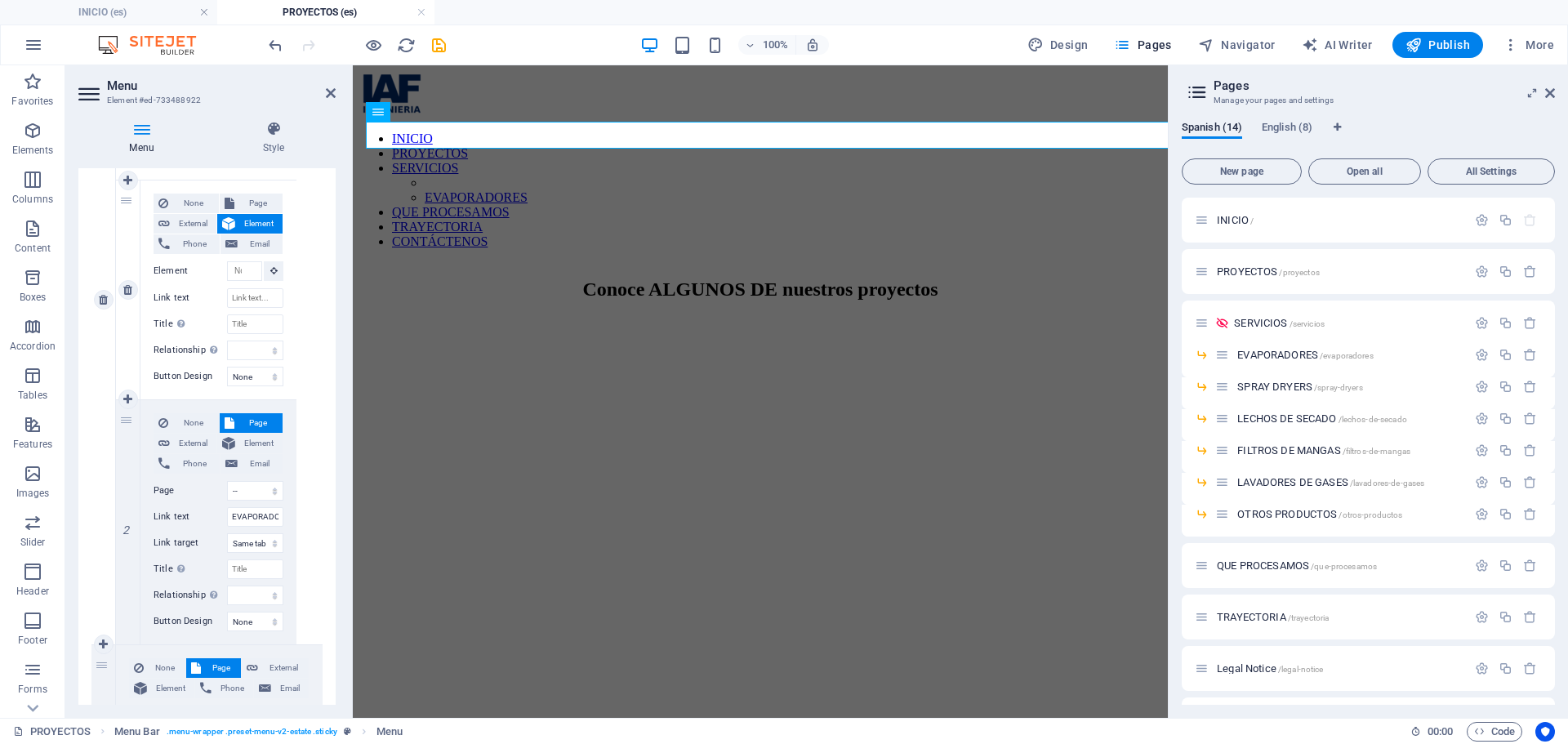
drag, startPoint x: 148, startPoint y: 478, endPoint x: 151, endPoint y: 345, distance: 133.0
click at [151, 345] on div "1 None Page External Element Phone Email Page INICIO PROYECTOS SERVICIOS -- EVA…" at bounding box center [206, 412] width 180 height 465
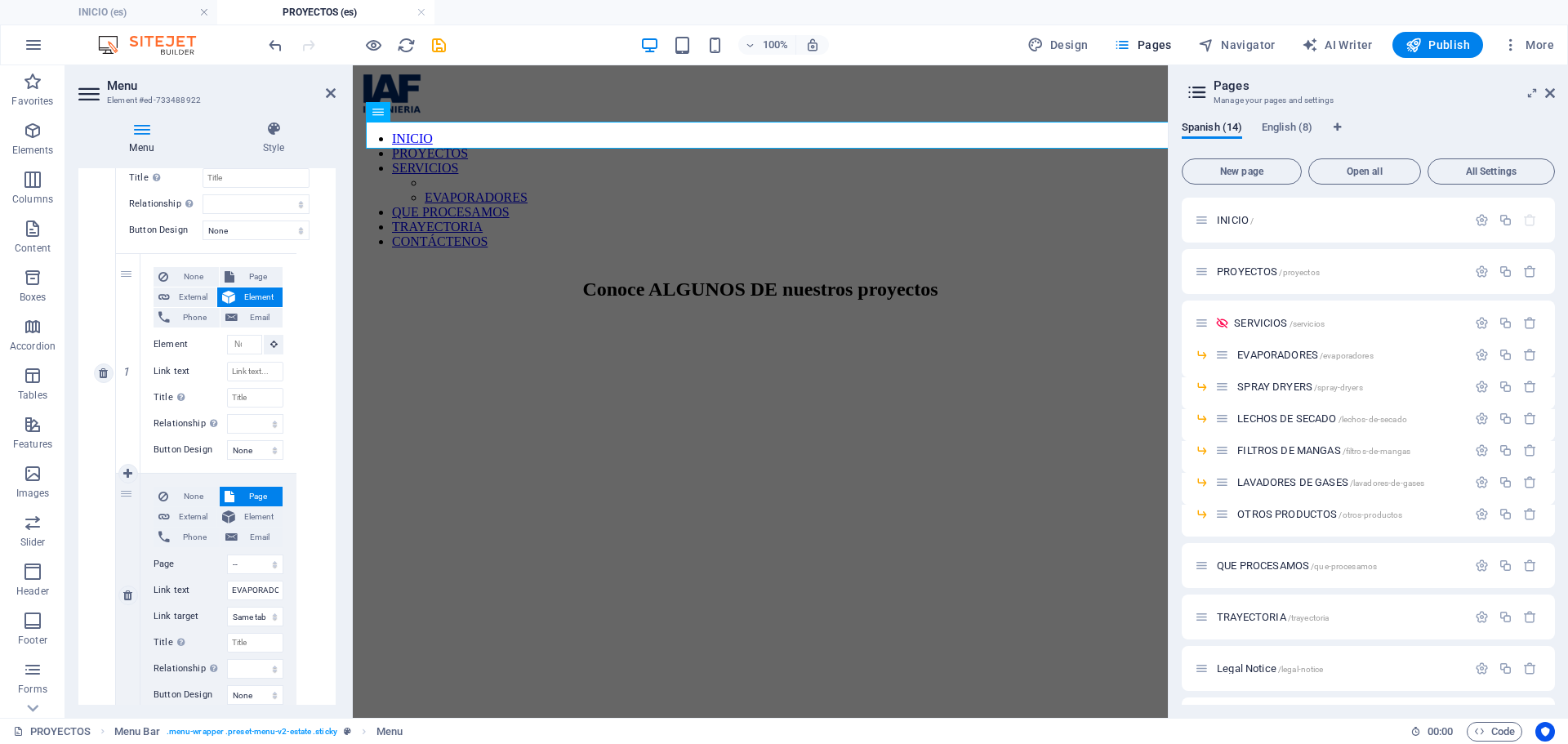
scroll to position [735, 0]
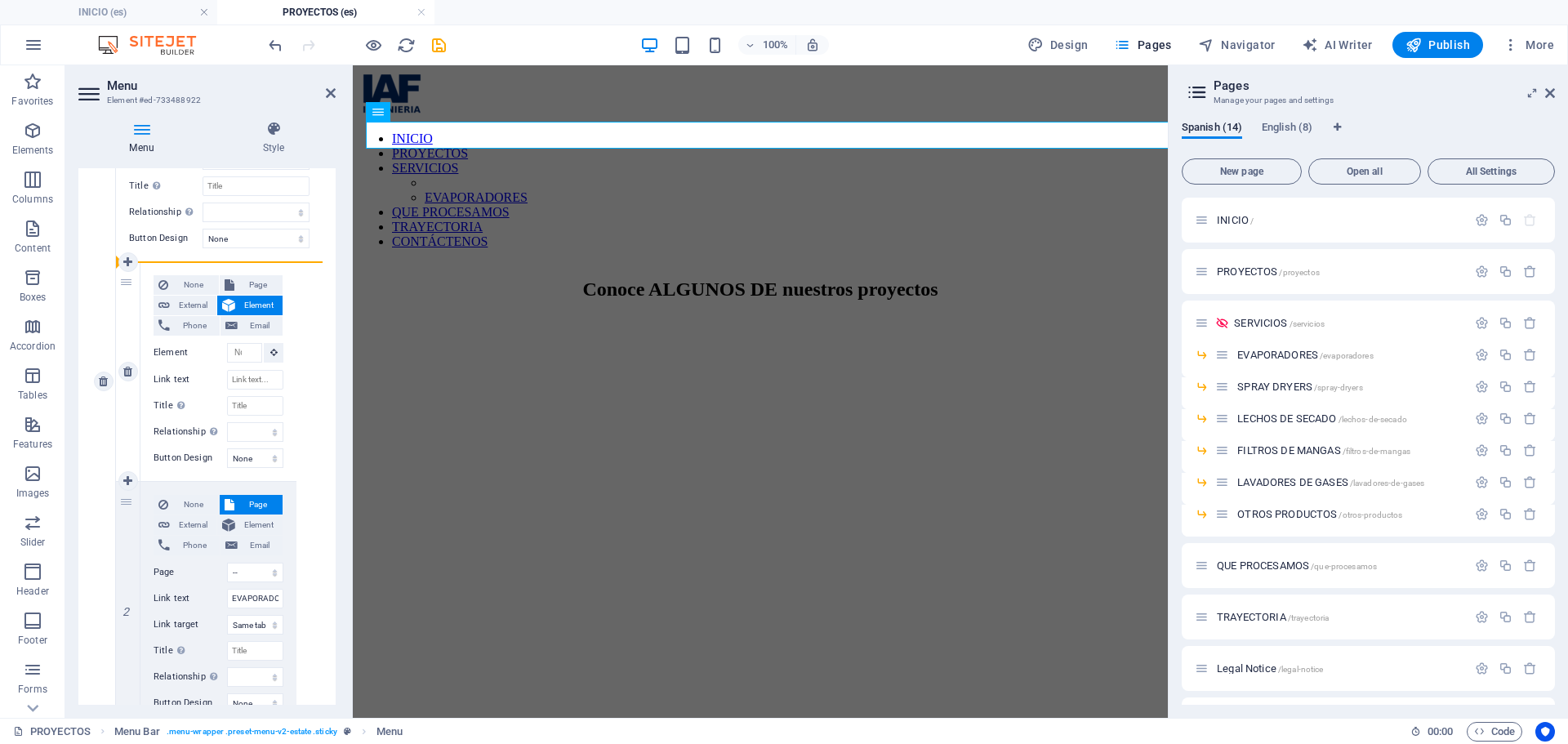
drag, startPoint x: 139, startPoint y: 558, endPoint x: 139, endPoint y: 343, distance: 215.0
click at [139, 343] on div "1 None Page External Element Phone Email Page INICIO PROYECTOS SERVICIOS -- EVA…" at bounding box center [206, 493] width 180 height 465
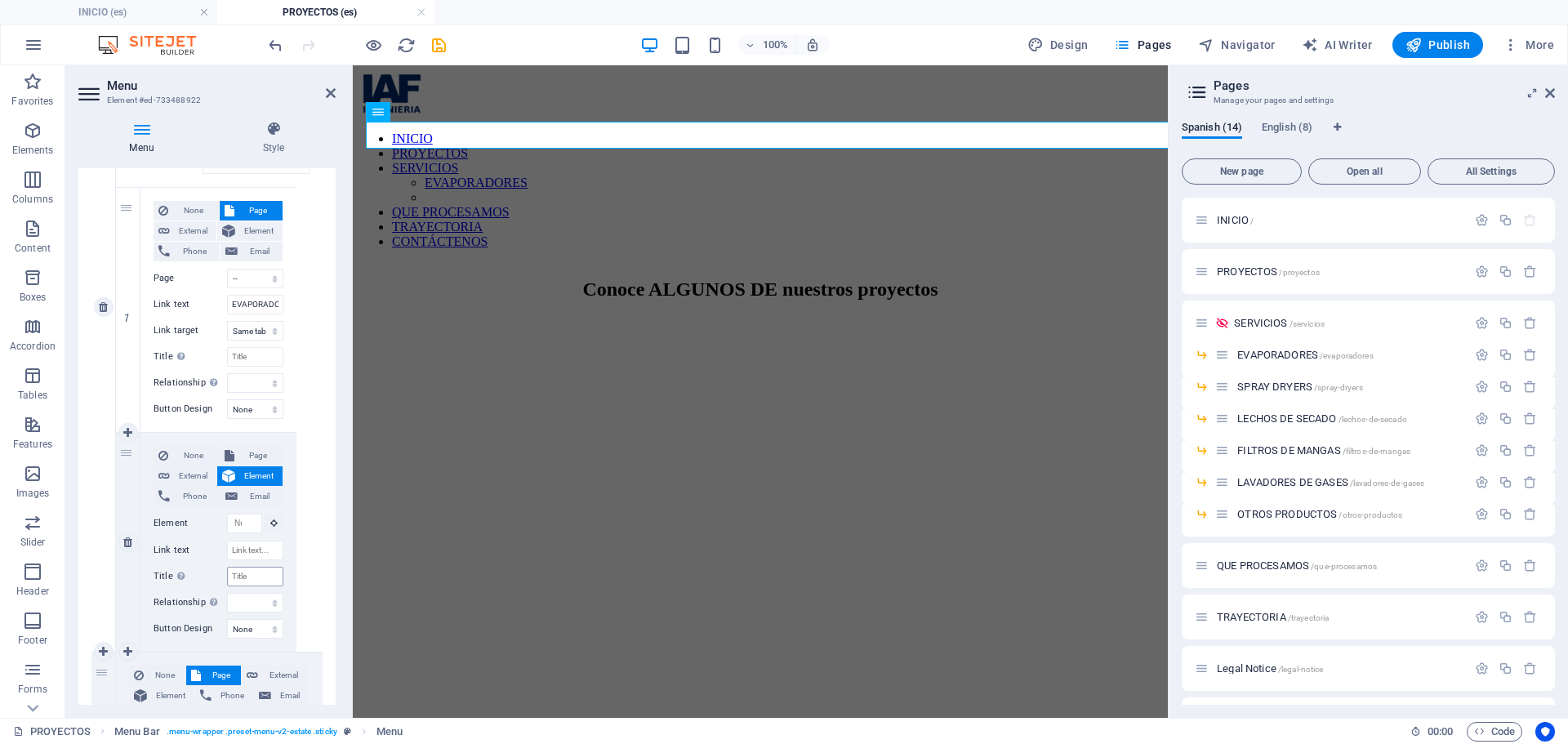
scroll to position [816, 0]
click at [239, 452] on span "Page" at bounding box center [259, 448] width 40 height 20
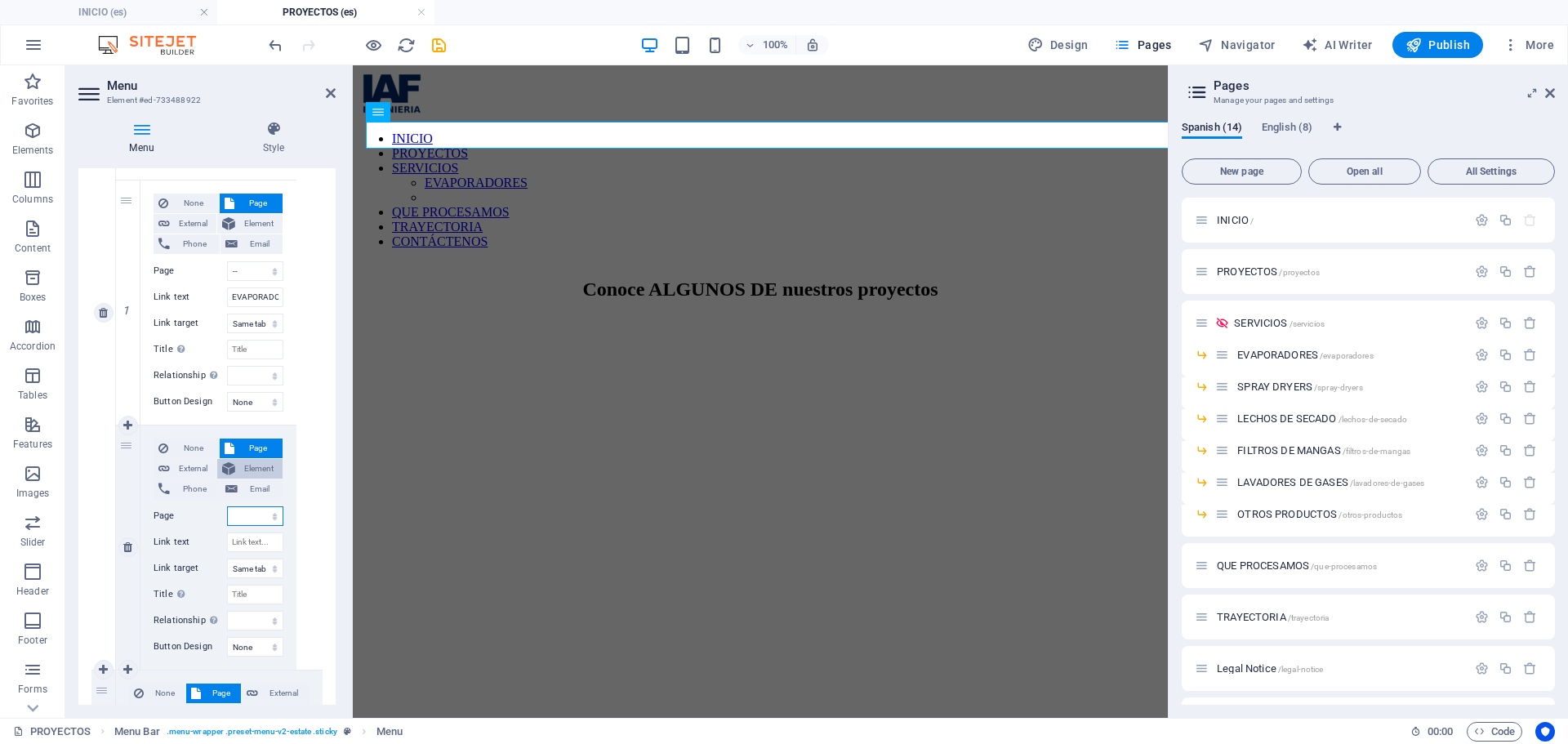
scroll to position [842, 0]
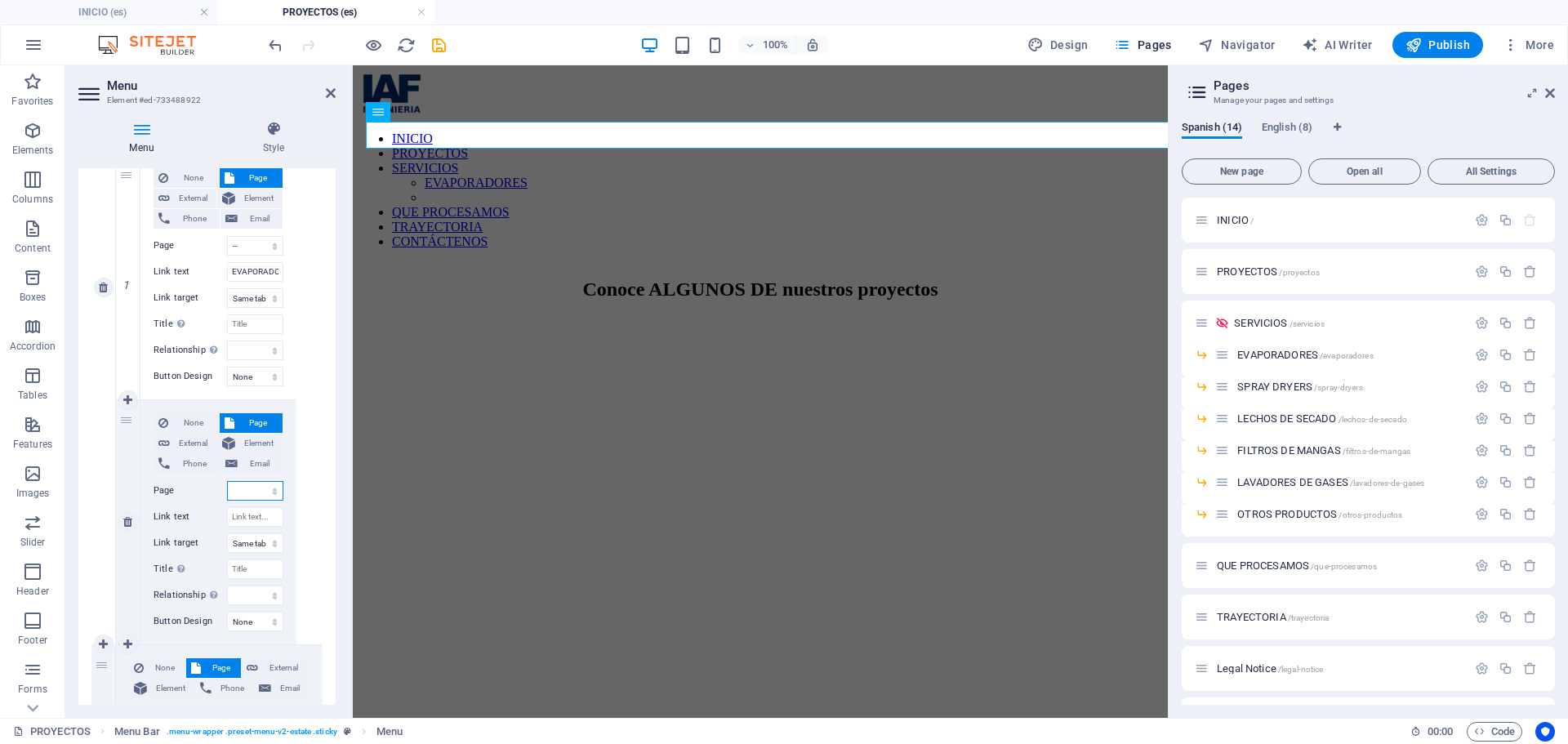
click at [239, 483] on select "INICIO PROYECTOS SERVICIOS -- EVAPORADORES -- SPRAY DRYERS -- LECHOS DE SECADO …" at bounding box center [255, 491] width 57 height 20
click at [227, 481] on select "INICIO PROYECTOS SERVICIOS -- EVAPORADORES -- SPRAY DRYERS -- LECHOS DE SECADO …" at bounding box center [255, 491] width 57 height 20
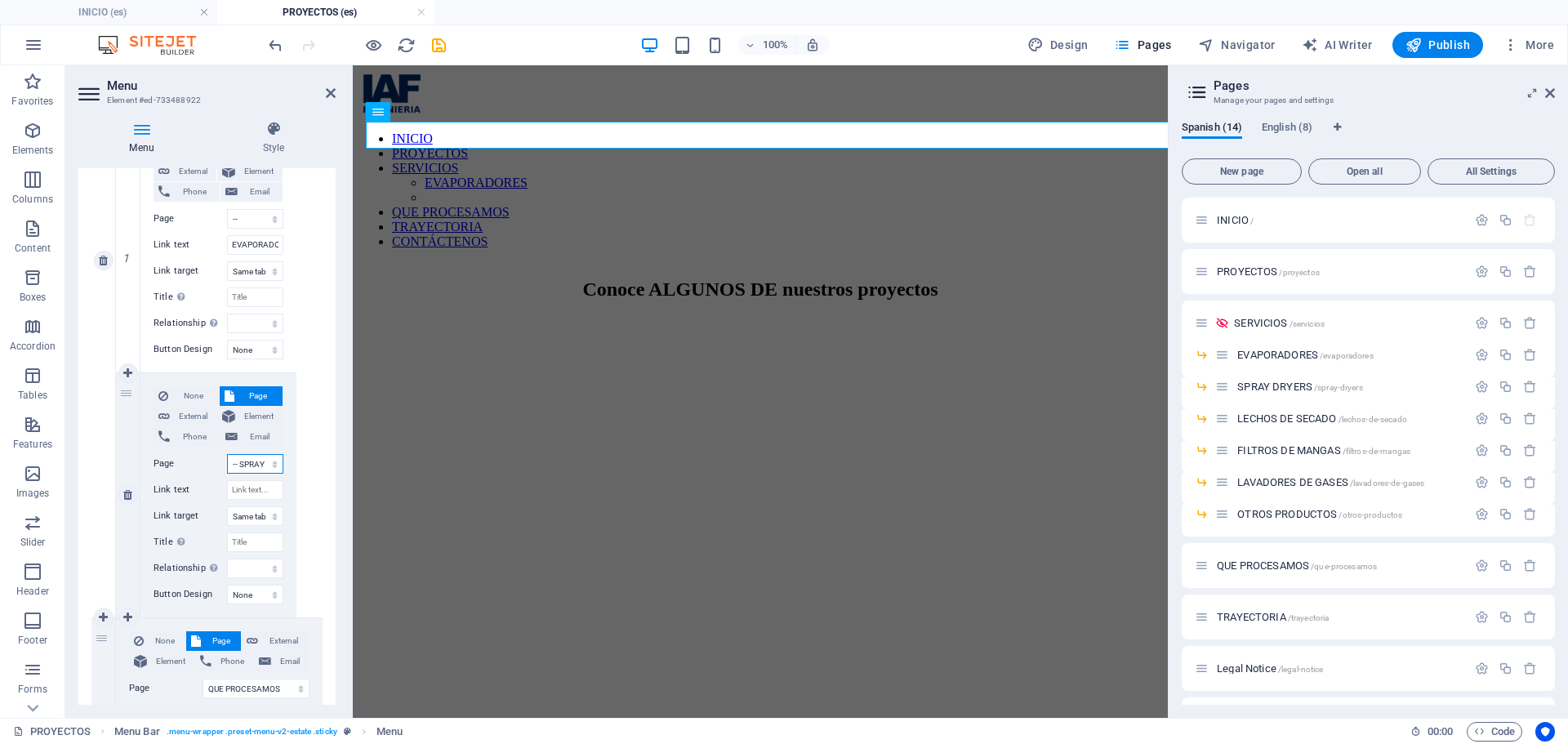
scroll to position [924, 0]
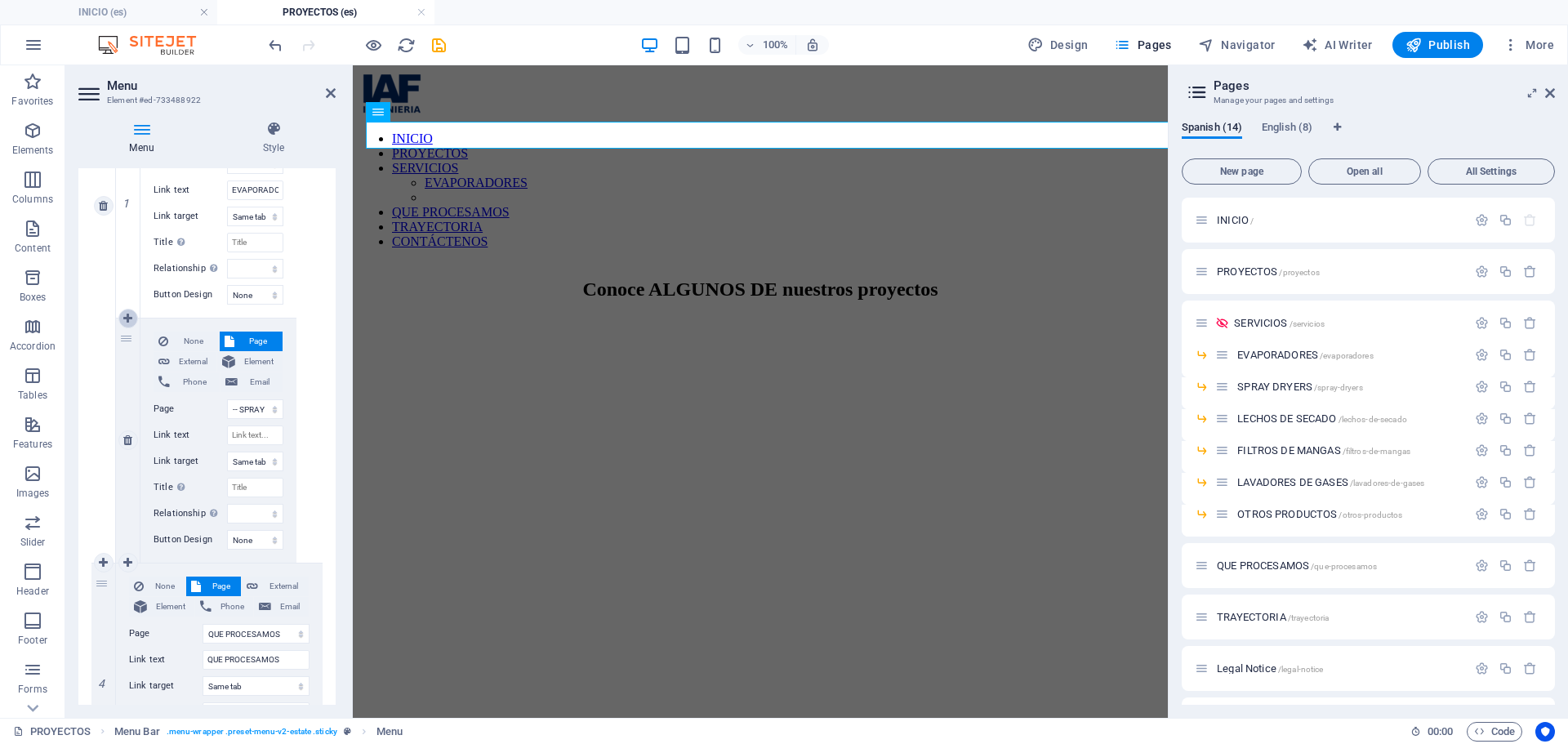
click at [127, 315] on icon at bounding box center [127, 318] width 9 height 11
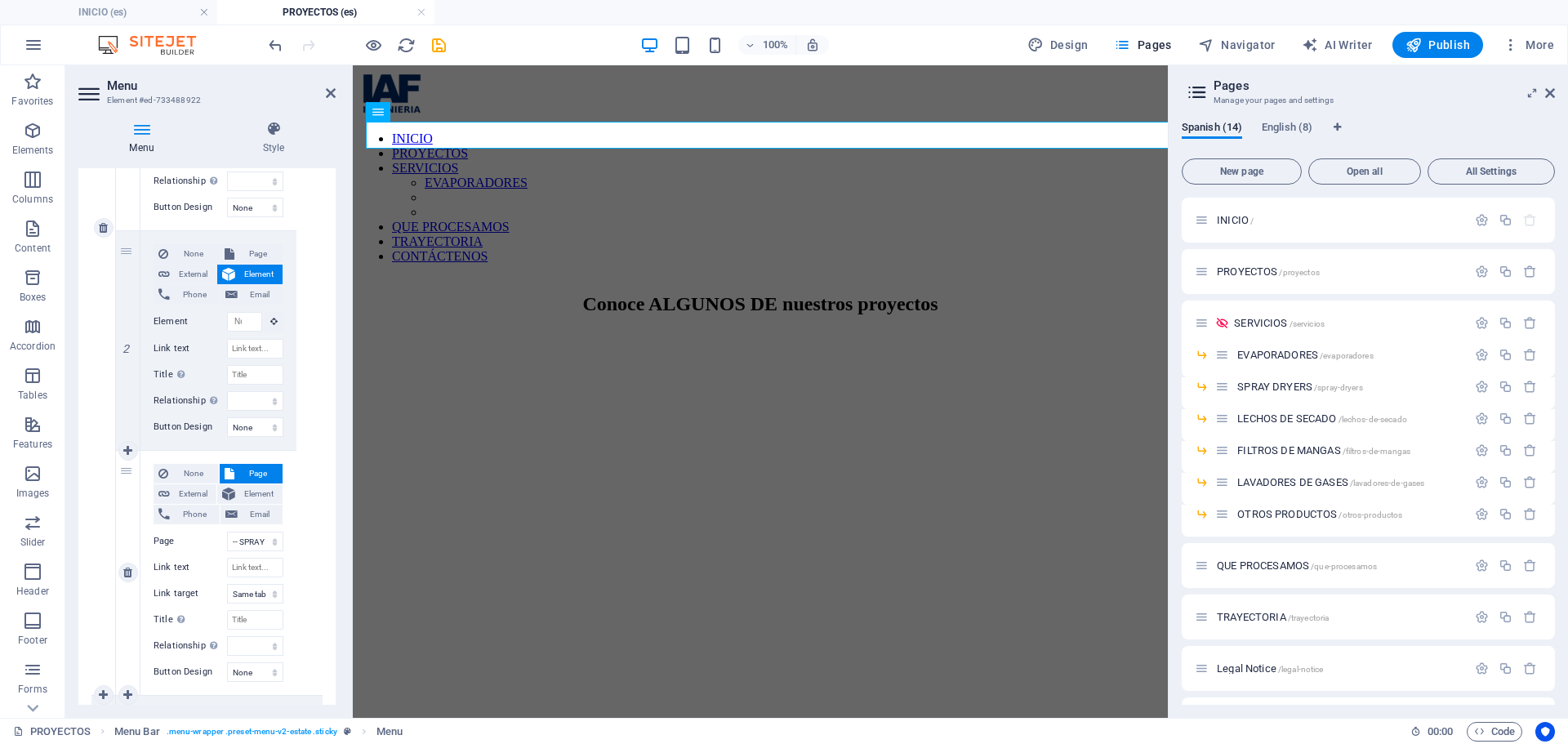
scroll to position [979, 0]
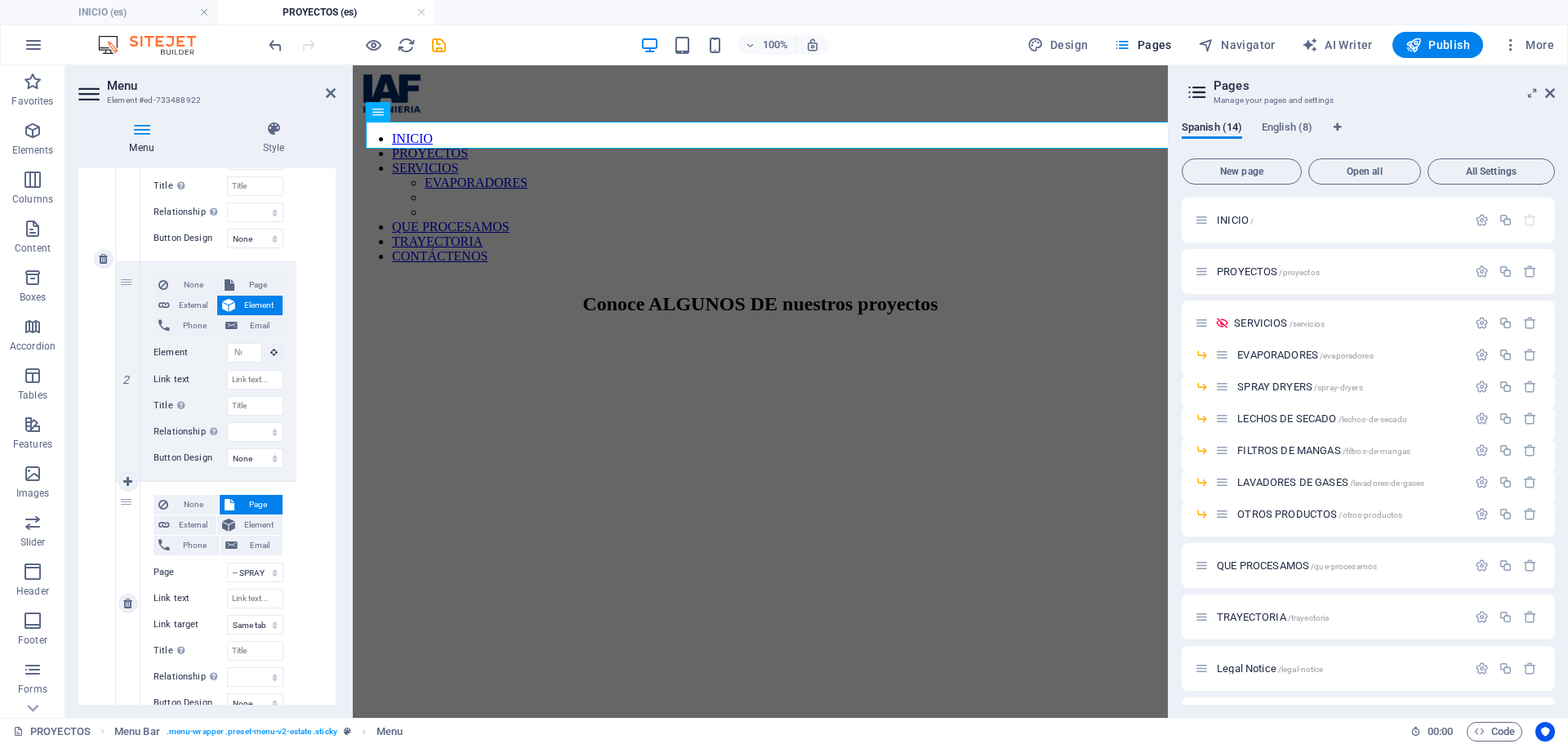
drag, startPoint x: 123, startPoint y: 326, endPoint x: 188, endPoint y: 619, distance: 300.1
click at [188, 619] on div "1 None Page External Element Phone Email Page INICIO PROYECTOS SERVICIOS -- EVA…" at bounding box center [206, 371] width 180 height 710
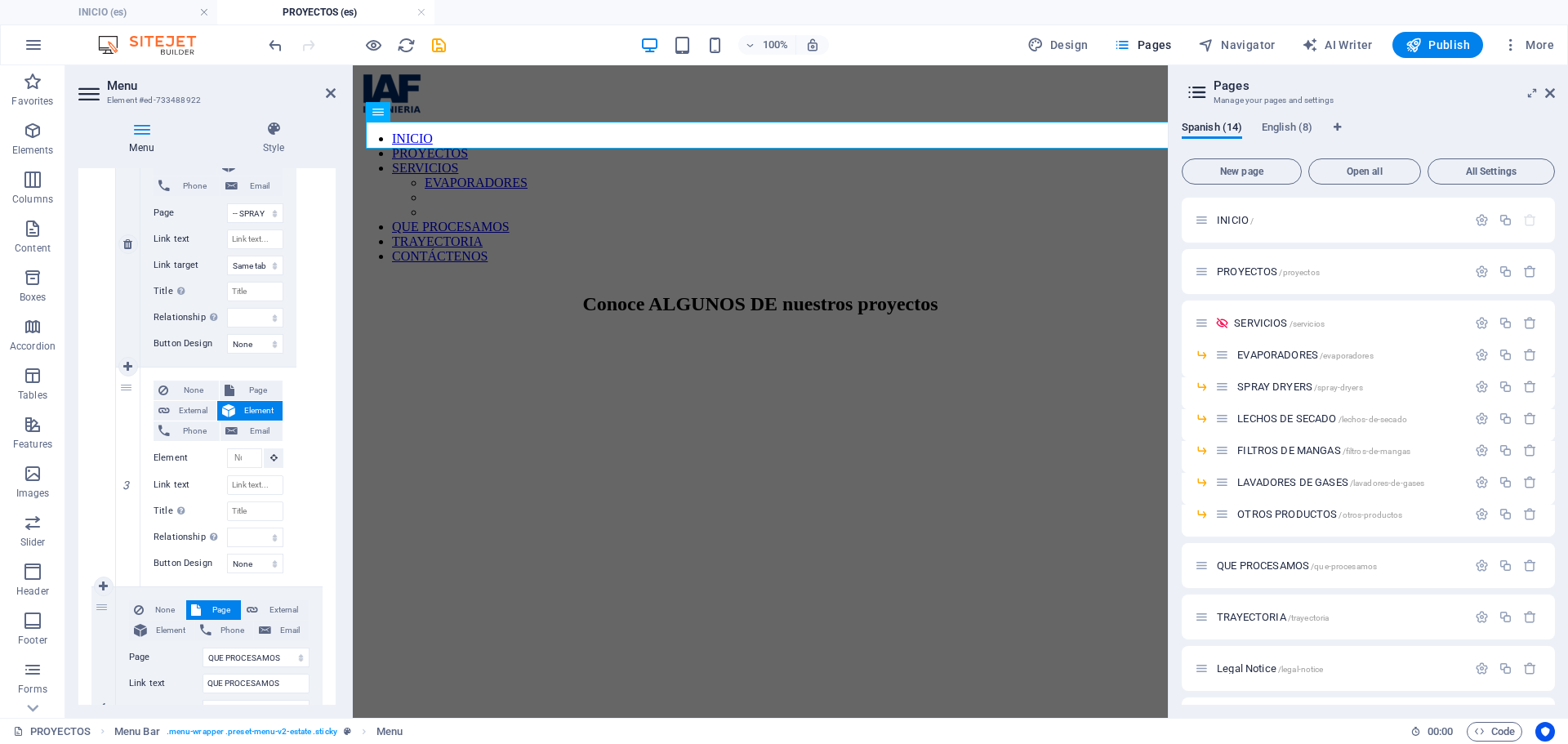
scroll to position [1143, 0]
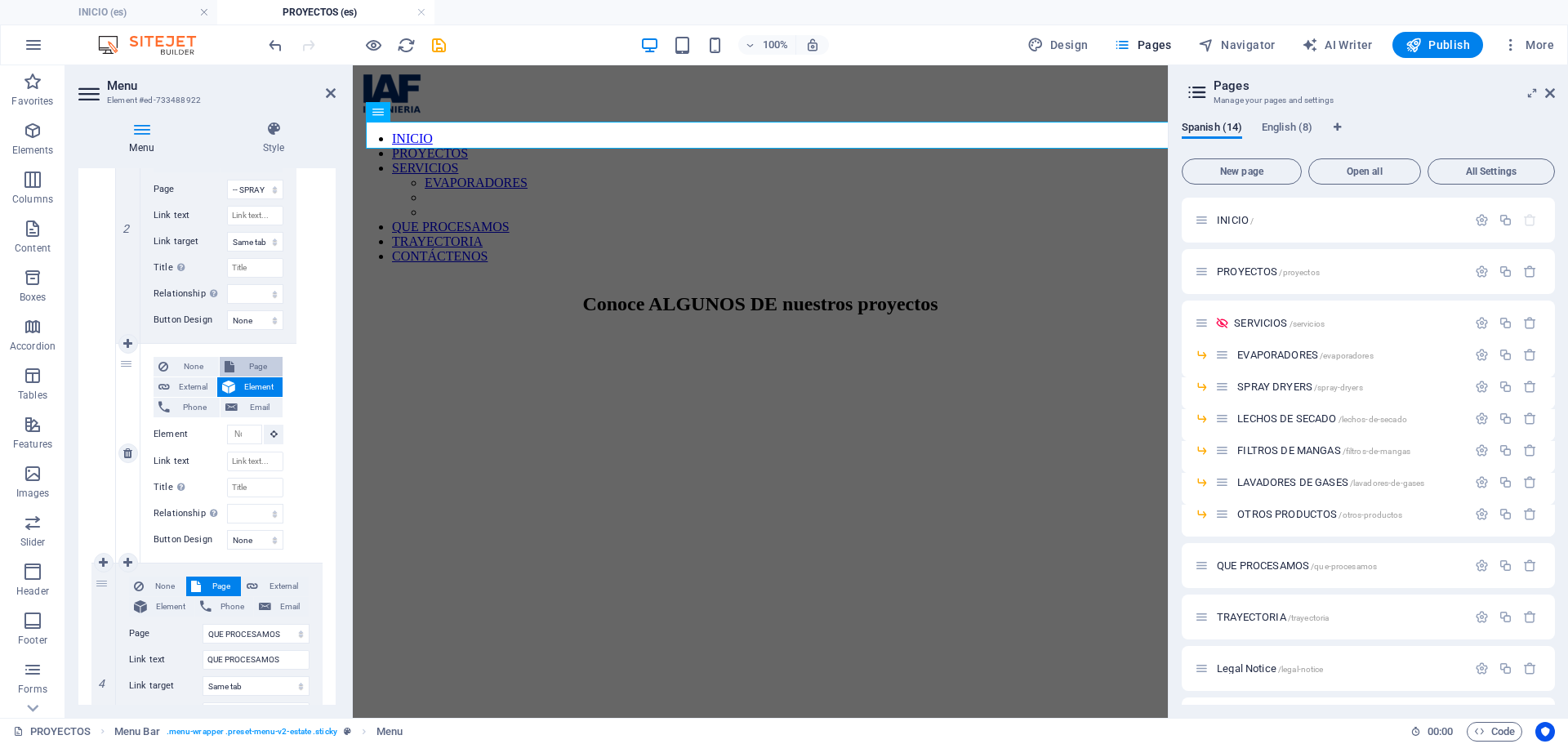
click at [252, 371] on span "Page" at bounding box center [259, 366] width 40 height 20
click at [254, 416] on select "INICIO PROYECTOS SERVICIOS -- EVAPORADORES -- SPRAY DRYERS -- LECHOS DE SECADO …" at bounding box center [255, 409] width 57 height 20
click at [227, 399] on select "INICIO PROYECTOS SERVICIOS -- EVAPORADORES -- SPRAY DRYERS -- LECHOS DE SECADO …" at bounding box center [255, 409] width 57 height 20
click at [293, 476] on div "None Page External Element Phone Email Page INICIO PROYECTOS SERVICIOS -- EVAPO…" at bounding box center [219, 83] width 206 height 959
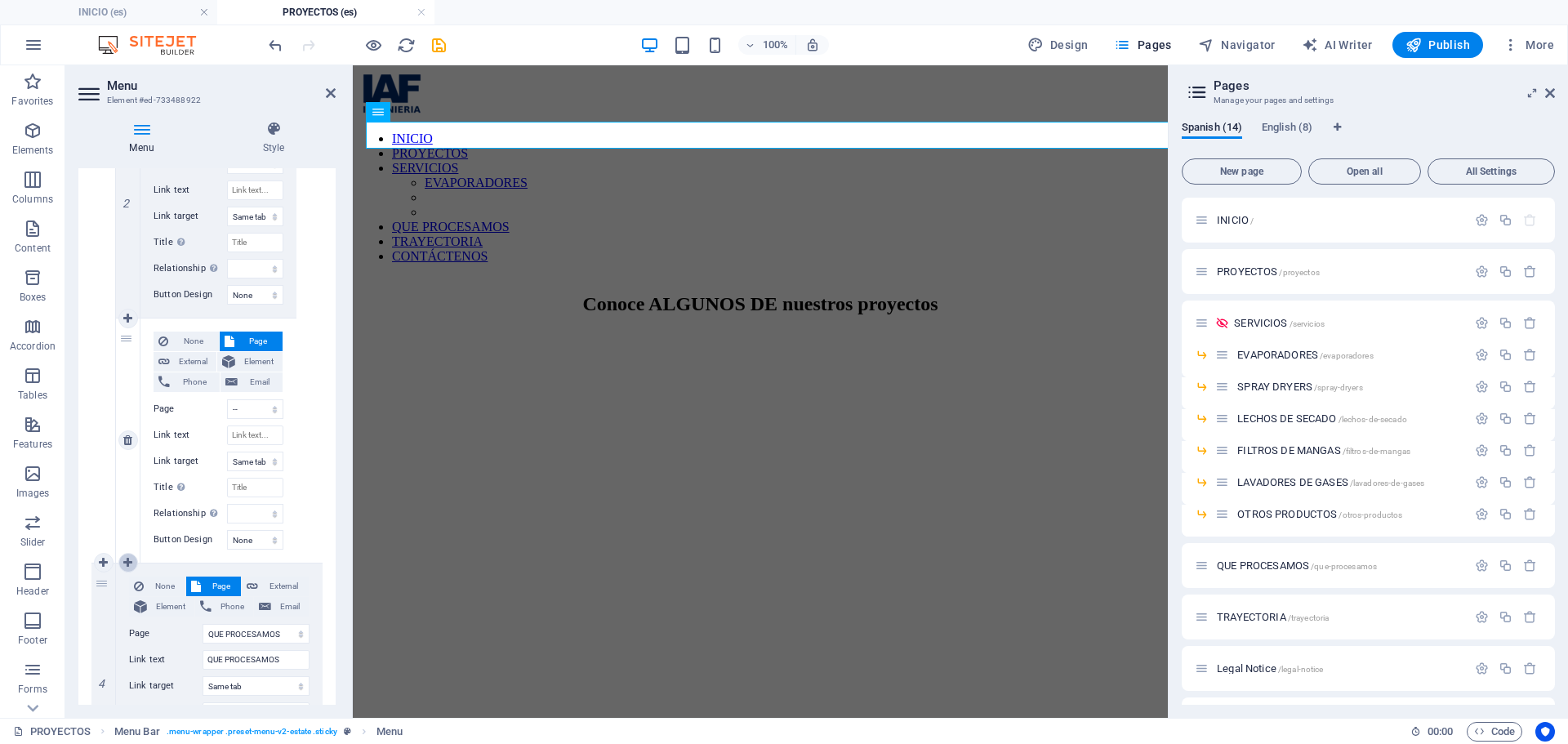
click at [131, 562] on icon at bounding box center [127, 562] width 9 height 11
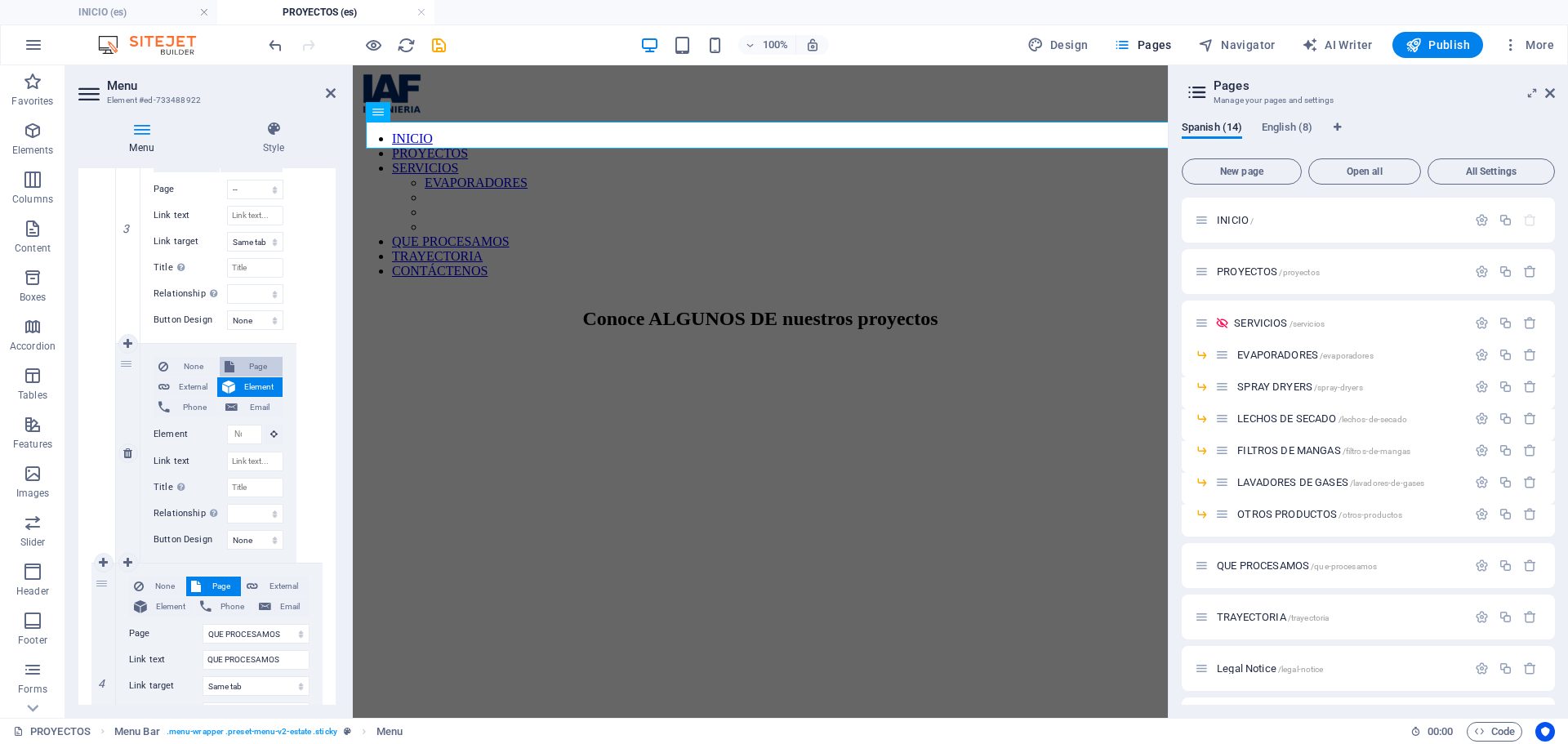
click at [254, 369] on span "Page" at bounding box center [259, 366] width 40 height 20
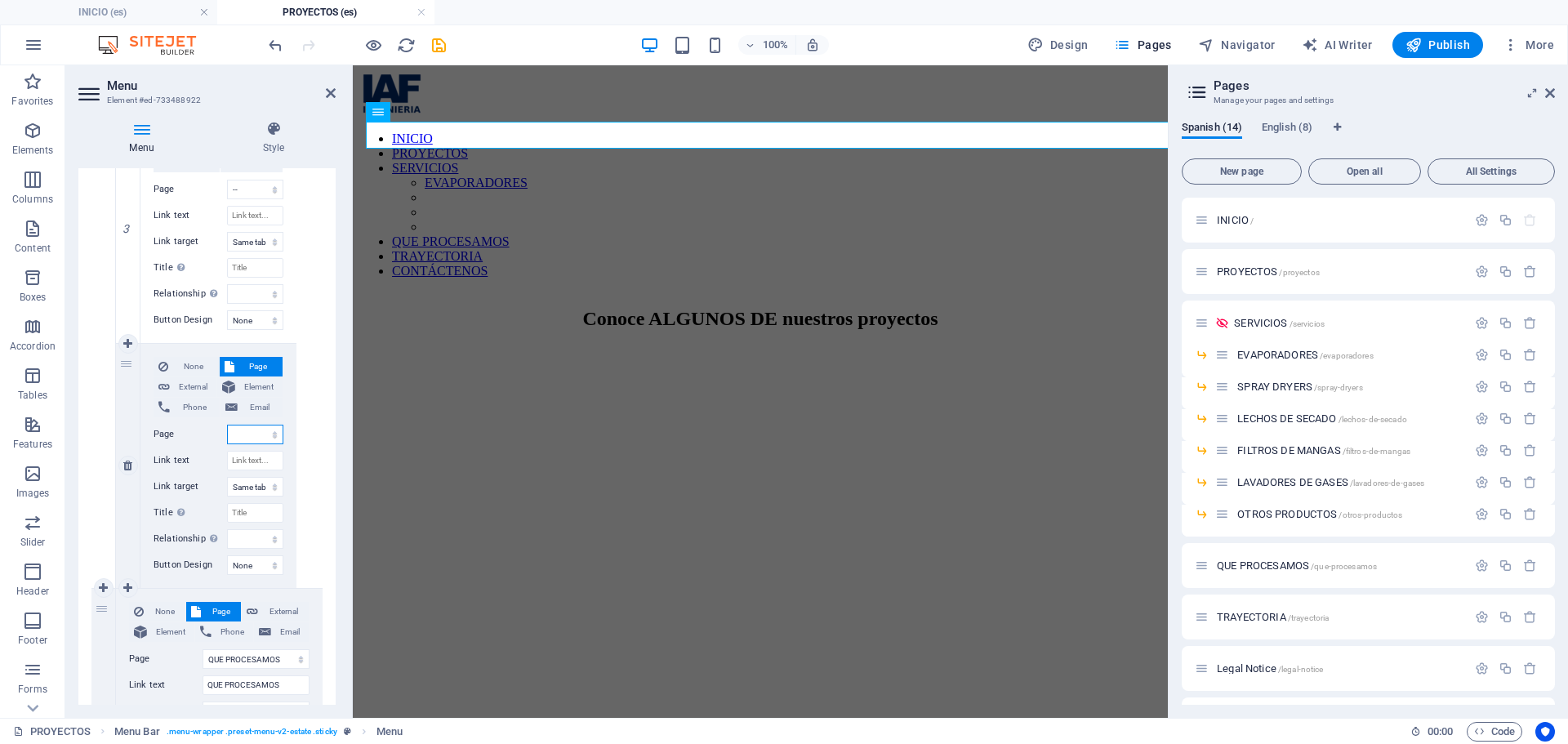
scroll to position [1413, 0]
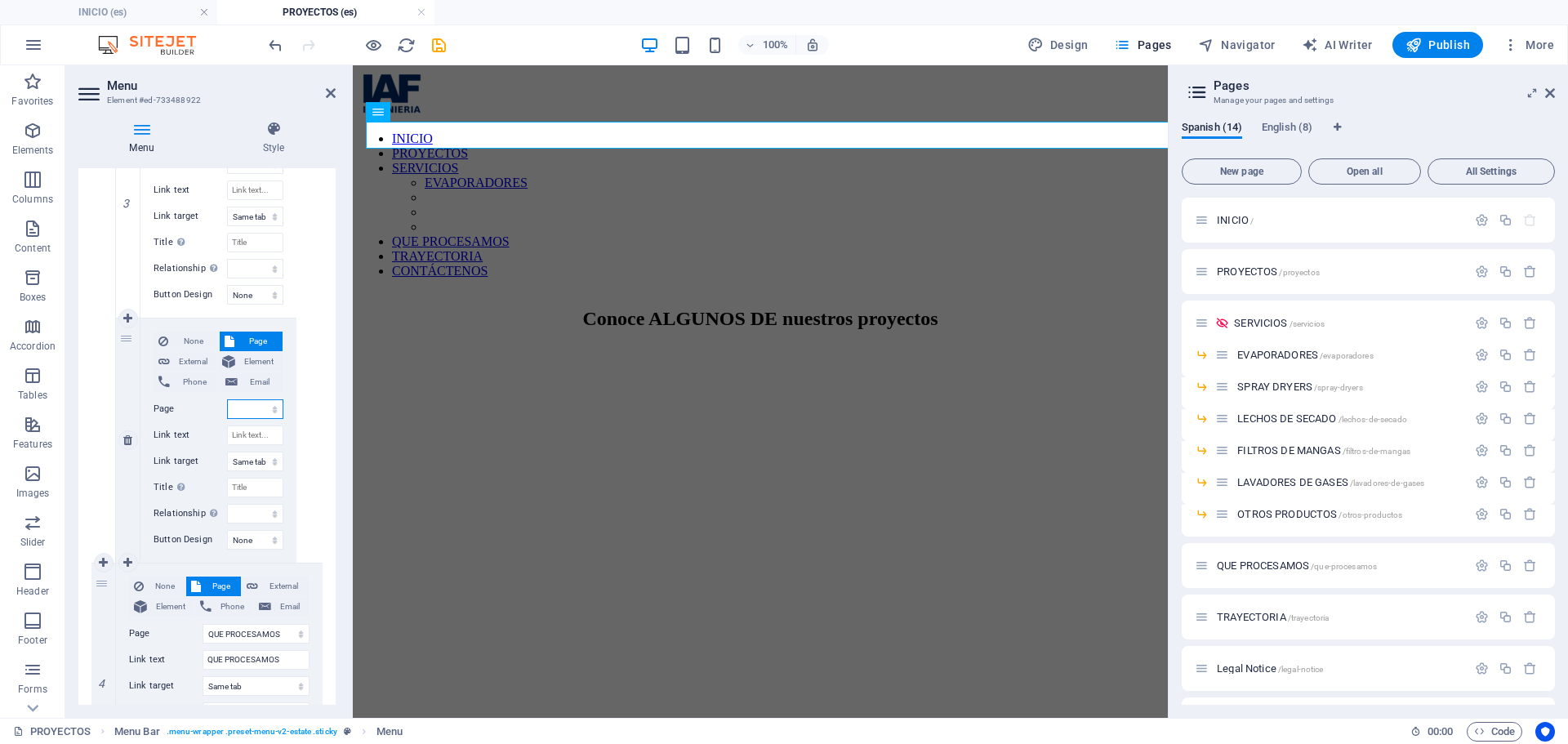
click at [258, 402] on select "INICIO PROYECTOS SERVICIOS -- EVAPORADORES -- SPRAY DRYERS -- LECHOS DE SECADO …" at bounding box center [255, 409] width 57 height 20
click at [227, 399] on select "INICIO PROYECTOS SERVICIOS -- EVAPORADORES -- SPRAY DRYERS -- LECHOS DE SECADO …" at bounding box center [255, 409] width 57 height 20
click at [258, 403] on select "INICIO PROYECTOS SERVICIOS -- EVAPORADORES -- SPRAY DRYERS -- LECHOS DE SECADO …" at bounding box center [255, 409] width 57 height 20
click at [227, 399] on select "INICIO PROYECTOS SERVICIOS -- EVAPORADORES -- SPRAY DRYERS -- LECHOS DE SECADO …" at bounding box center [255, 409] width 57 height 20
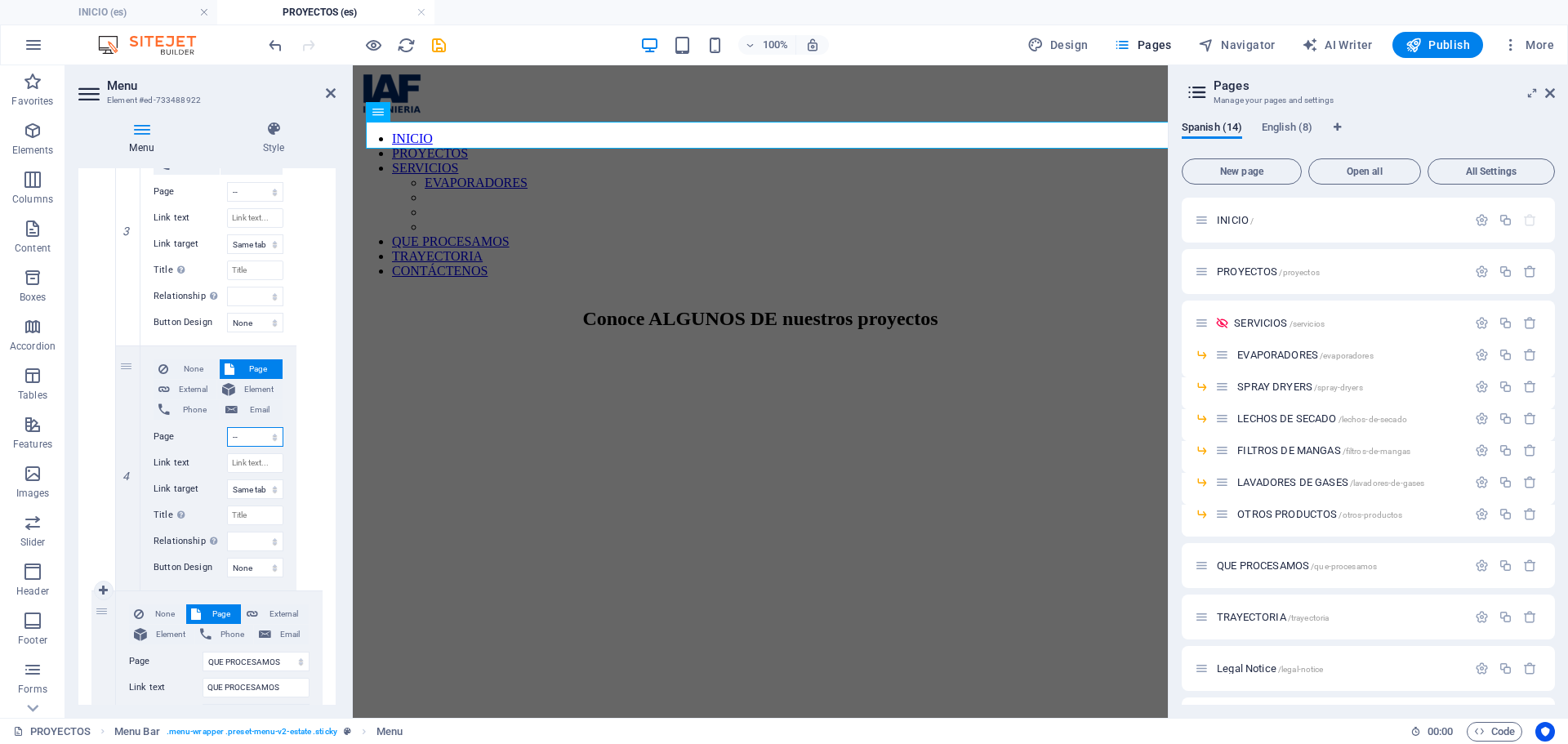
scroll to position [1250, 0]
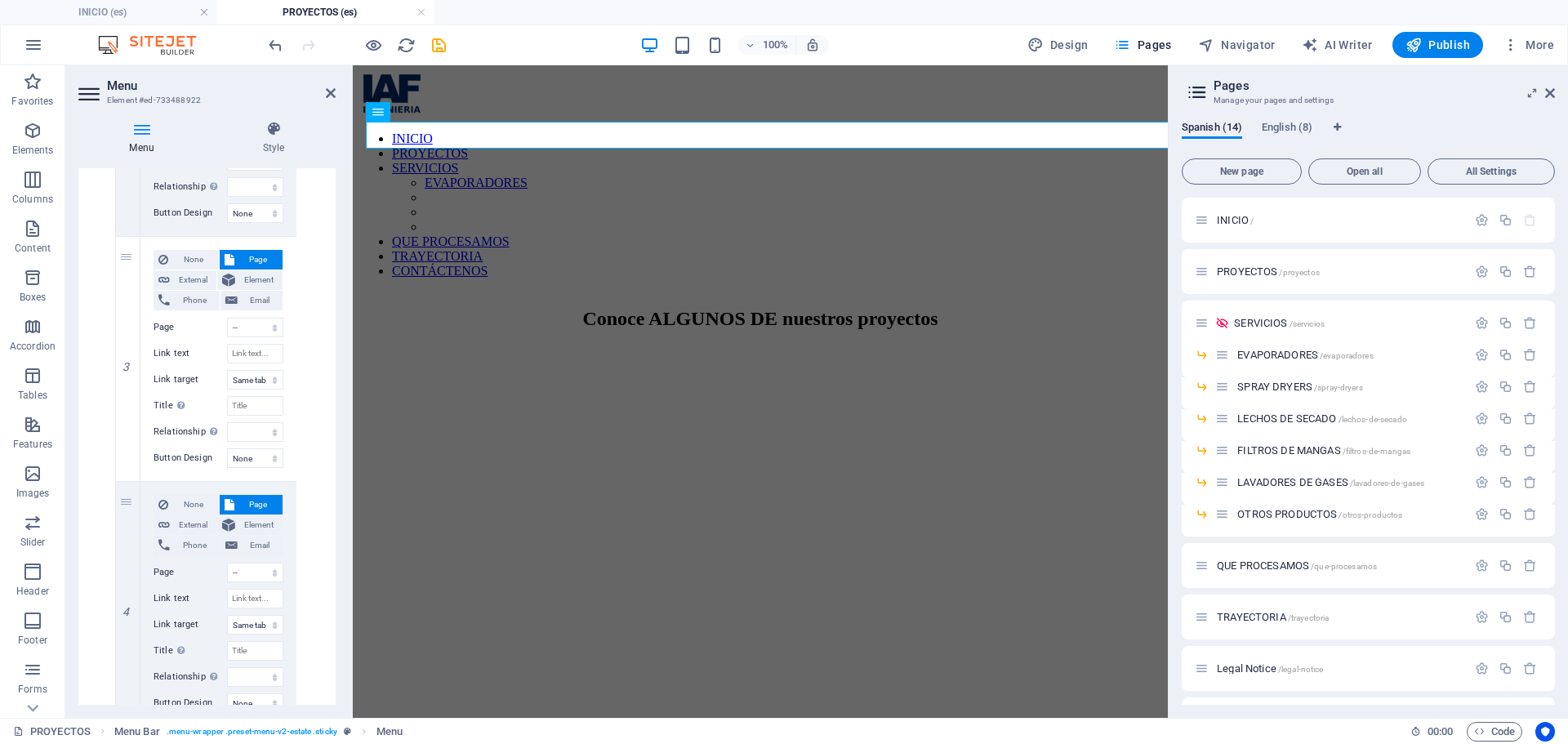
click at [304, 394] on div "None Page External Element Phone Email Page INICIO PROYECTOS SERVICIOS -- EVAPO…" at bounding box center [219, 124] width 206 height 1204
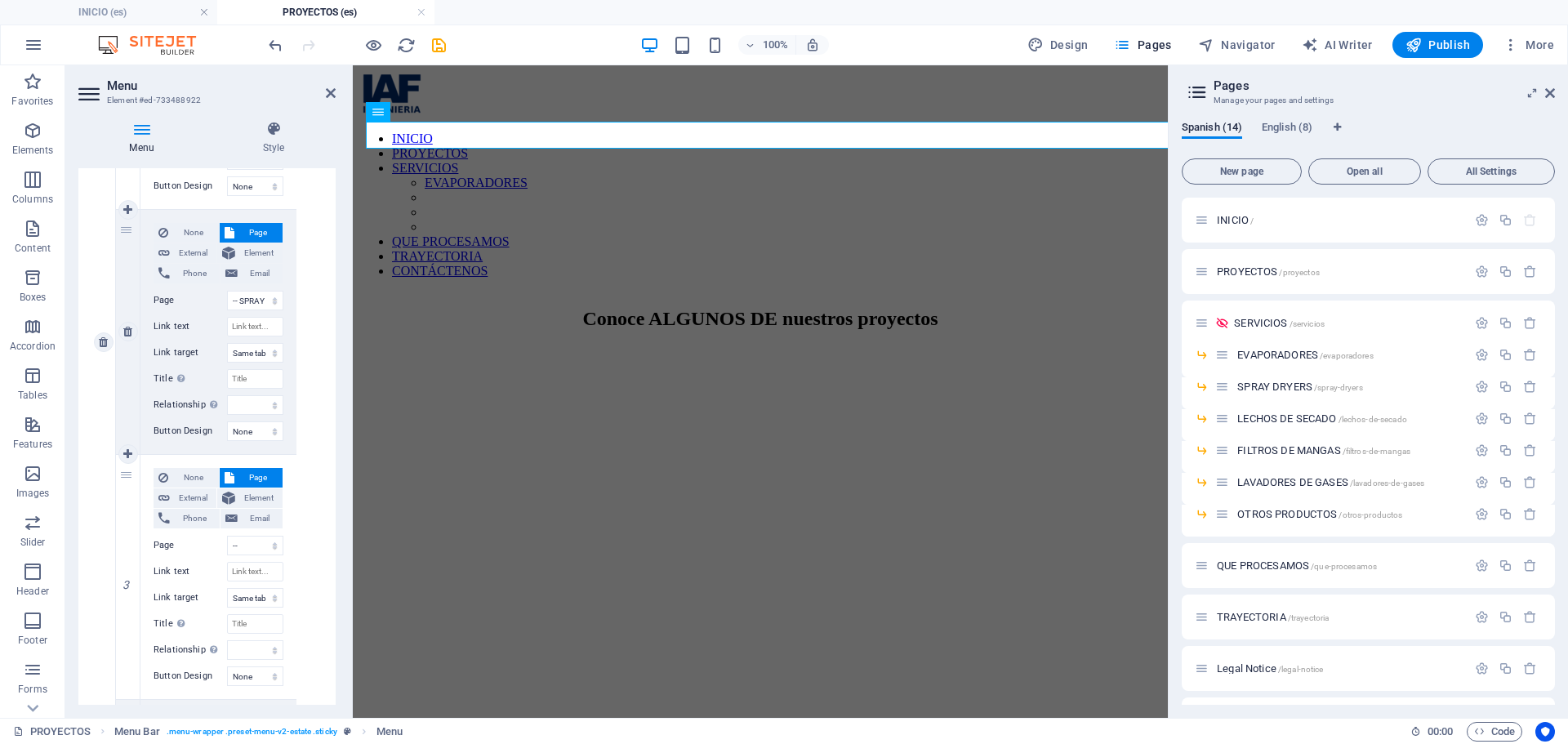
scroll to position [1087, 0]
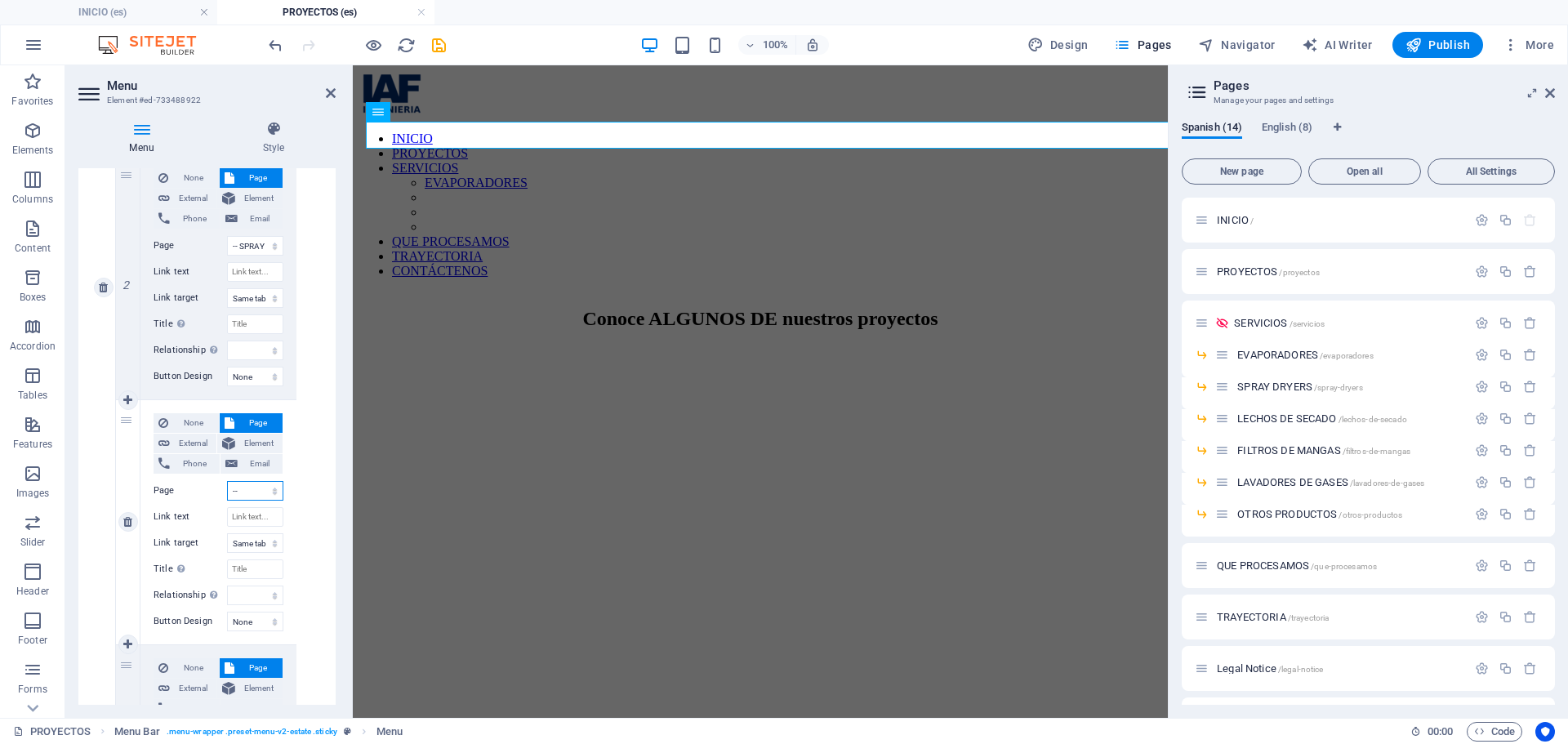
click at [272, 491] on select "INICIO PROYECTOS SERVICIOS -- EVAPORADORES -- SPRAY DRYERS -- LECHOS DE SECADO …" at bounding box center [255, 491] width 57 height 20
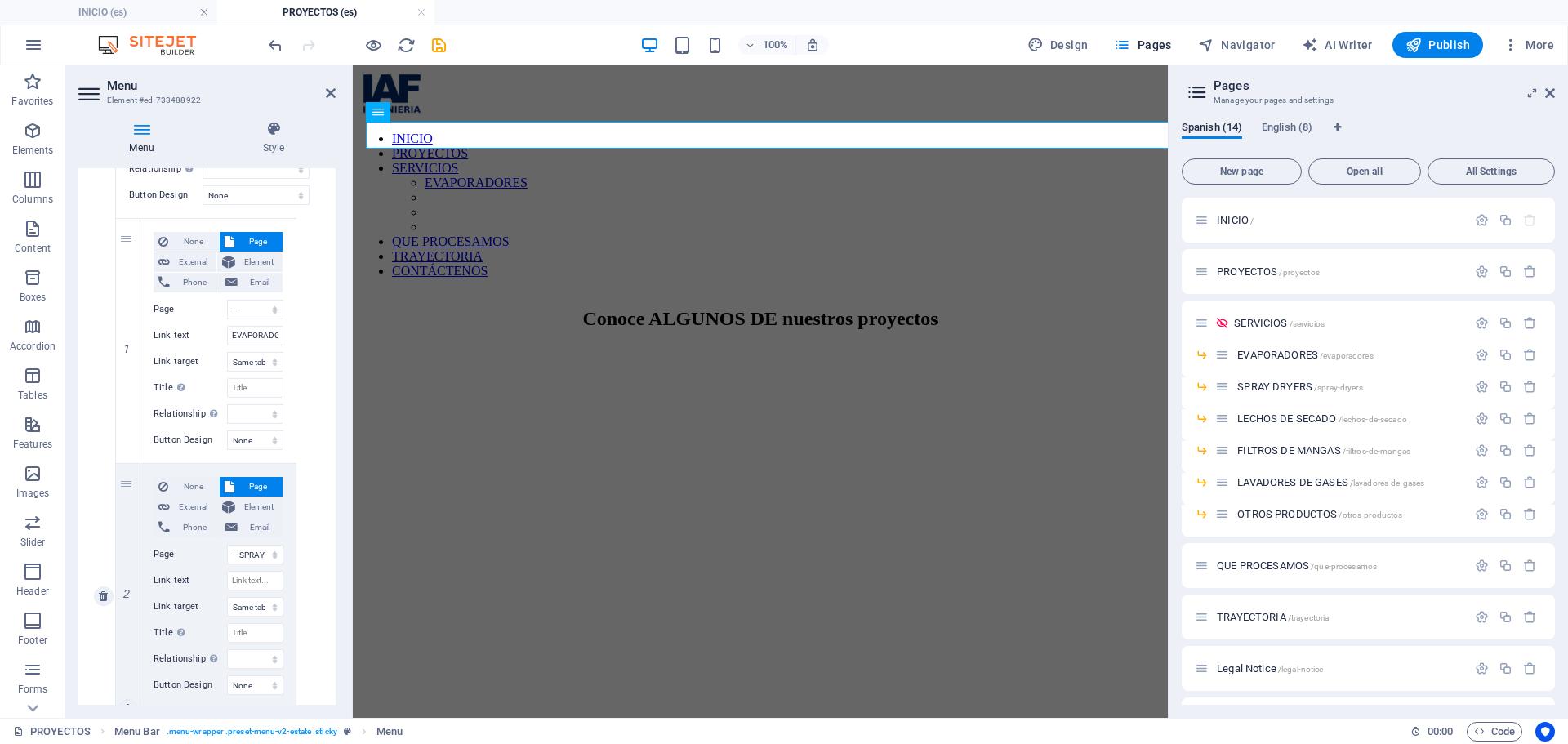
scroll to position [679, 0]
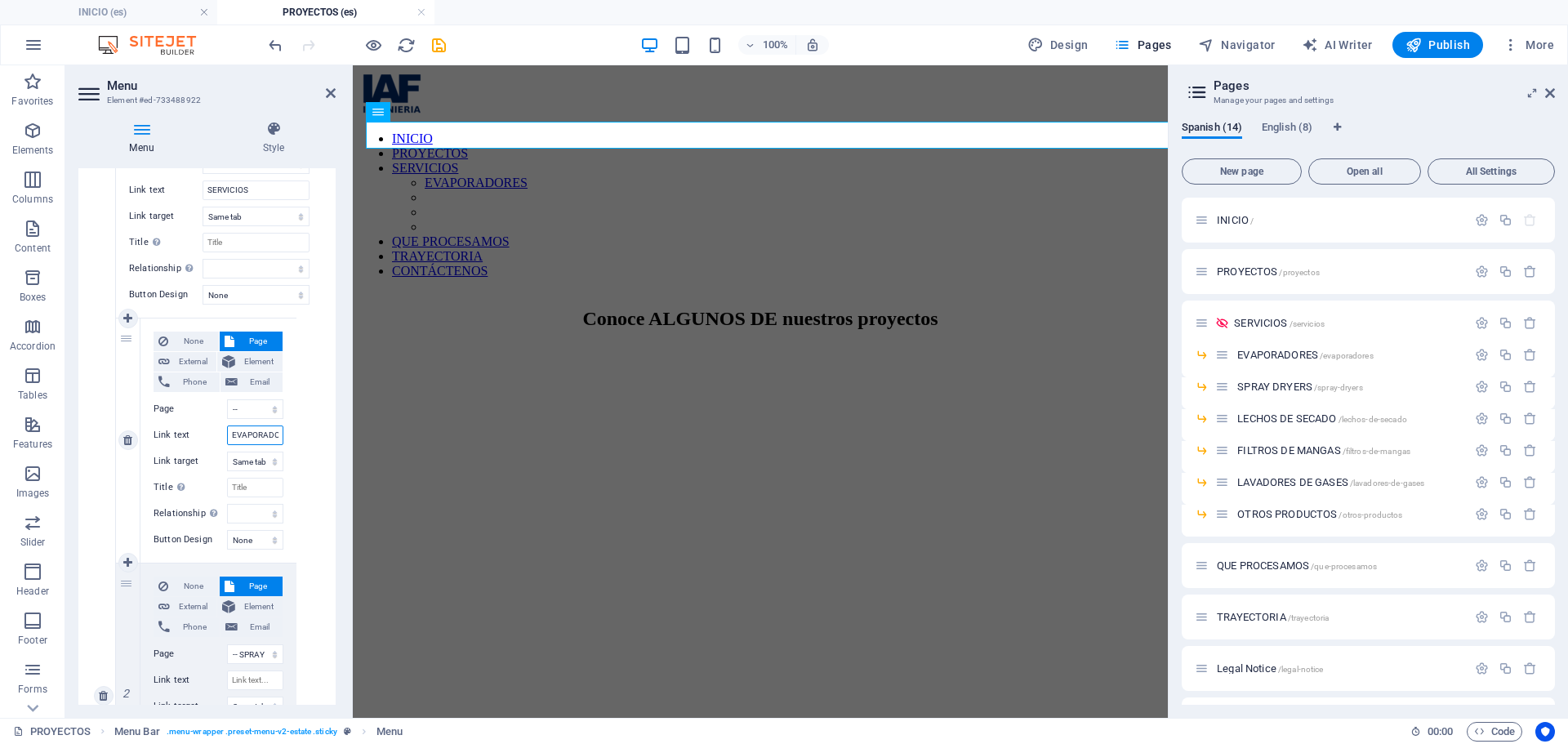
click at [270, 433] on input "EVAPORADORES" at bounding box center [255, 435] width 57 height 20
drag, startPoint x: 288, startPoint y: 443, endPoint x: 278, endPoint y: 442, distance: 10.0
click at [284, 443] on div "None Page External Element Phone Email Page INICIO PROYECTOS SERVICIOS -- EVAPO…" at bounding box center [218, 441] width 156 height 244
click at [278, 442] on input "EVAPORADORES" at bounding box center [255, 435] width 57 height 20
click at [264, 436] on input "EVAPORADORES" at bounding box center [255, 435] width 57 height 20
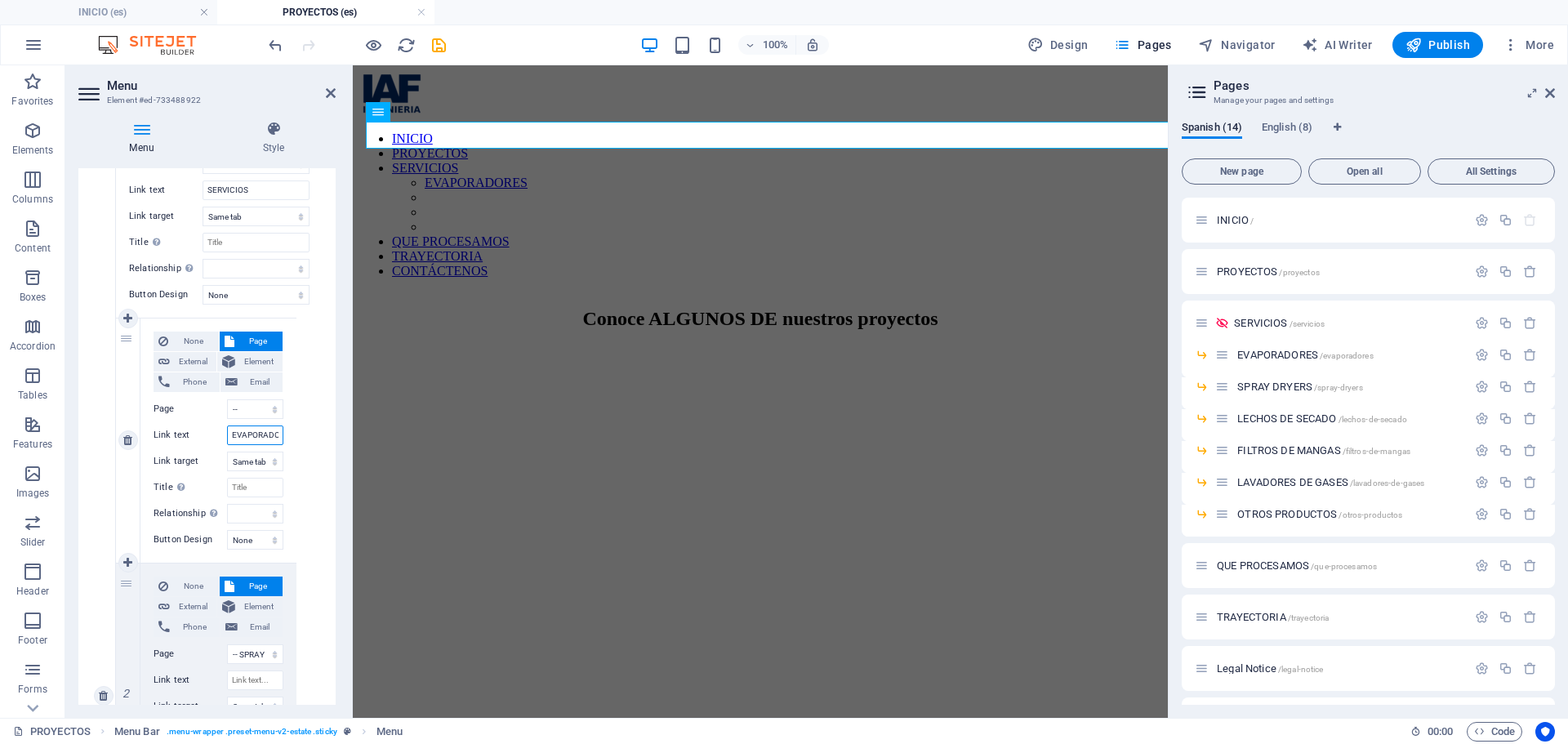
click at [261, 436] on input "EVAPORADORES" at bounding box center [255, 435] width 57 height 20
click at [246, 406] on select "INICIO PROYECTOS SERVICIOS -- EVAPORADORES -- SPRAY DRYERS -- LECHOS DE SECADO …" at bounding box center [255, 409] width 57 height 20
click at [109, 3] on h4 "INICIO (es)" at bounding box center [108, 12] width 217 height 18
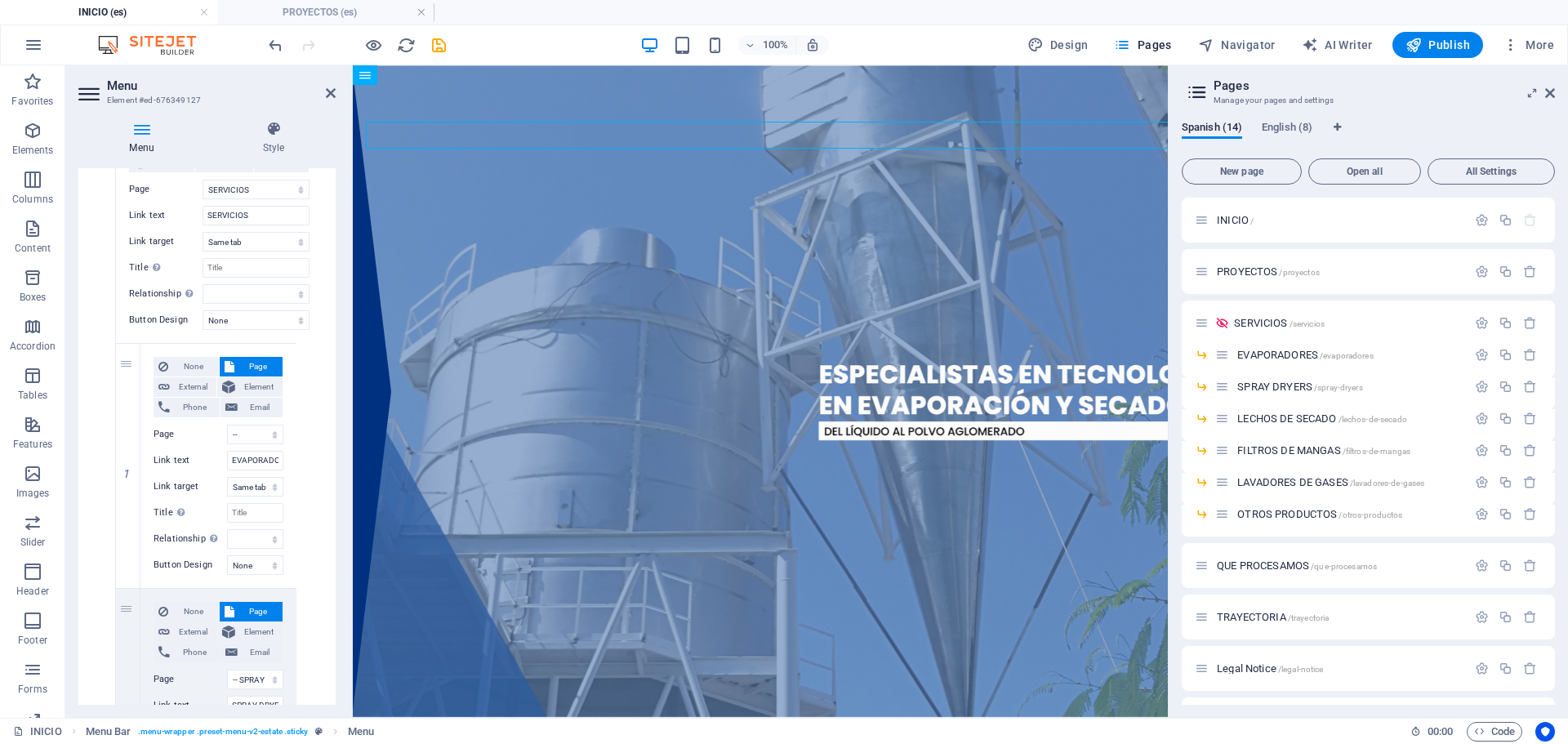
scroll to position [9, 0]
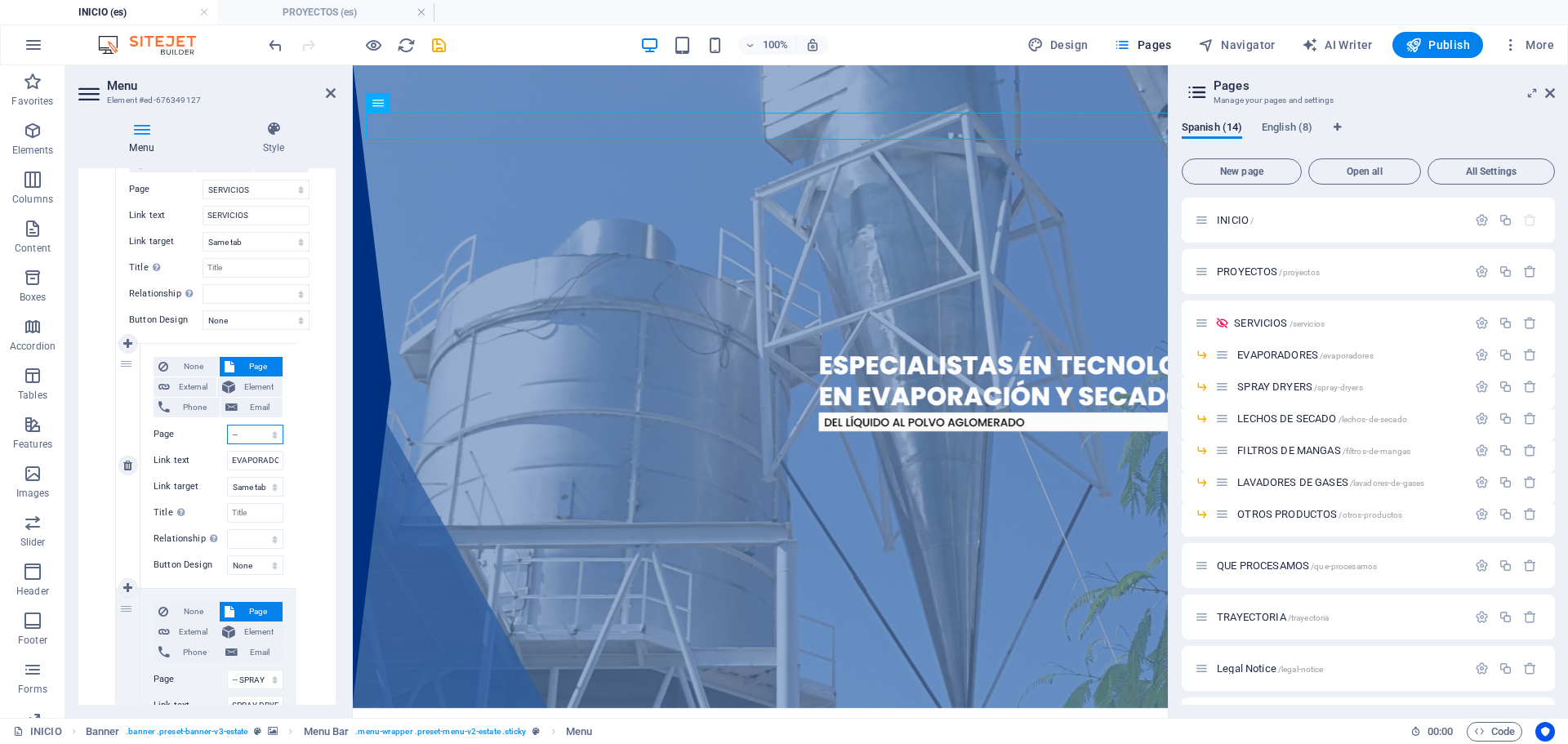
click at [243, 432] on select "INICIO PROYECTOS SERVICIOS -- EVAPORADORES -- SPRAY DRYERS -- LECHOS DE SECADO …" at bounding box center [255, 434] width 57 height 20
click at [239, 456] on input "EVAPORADORES" at bounding box center [255, 460] width 57 height 20
click at [266, 469] on input "EVAPORADORES" at bounding box center [255, 460] width 57 height 20
click at [270, 11] on h4 "PROYECTOS (es)" at bounding box center [326, 12] width 217 height 18
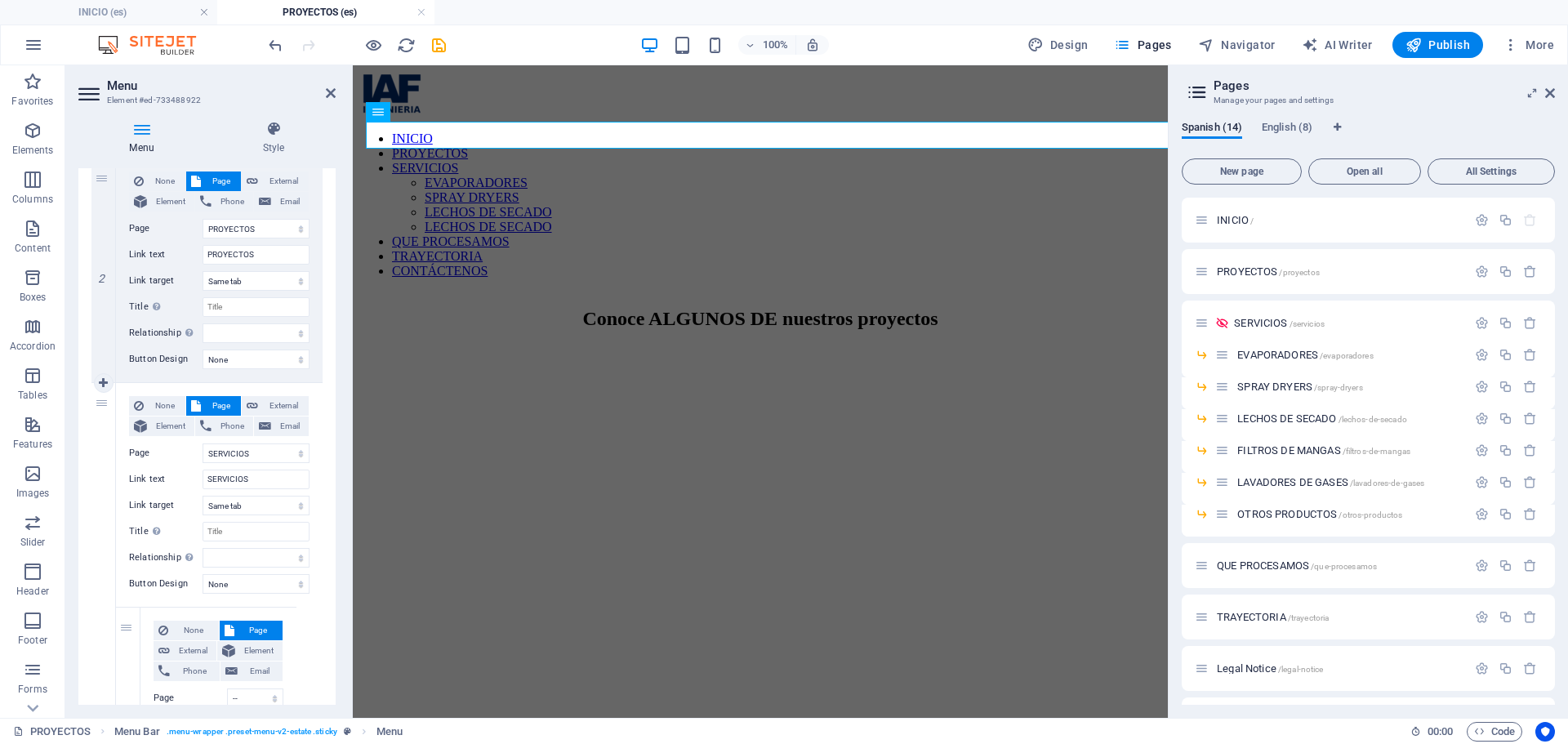
scroll to position [515, 0]
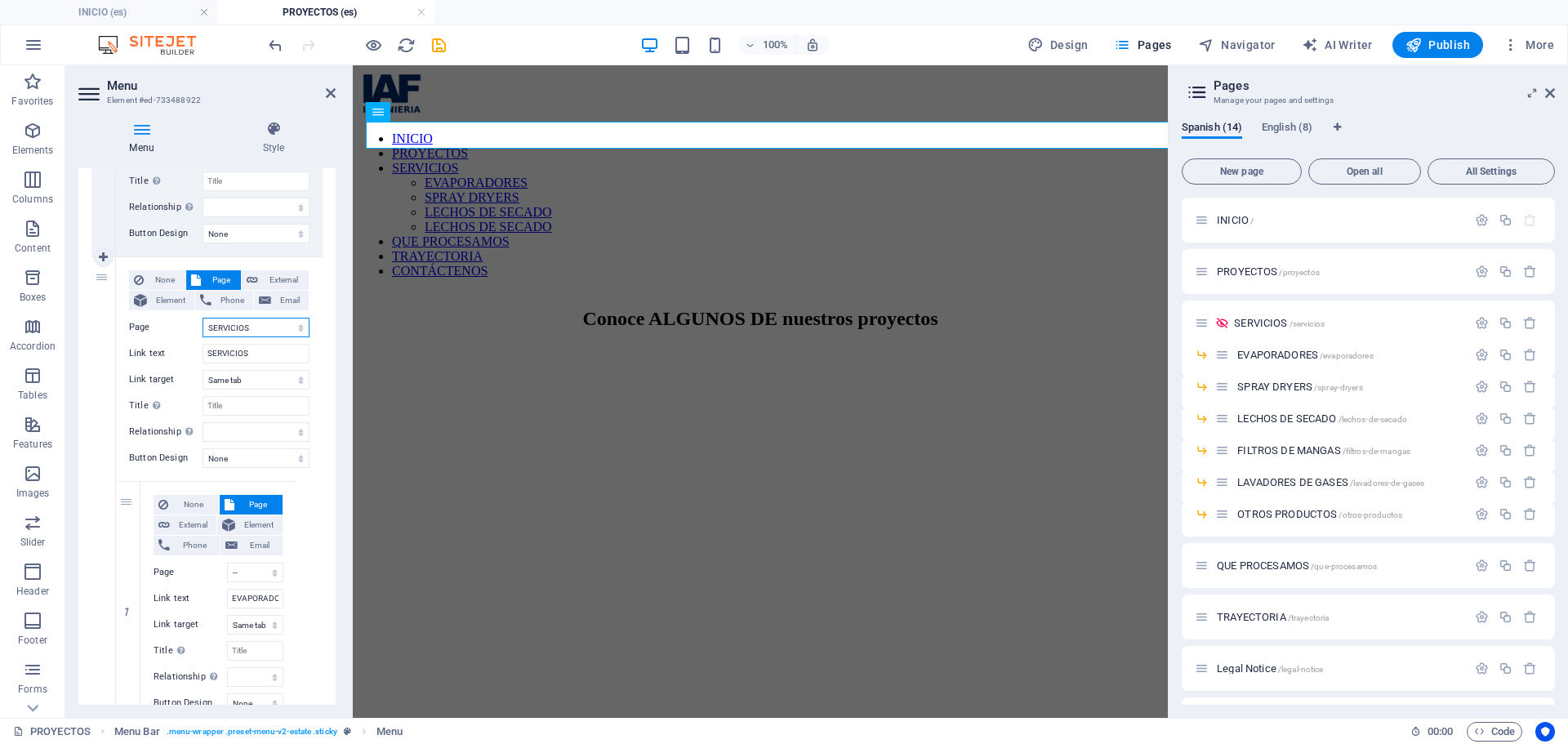
click at [288, 325] on select "INICIO PROYECTOS SERVICIOS -- EVAPORADORES -- SPRAY DRYERS -- LECHOS DE SECADO …" at bounding box center [256, 327] width 107 height 20
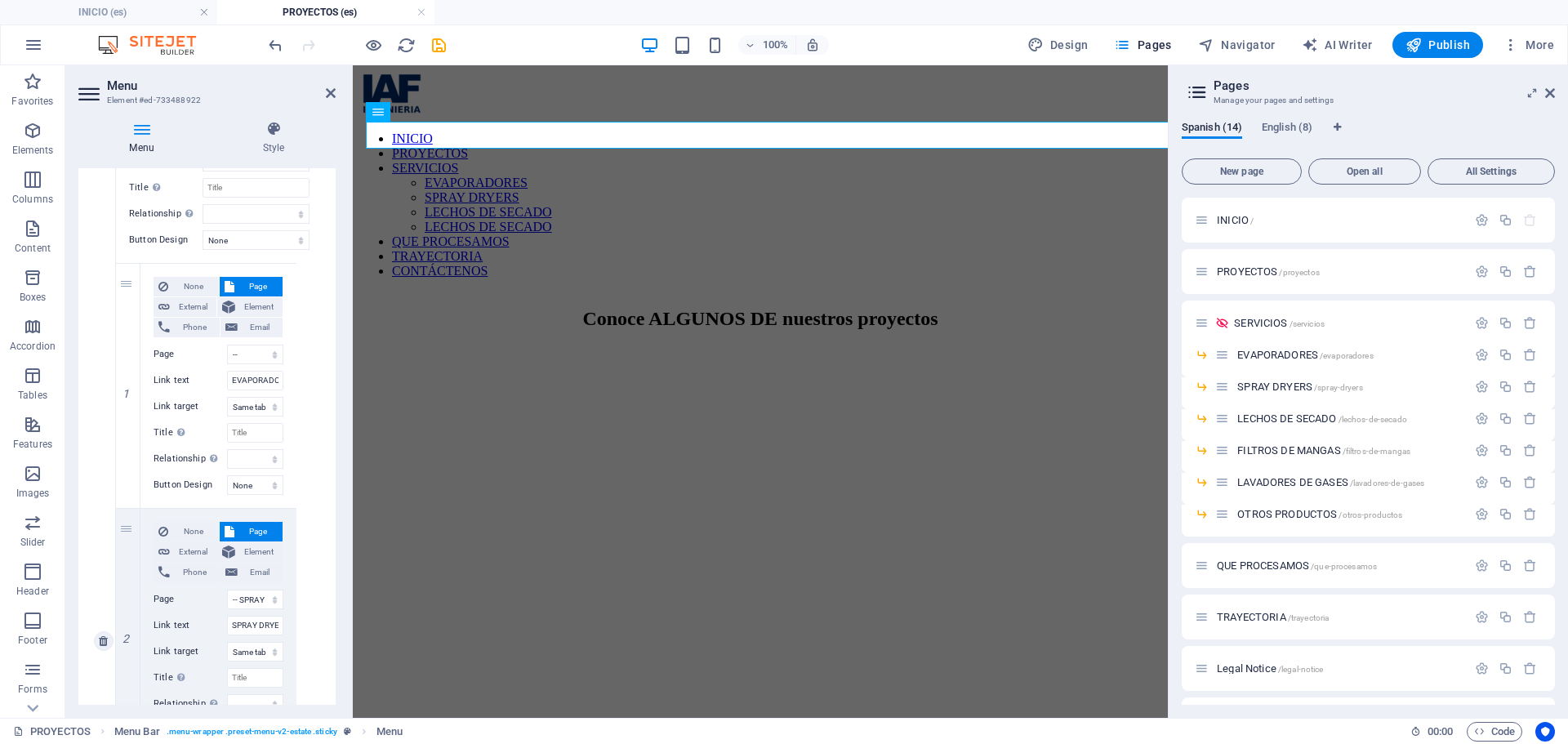
scroll to position [679, 0]
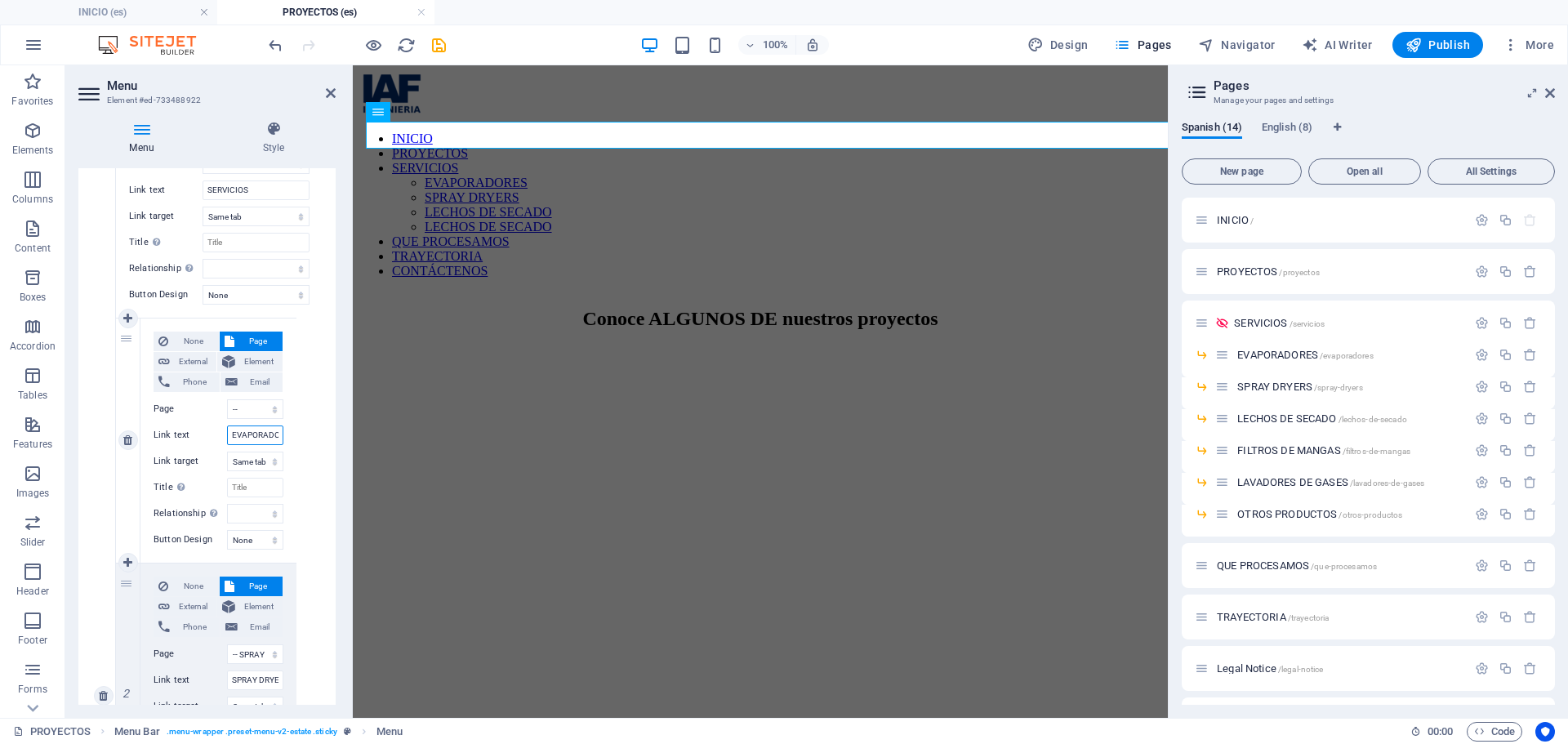
click at [242, 436] on input "EVAPORADORES" at bounding box center [255, 435] width 57 height 20
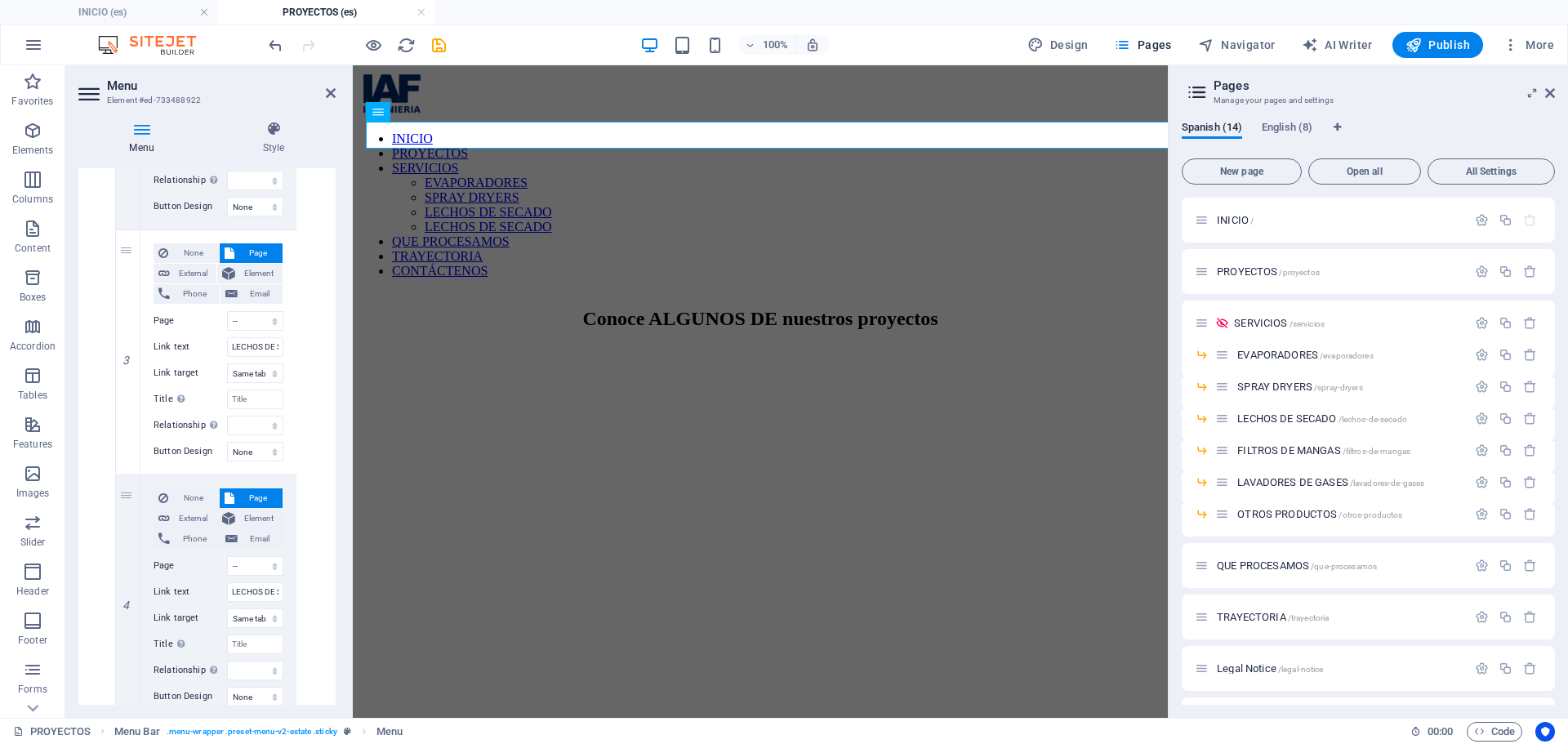
scroll to position [1332, 0]
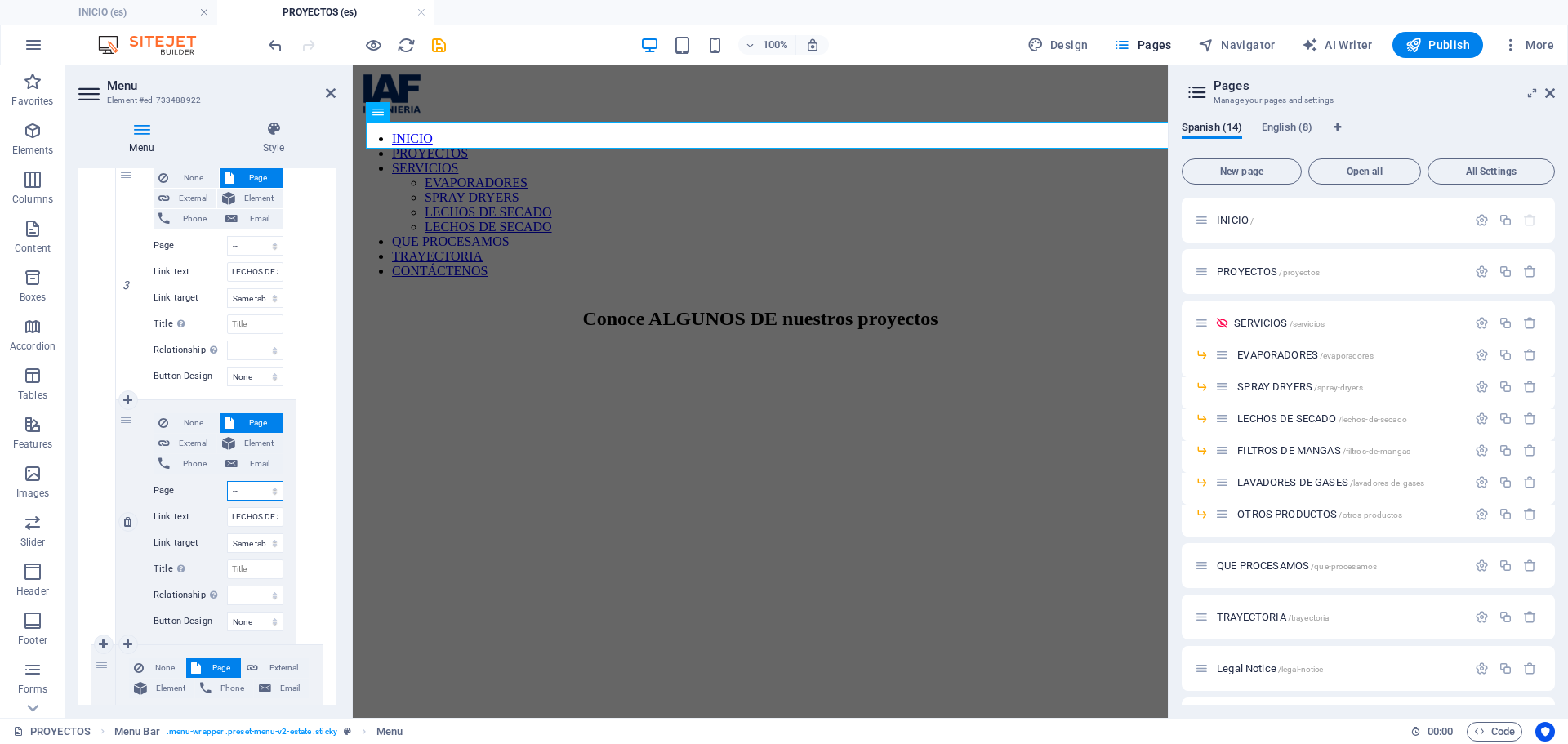
click at [247, 497] on select "INICIO PROYECTOS SERVICIOS -- EVAPORADORES -- SPRAY DRYERS -- LECHOS DE SECADO …" at bounding box center [255, 491] width 57 height 20
click at [227, 481] on select "INICIO PROYECTOS SERVICIOS -- EVAPORADORES -- SPRAY DRYERS -- LECHOS DE SECADO …" at bounding box center [255, 491] width 57 height 20
click at [302, 491] on div "None Page External Element Phone Email Page INICIO PROYECTOS SERVICIOS -- EVAPO…" at bounding box center [219, 42] width 206 height 1204
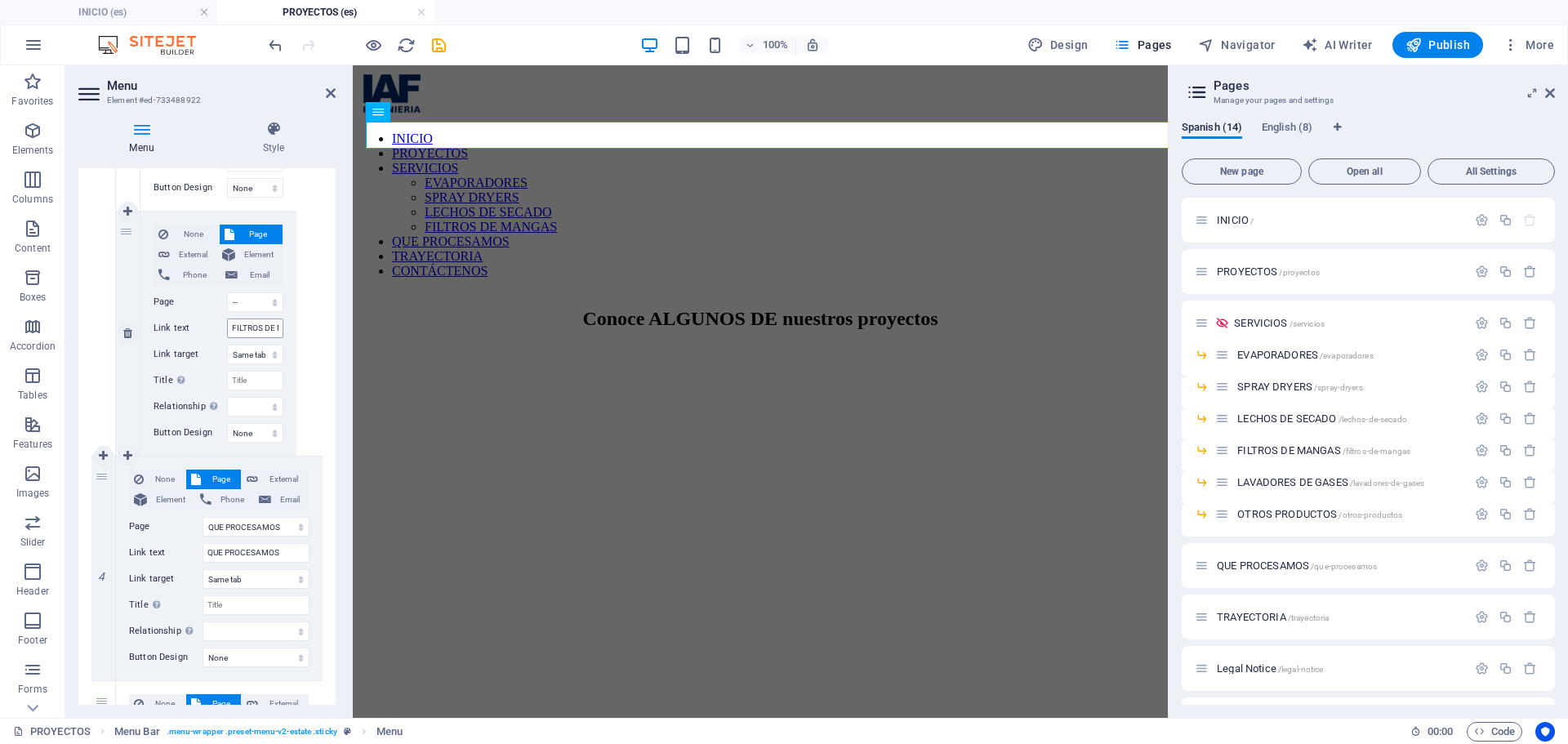
scroll to position [1576, 0]
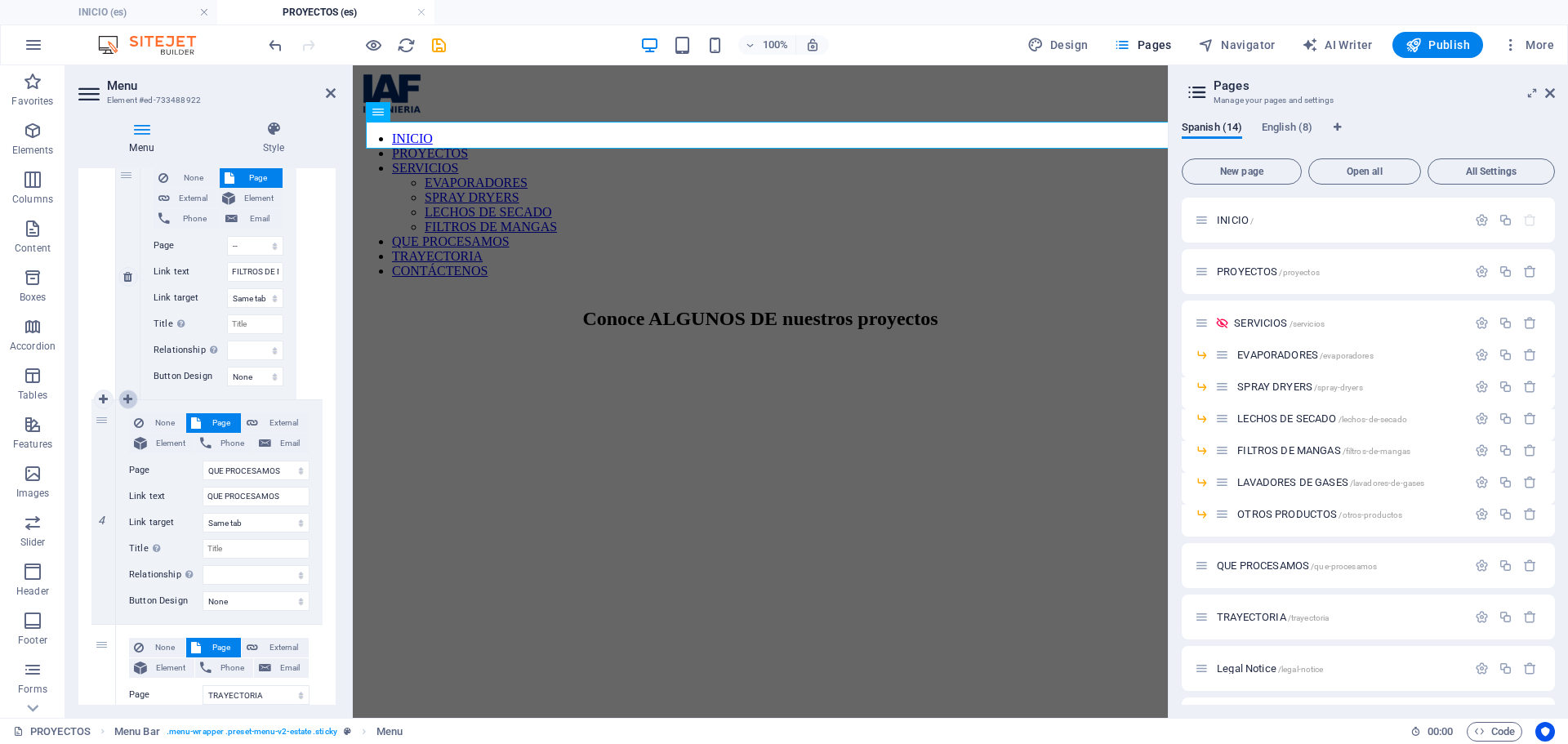
click at [126, 399] on icon at bounding box center [127, 399] width 9 height 11
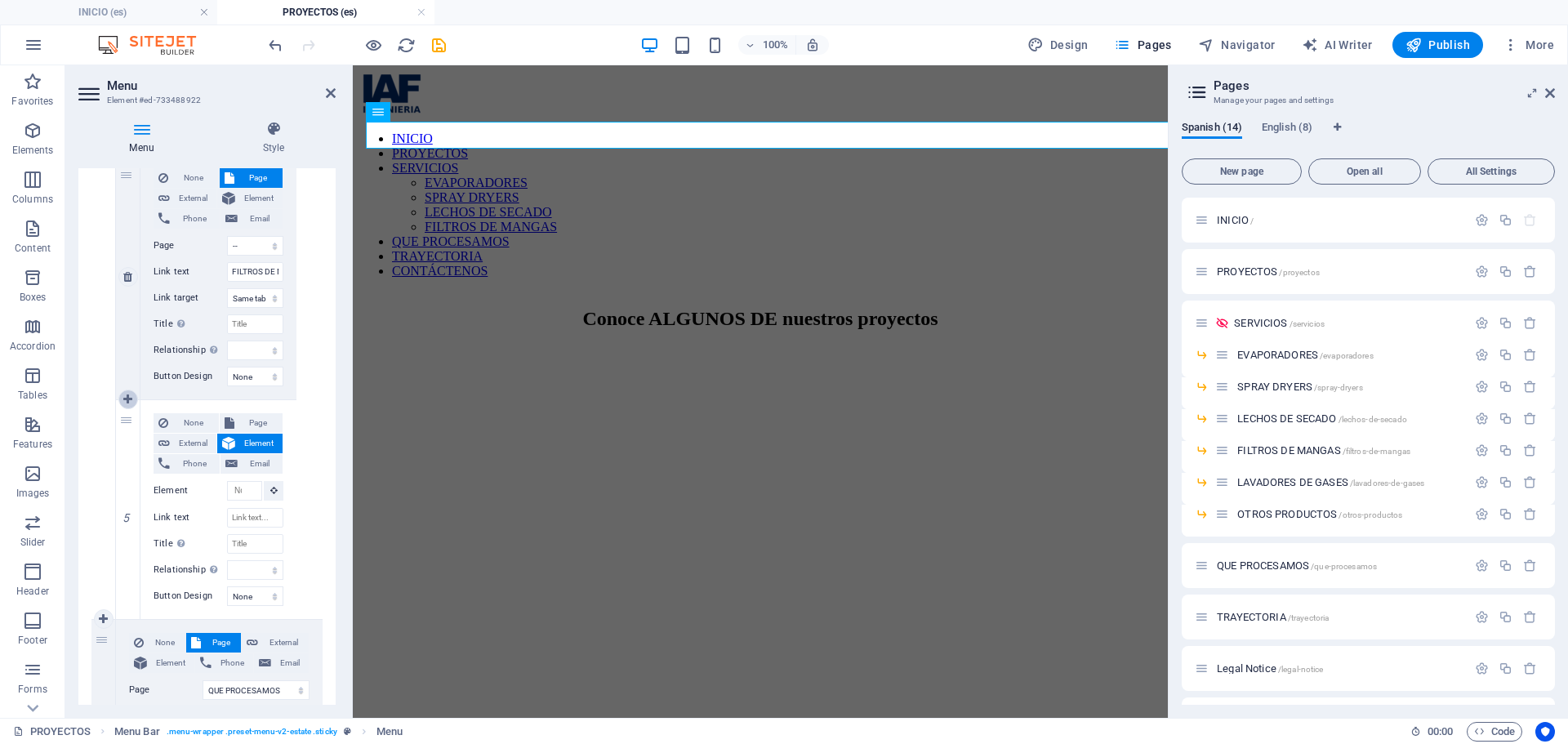
scroll to position [1796, 0]
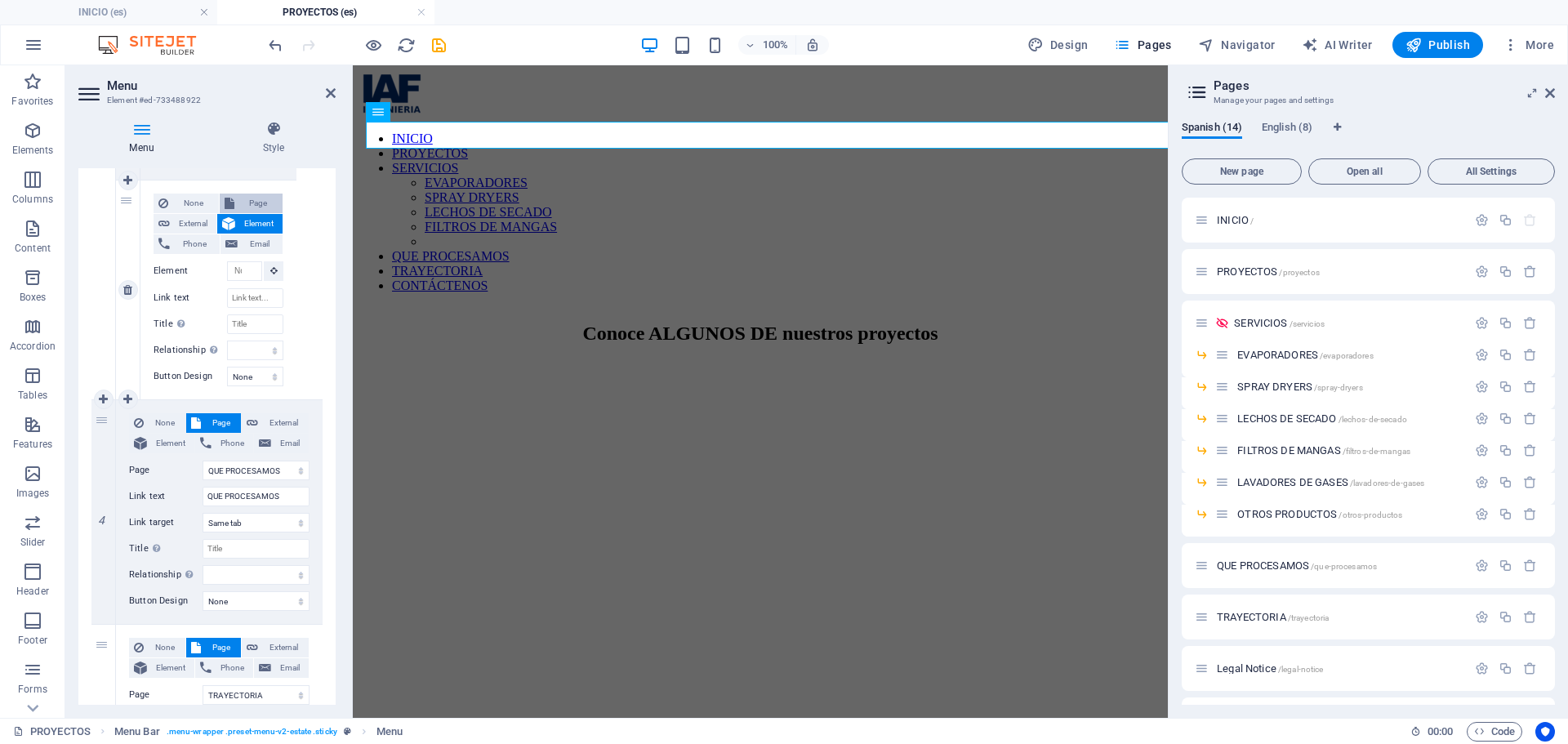
click at [230, 203] on icon at bounding box center [229, 203] width 9 height 20
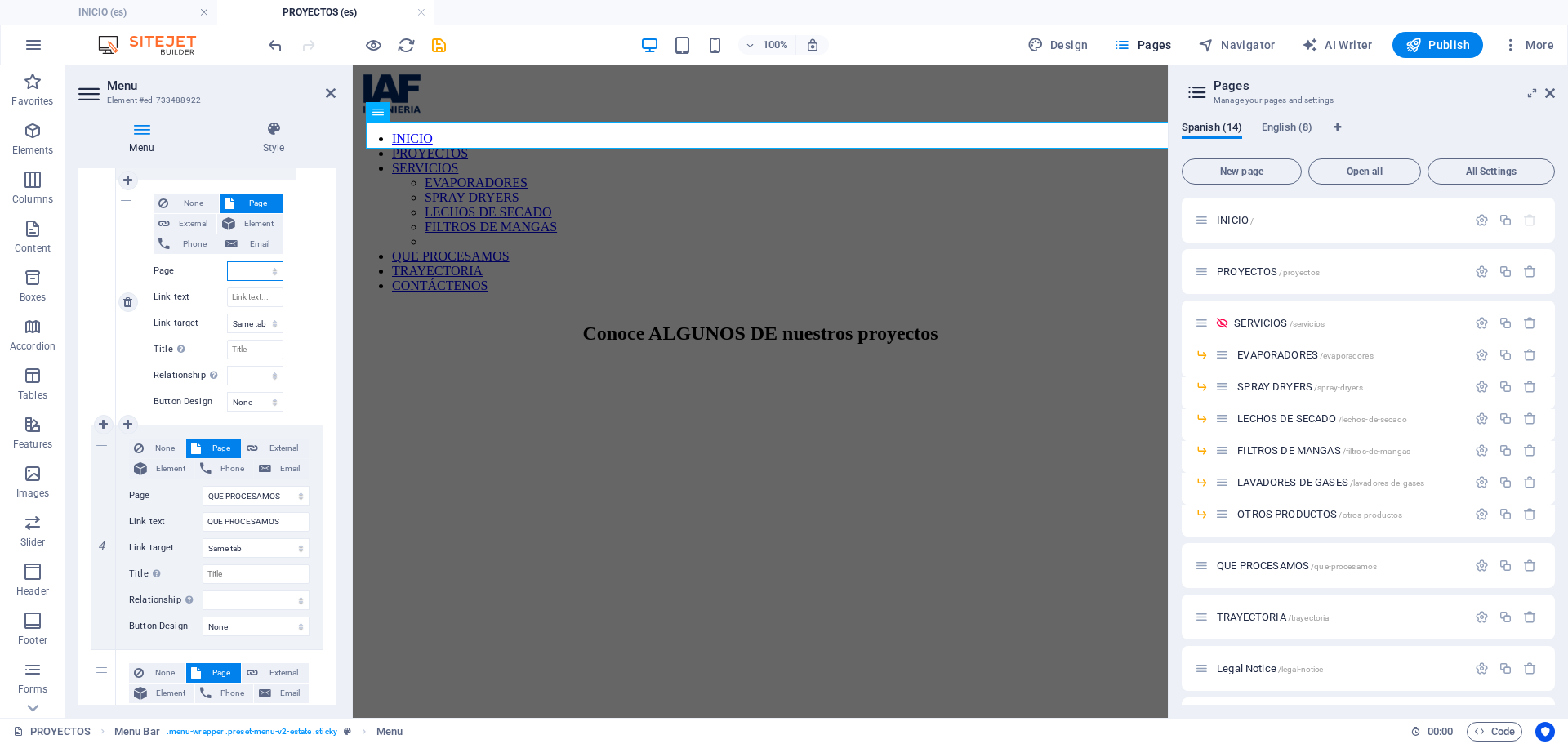
scroll to position [1821, 0]
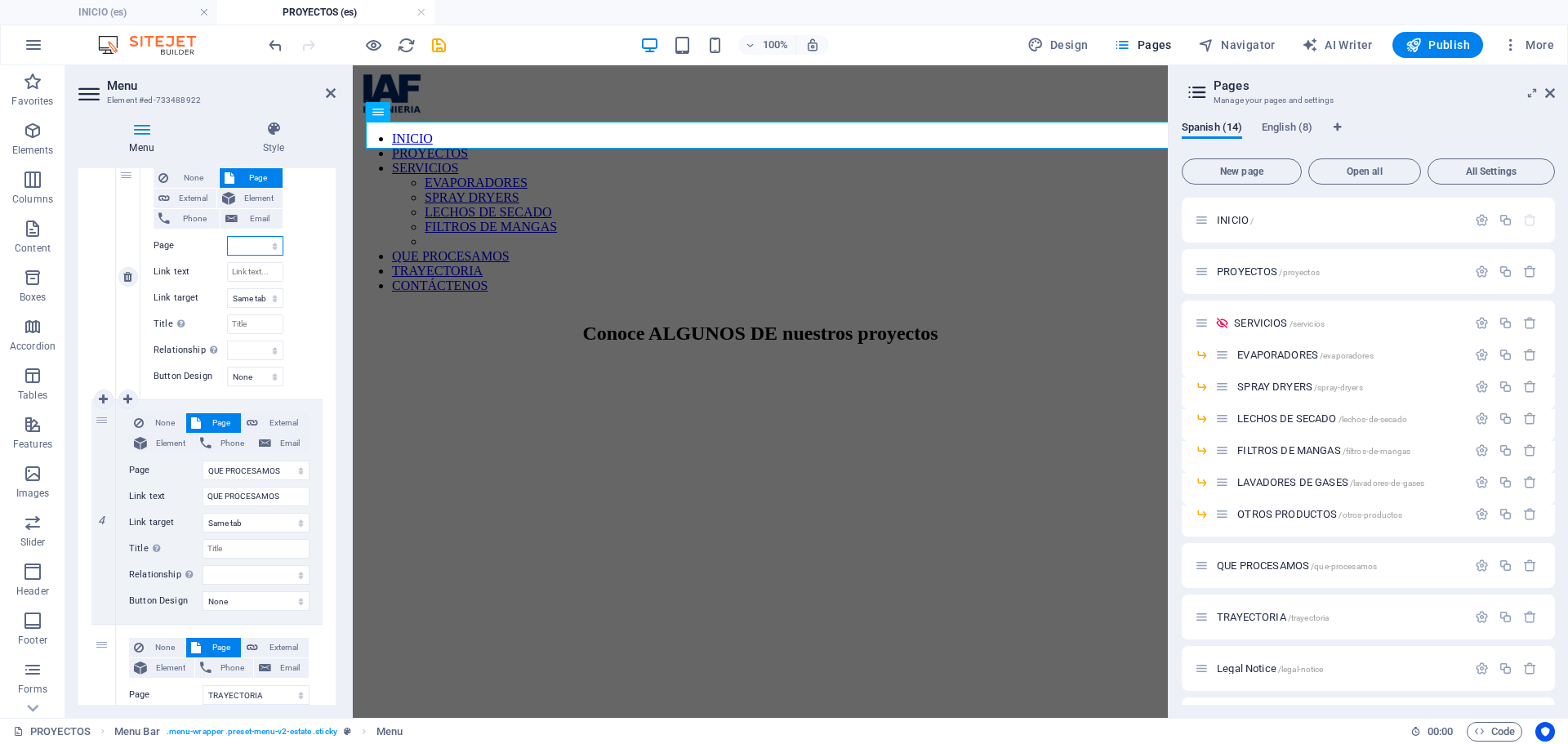
click at [267, 250] on select "INICIO PROYECTOS SERVICIOS -- EVAPORADORES -- SPRAY DRYERS -- LECHOS DE SECADO …" at bounding box center [255, 246] width 57 height 20
click at [227, 236] on select "INICIO PROYECTOS SERVICIOS -- EVAPORADORES -- SPRAY DRYERS -- LECHOS DE SECADO …" at bounding box center [255, 246] width 57 height 20
click at [129, 397] on icon at bounding box center [127, 399] width 9 height 11
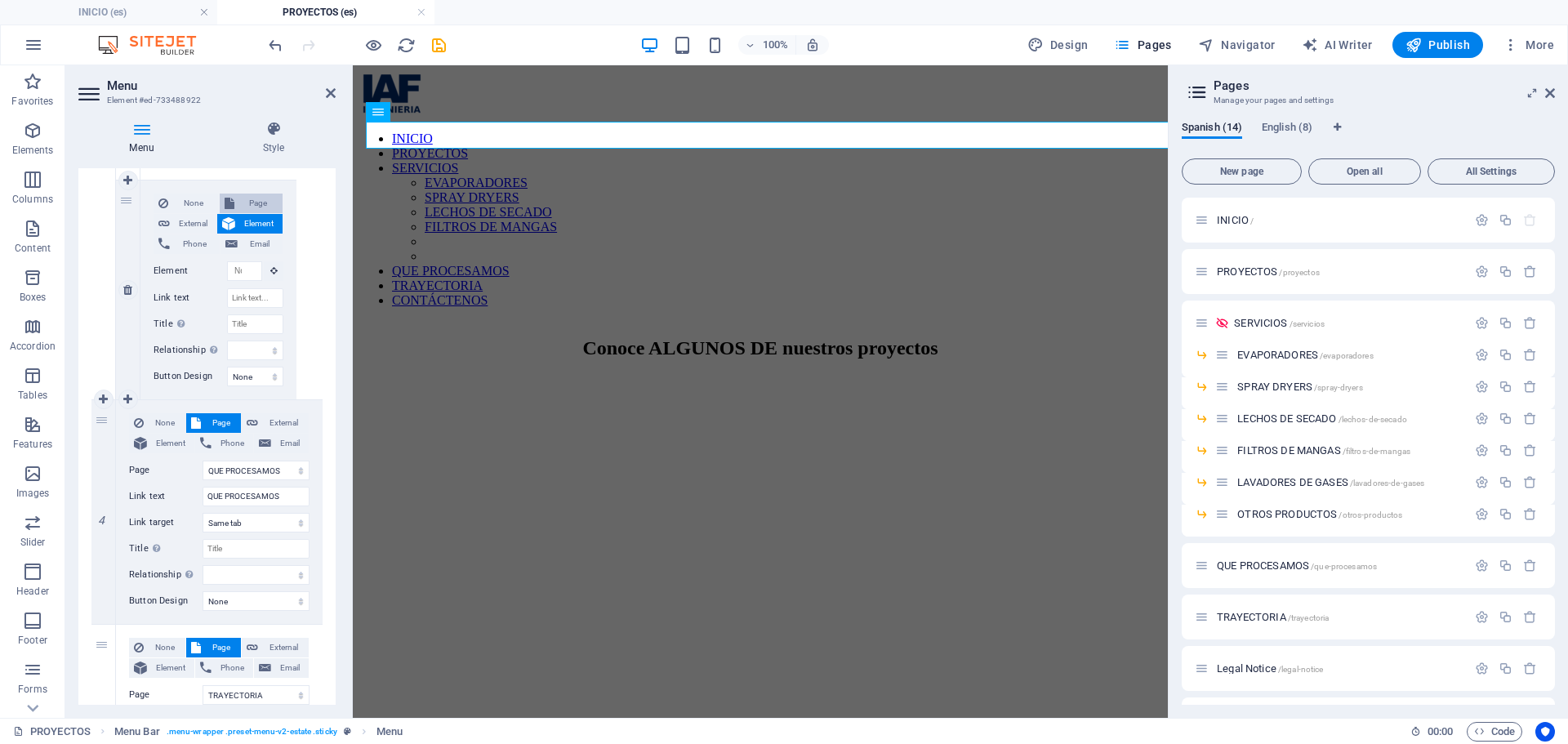
click at [241, 202] on span "Page" at bounding box center [259, 203] width 40 height 20
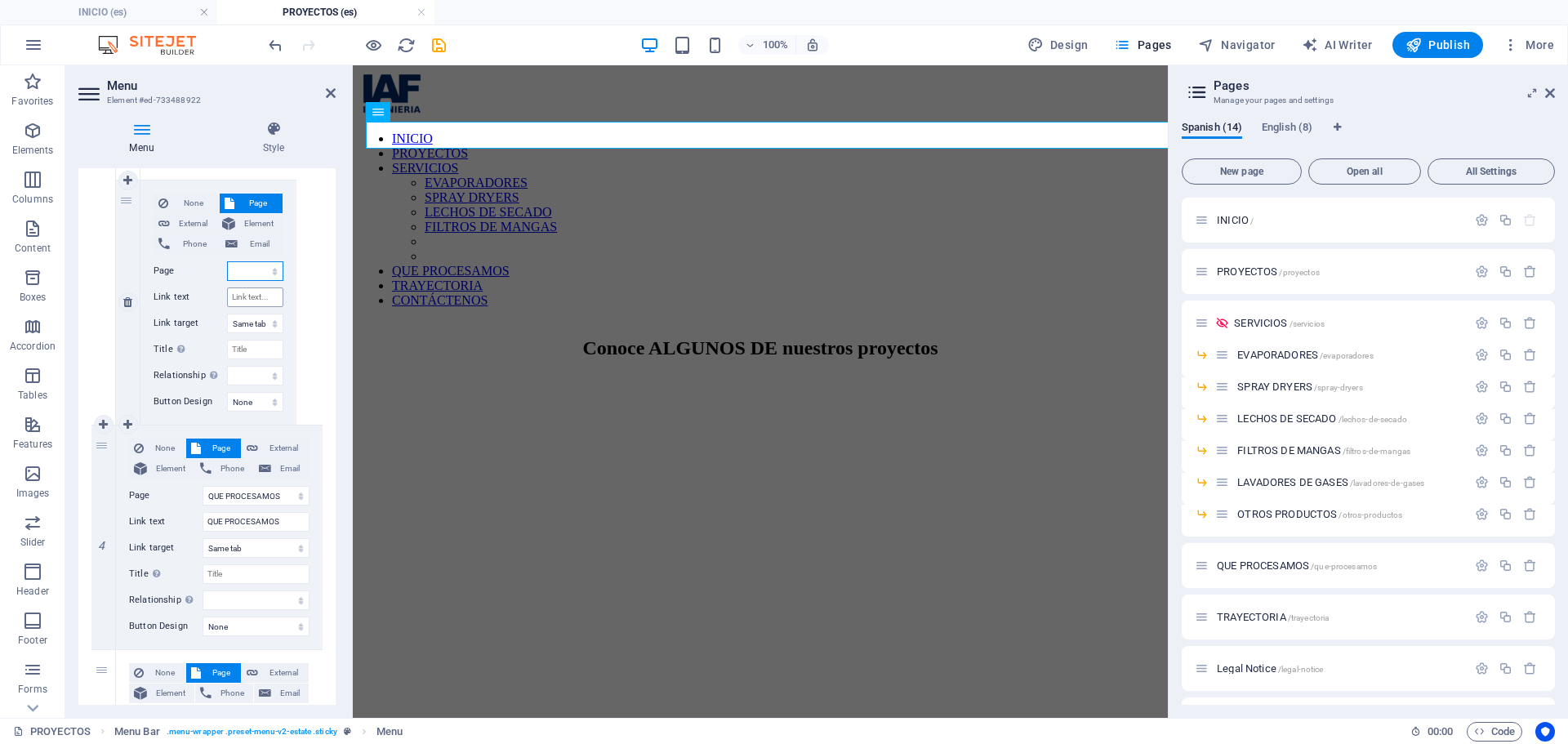
scroll to position [2066, 0]
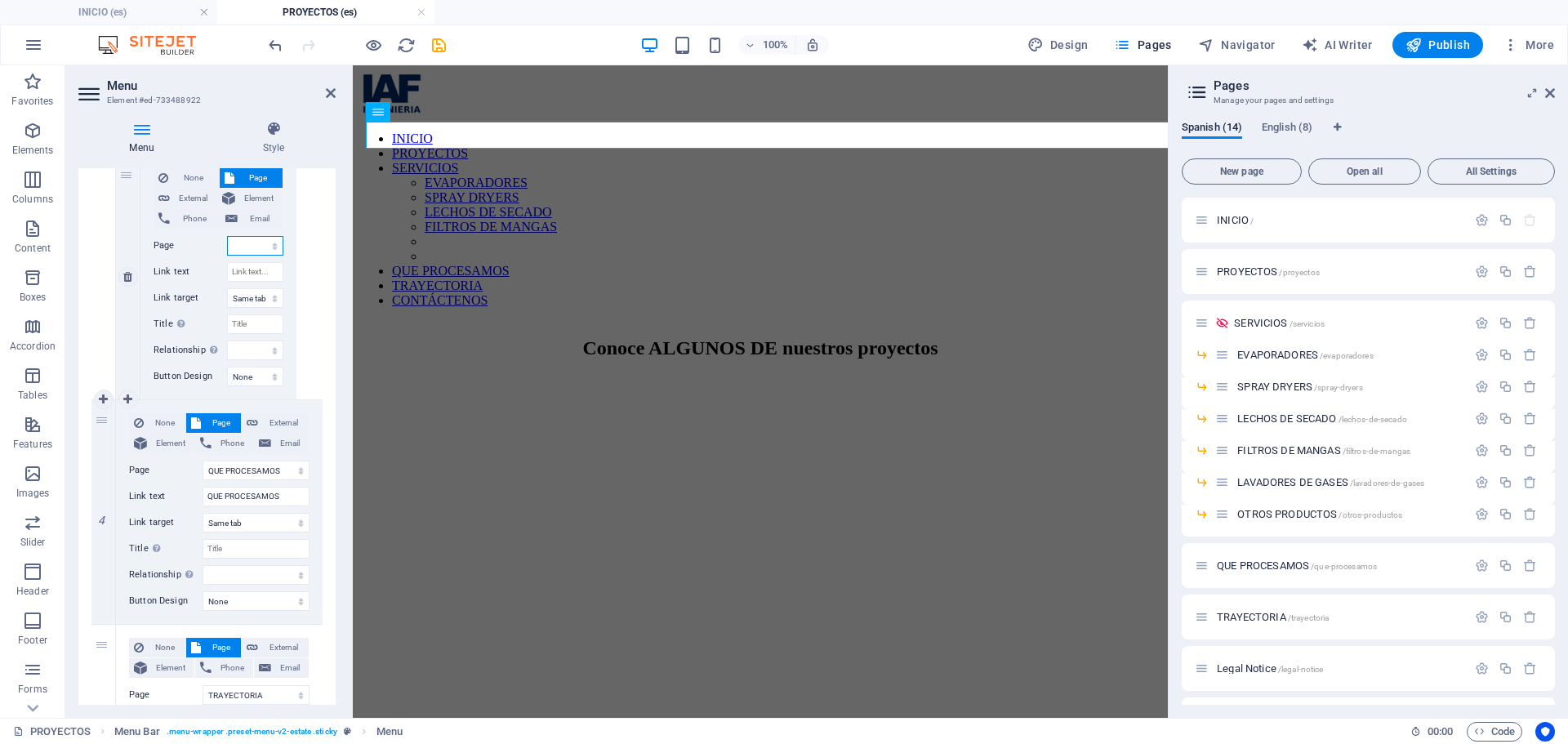
click at [258, 253] on select "INICIO PROYECTOS SERVICIOS -- EVAPORADORES -- SPRAY DRYERS -- LECHOS DE SECADO …" at bounding box center [255, 246] width 57 height 20
click at [227, 236] on select "INICIO PROYECTOS SERVICIOS -- EVAPORADORES -- SPRAY DRYERS -- LECHOS DE SECADO …" at bounding box center [255, 246] width 57 height 20
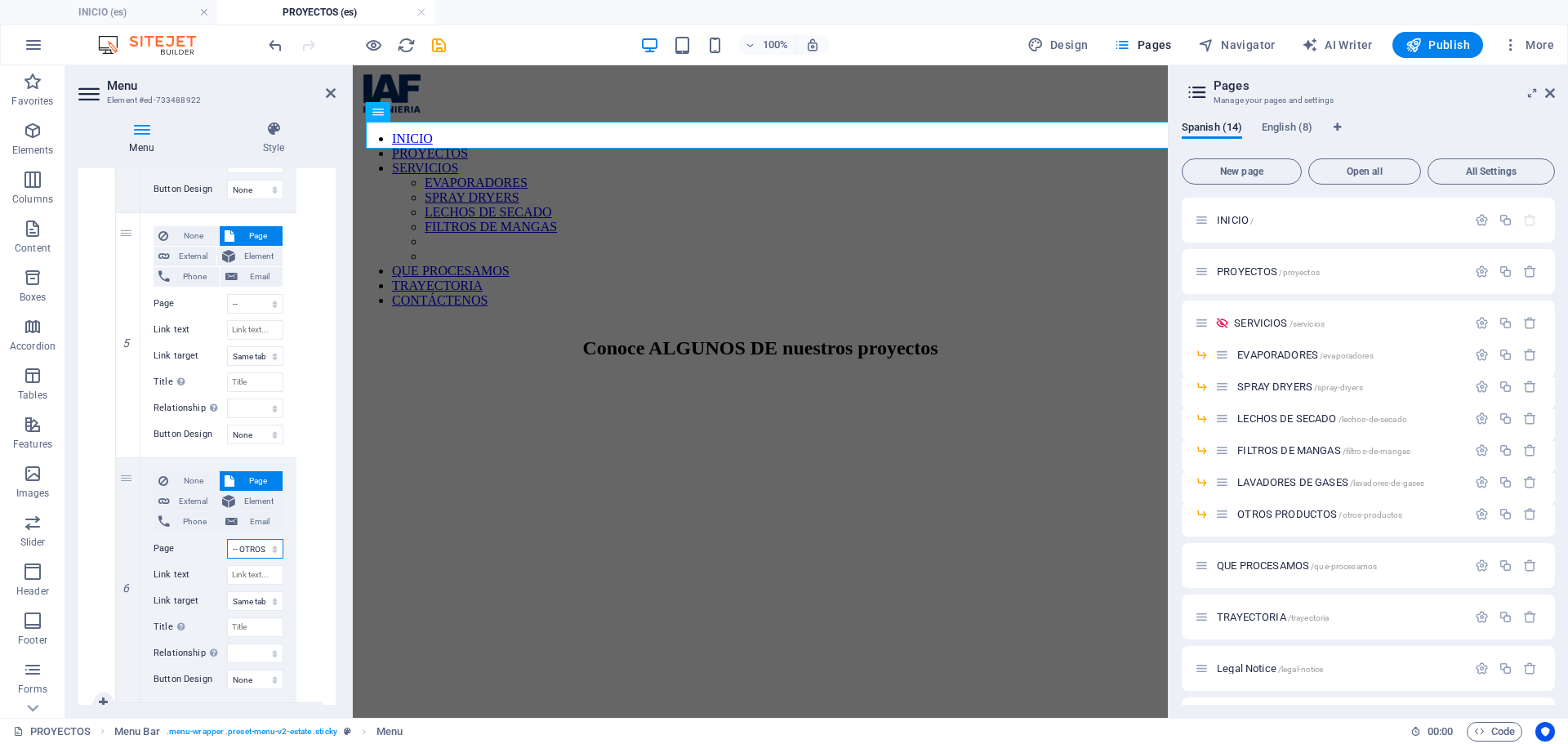
scroll to position [1740, 0]
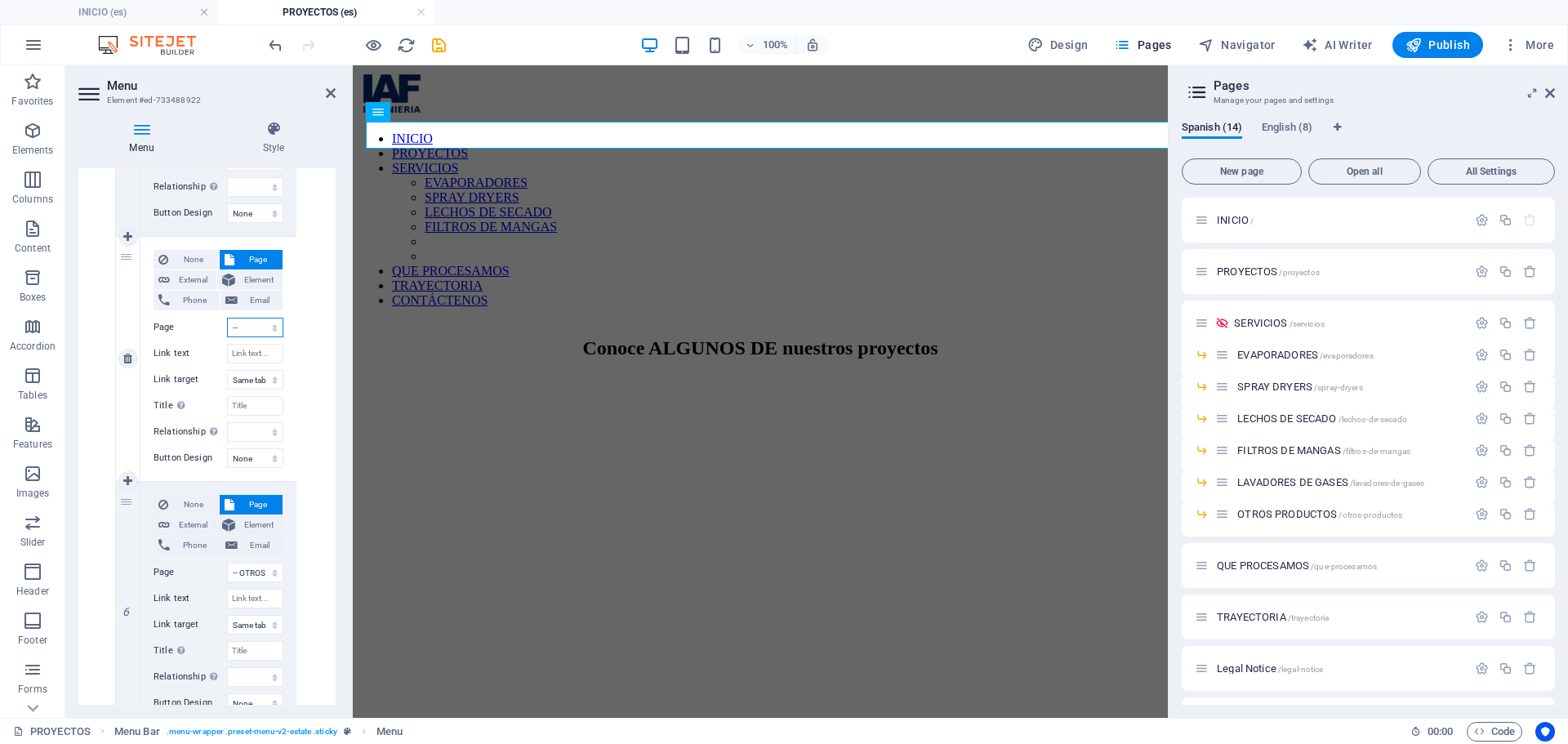
click at [243, 330] on select "INICIO PROYECTOS SERVICIOS -- EVAPORADORES -- SPRAY DRYERS -- LECHOS DE SECADO …" at bounding box center [255, 327] width 57 height 20
click at [227, 318] on select "INICIO PROYECTOS SERVICIOS -- EVAPORADORES -- SPRAY DRYERS -- LECHOS DE SECADO …" at bounding box center [255, 327] width 57 height 20
click at [246, 349] on input "Link text" at bounding box center [255, 353] width 57 height 20
click at [284, 354] on div "None Page External Element Phone Email Page INICIO PROYECTOS SERVICIOS -- EVAPO…" at bounding box center [218, 359] width 156 height 244
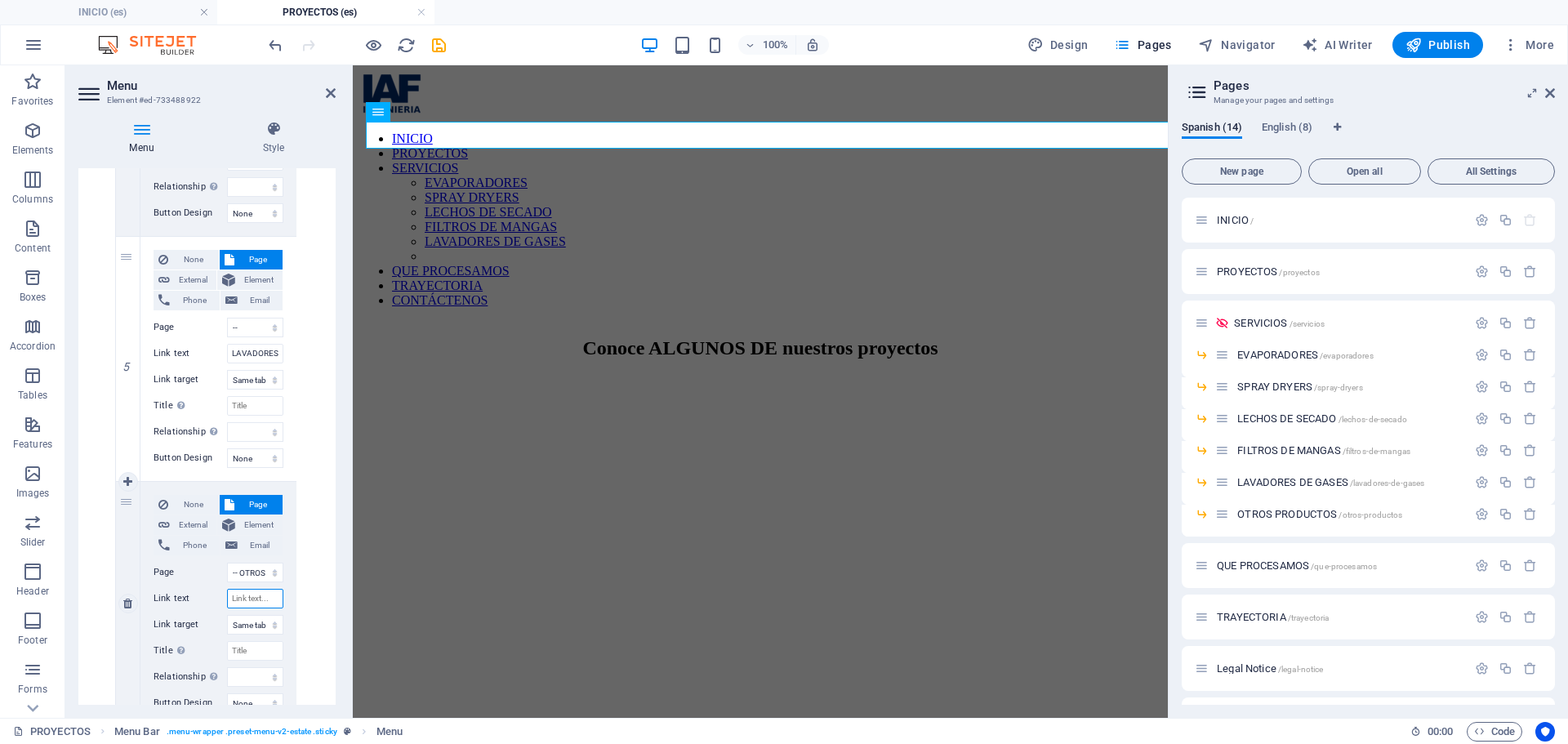
click at [253, 594] on input "Link text" at bounding box center [255, 598] width 57 height 20
click at [274, 582] on div "None Page External Element Phone Email Page INICIO PROYECTOS SERVICIOS -- EVAPO…" at bounding box center [218, 590] width 130 height 192
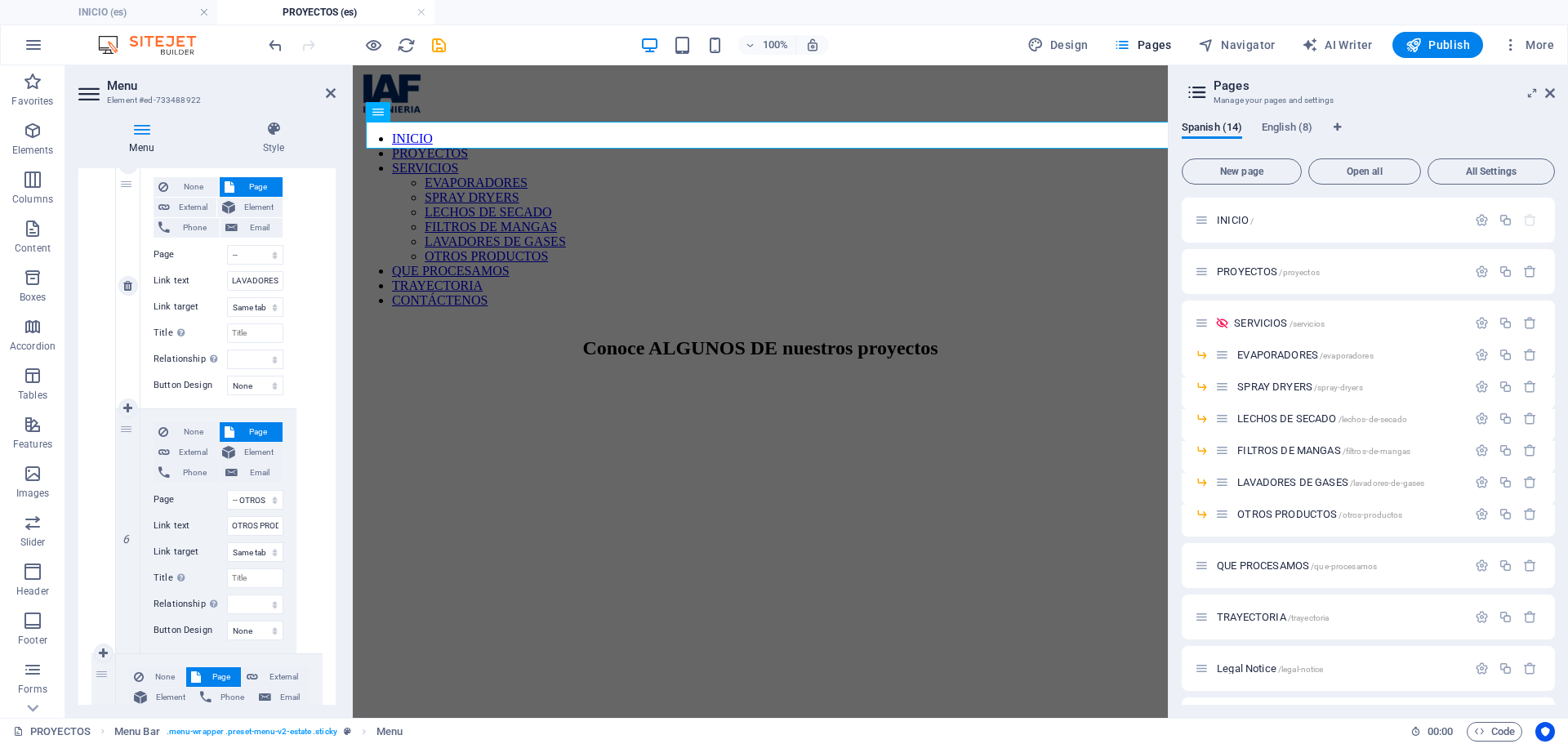
scroll to position [1658, 0]
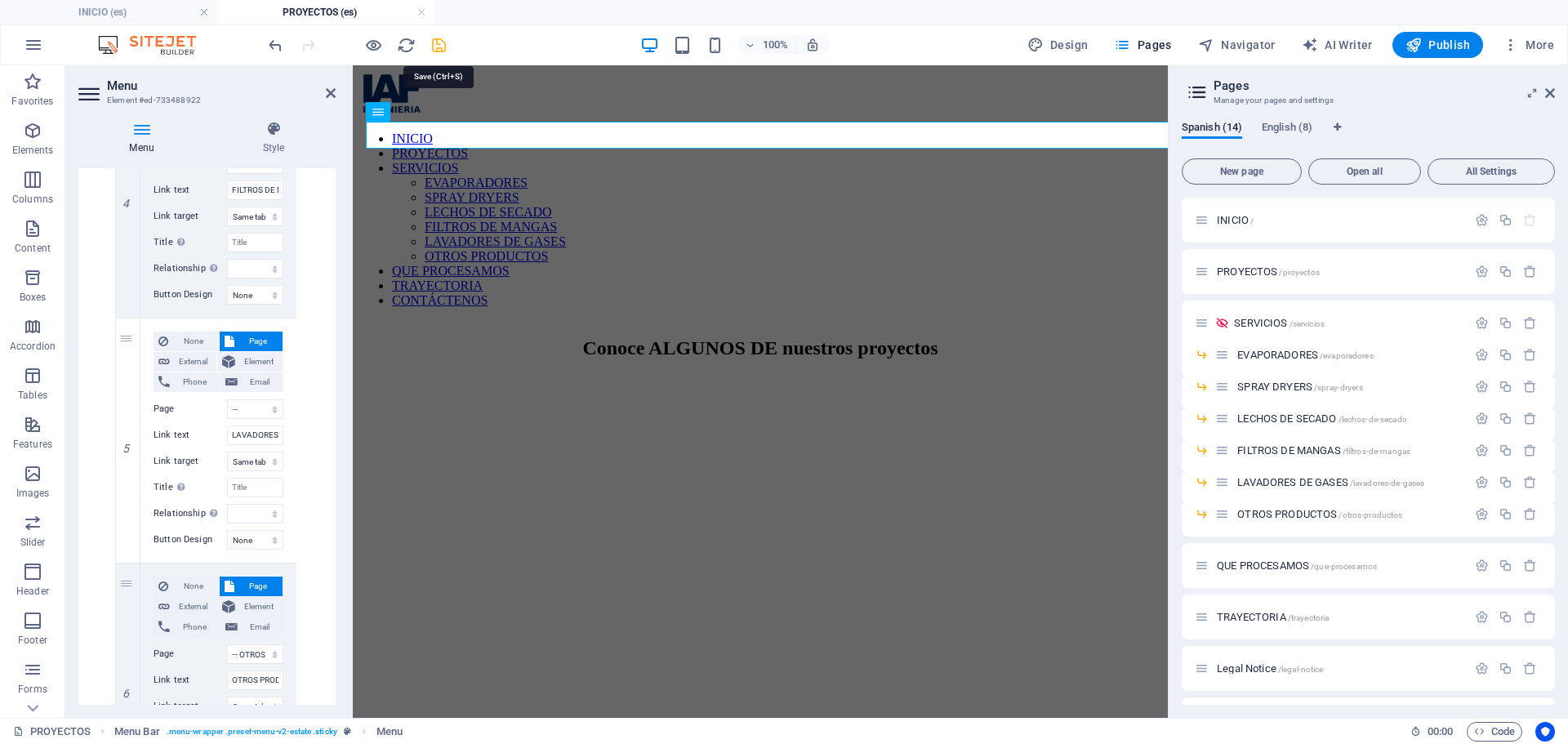
click at [448, 42] on icon "save" at bounding box center [439, 46] width 19 height 19
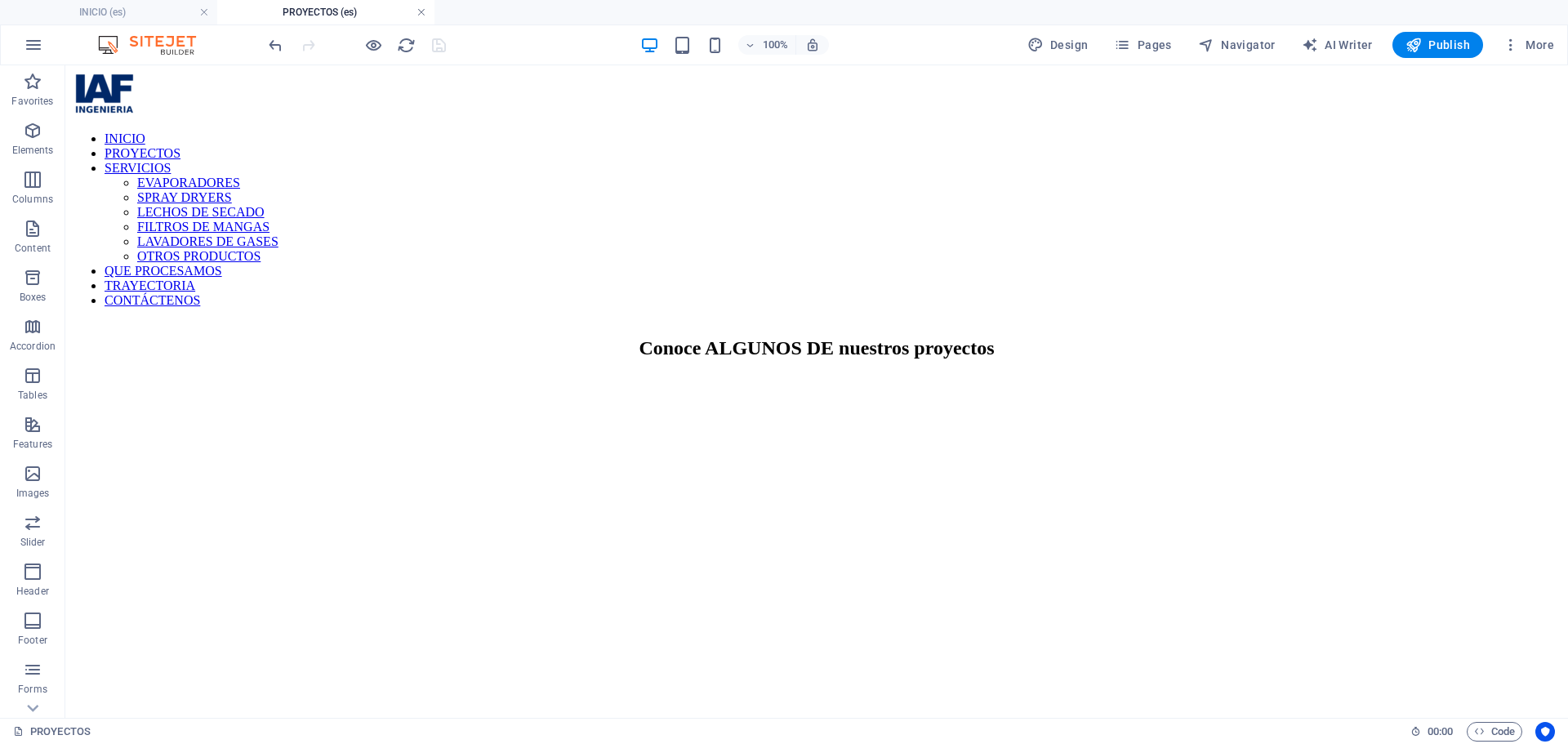
click at [419, 11] on link at bounding box center [421, 13] width 9 height 15
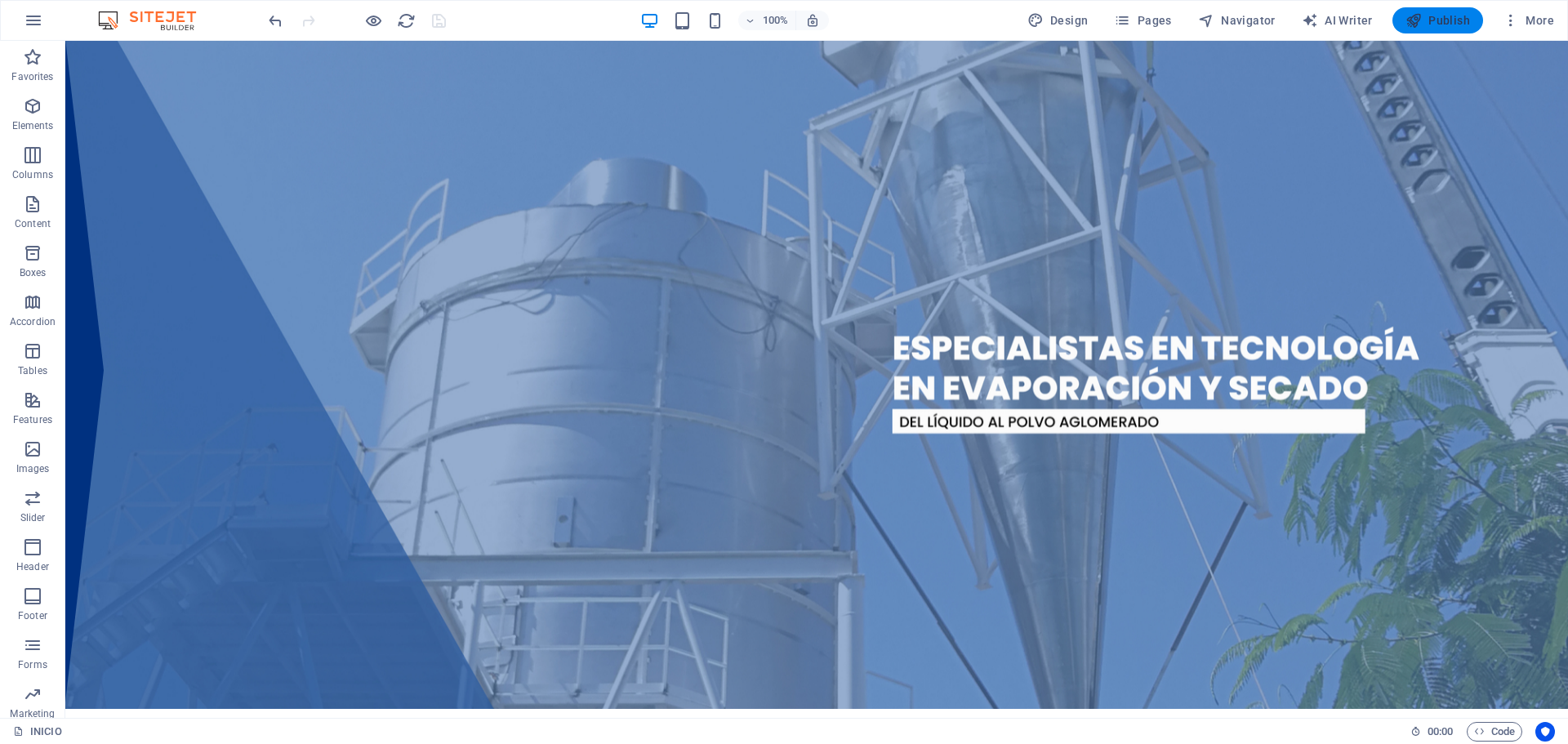
click at [1447, 26] on span "Publish" at bounding box center [1437, 20] width 64 height 16
